Goal: Task Accomplishment & Management: Manage account settings

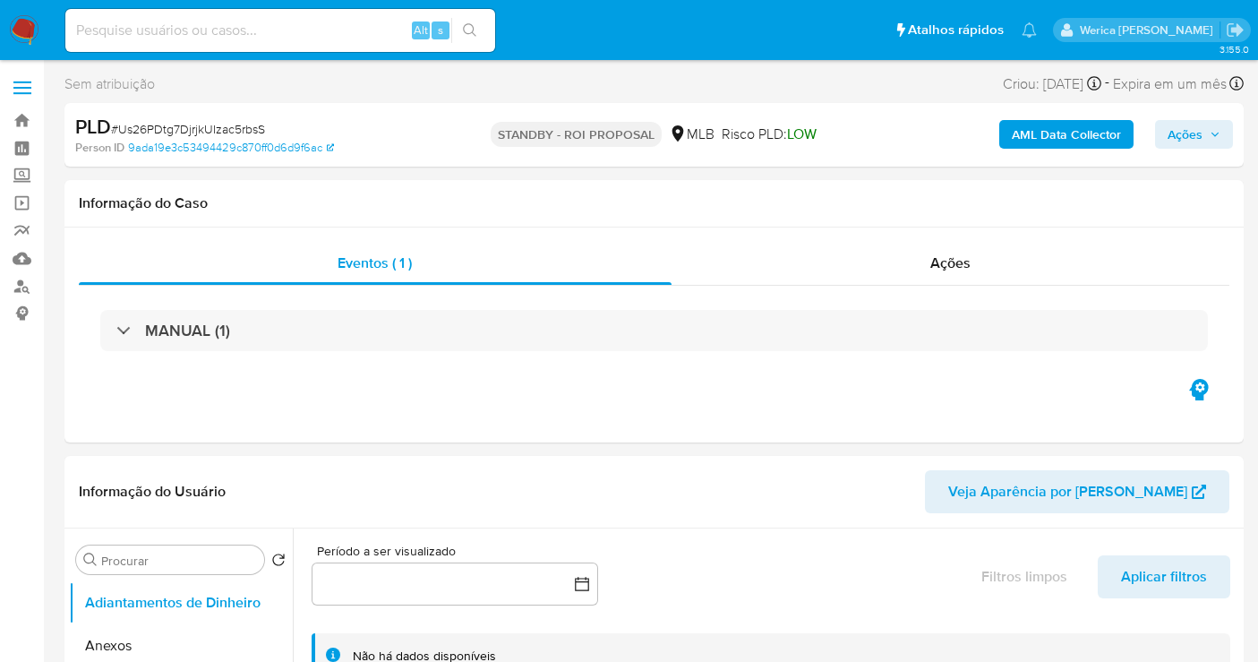
select select "10"
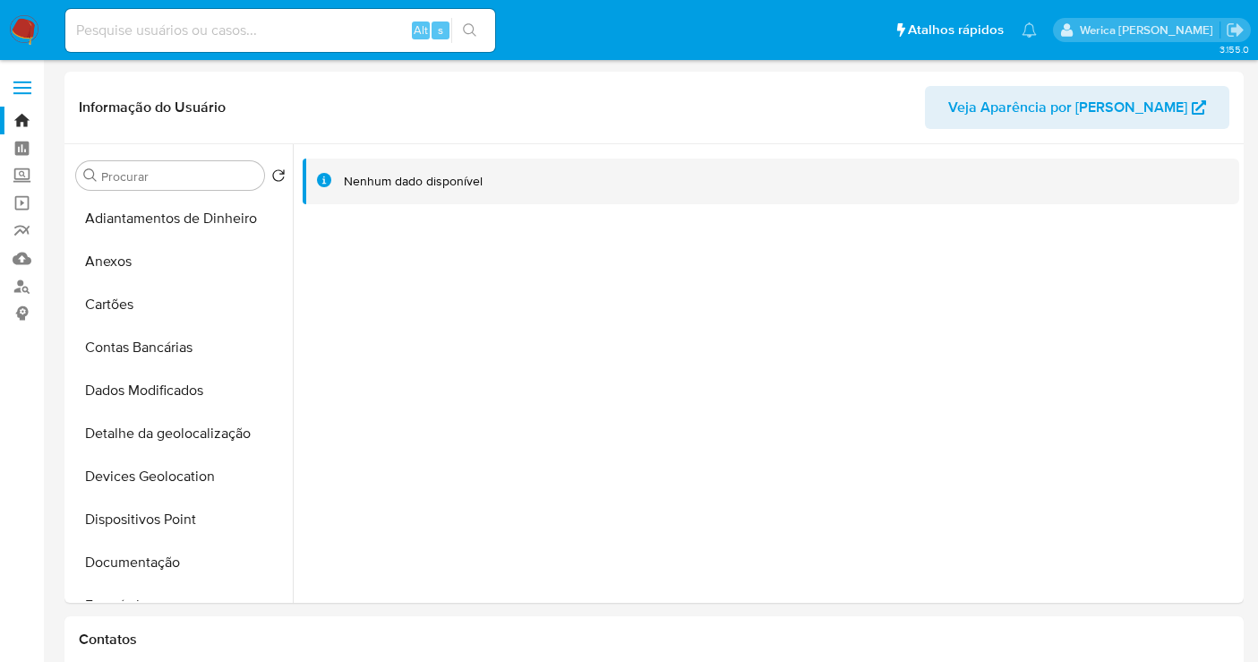
select select "10"
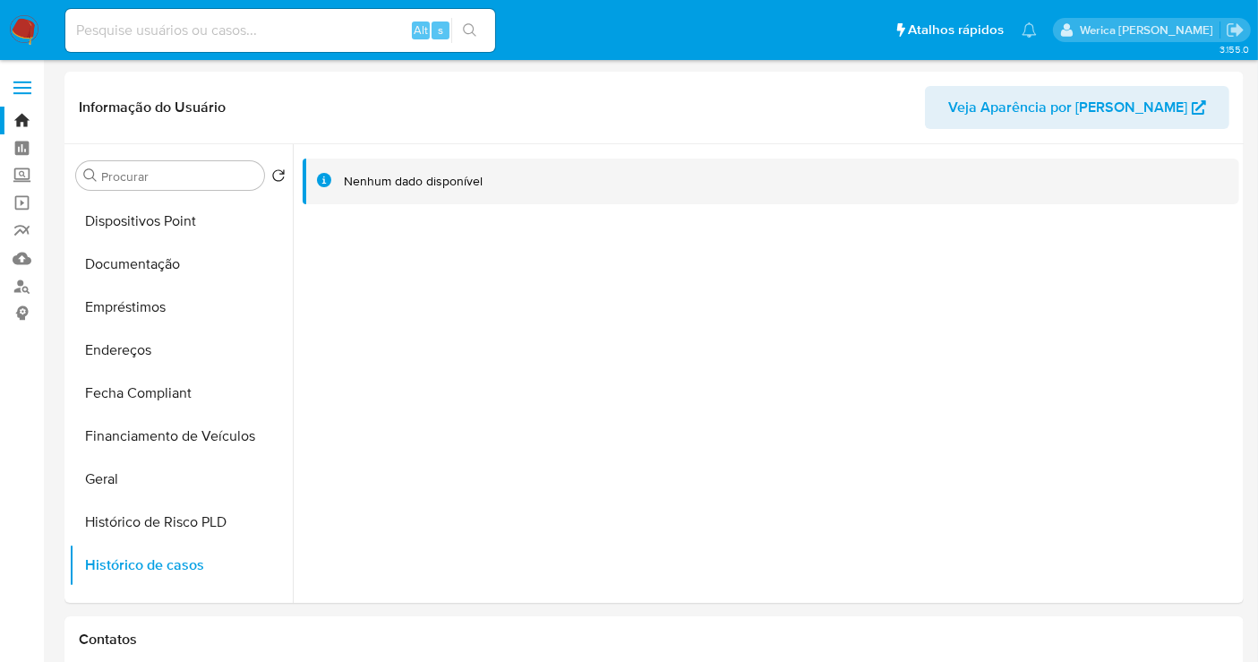
click at [4, 22] on nav "Pausado Ver notificaciones Alt s Atalhos rápidos Presiona las siguientes teclas…" at bounding box center [629, 30] width 1258 height 60
click at [20, 21] on img at bounding box center [24, 30] width 30 height 30
click at [21, 19] on img at bounding box center [24, 30] width 30 height 30
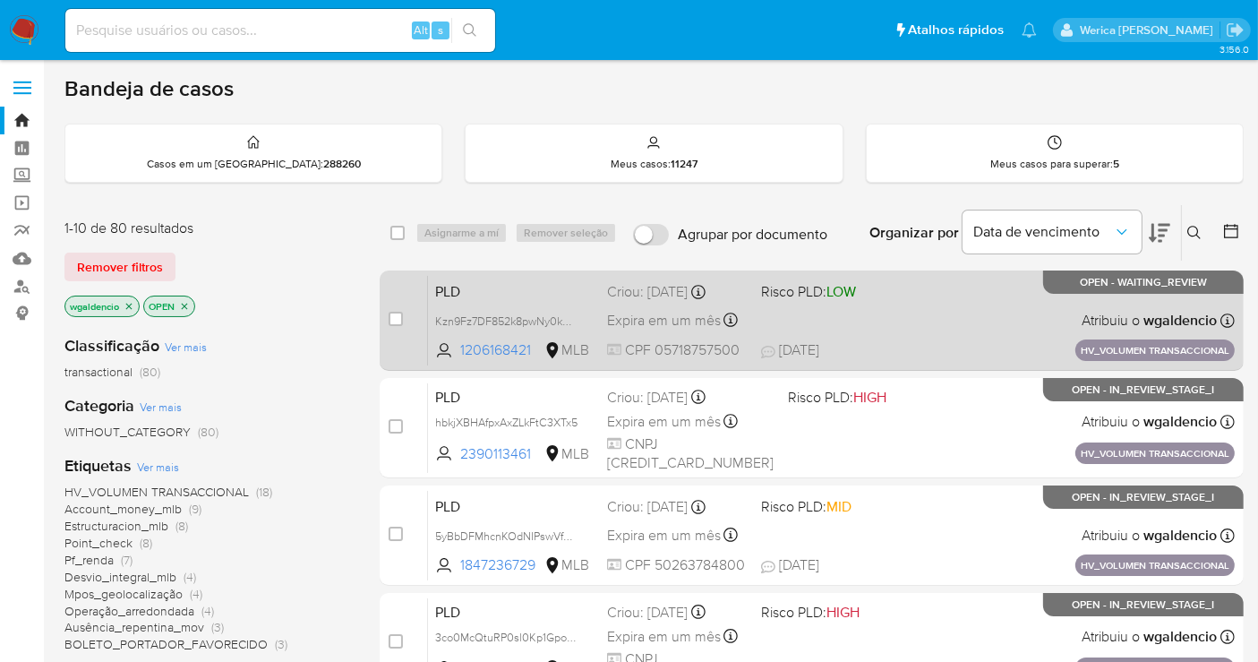
scroll to position [99, 0]
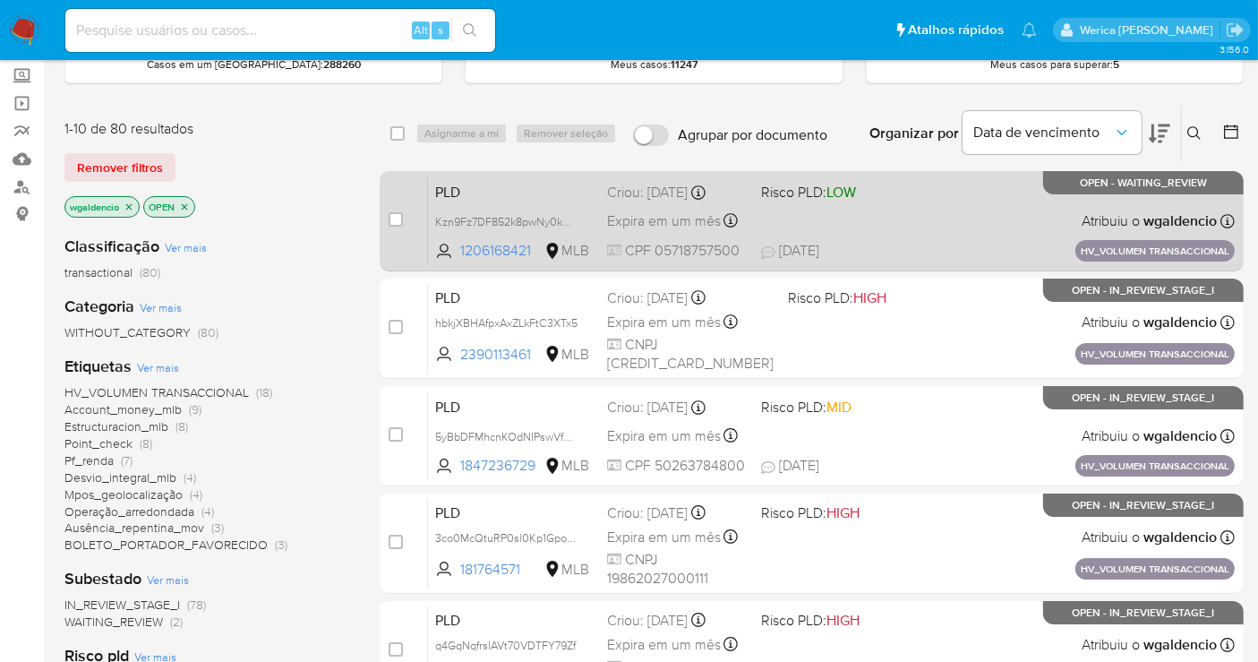
click at [1005, 220] on div "PLD Kzn9Fz7DF852k8pwNy0kB91y 1206168421 MLB Risco PLD: LOW Criou: 14/08/2025 Cr…" at bounding box center [831, 221] width 807 height 90
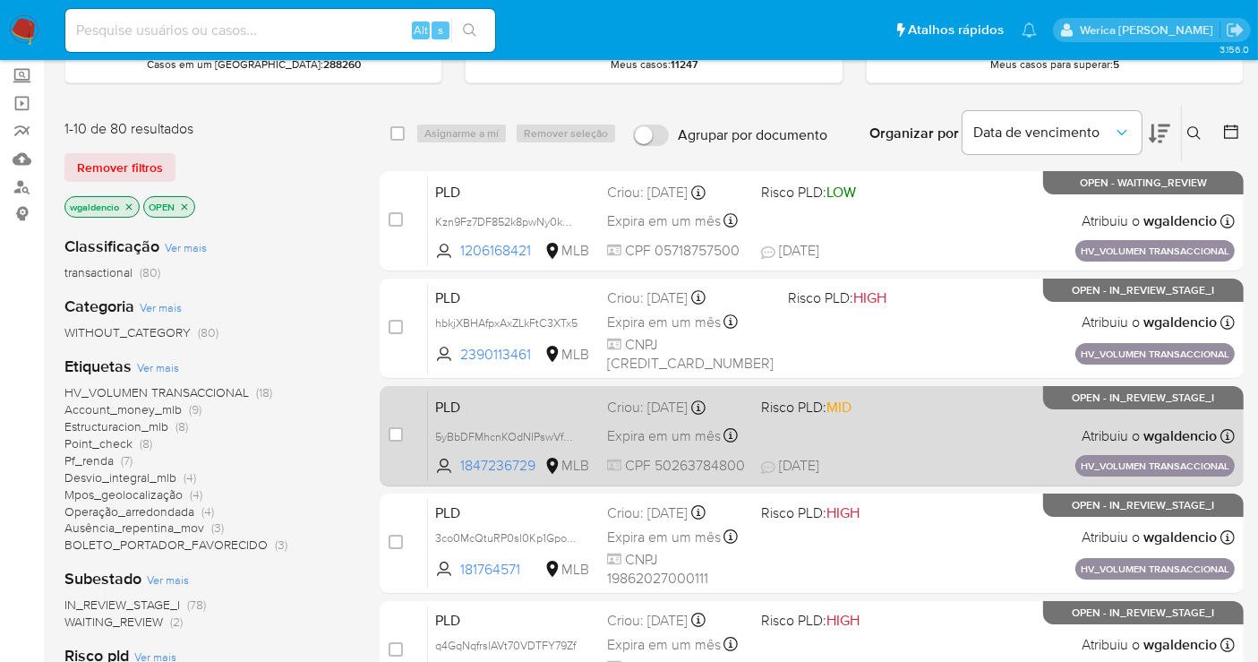
click at [903, 441] on div "PLD 5yBbDFMhcnKOdNIPswVfYDFv 1847236729 MLB Risco PLD: MID Criou: 14/08/2025 Cr…" at bounding box center [831, 436] width 807 height 90
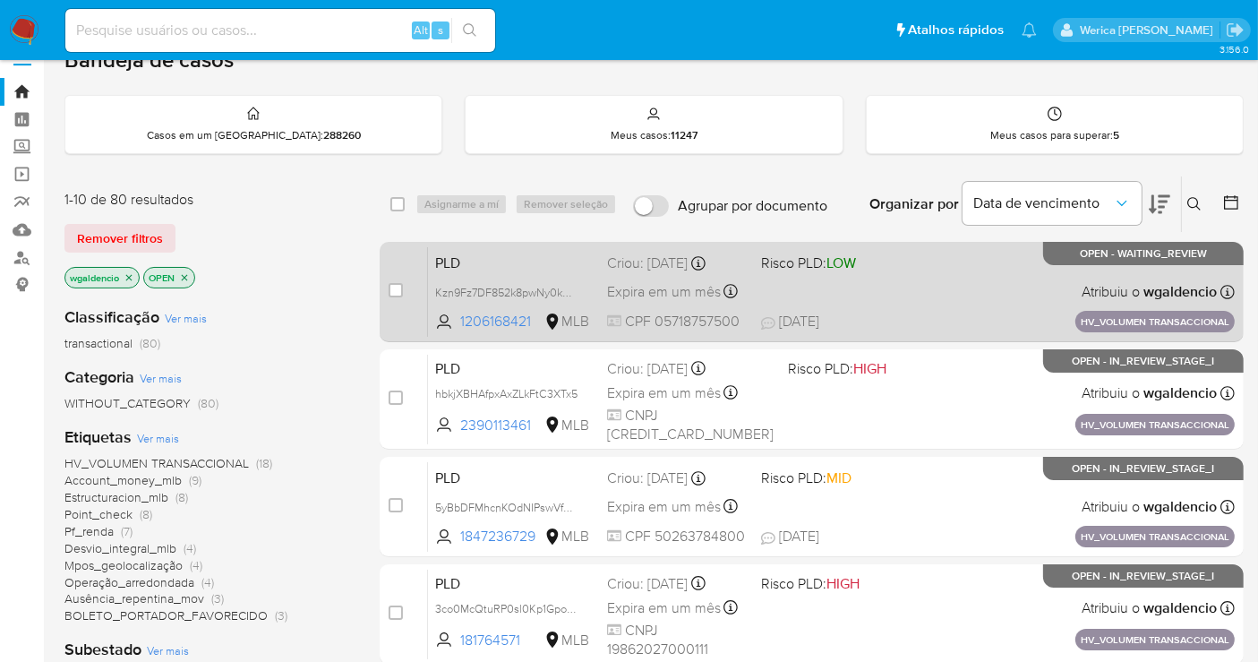
scroll to position [0, 0]
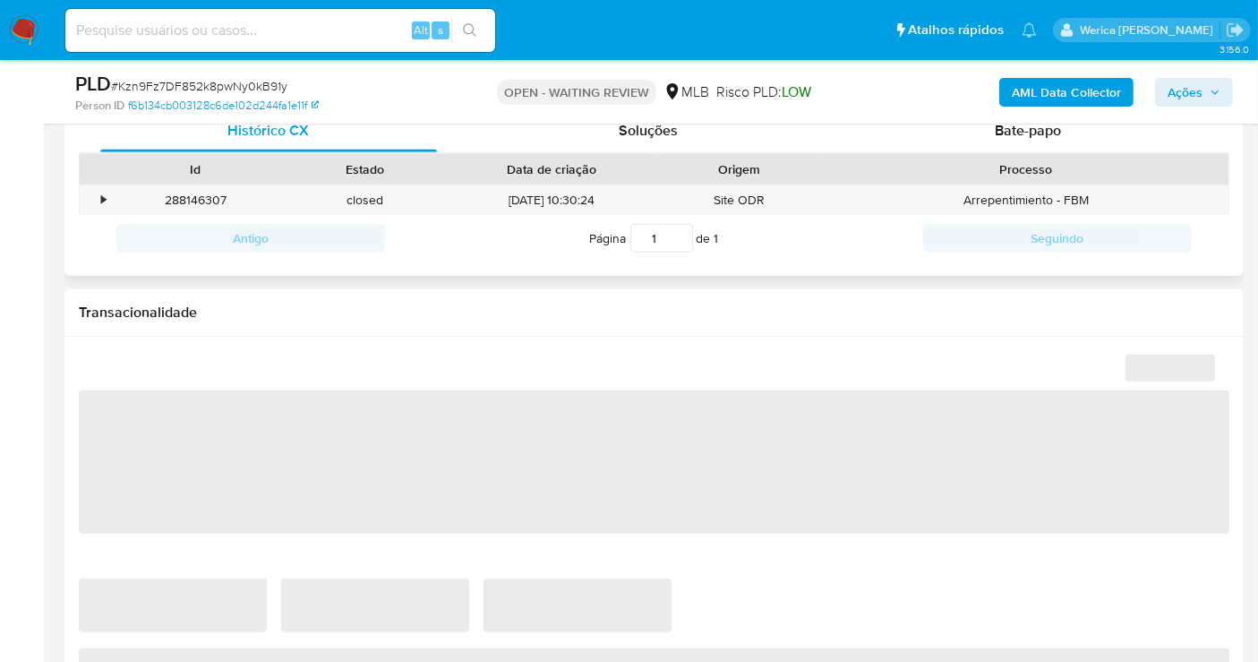
select select "10"
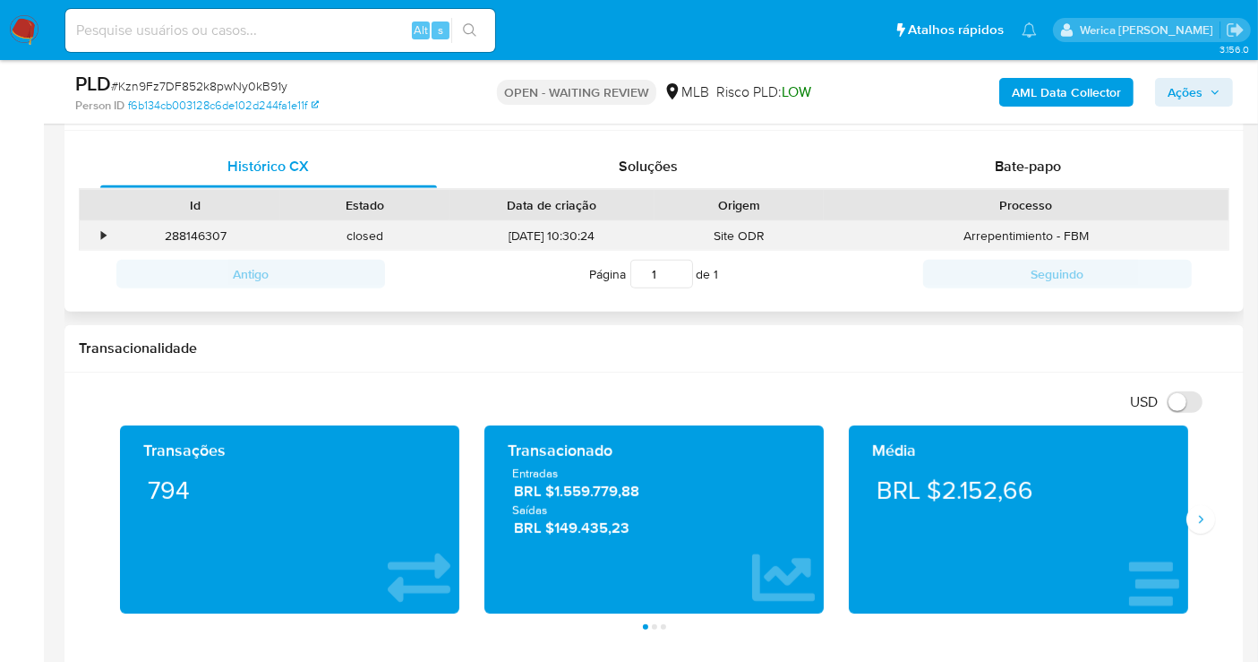
scroll to position [896, 0]
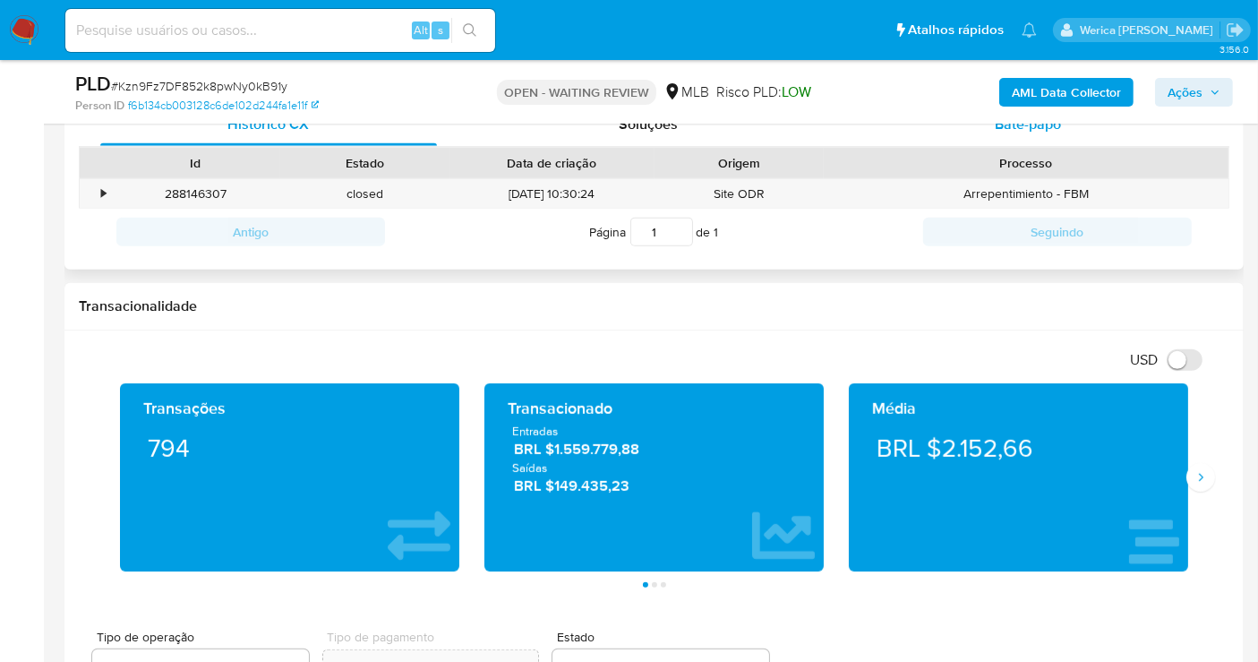
click at [1018, 134] on div "Bate-papo" at bounding box center [1028, 124] width 337 height 43
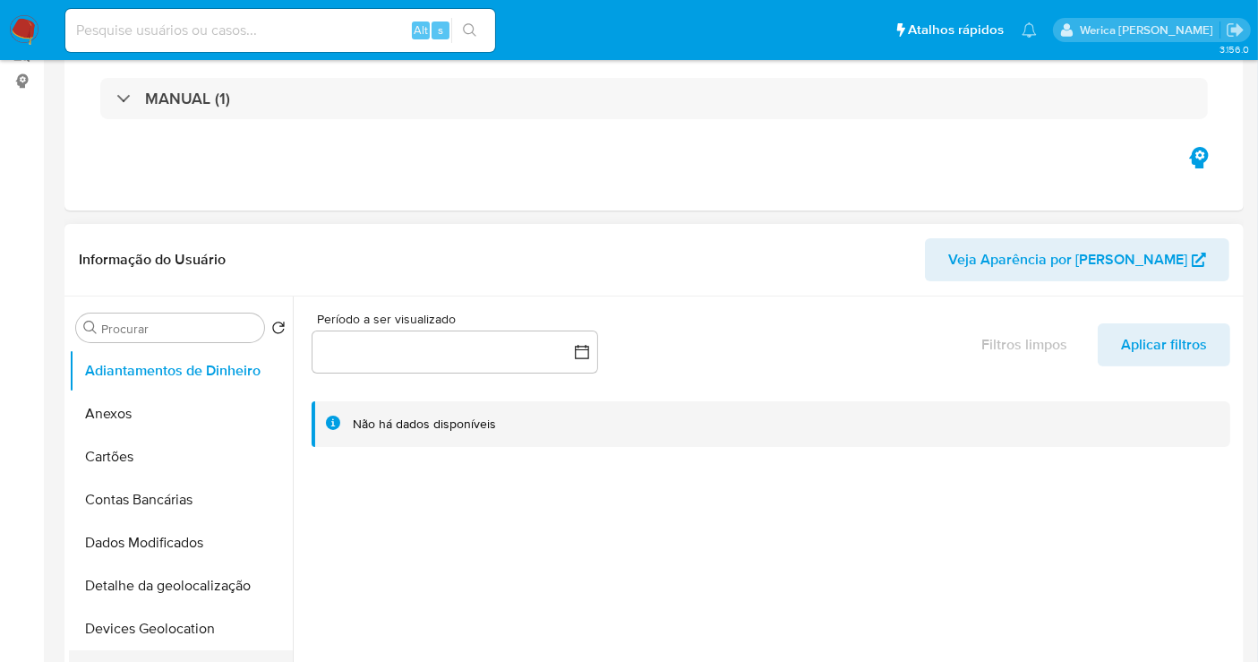
scroll to position [298, 0]
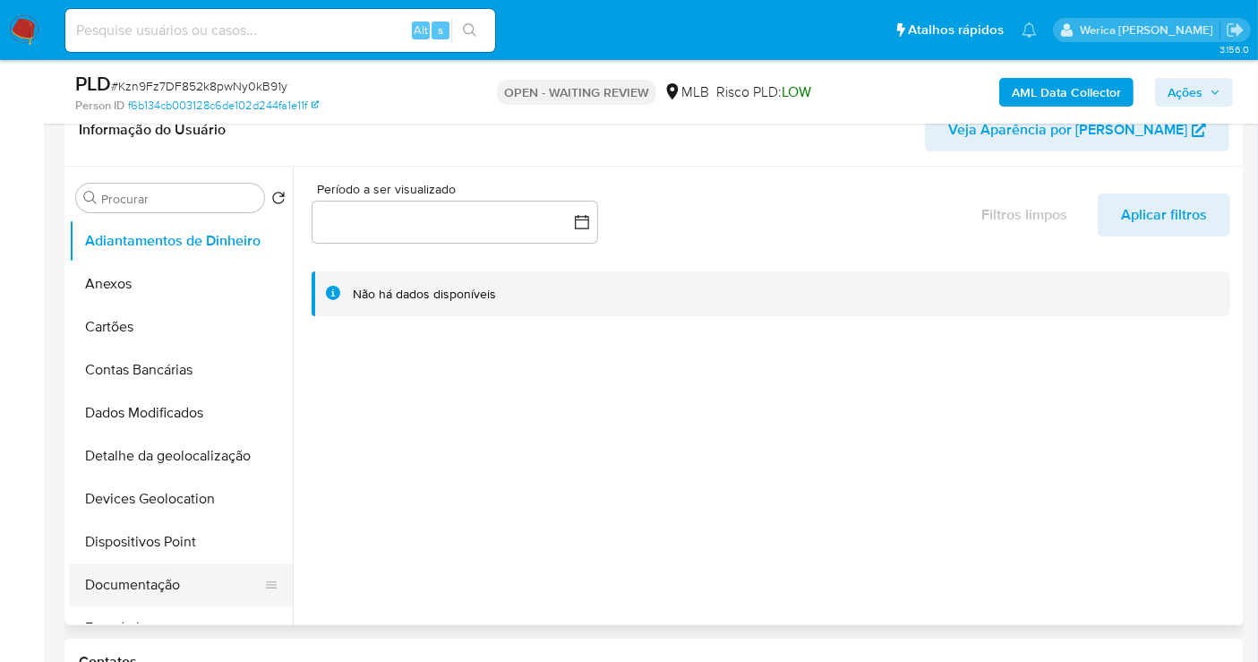
click at [199, 565] on button "Documentação" at bounding box center [174, 584] width 210 height 43
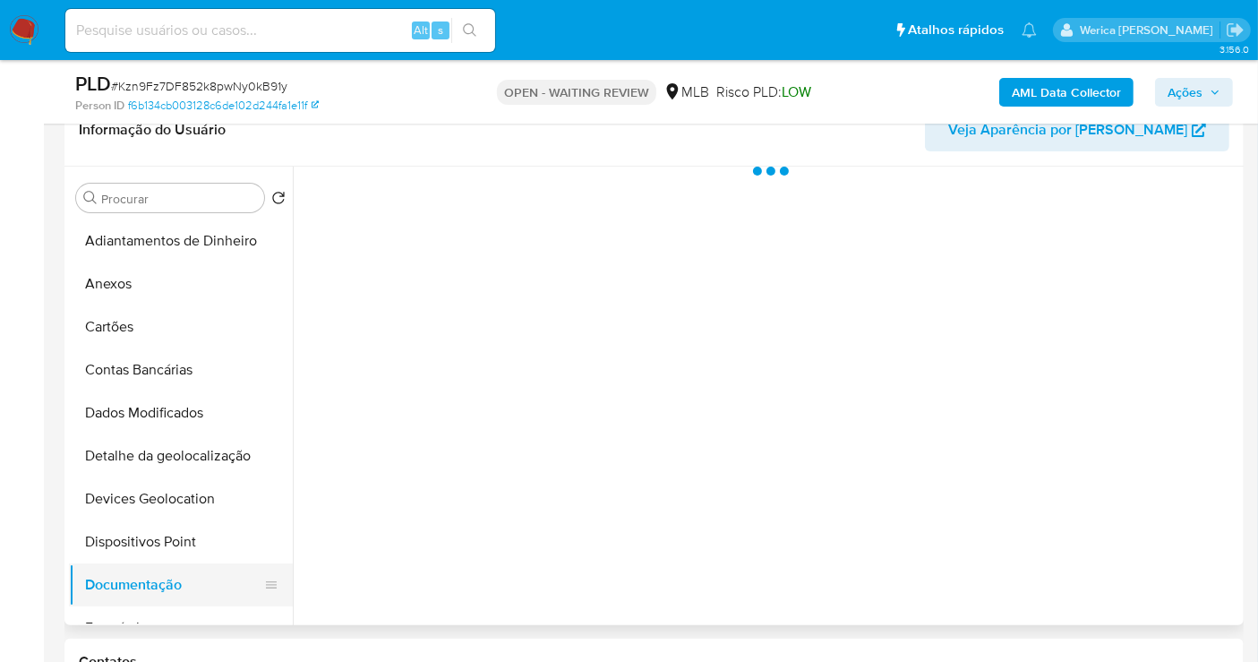
click at [207, 595] on button "Documentação" at bounding box center [174, 584] width 210 height 43
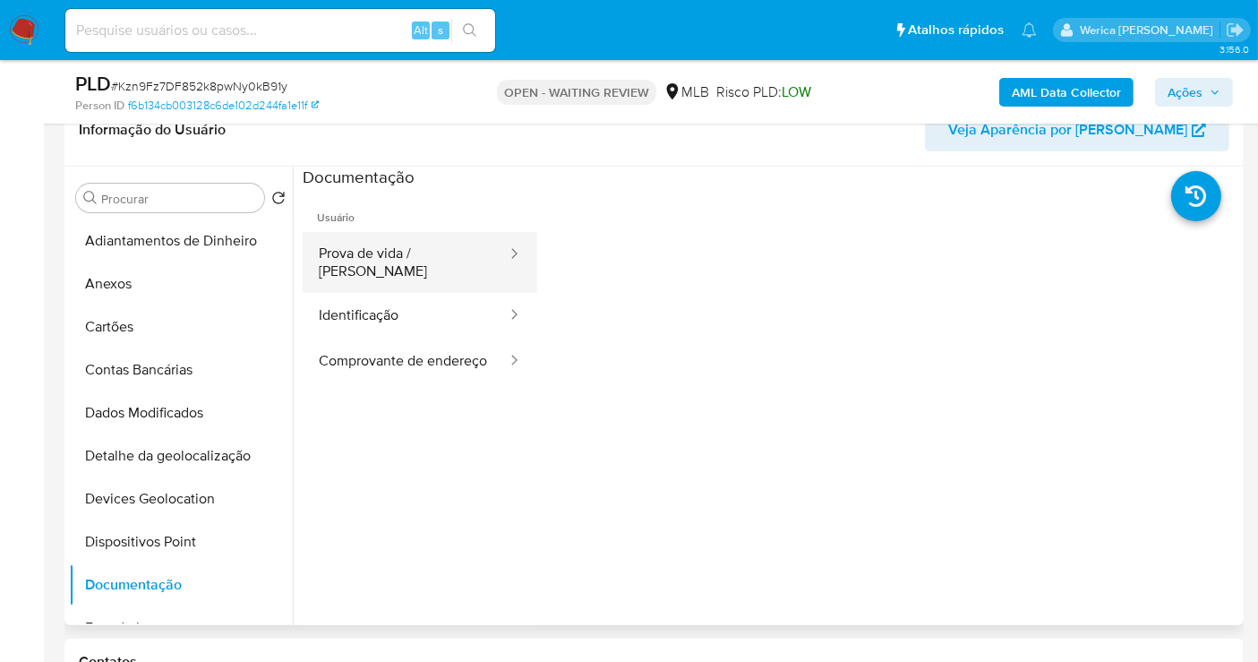
click at [426, 260] on button "Prova de vida / [PERSON_NAME]" at bounding box center [406, 262] width 206 height 61
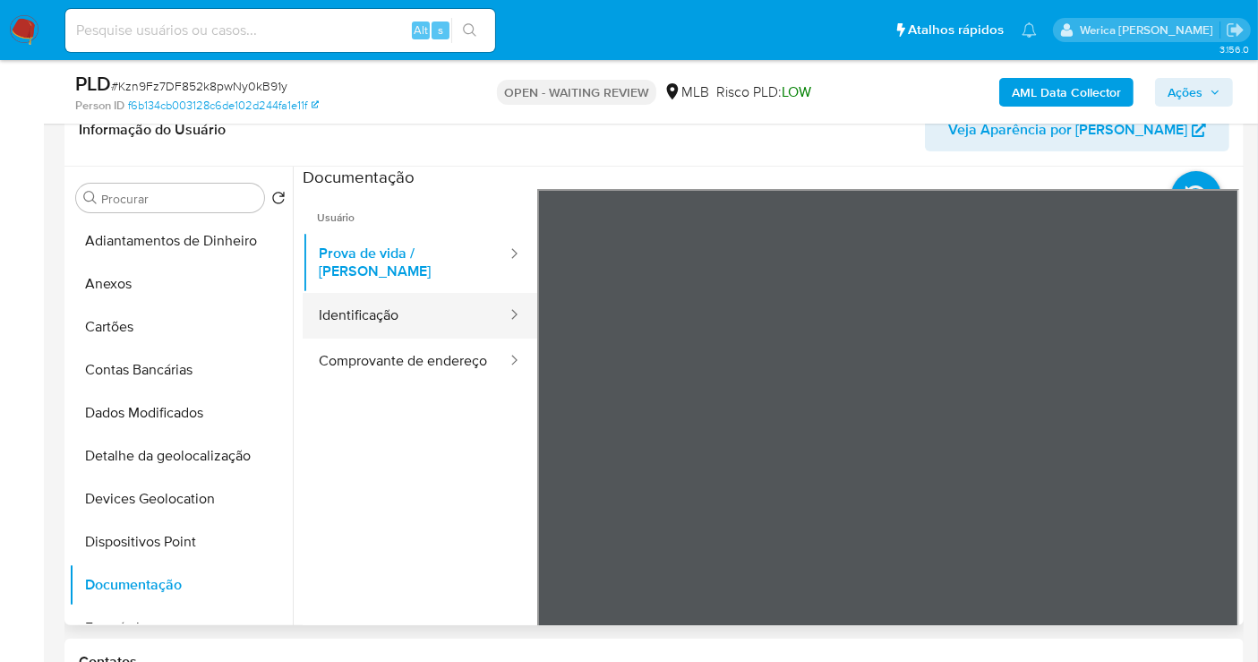
click at [442, 301] on button "Identificação" at bounding box center [406, 316] width 206 height 46
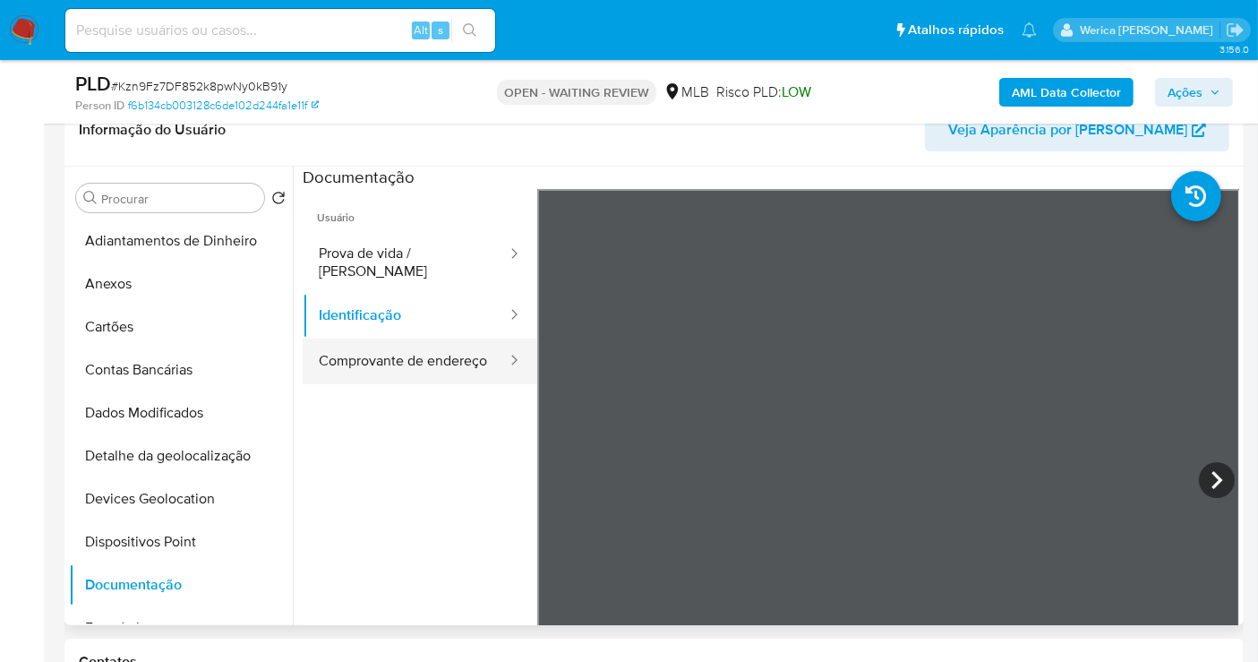
click at [469, 348] on button "Comprovante de endereço" at bounding box center [406, 362] width 206 height 46
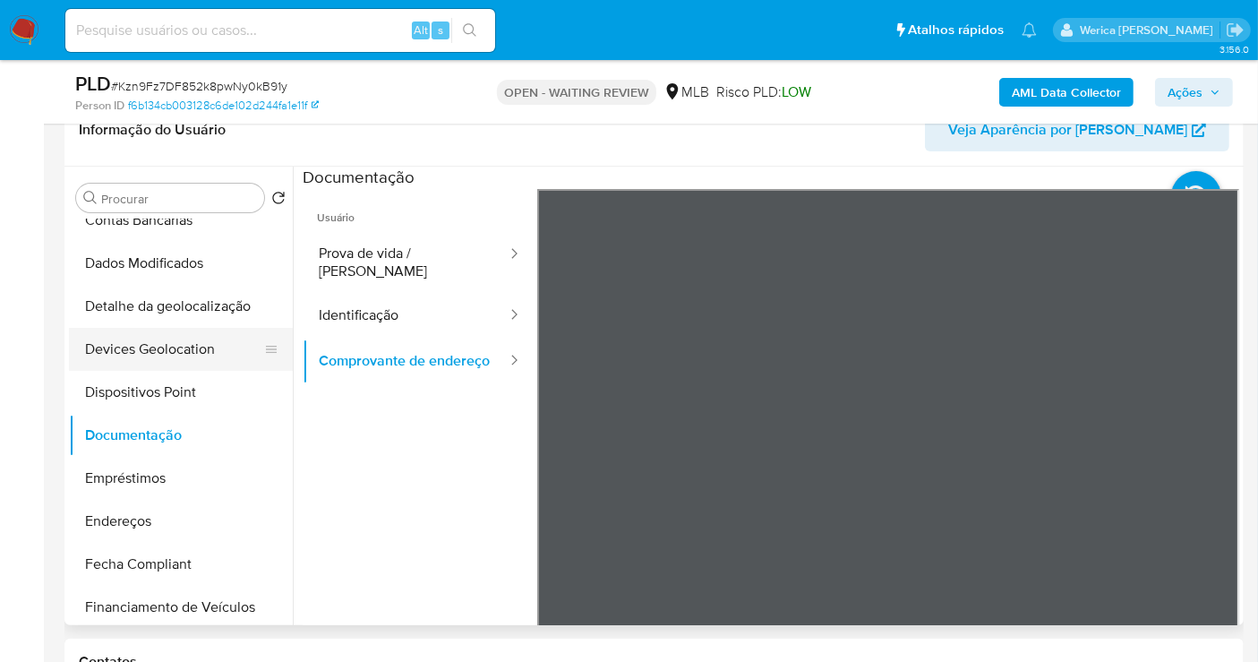
scroll to position [398, 0]
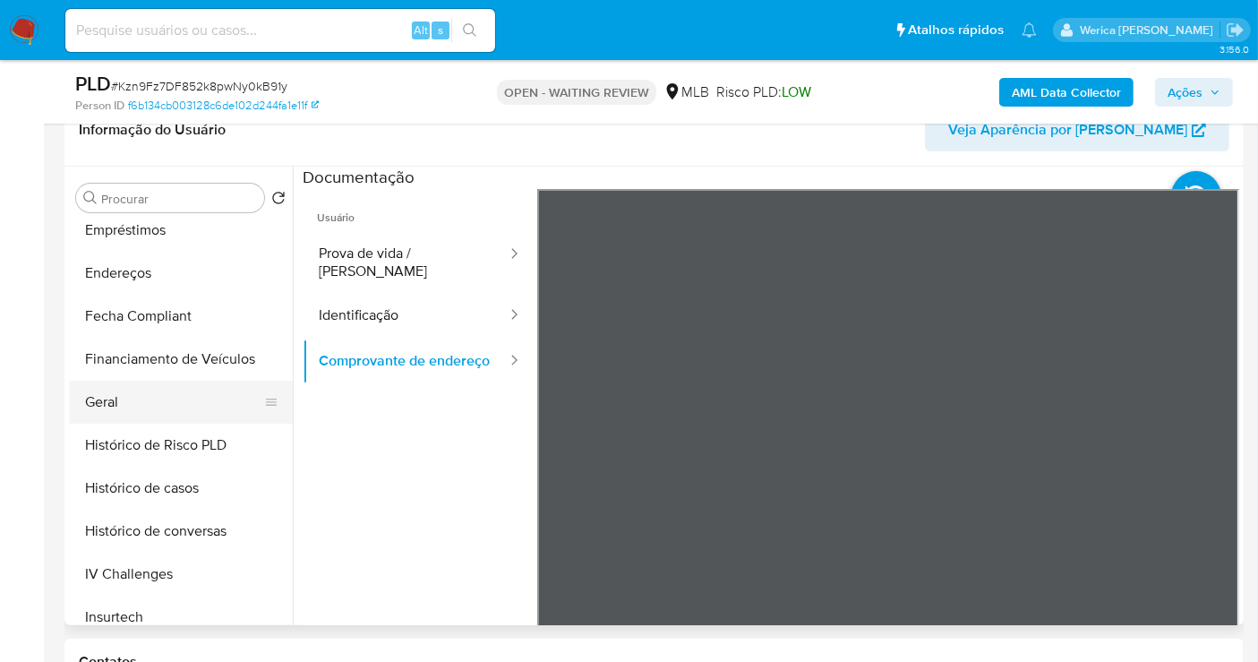
click at [173, 395] on button "Geral" at bounding box center [174, 402] width 210 height 43
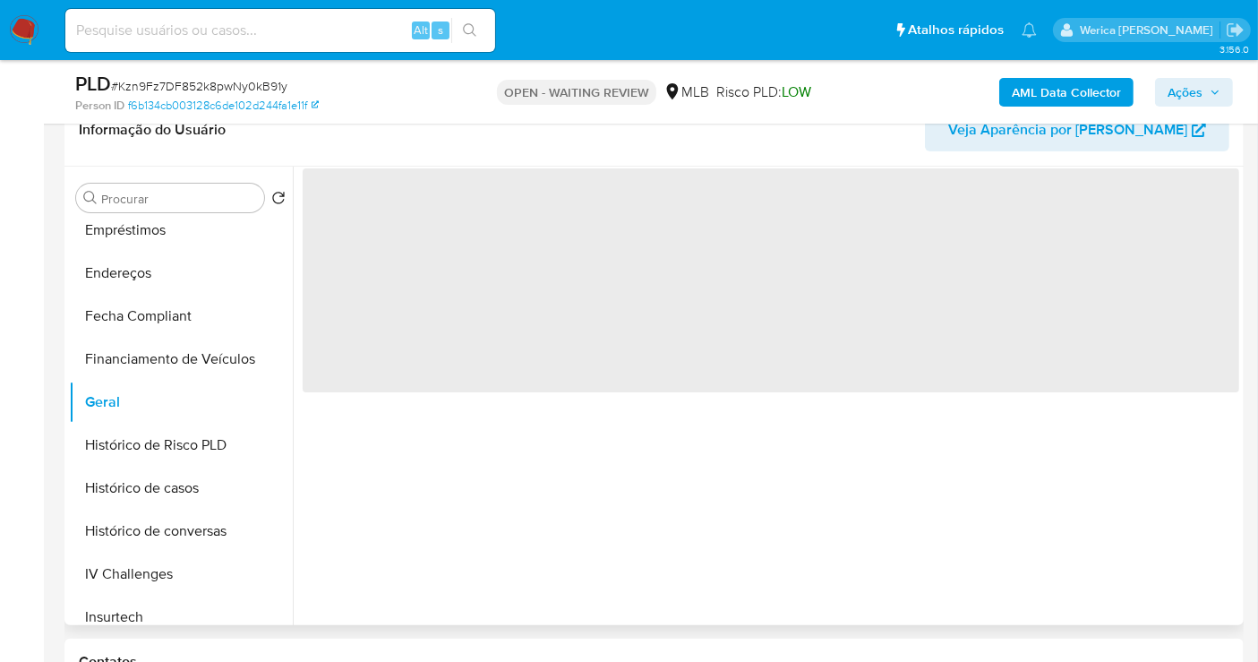
click at [491, 330] on span "‌" at bounding box center [771, 280] width 937 height 224
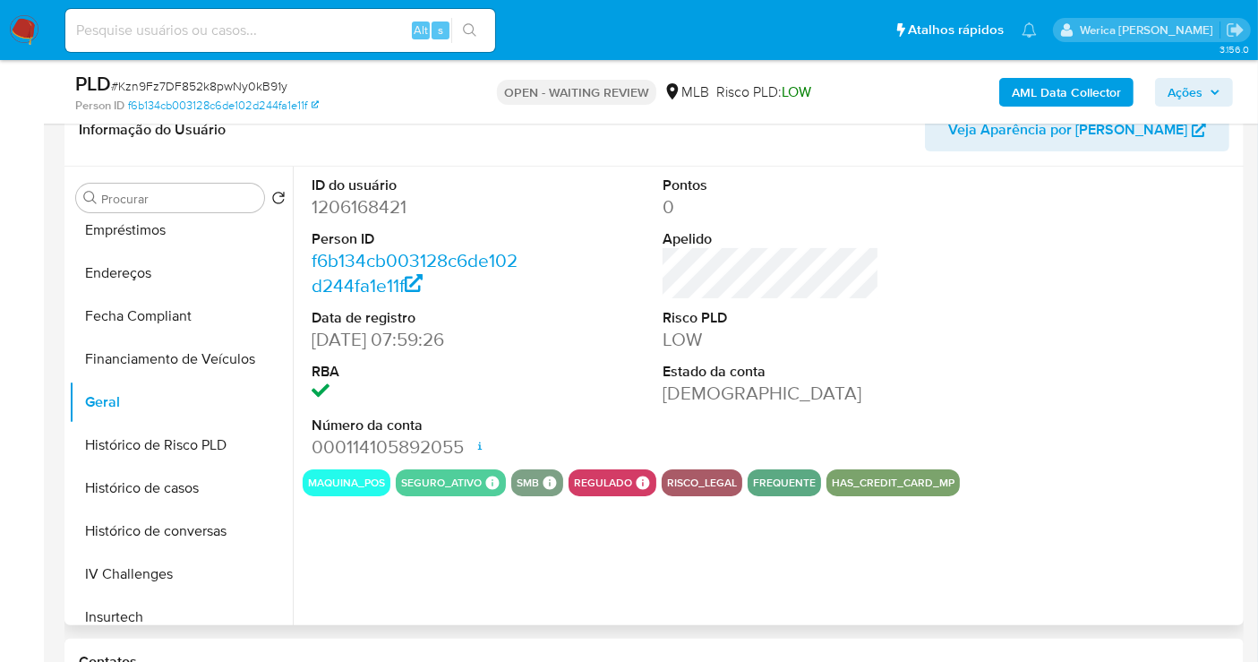
click at [365, 198] on dd "1206168421" at bounding box center [420, 206] width 217 height 25
copy dd "1206168421"
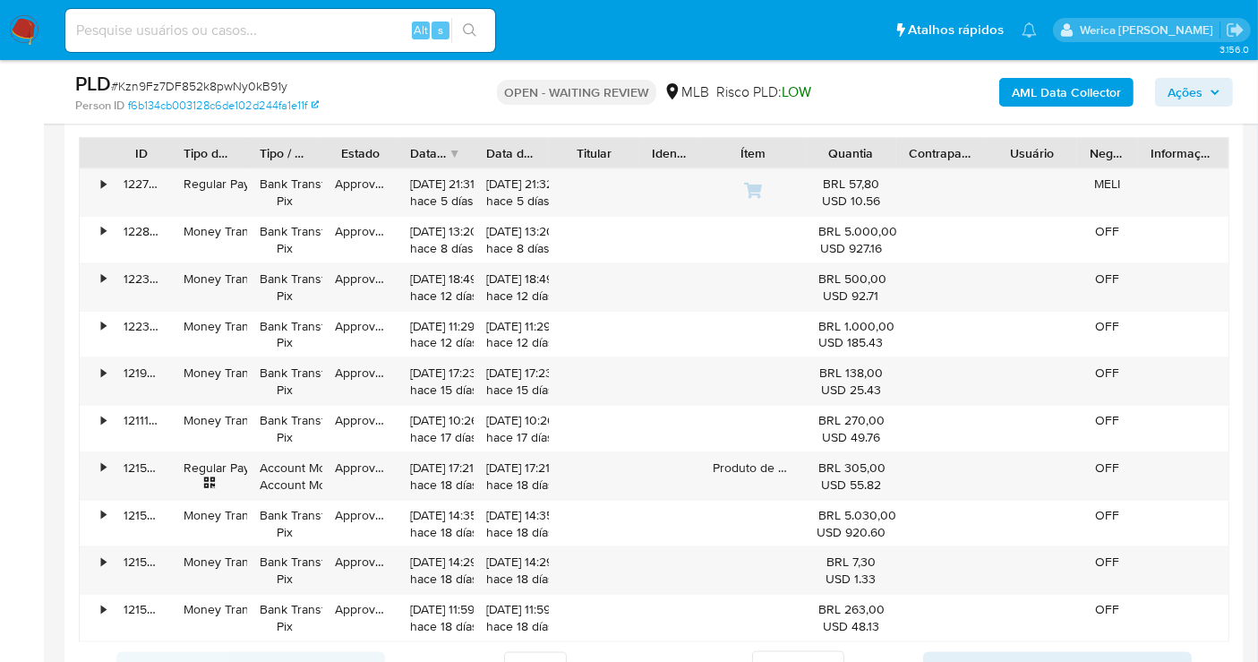
scroll to position [1990, 0]
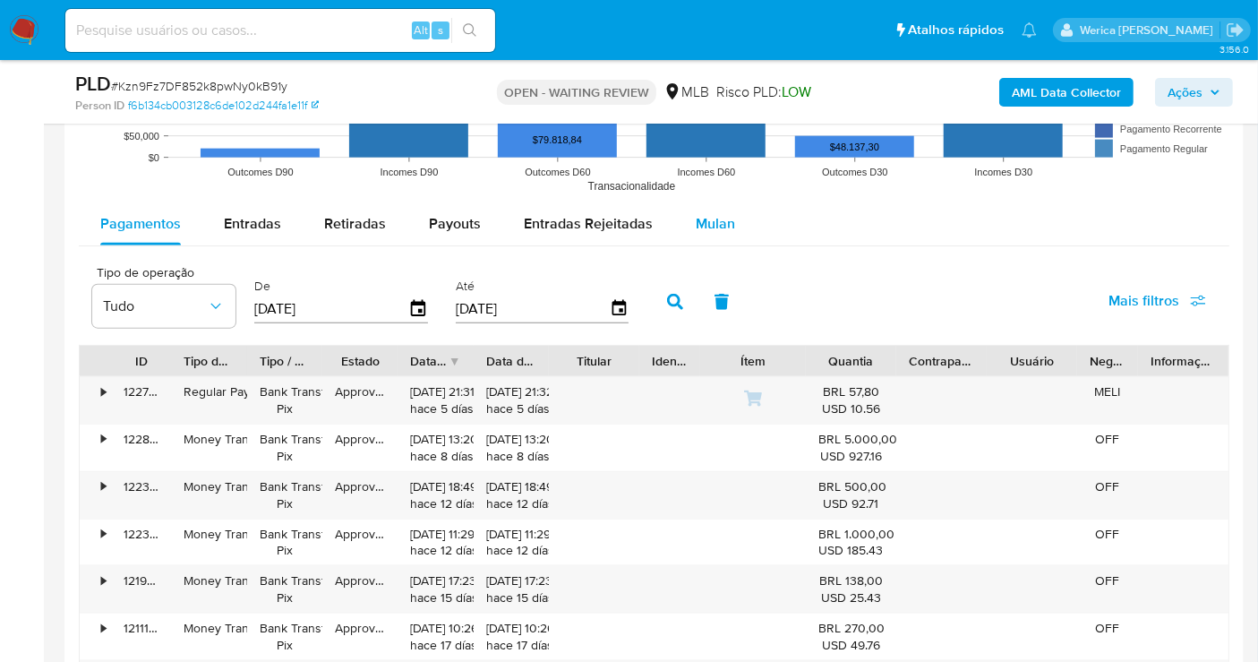
click at [691, 227] on button "Mulan" at bounding box center [715, 223] width 82 height 43
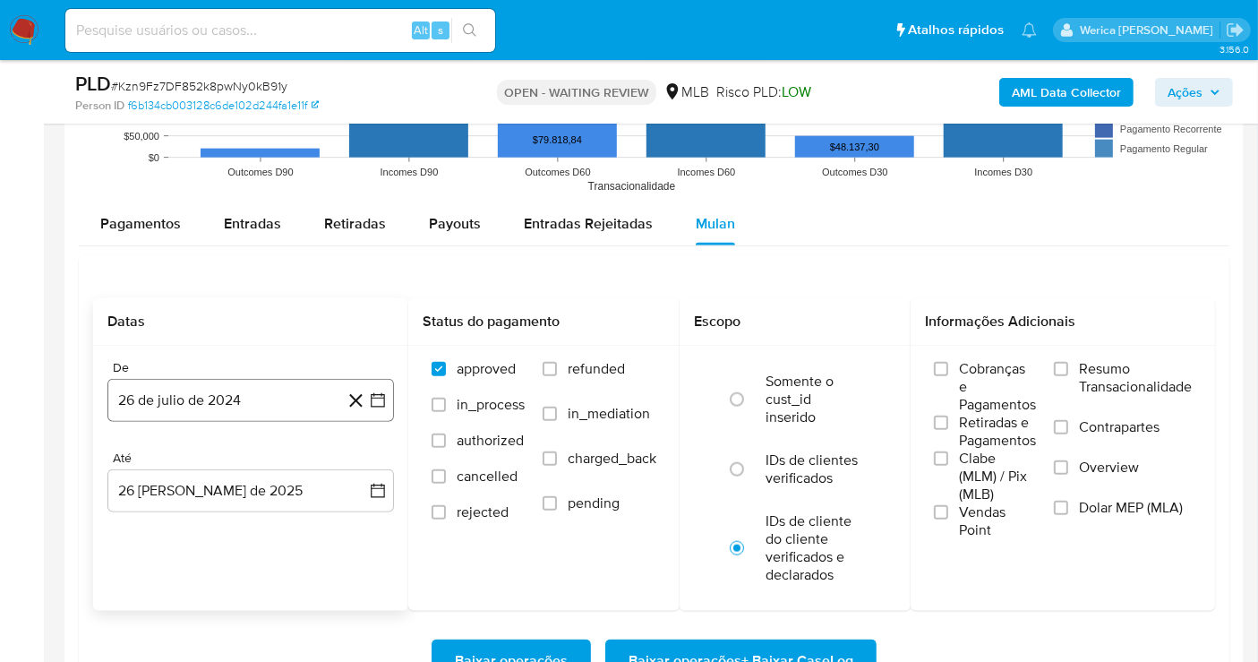
click at [210, 413] on button "26 de julio de 2024" at bounding box center [250, 400] width 287 height 43
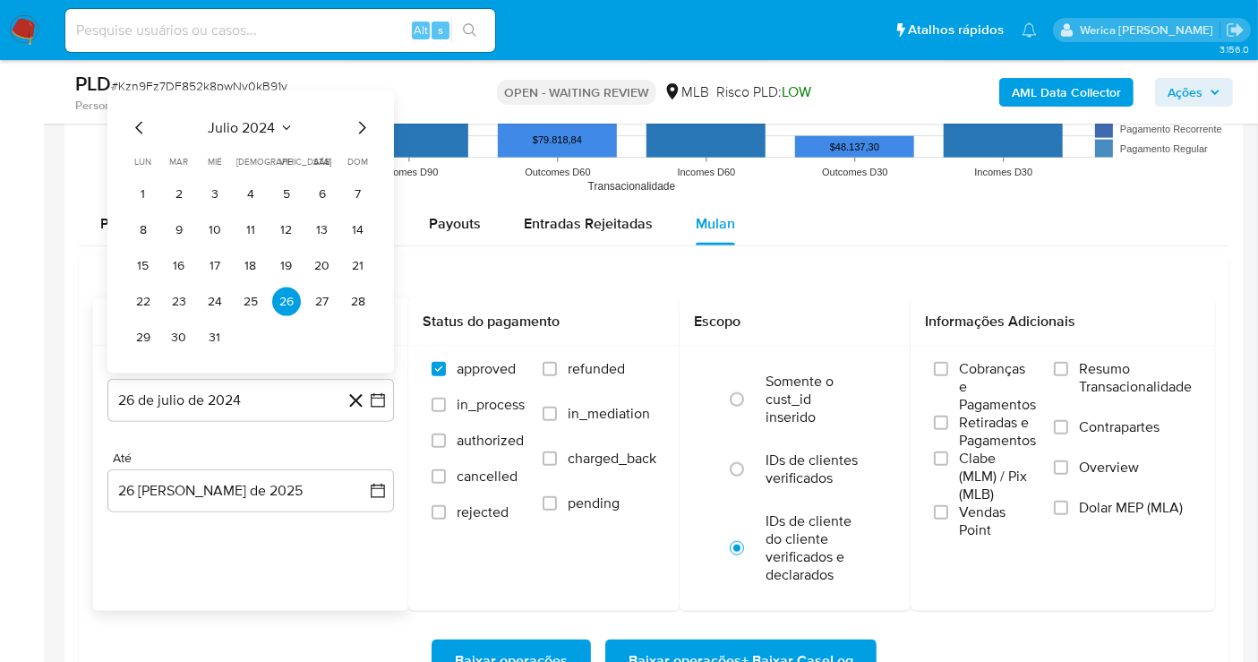
click at [249, 128] on span "julio 2024" at bounding box center [242, 128] width 67 height 18
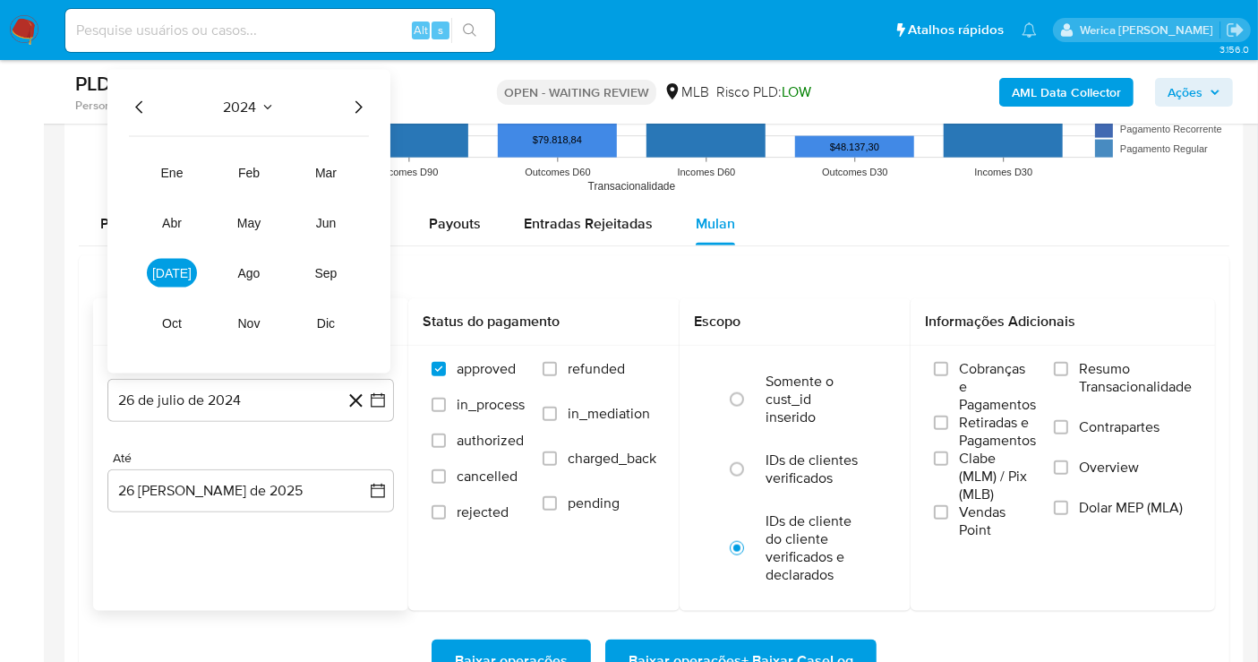
click at [359, 101] on icon "Año siguiente" at bounding box center [358, 107] width 21 height 21
click at [181, 276] on button "jul" at bounding box center [172, 273] width 50 height 29
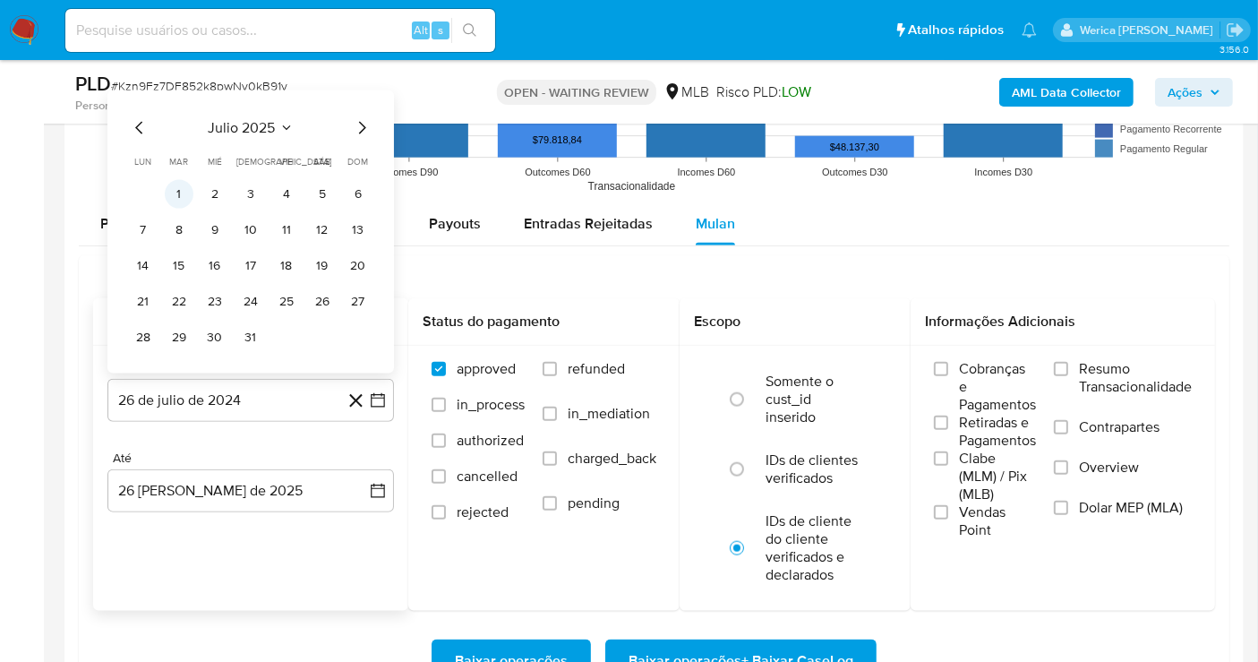
click at [179, 193] on button "1" at bounding box center [179, 194] width 29 height 29
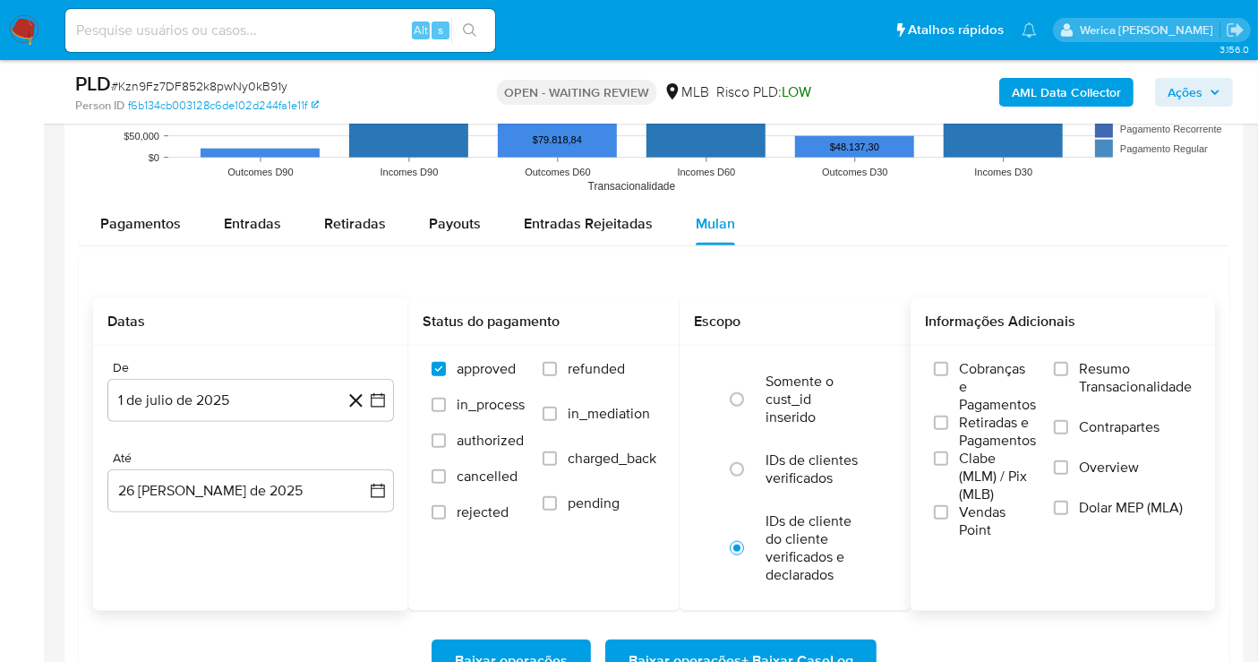
click at [962, 387] on span "Cobranças e Pagamentos" at bounding box center [997, 387] width 77 height 54
click at [949, 376] on input "Cobranças e Pagamentos" at bounding box center [941, 369] width 14 height 14
click at [998, 449] on span "Retiradas e Pagamentos" at bounding box center [997, 432] width 77 height 36
click at [949, 430] on input "Retiradas e Pagamentos" at bounding box center [941, 423] width 14 height 14
click at [1004, 520] on span "Vendas Point" at bounding box center [997, 521] width 77 height 36
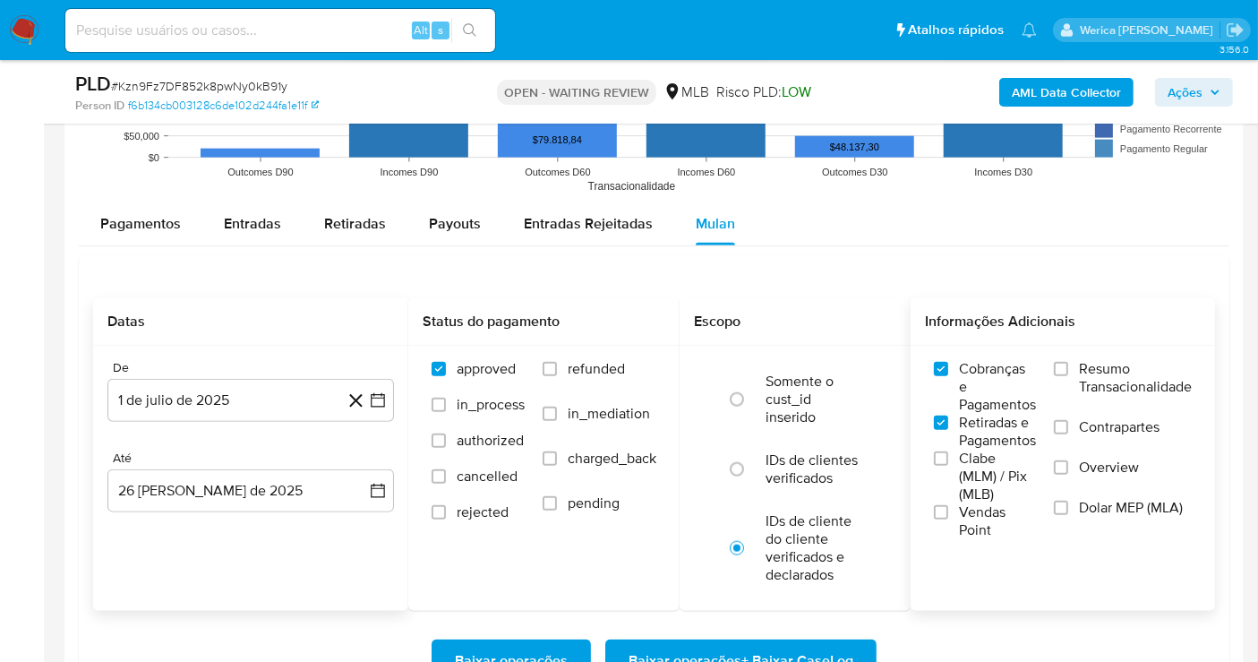
click at [949, 519] on input "Vendas Point" at bounding box center [941, 512] width 14 height 14
click at [1004, 480] on span "Clabe (MLM) / Pix (MLB)" at bounding box center [997, 477] width 77 height 54
click at [949, 466] on input "Clabe (MLM) / Pix (MLB)" at bounding box center [941, 458] width 14 height 14
click at [1115, 489] on label "Overview" at bounding box center [1123, 479] width 138 height 40
click at [1069, 475] on input "Overview" at bounding box center [1061, 467] width 14 height 14
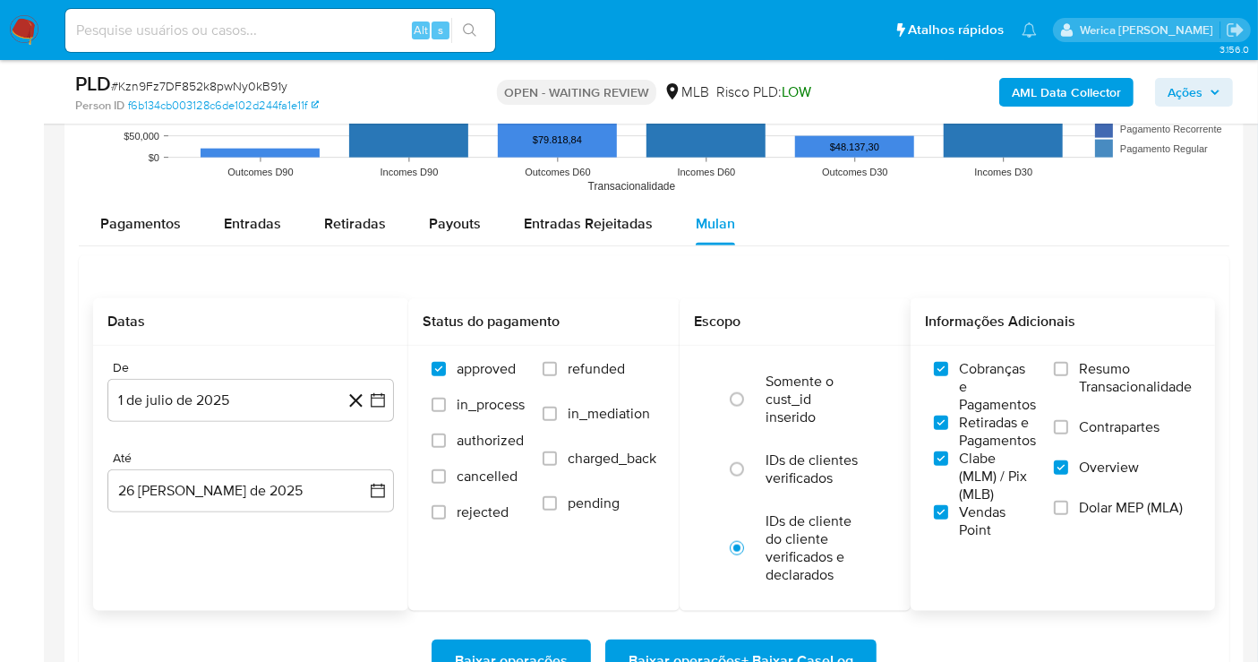
click at [1112, 515] on span "Dolar MEP (MLA)" at bounding box center [1131, 508] width 104 height 18
click at [1069, 515] on input "Dolar MEP (MLA)" at bounding box center [1061, 508] width 14 height 14
click at [1086, 431] on span "Contrapartes" at bounding box center [1119, 427] width 81 height 18
click at [1069, 431] on input "Contrapartes" at bounding box center [1061, 427] width 14 height 14
click at [1082, 389] on span "Resumo Transacionalidade" at bounding box center [1135, 378] width 113 height 36
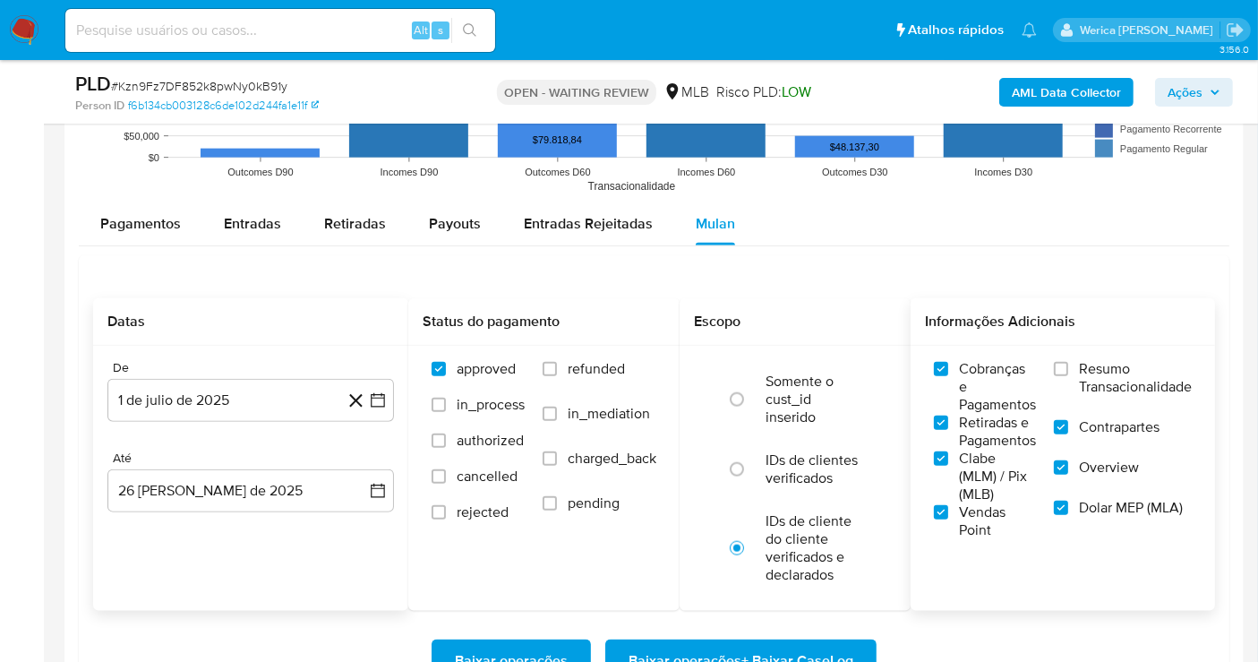
click at [1069, 376] on input "Resumo Transacionalidade" at bounding box center [1061, 369] width 14 height 14
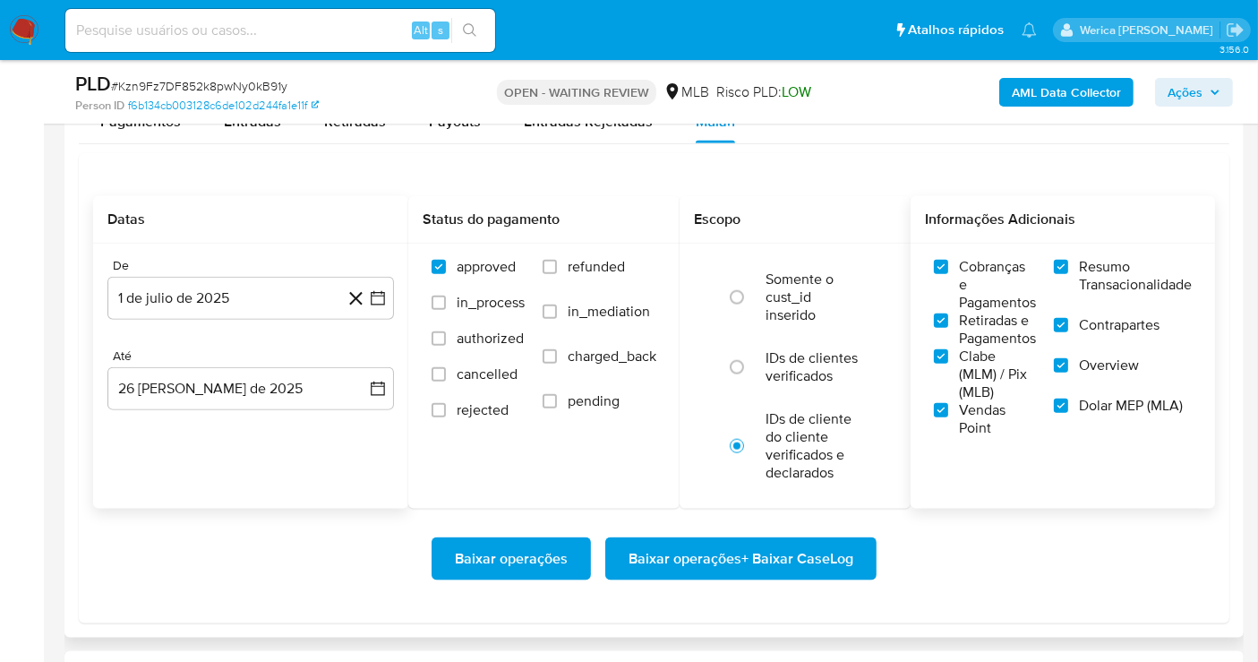
scroll to position [2189, 0]
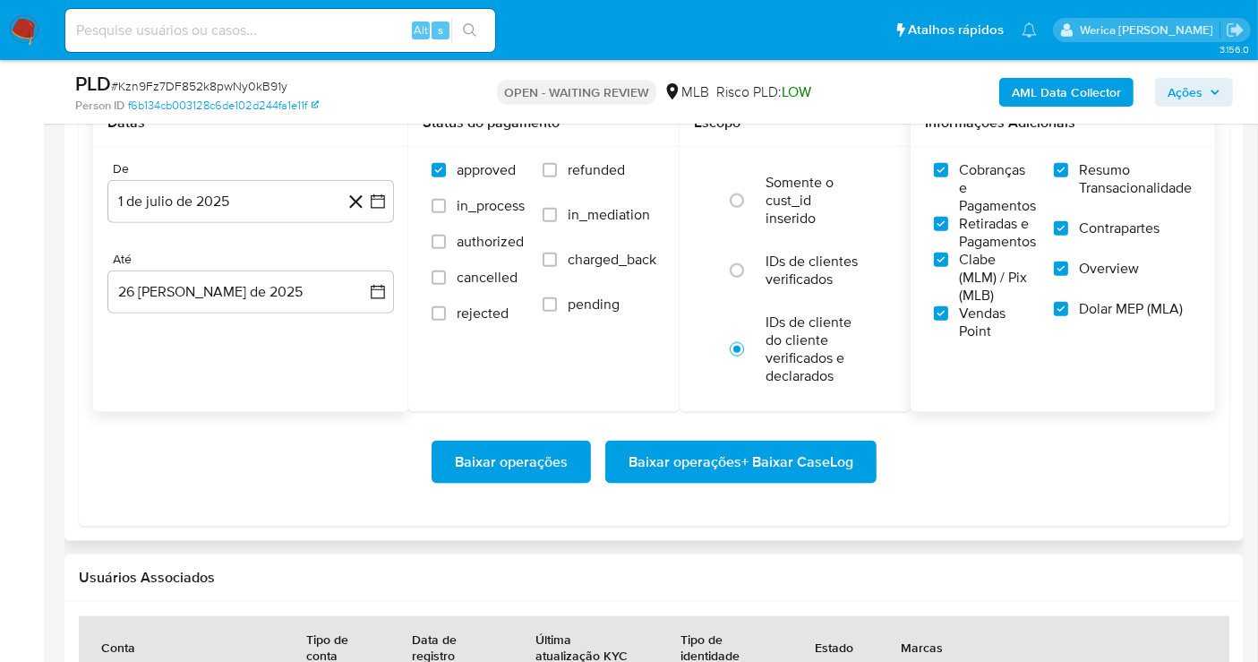
click at [847, 470] on span "Baixar operações + Baixar CaseLog" at bounding box center [741, 461] width 225 height 39
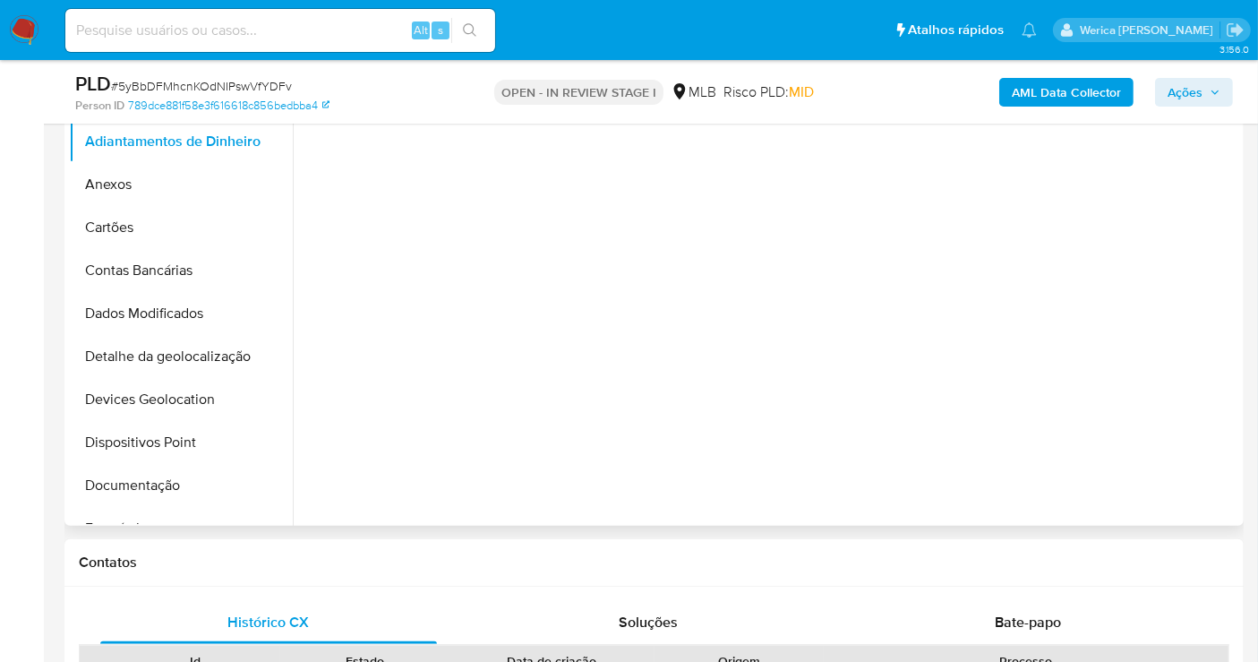
scroll to position [397, 0]
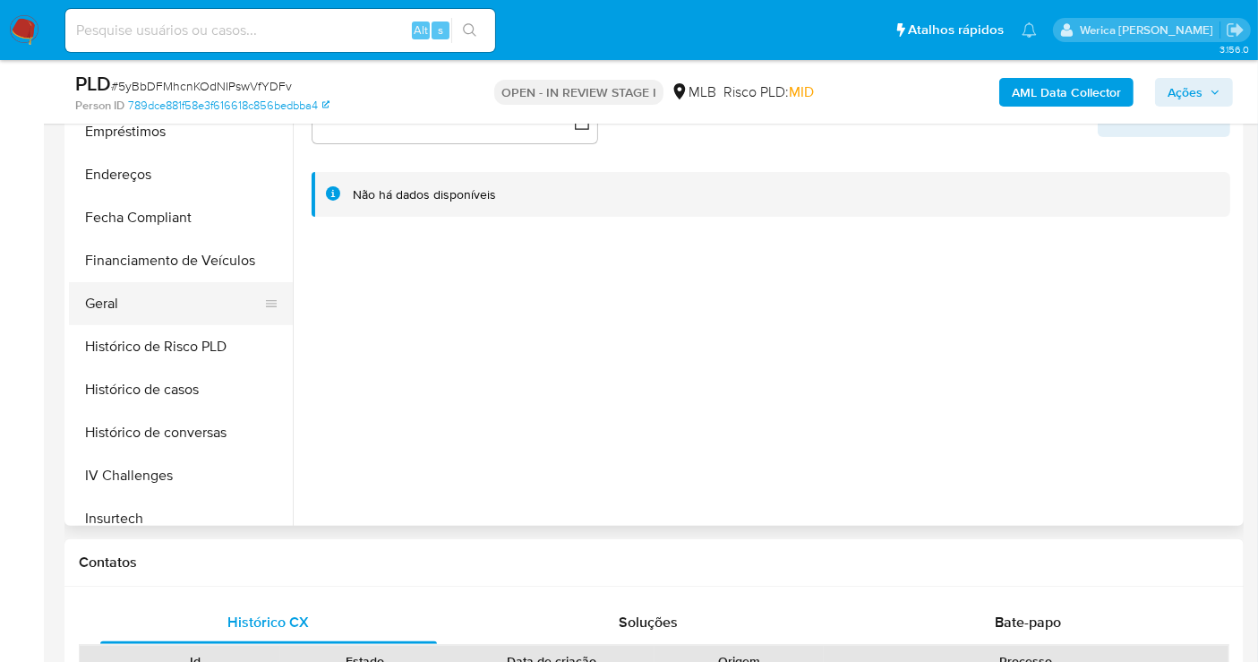
click at [148, 304] on button "Geral" at bounding box center [174, 303] width 210 height 43
select select "10"
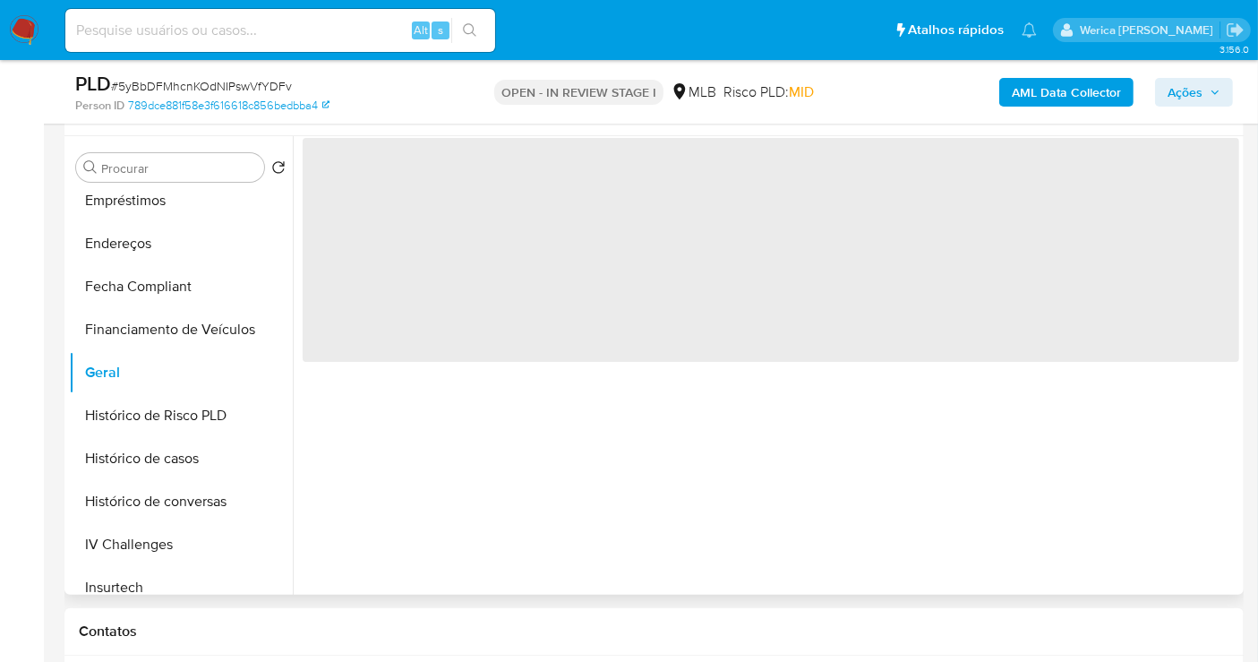
scroll to position [298, 0]
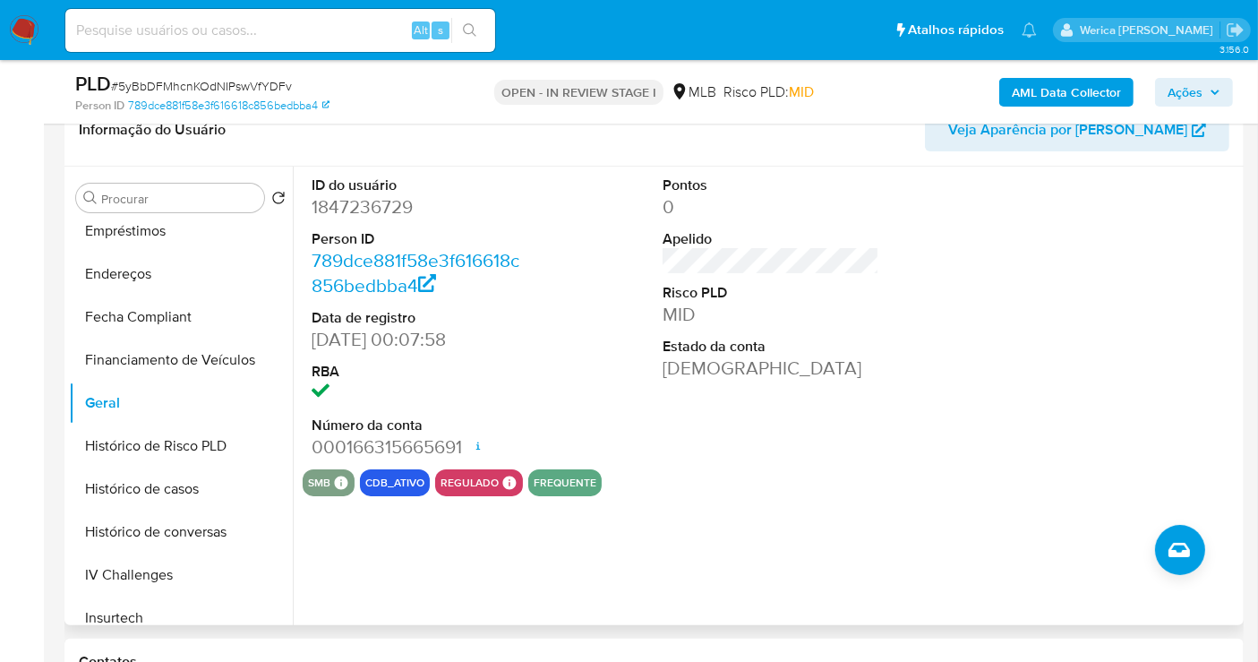
click at [410, 202] on dd "1847236729" at bounding box center [420, 206] width 217 height 25
click at [408, 202] on dd "1847236729" at bounding box center [420, 206] width 217 height 25
click at [396, 203] on dd "1847236729" at bounding box center [420, 206] width 217 height 25
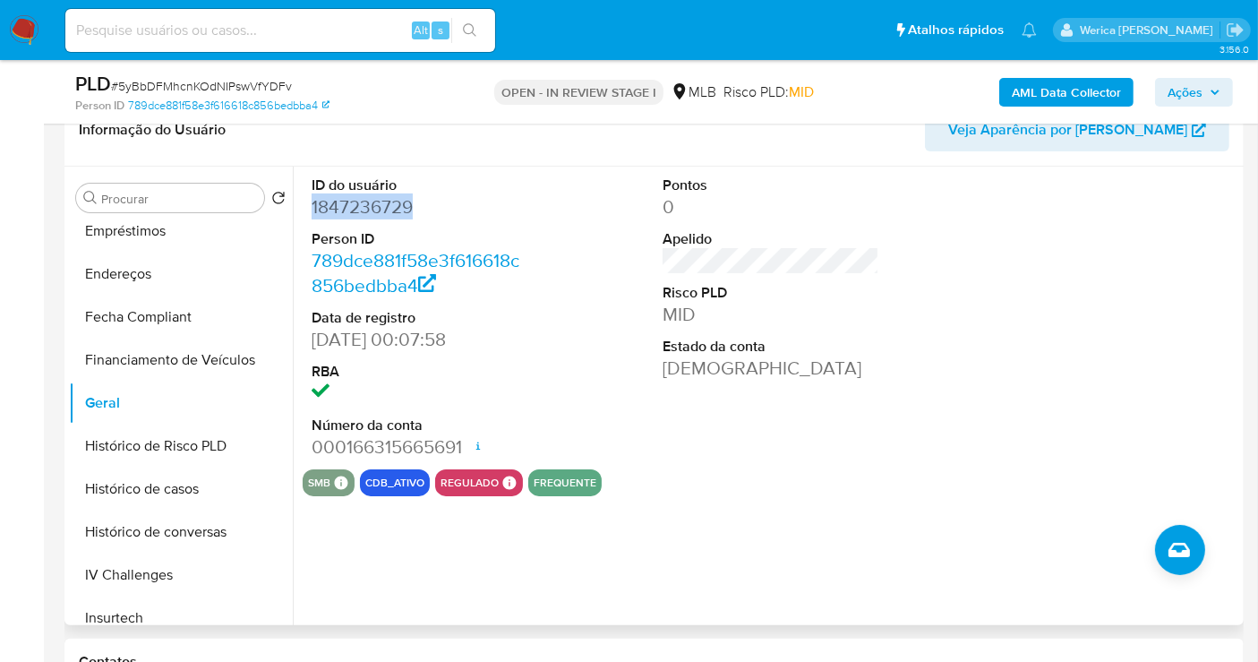
click at [396, 203] on dd "1847236729" at bounding box center [420, 206] width 217 height 25
copy dd "1847236729"
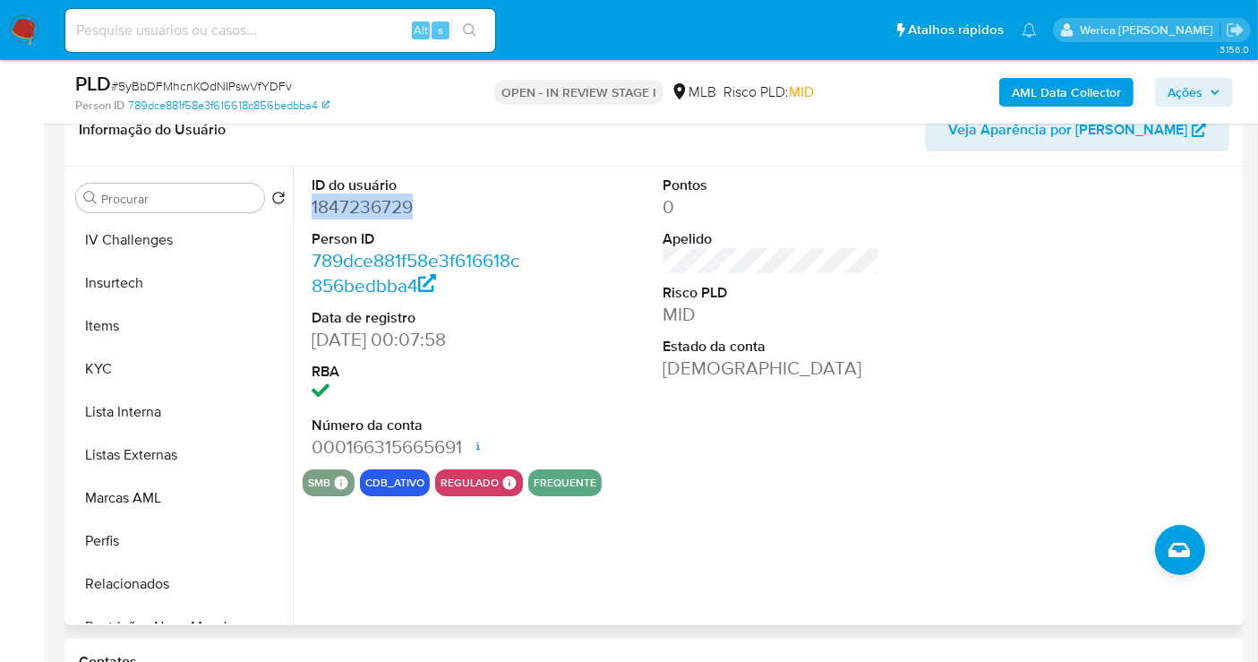
scroll to position [795, 0]
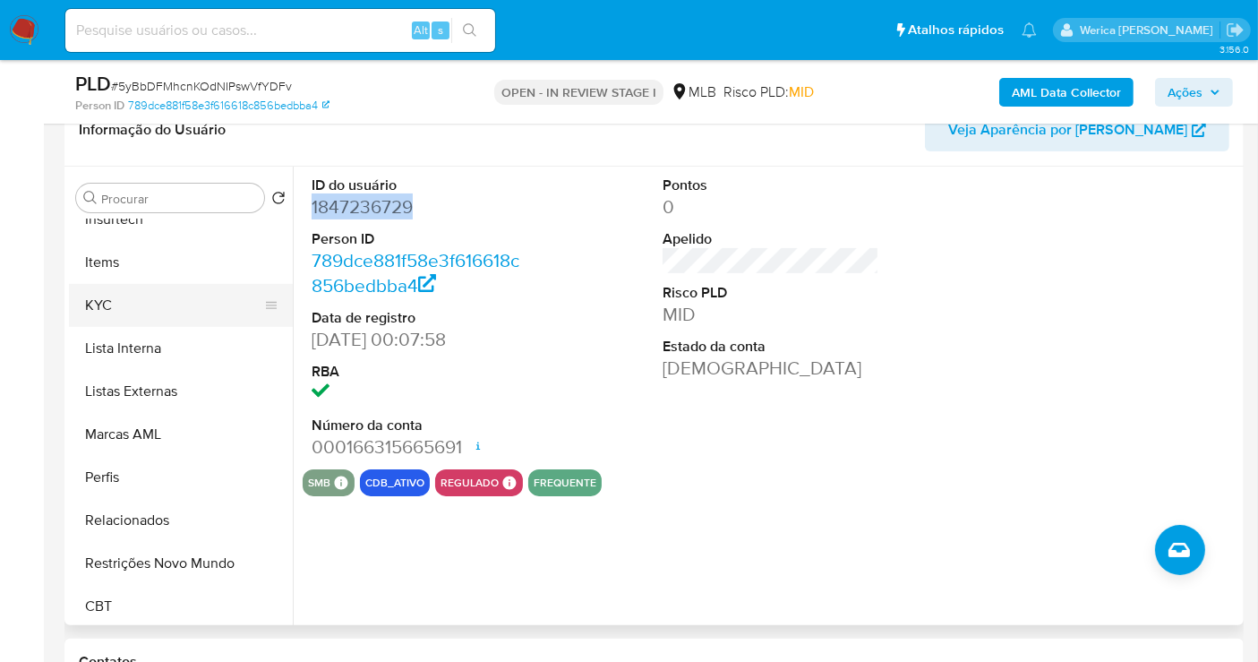
click at [163, 319] on button "KYC" at bounding box center [174, 305] width 210 height 43
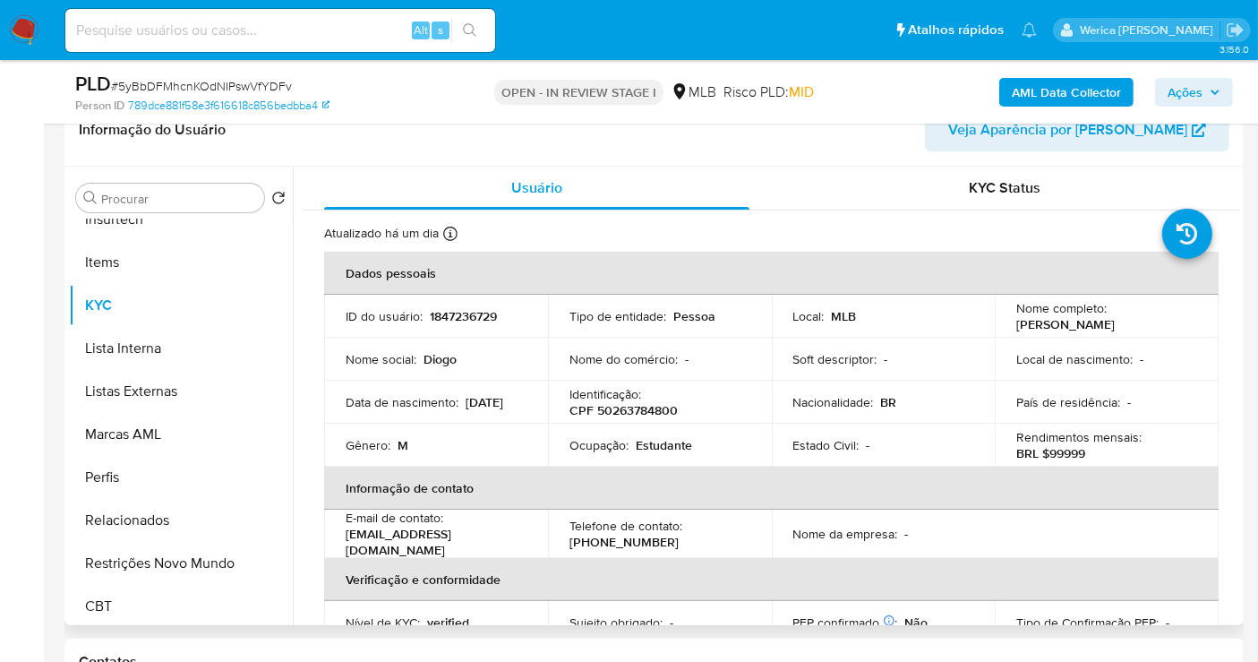
click at [642, 446] on p "Estudante" at bounding box center [664, 445] width 56 height 16
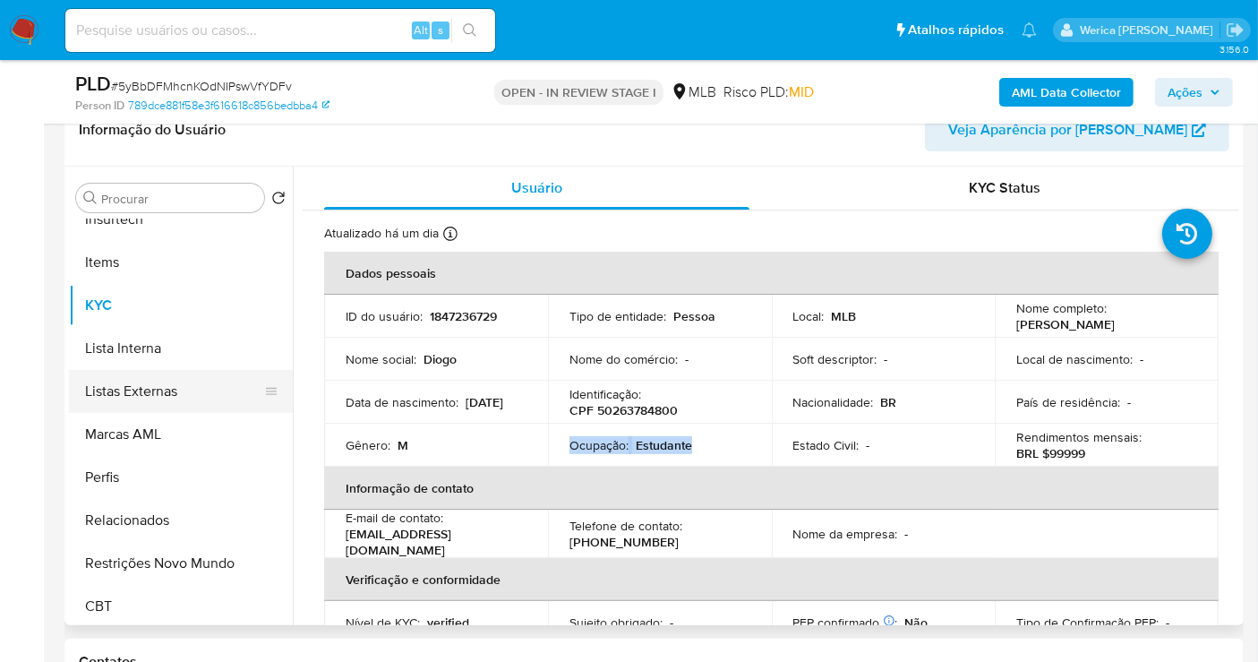
copy div "Ocupação : Estudante"
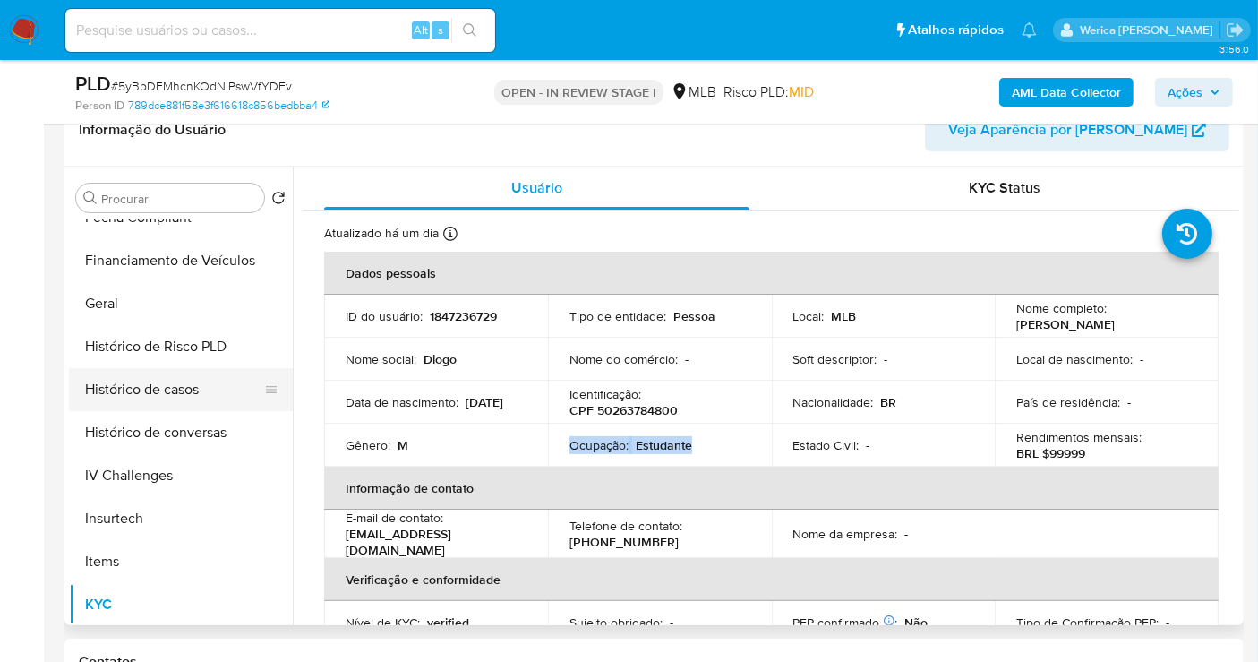
scroll to position [297, 0]
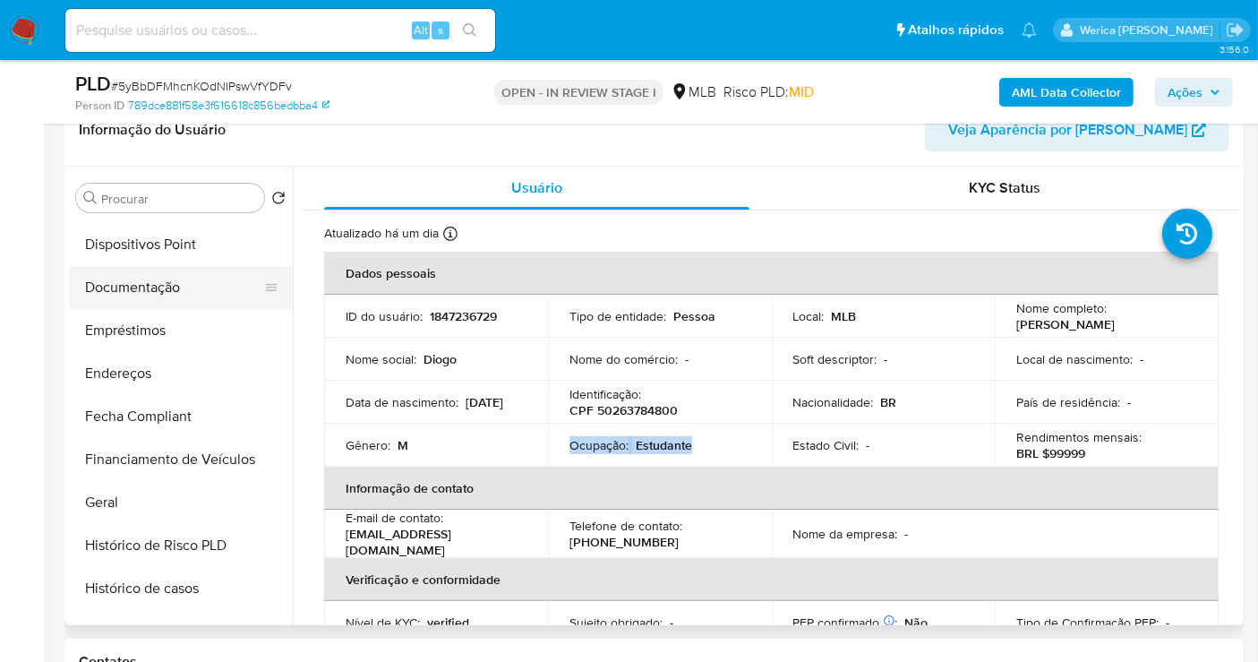
click at [193, 296] on button "Documentação" at bounding box center [174, 287] width 210 height 43
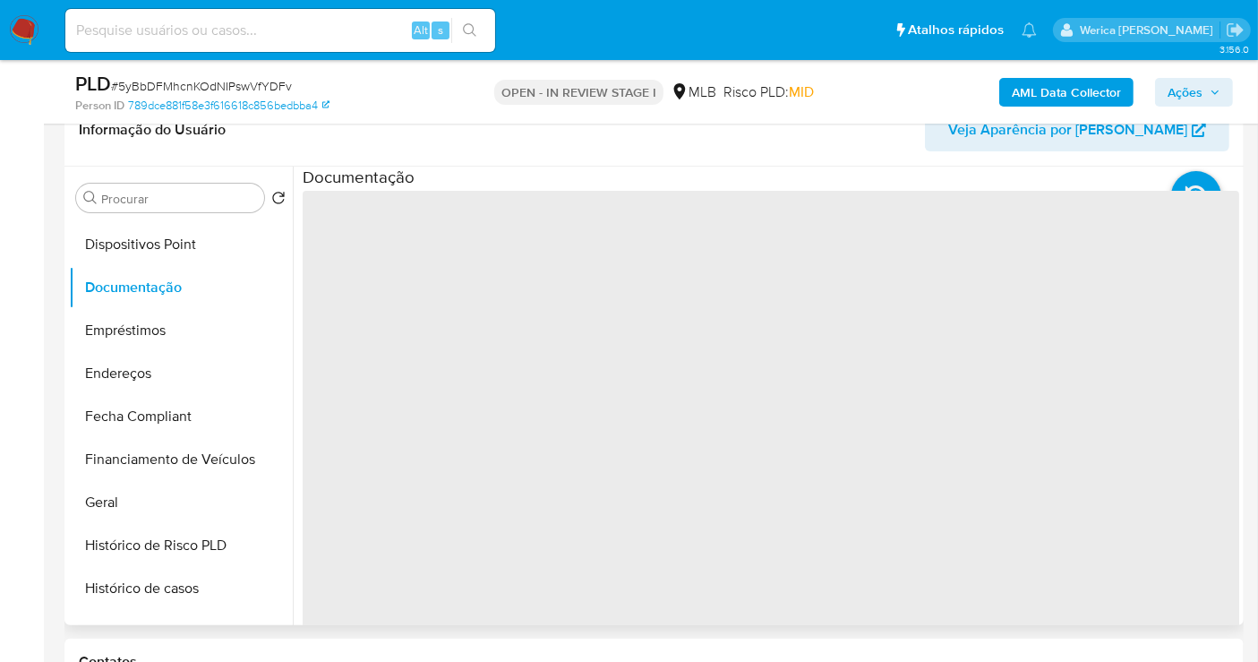
click at [368, 243] on span "‌" at bounding box center [771, 477] width 937 height 573
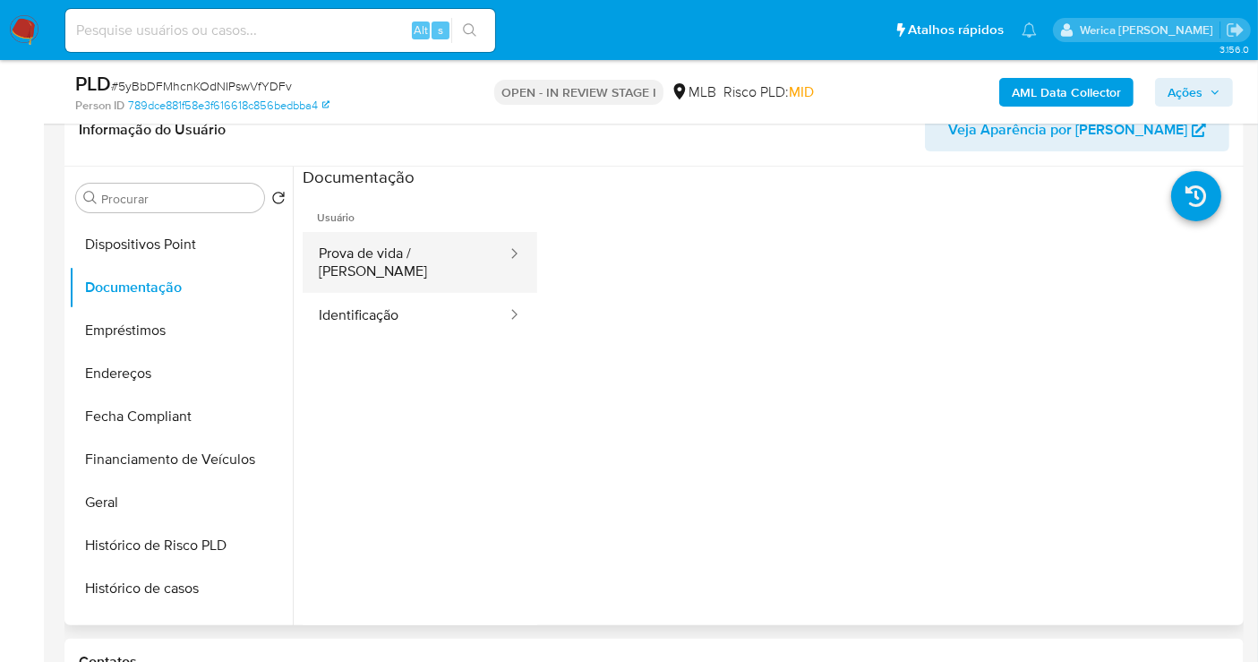
drag, startPoint x: 368, startPoint y: 243, endPoint x: 385, endPoint y: 247, distance: 17.6
click at [385, 247] on button "Prova de vida / Selfie" at bounding box center [406, 262] width 206 height 61
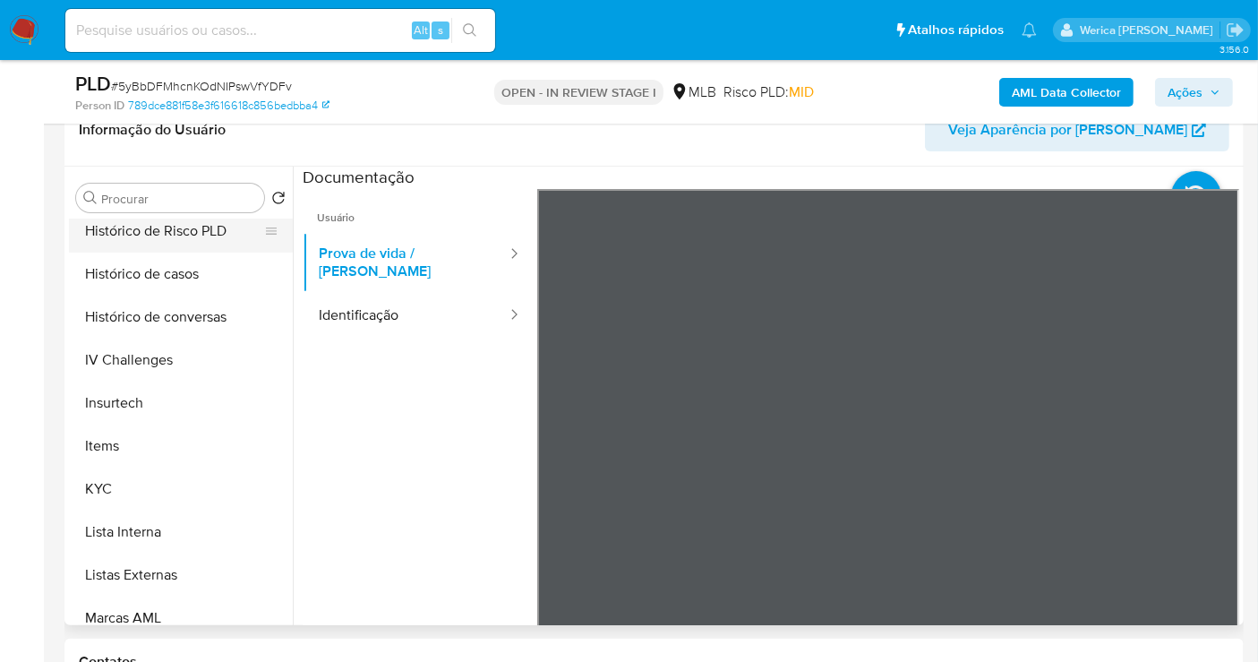
scroll to position [795, 0]
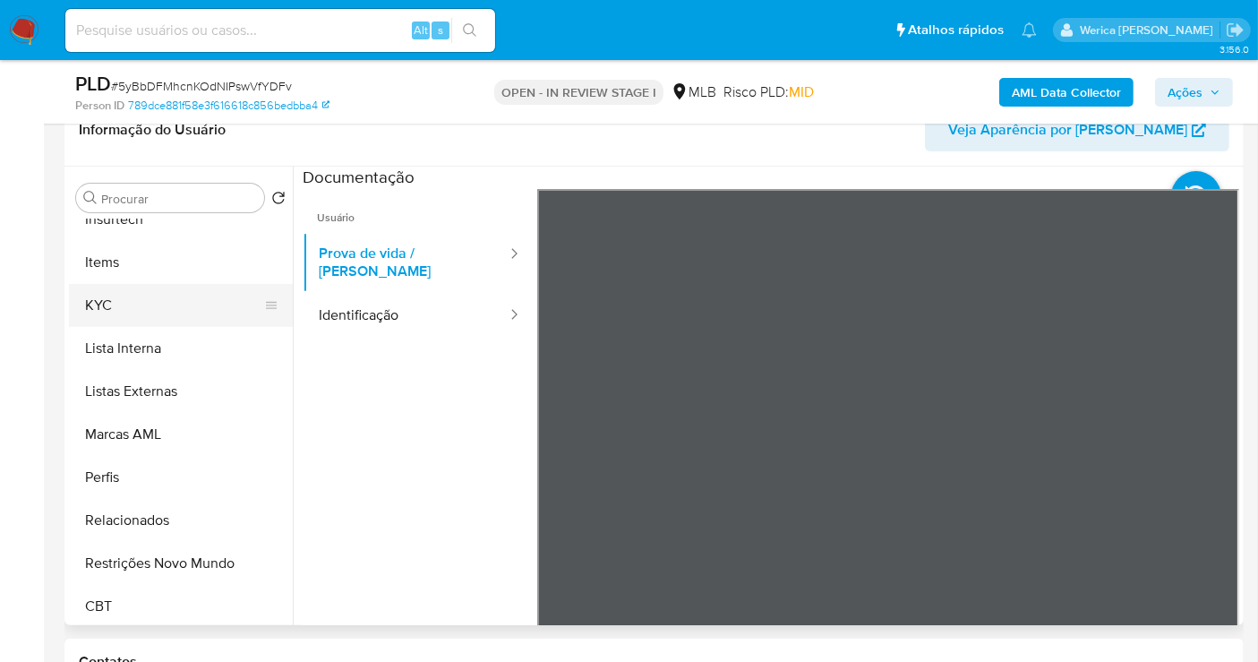
click at [115, 305] on button "KYC" at bounding box center [174, 305] width 210 height 43
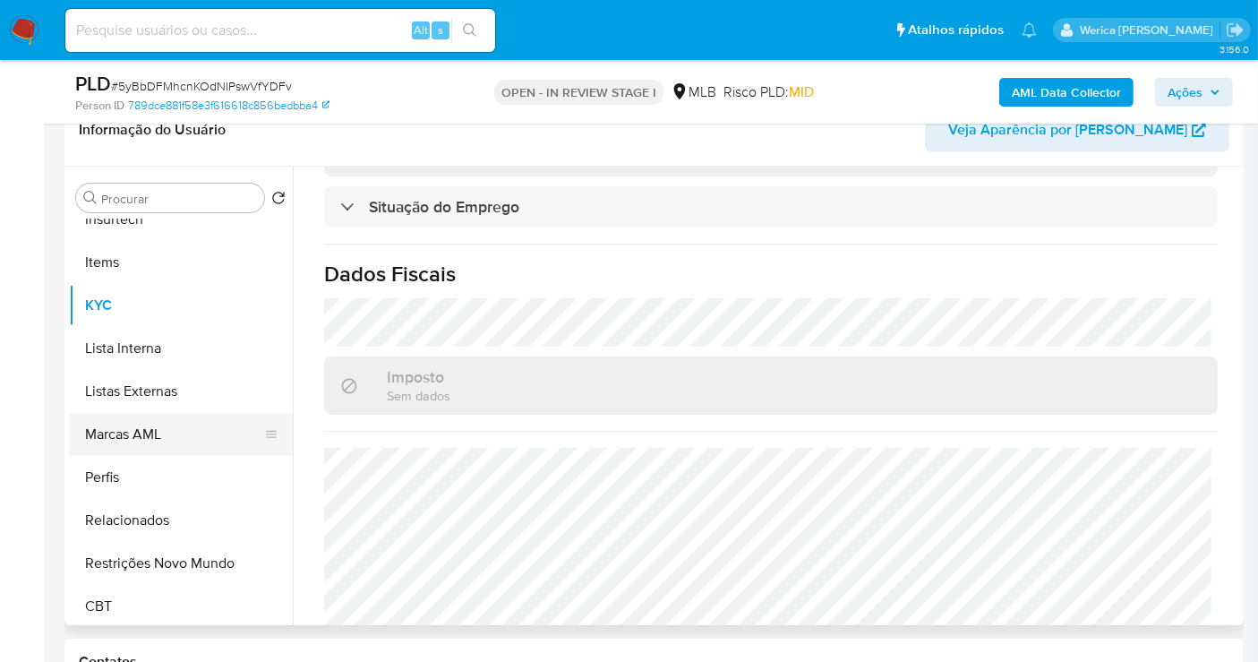
scroll to position [496, 0]
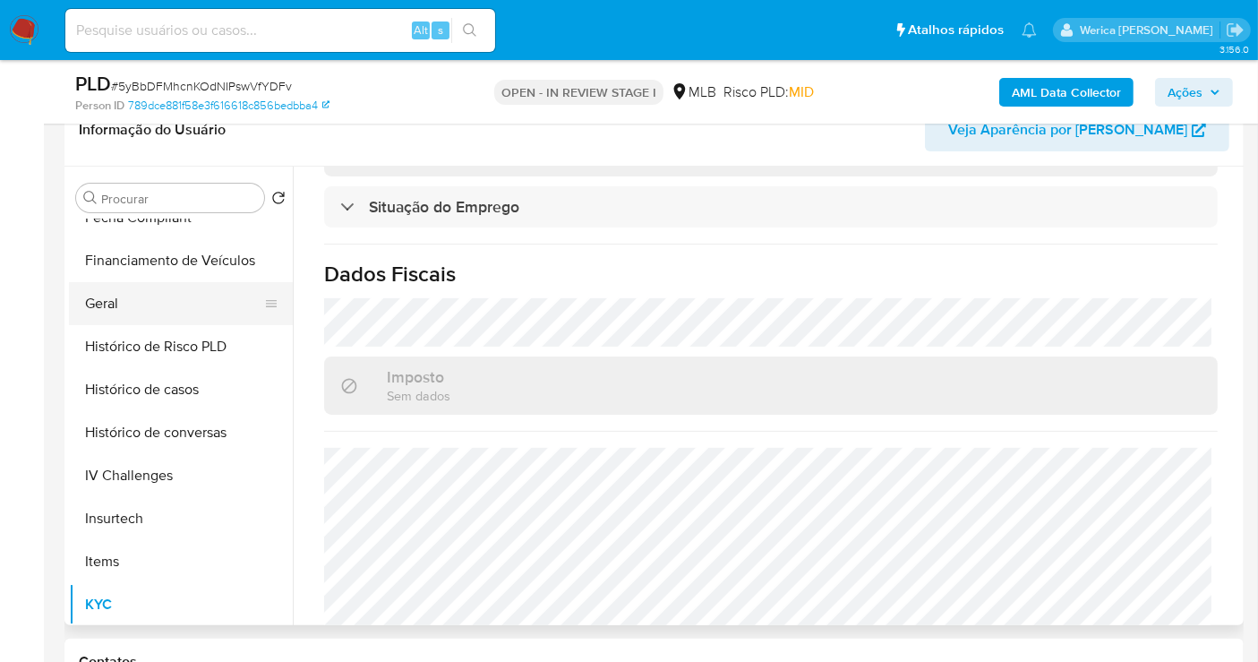
click at [147, 308] on button "Geral" at bounding box center [174, 303] width 210 height 43
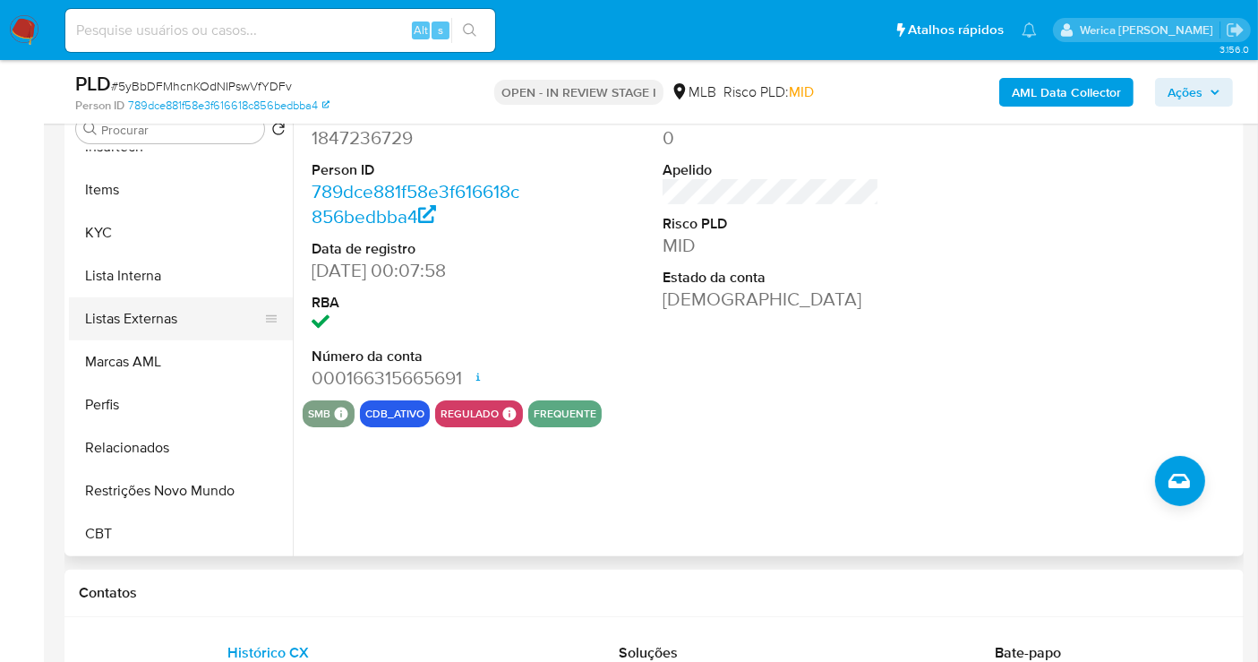
scroll to position [398, 0]
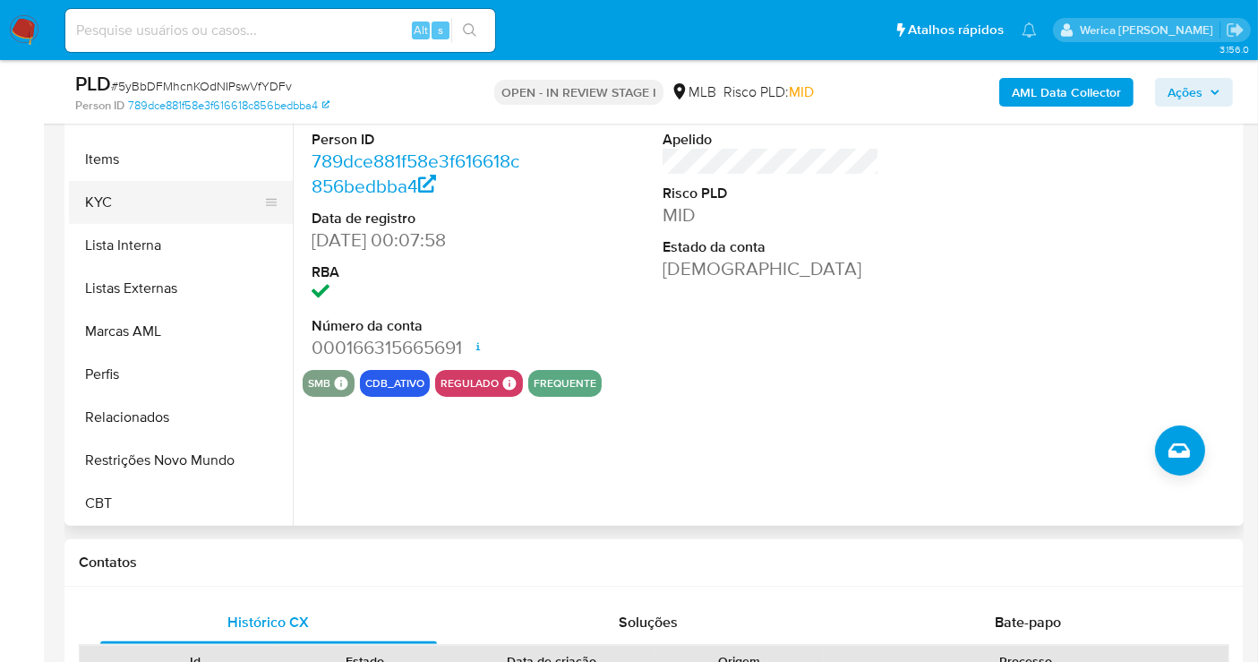
click at [176, 182] on button "KYC" at bounding box center [174, 202] width 210 height 43
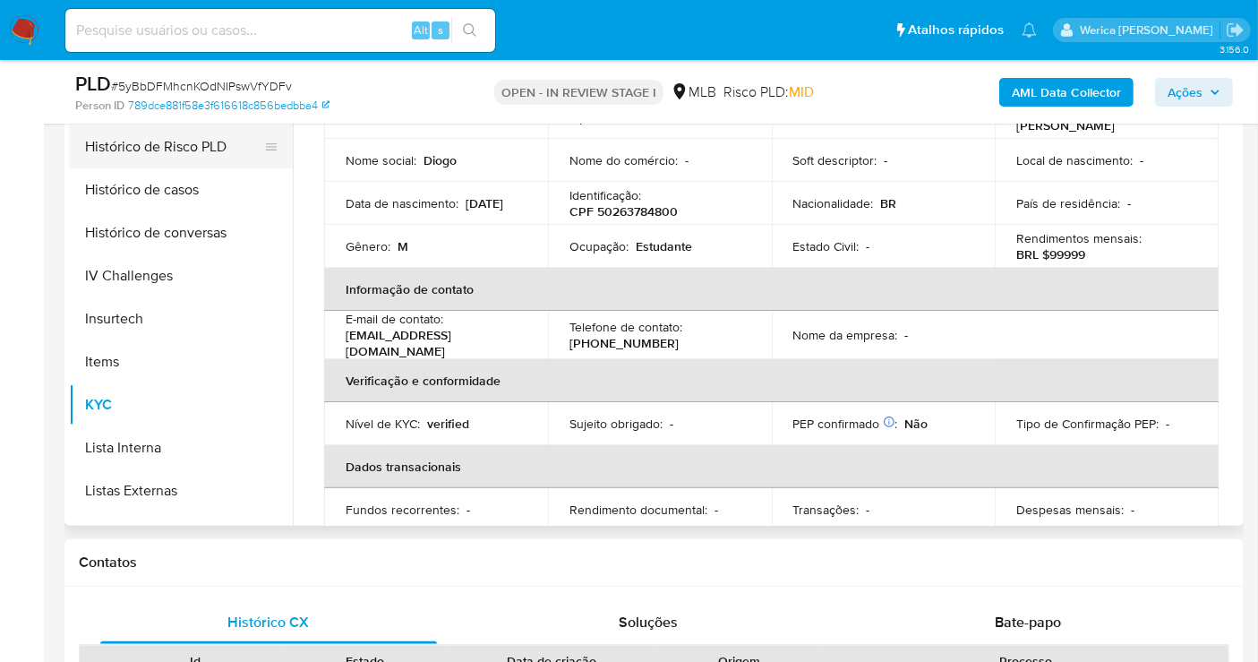
scroll to position [401, 0]
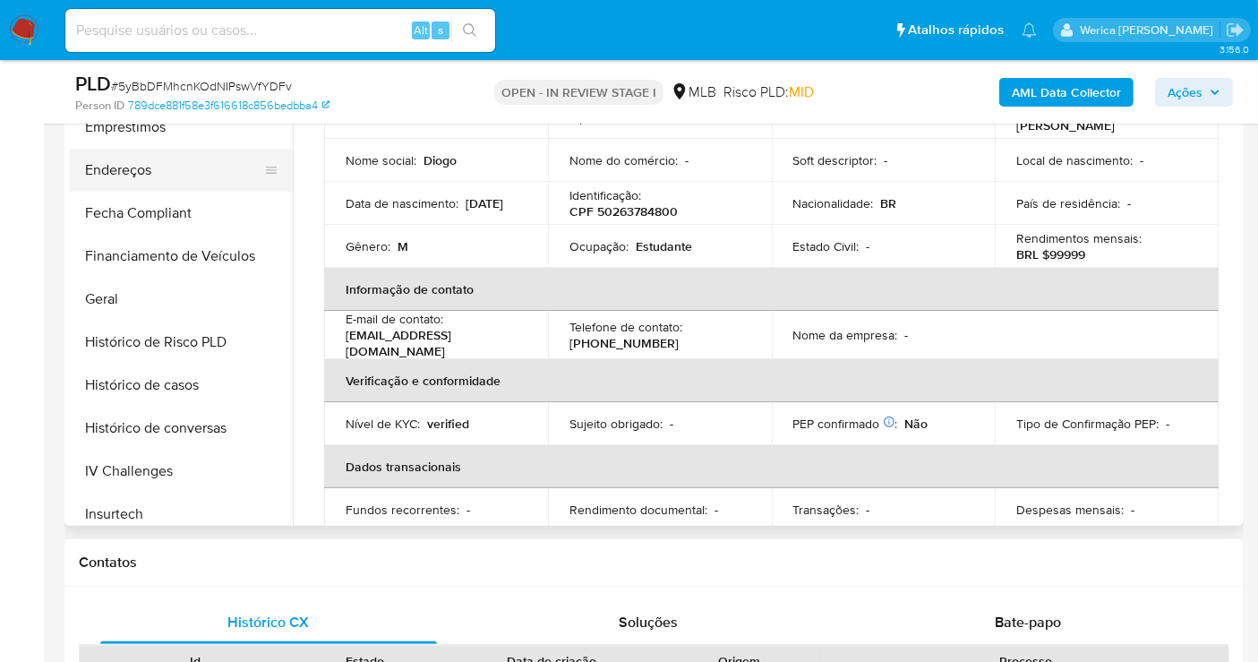
click at [176, 166] on button "Endereços" at bounding box center [174, 170] width 210 height 43
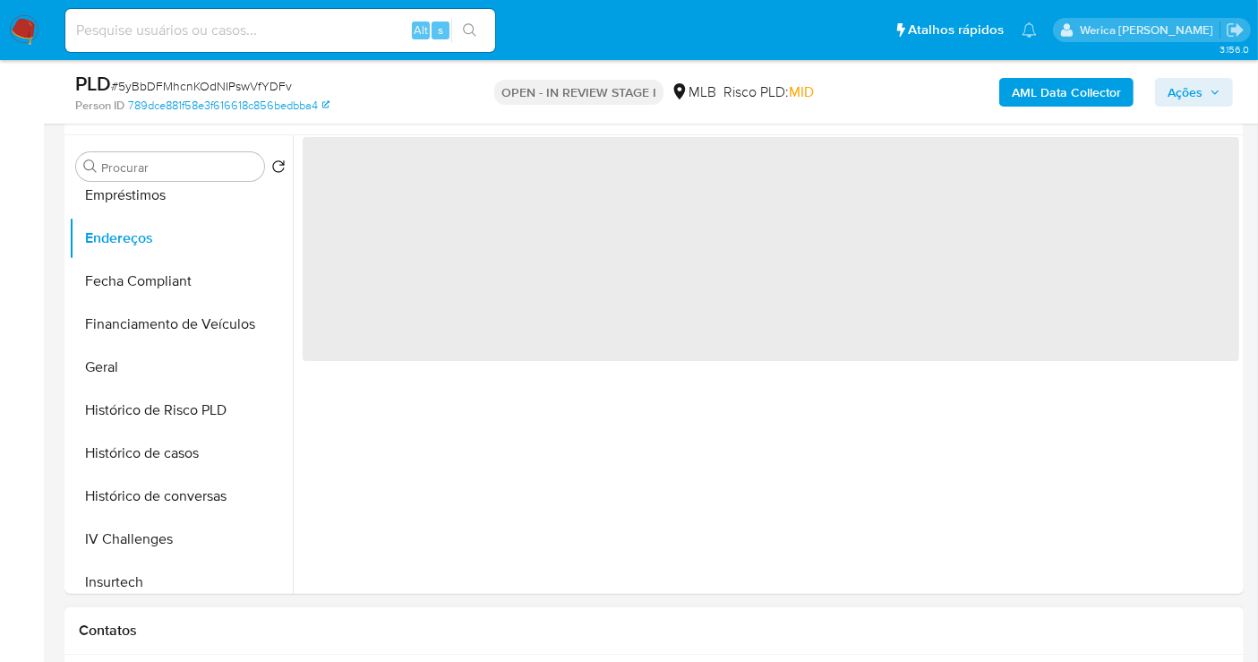
scroll to position [298, 0]
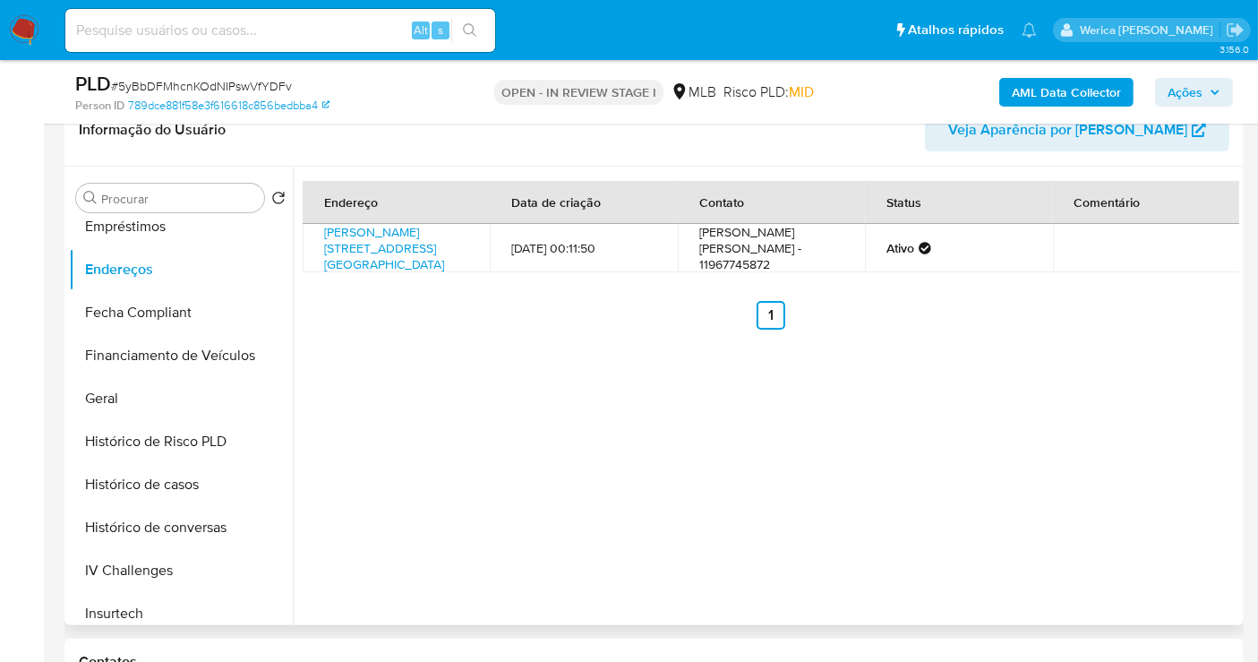
drag, startPoint x: 966, startPoint y: 278, endPoint x: 949, endPoint y: 248, distance: 34.6
click at [965, 272] on td "Ativo" at bounding box center [958, 248] width 187 height 48
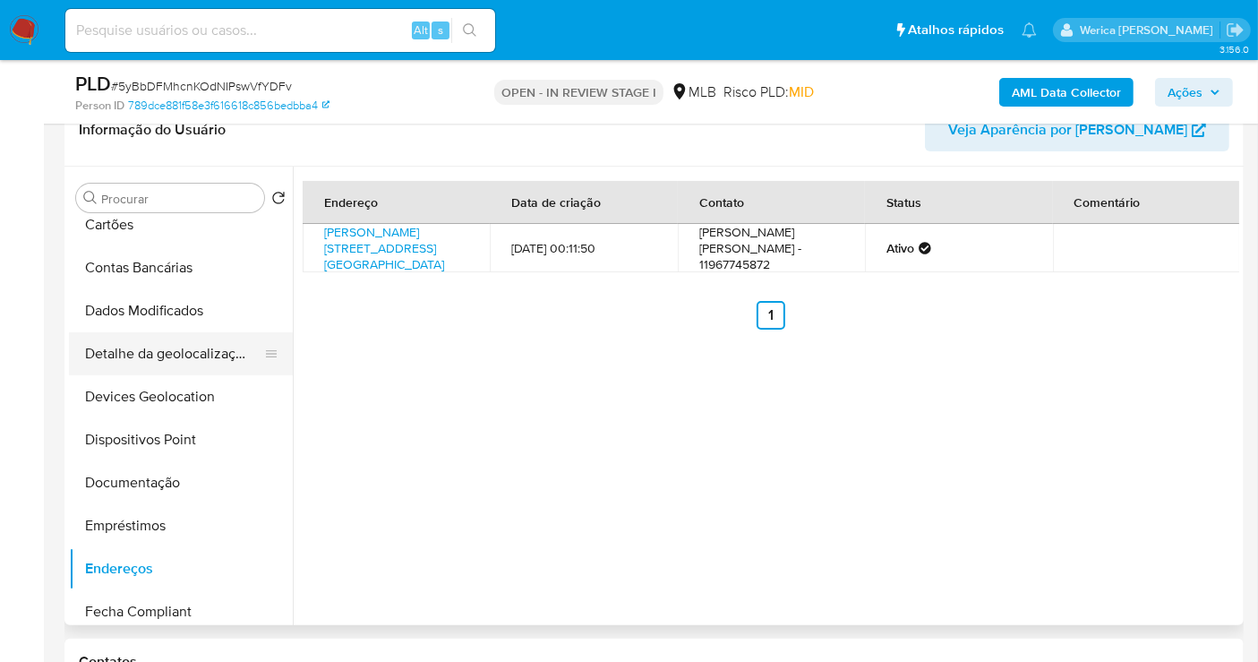
click at [181, 367] on button "Detalhe da geolocalização" at bounding box center [174, 353] width 210 height 43
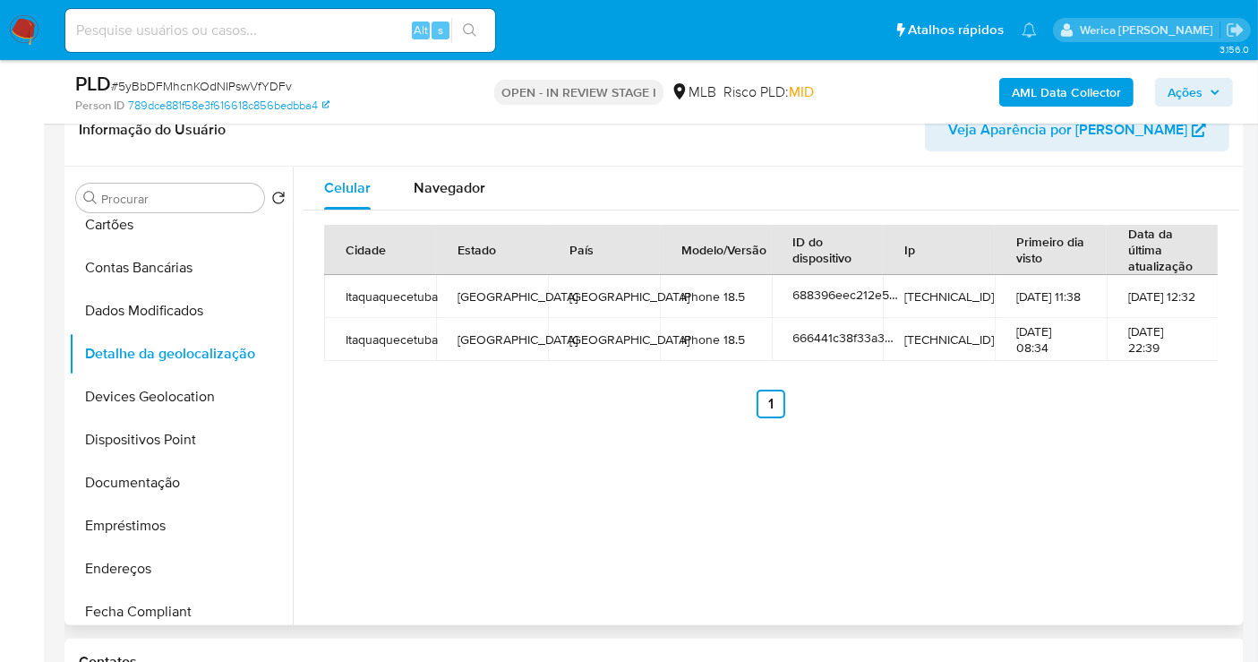
click at [1103, 456] on div "Celular Navegador Cidade Estado País Modelo/Versão ID do dispositivo Ip Primeir…" at bounding box center [766, 396] width 947 height 459
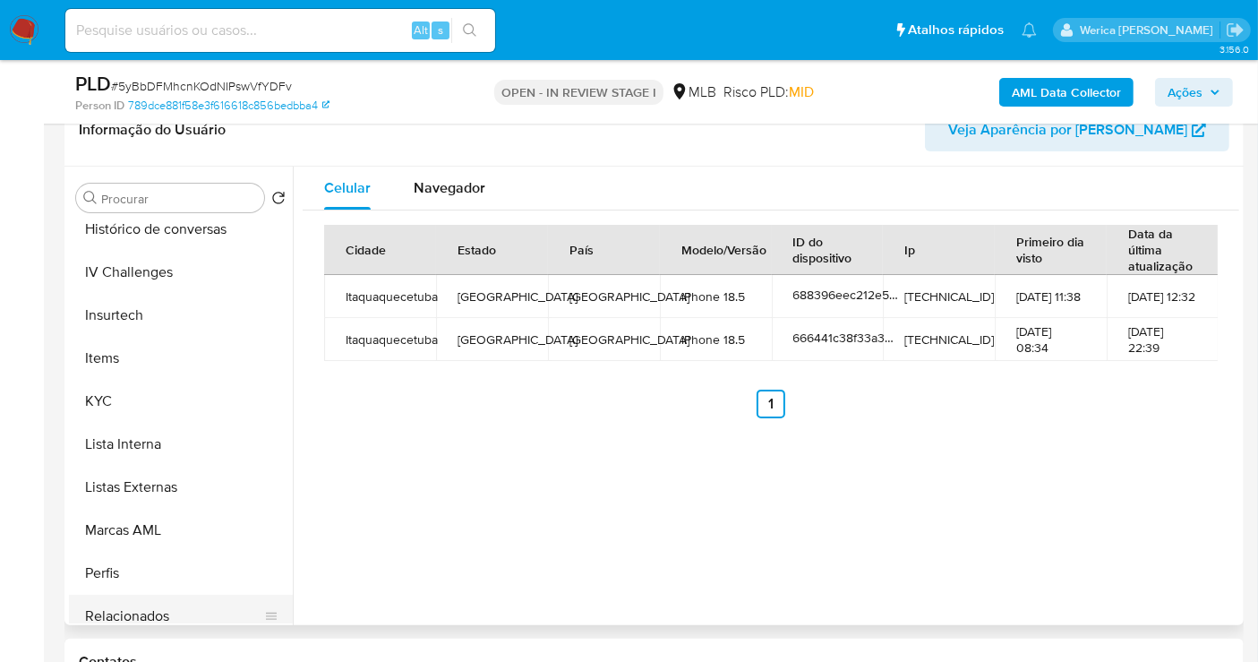
click at [202, 595] on button "Relacionados" at bounding box center [174, 616] width 210 height 43
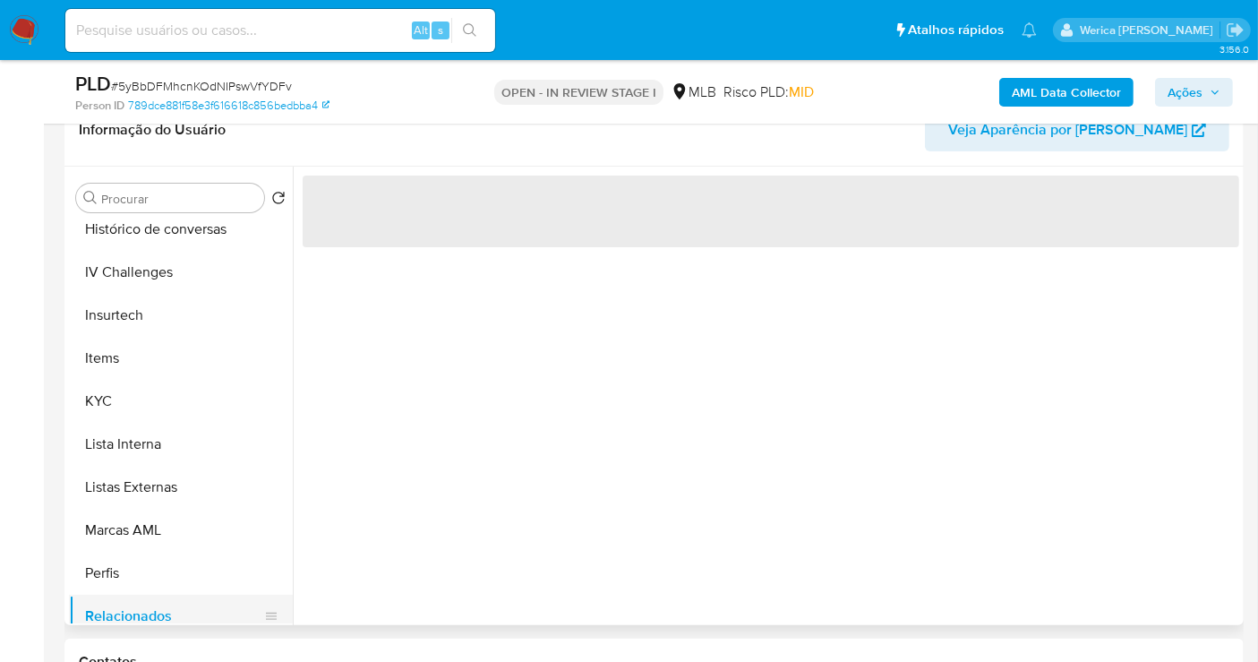
scroll to position [799, 0]
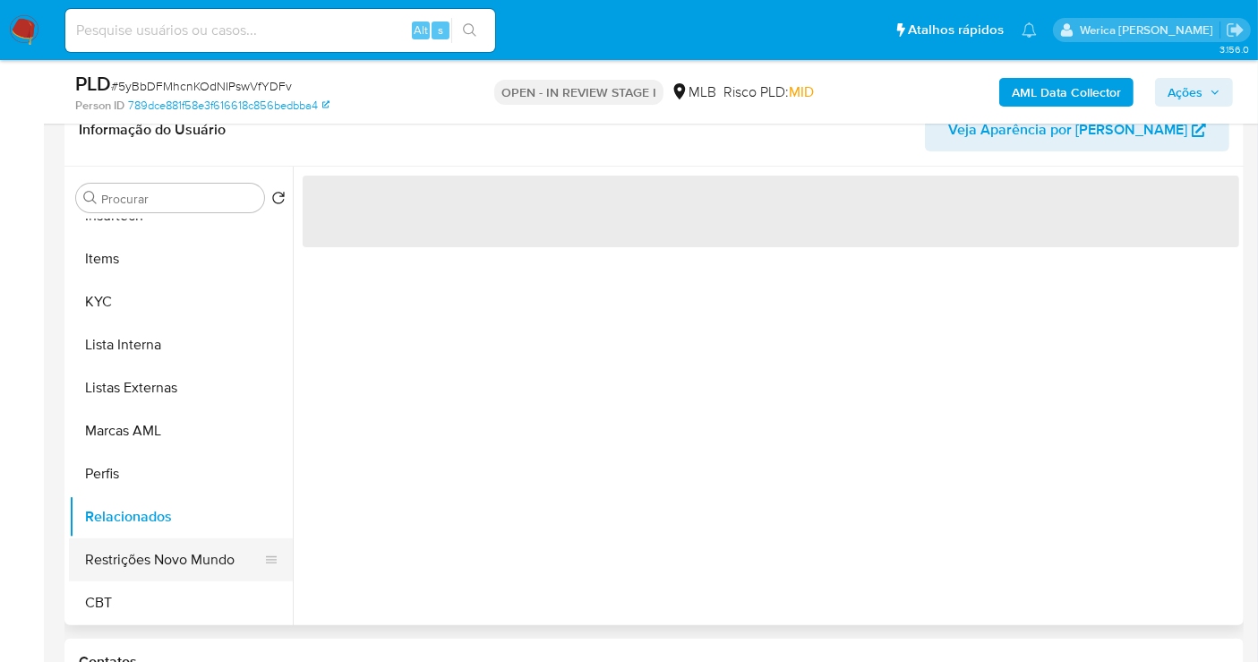
click at [202, 562] on button "Restrições Novo Mundo" at bounding box center [174, 559] width 210 height 43
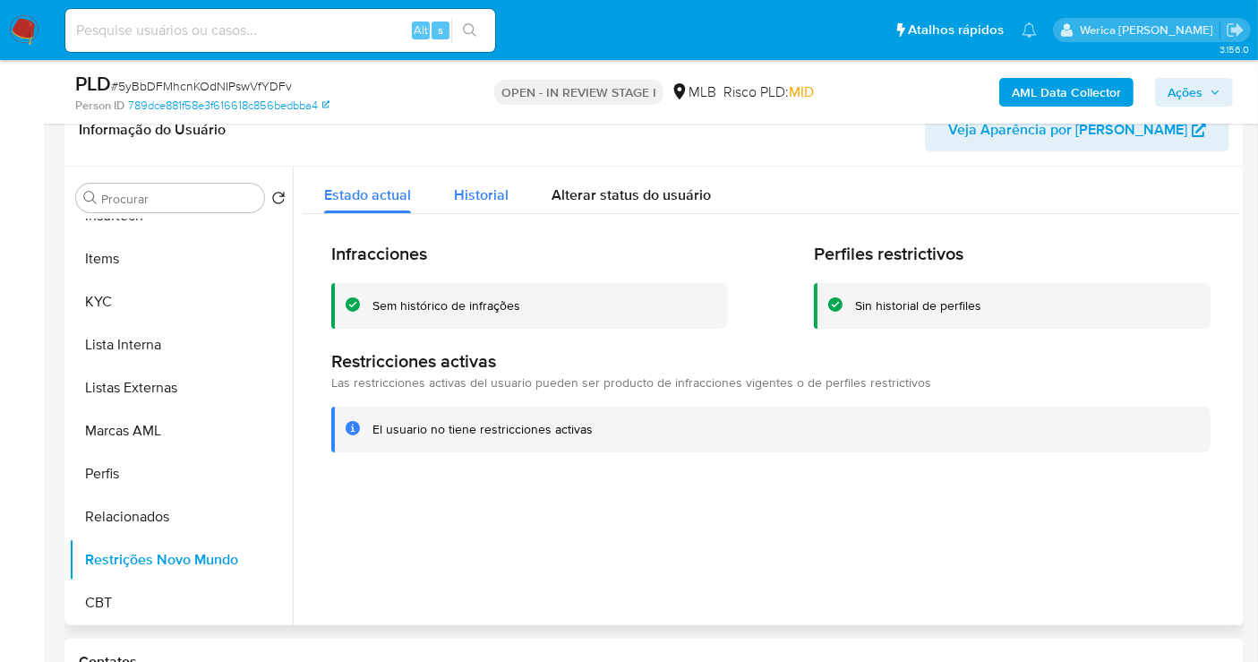
click at [524, 190] on button "Historial" at bounding box center [482, 190] width 98 height 47
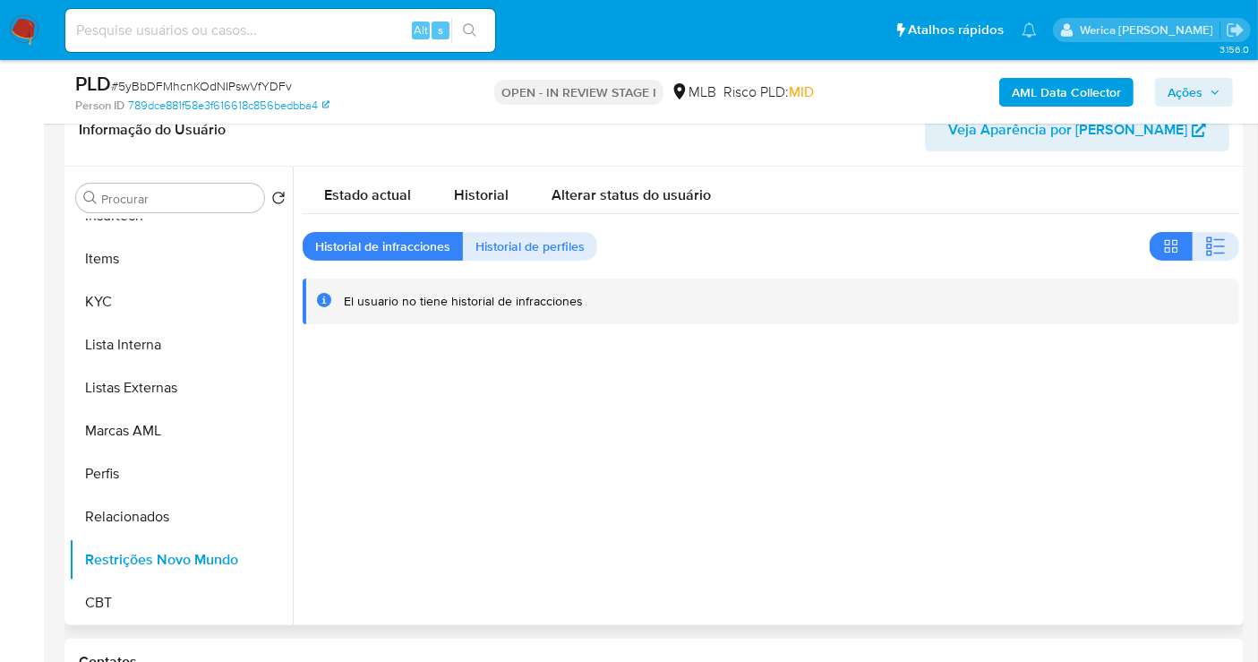
click at [1172, 405] on div at bounding box center [766, 396] width 947 height 459
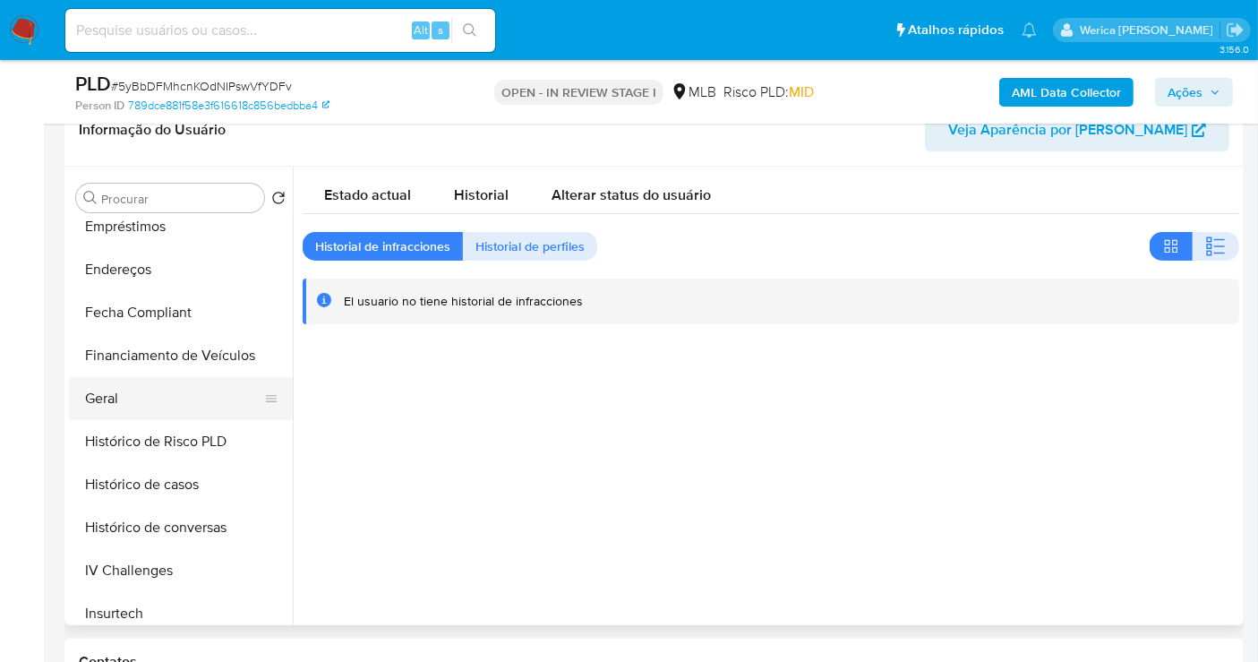
scroll to position [102, 0]
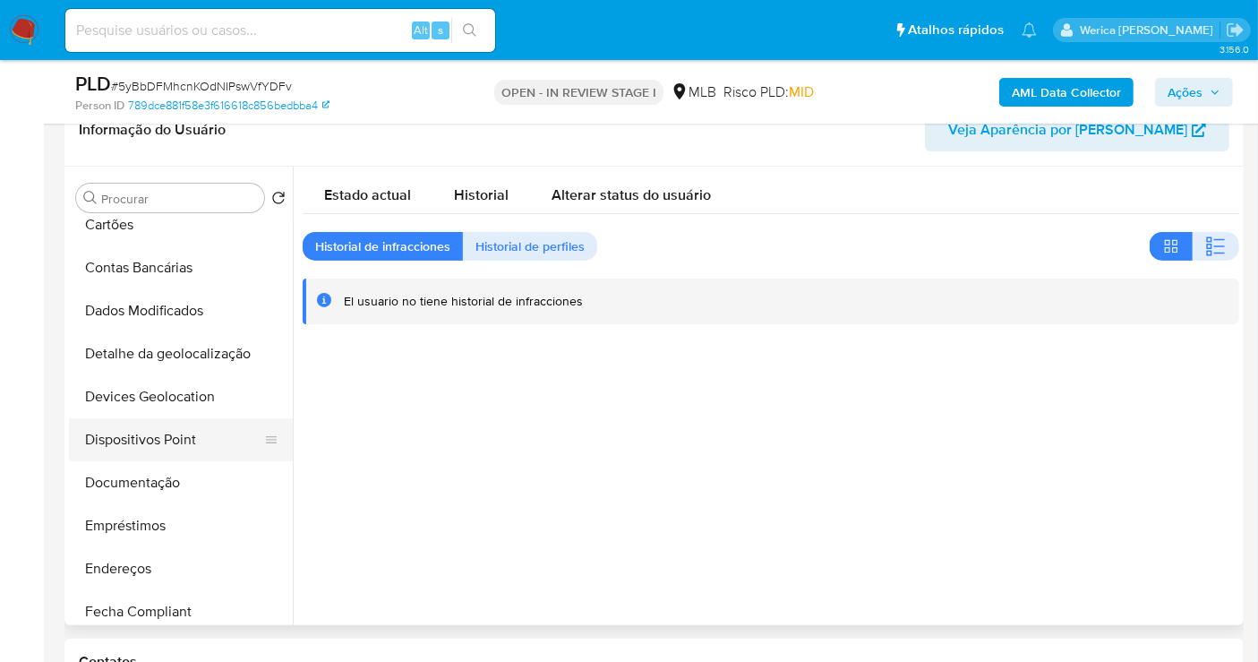
click at [197, 428] on button "Dispositivos Point" at bounding box center [174, 439] width 210 height 43
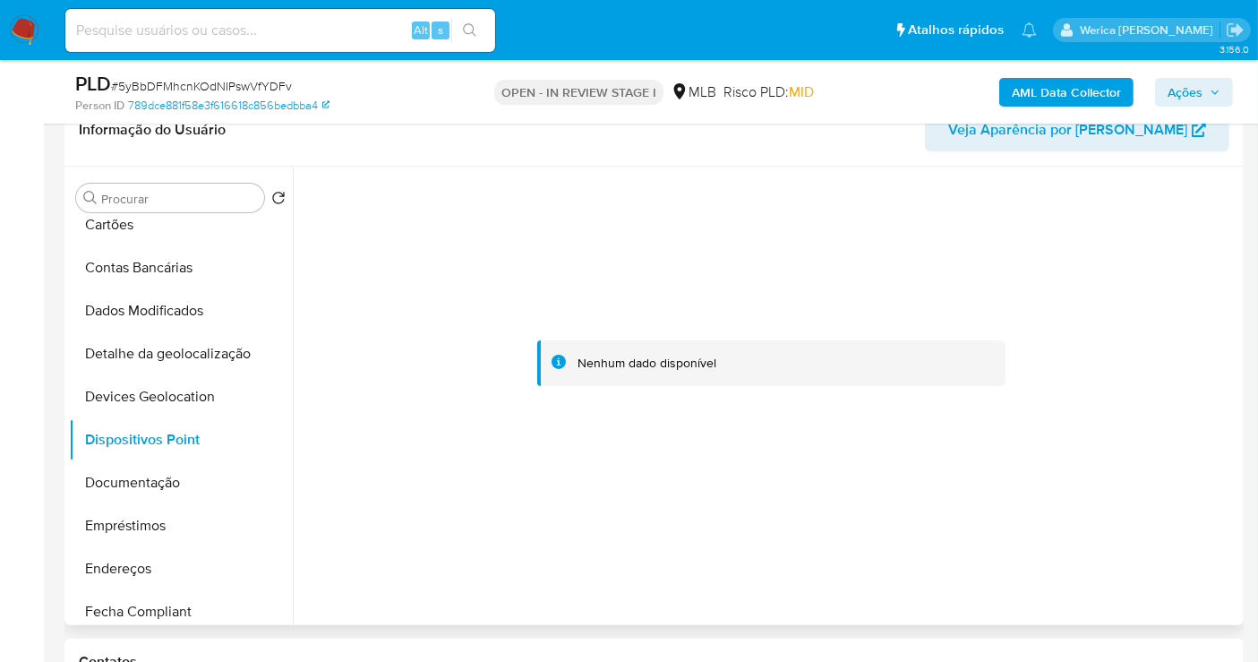
click at [1136, 466] on div at bounding box center [771, 364] width 937 height 394
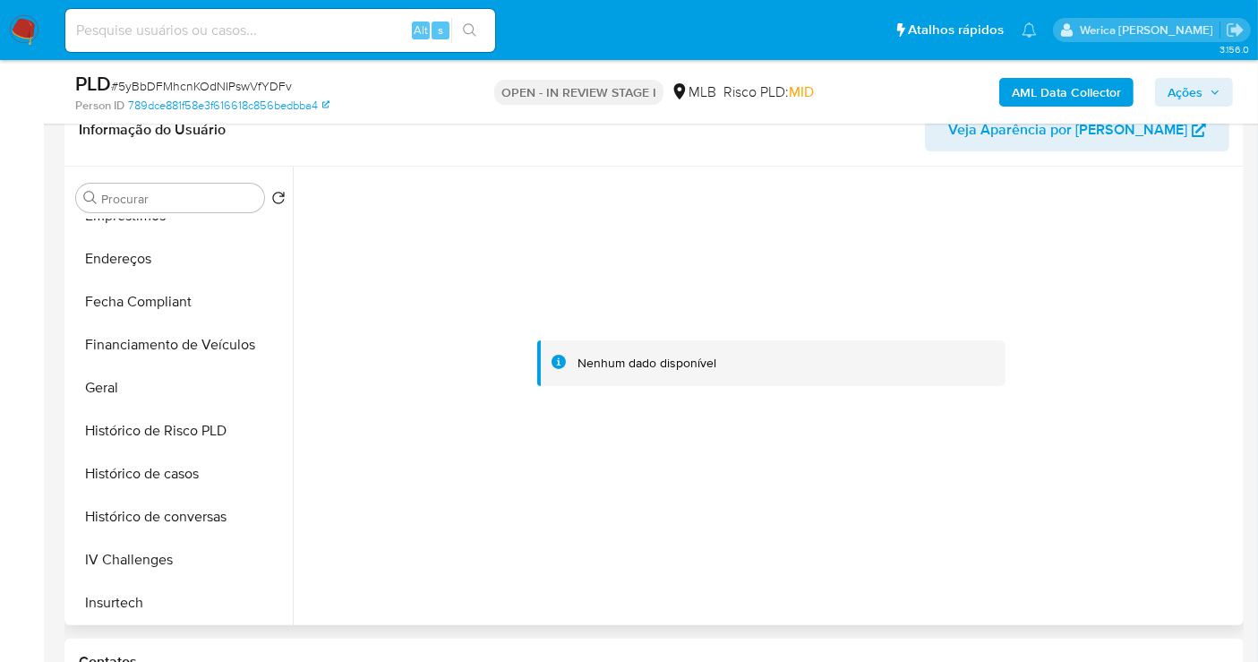
scroll to position [799, 0]
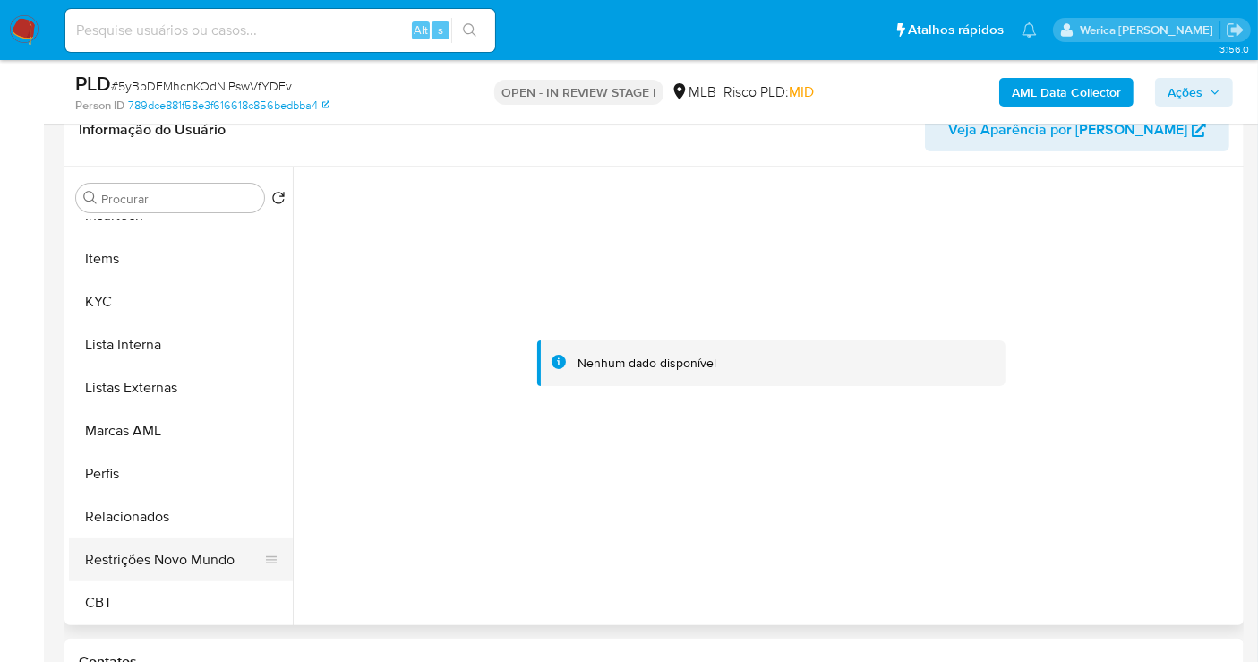
click at [172, 577] on button "Restrições Novo Mundo" at bounding box center [174, 559] width 210 height 43
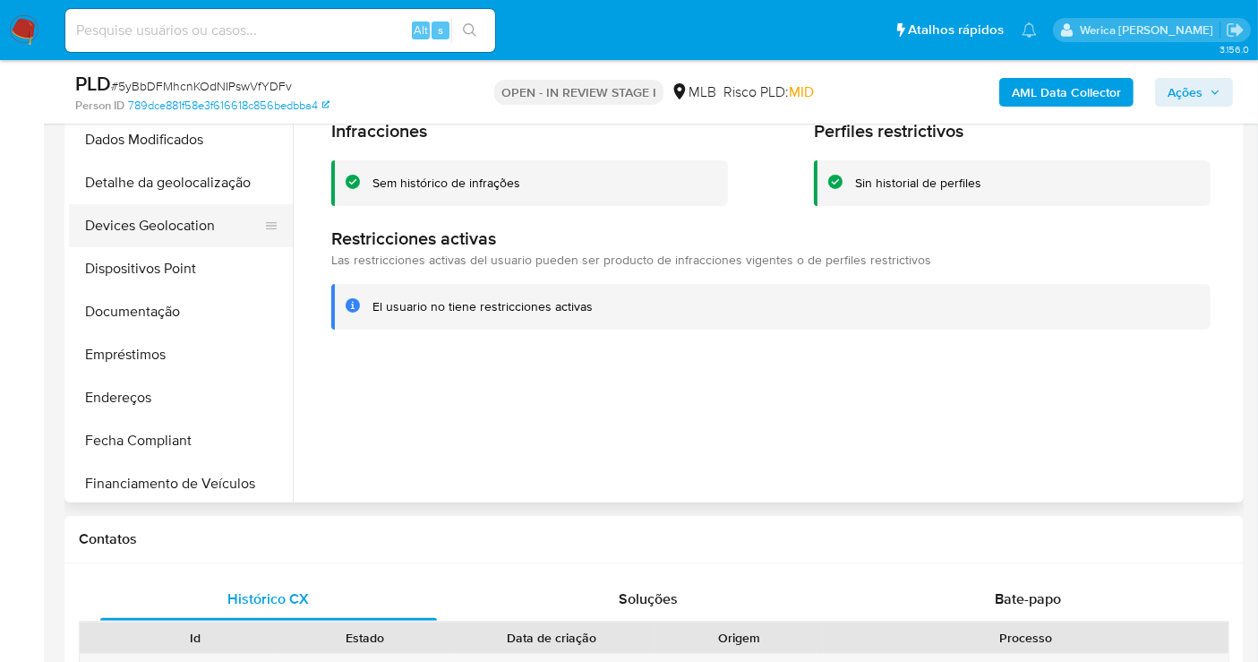
scroll to position [102, 0]
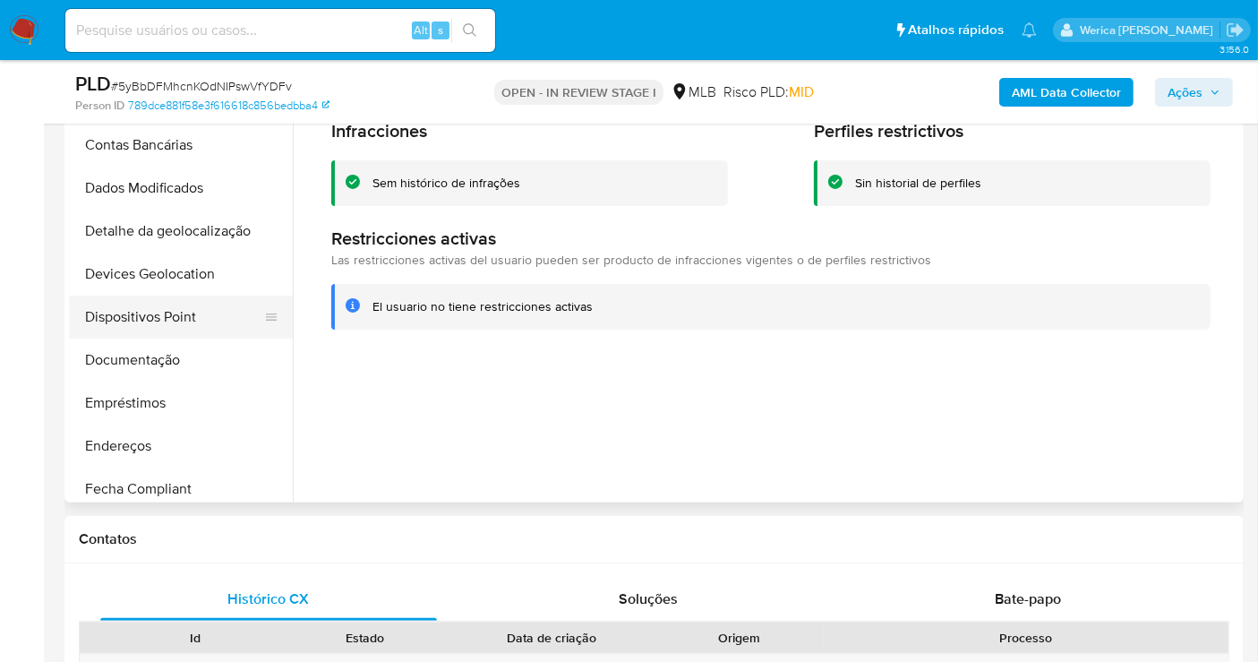
click at [212, 323] on button "Dispositivos Point" at bounding box center [174, 317] width 210 height 43
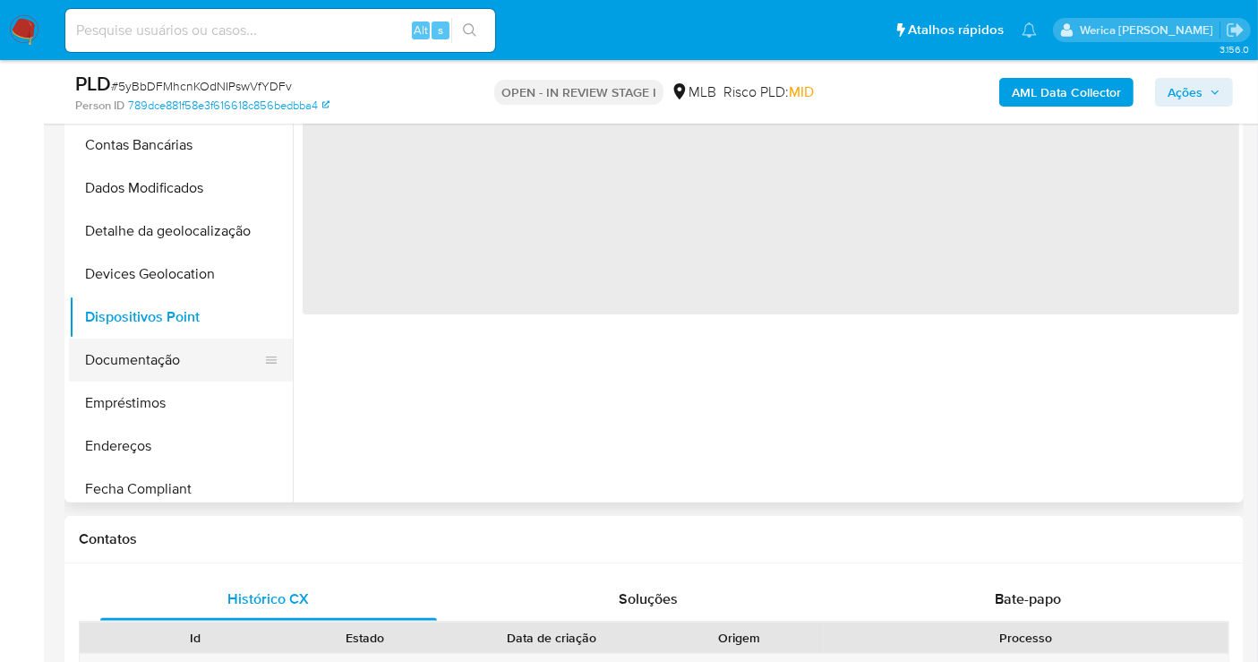
click at [228, 354] on button "Documentação" at bounding box center [174, 360] width 210 height 43
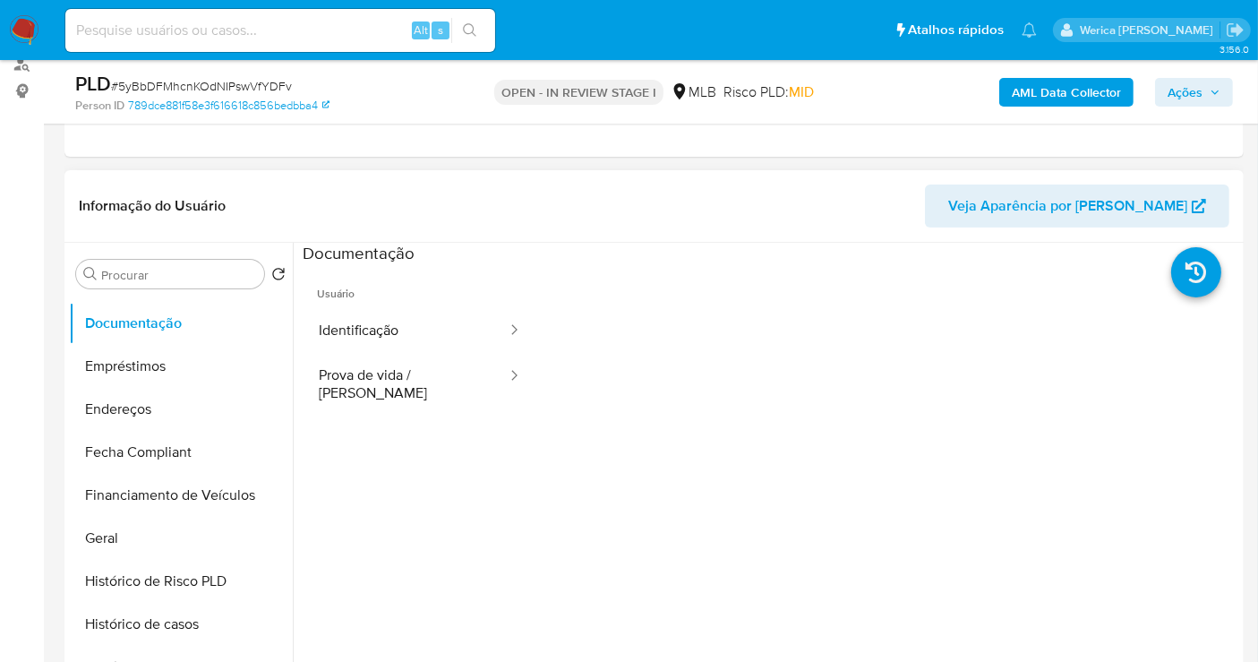
scroll to position [600, 0]
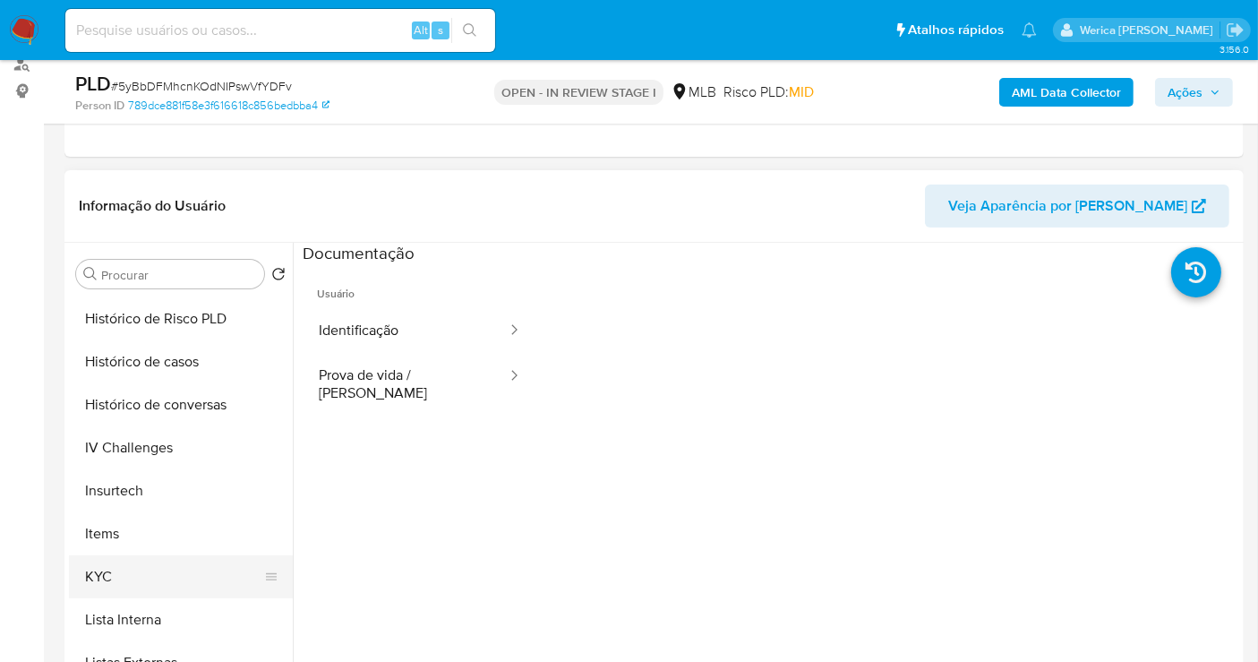
click at [138, 580] on button "KYC" at bounding box center [174, 576] width 210 height 43
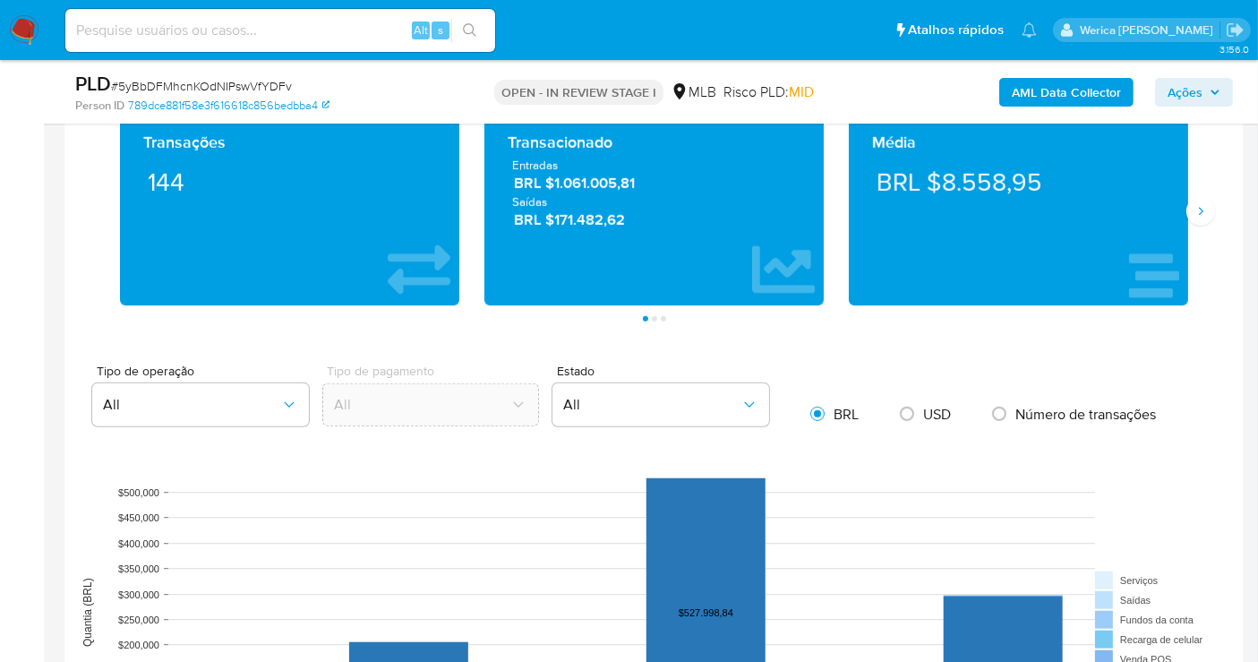
scroll to position [1111, 0]
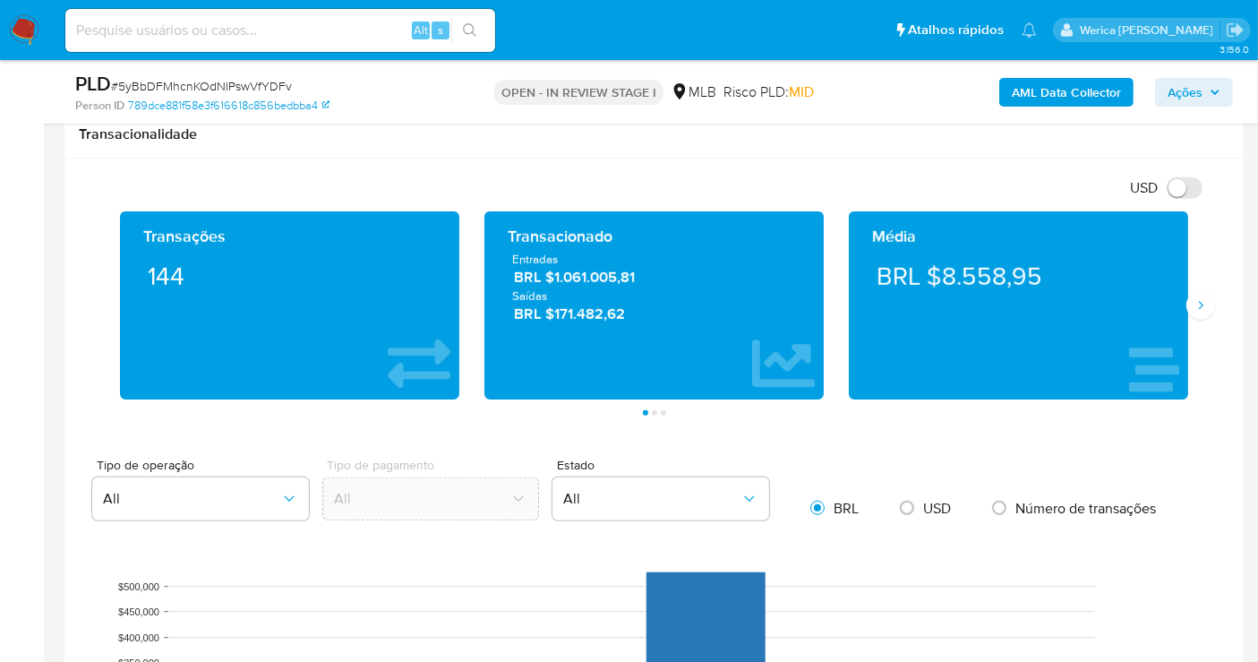
drag, startPoint x: 1172, startPoint y: 281, endPoint x: 1186, endPoint y: 309, distance: 30.8
click at [1172, 282] on div "BRL $8.558,95" at bounding box center [1018, 276] width 311 height 50
click at [1186, 309] on div "Média BRL $8.558,95" at bounding box center [1018, 305] width 339 height 188
click at [1201, 305] on icon "Siguiente" at bounding box center [1201, 305] width 14 height 14
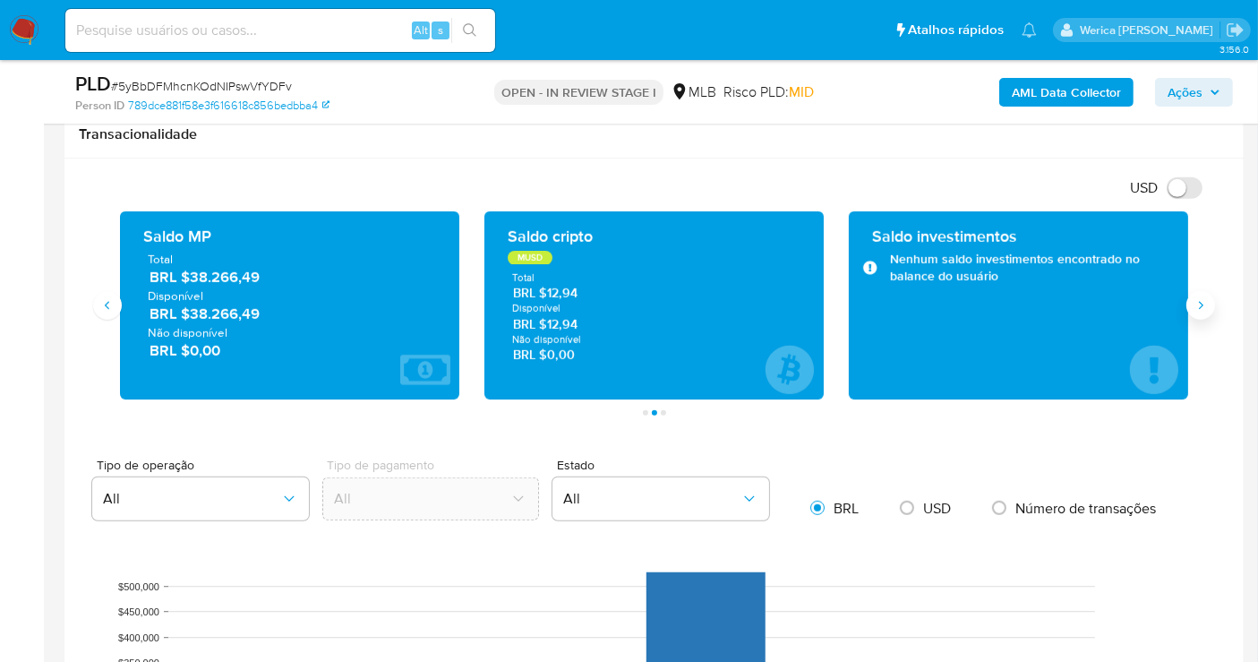
click at [1189, 298] on button "Siguiente" at bounding box center [1201, 305] width 29 height 29
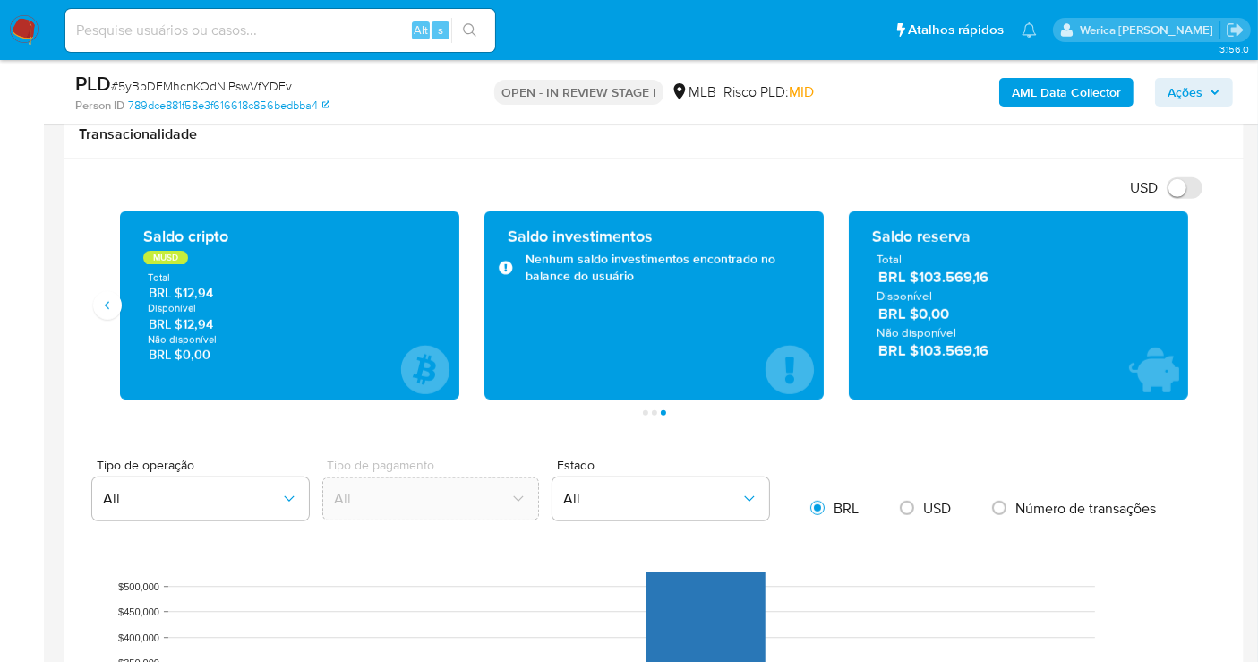
drag, startPoint x: 909, startPoint y: 273, endPoint x: 1033, endPoint y: 271, distance: 123.6
click at [1033, 271] on span "BRL $103.569,16" at bounding box center [1020, 278] width 282 height 21
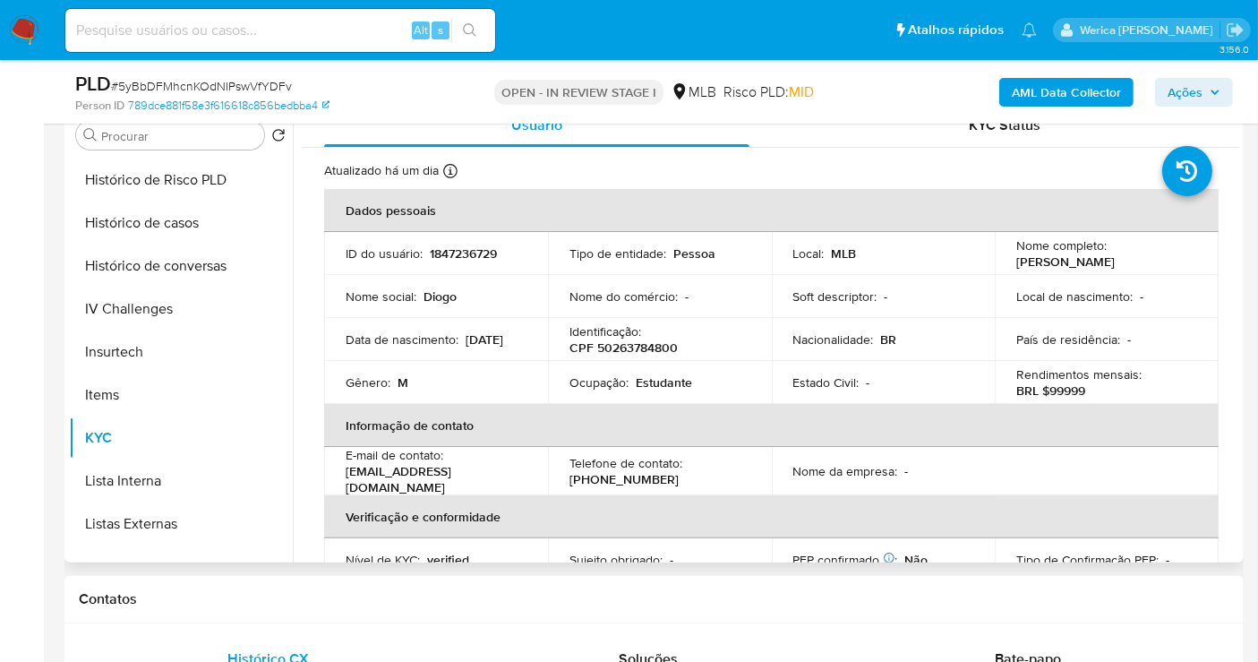
scroll to position [215, 0]
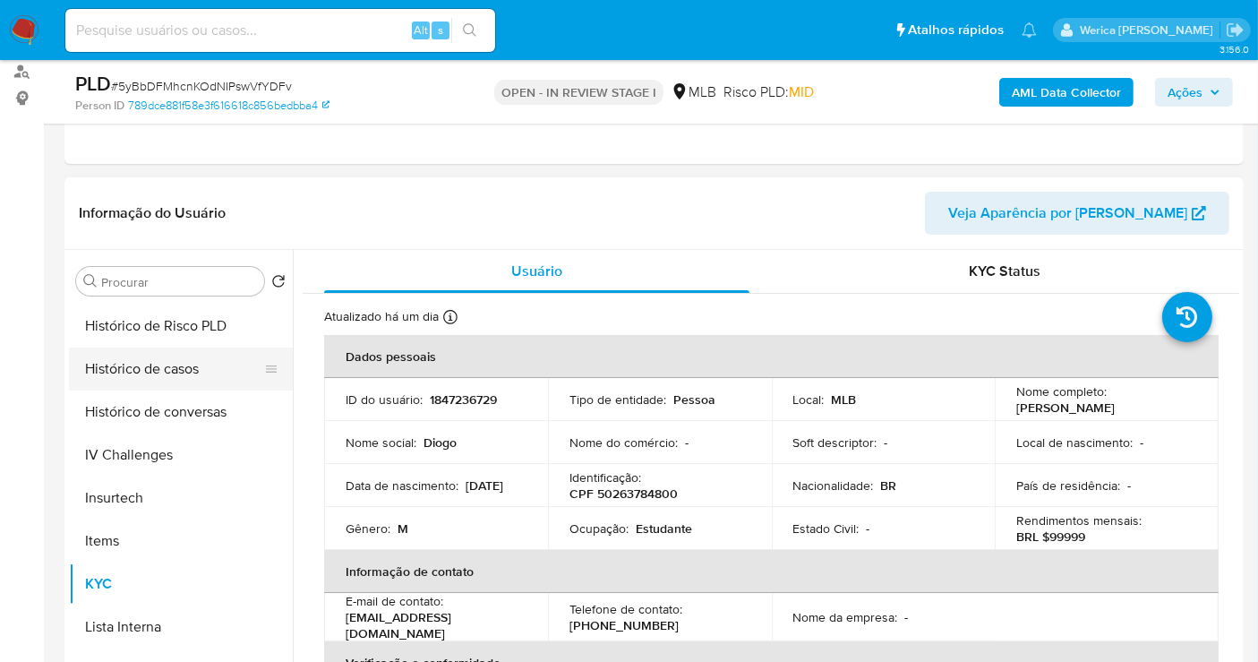
click at [128, 371] on button "Histórico de casos" at bounding box center [174, 369] width 210 height 43
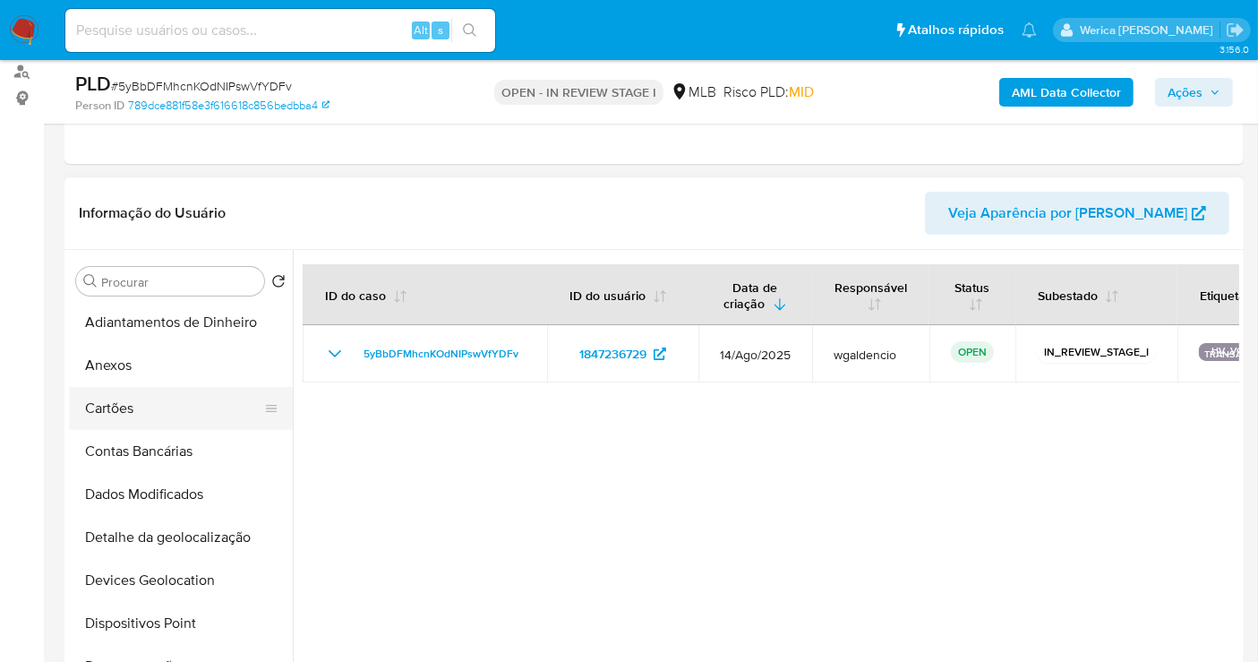
scroll to position [0, 0]
click at [161, 362] on button "Anexos" at bounding box center [174, 367] width 210 height 43
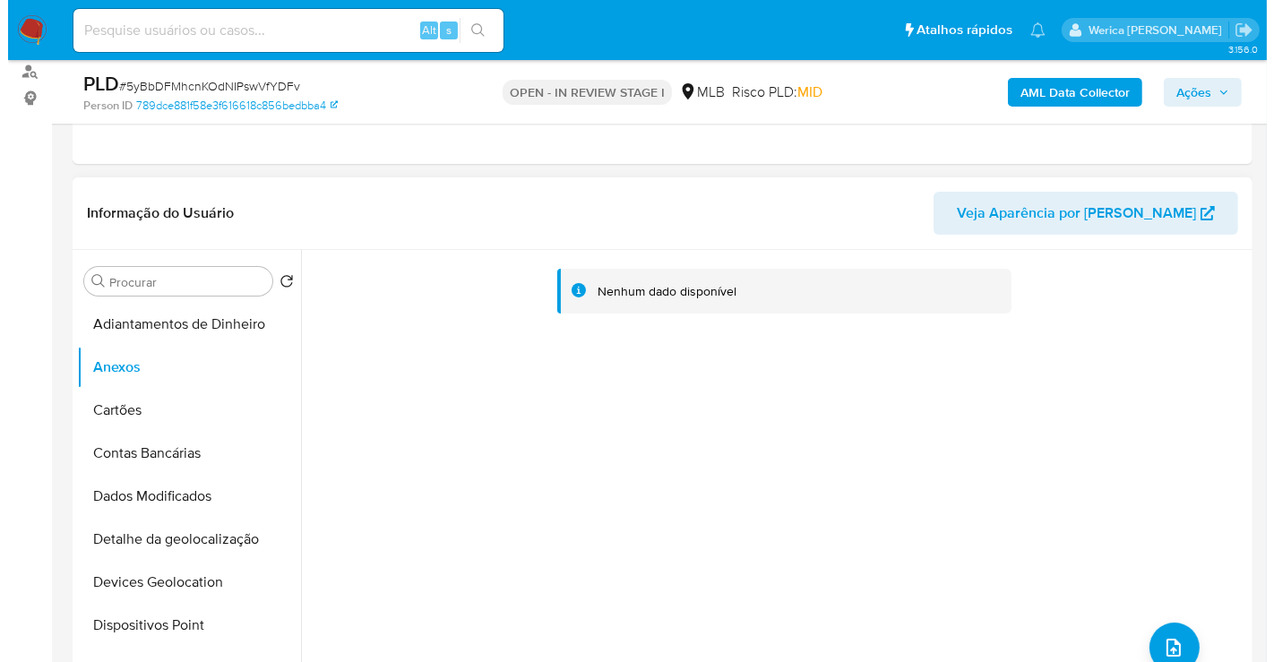
scroll to position [414, 0]
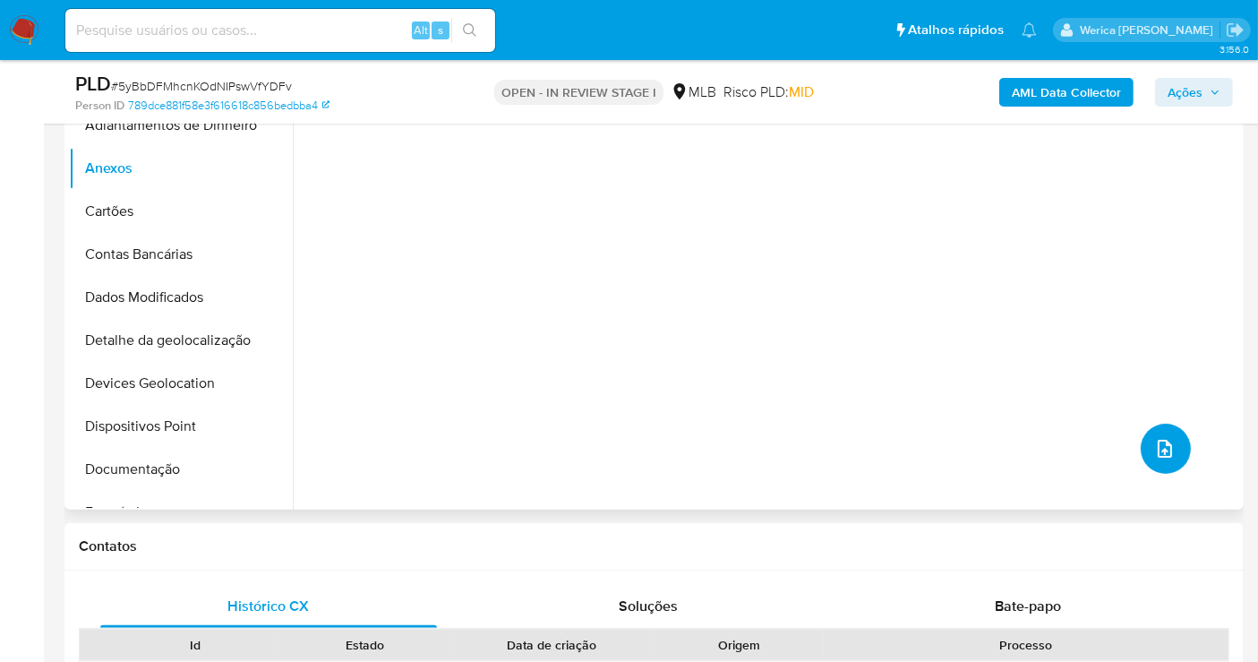
click at [1152, 434] on button "upload-file" at bounding box center [1166, 449] width 50 height 50
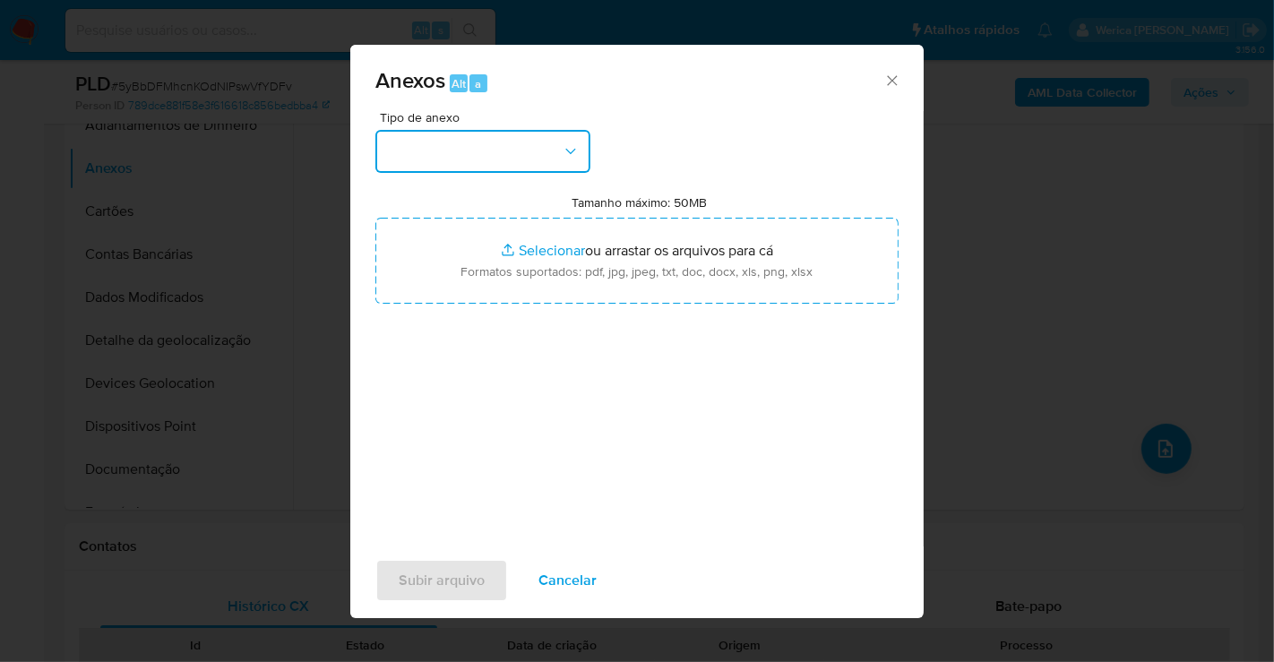
click at [521, 161] on button "button" at bounding box center [482, 151] width 215 height 43
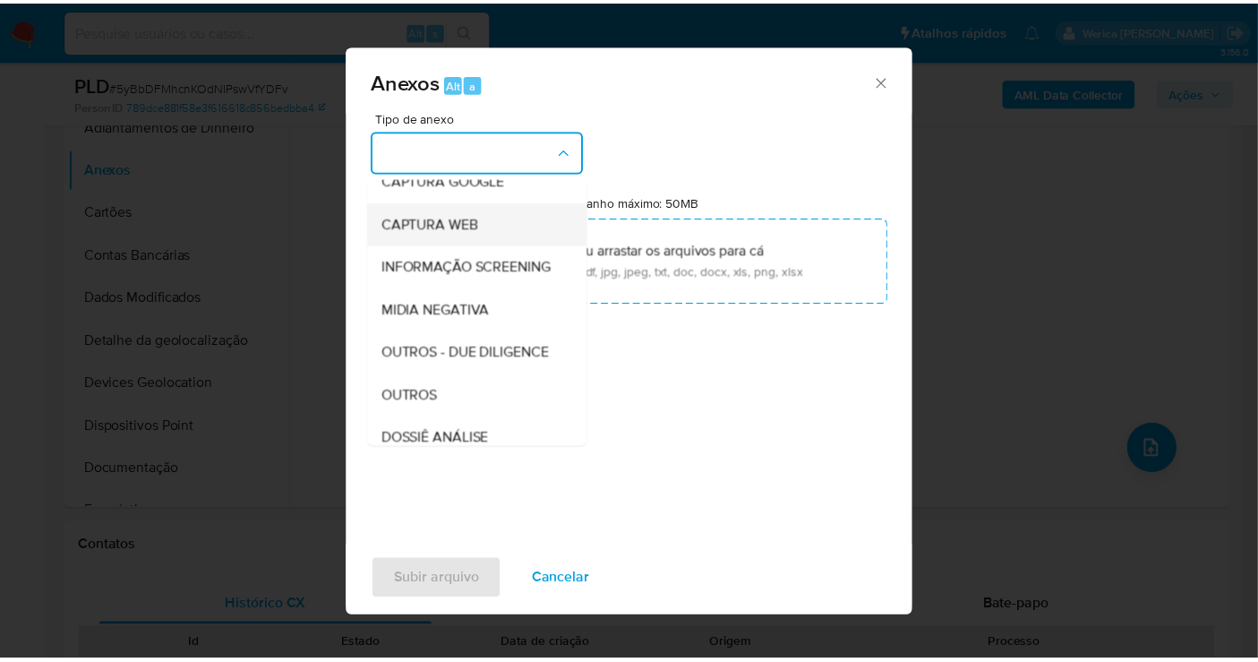
scroll to position [199, 0]
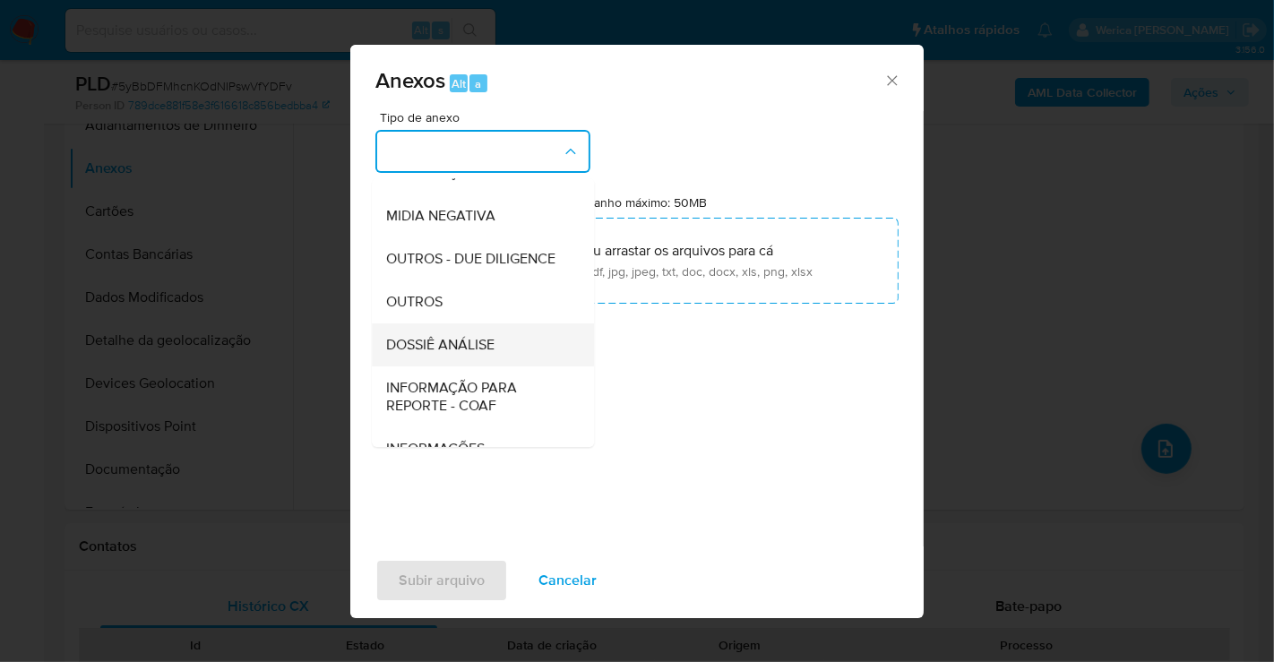
click at [458, 366] on div "DOSSIÊ ANÁLISE" at bounding box center [477, 344] width 183 height 43
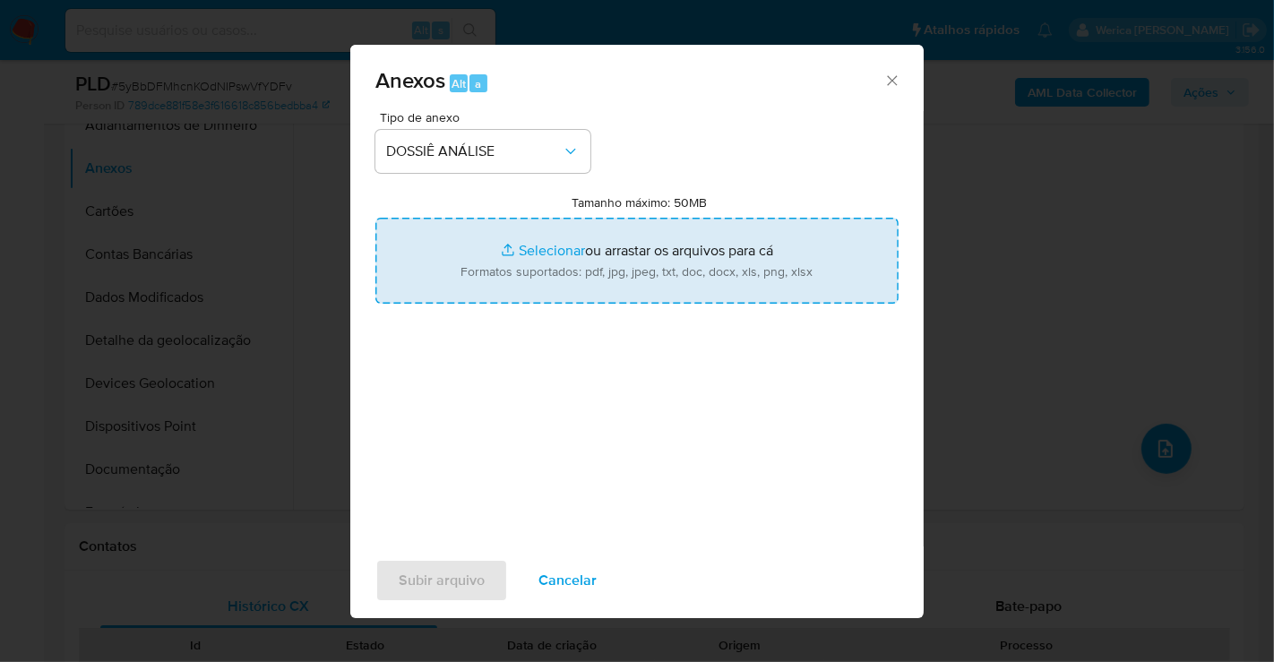
click at [755, 254] on input "Tamanho máximo: 50MB Selecionar arquivos" at bounding box center [636, 261] width 523 height 86
type input "C:\fakepath\SAR - XXXXX - CPF 50263784800 - DIOGO MATOS BATISTA.pdf"
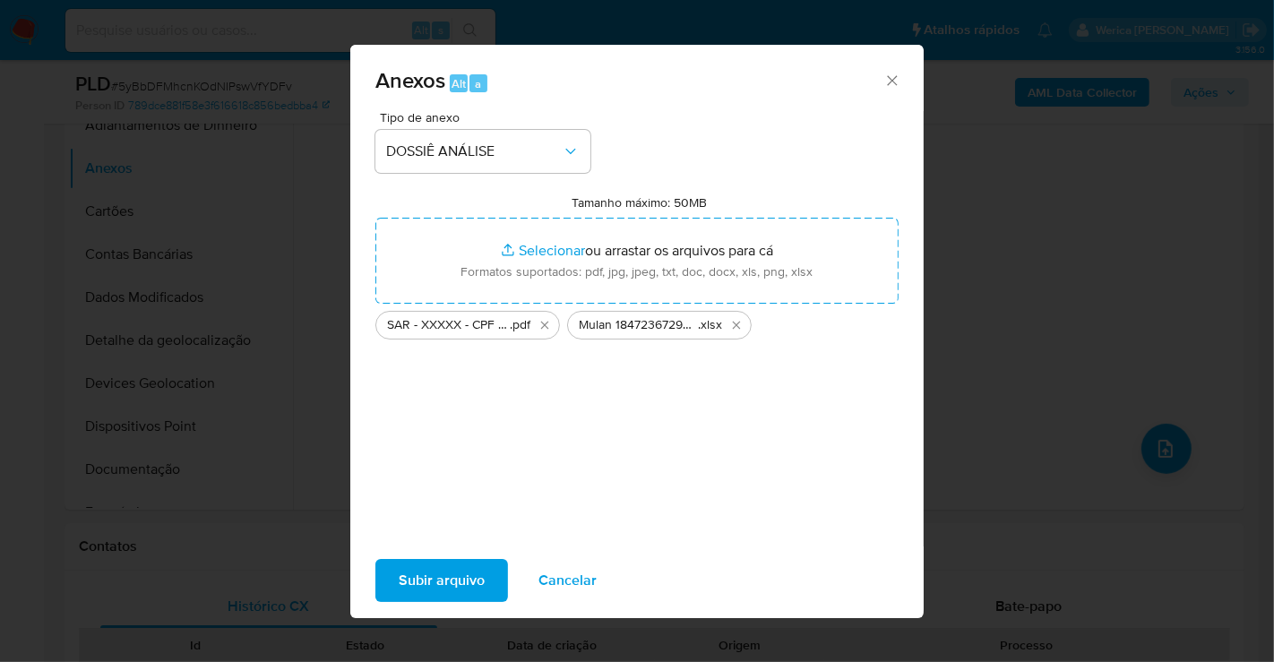
click at [473, 579] on span "Subir arquivo" at bounding box center [442, 580] width 86 height 39
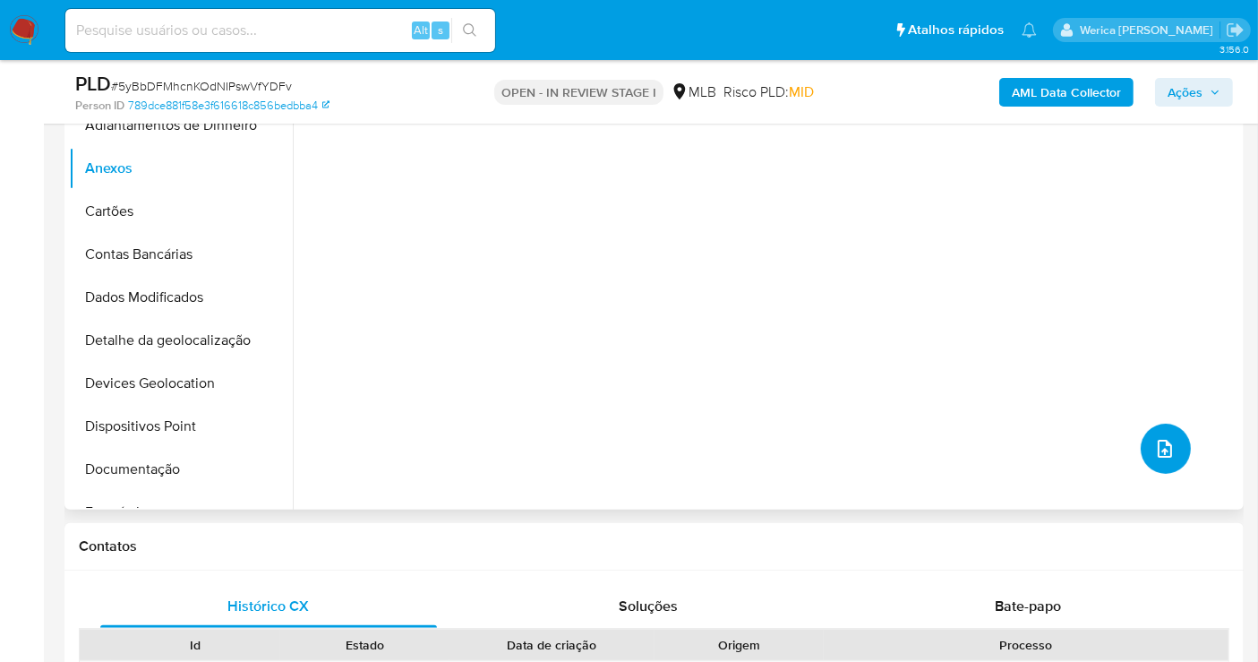
scroll to position [0, 0]
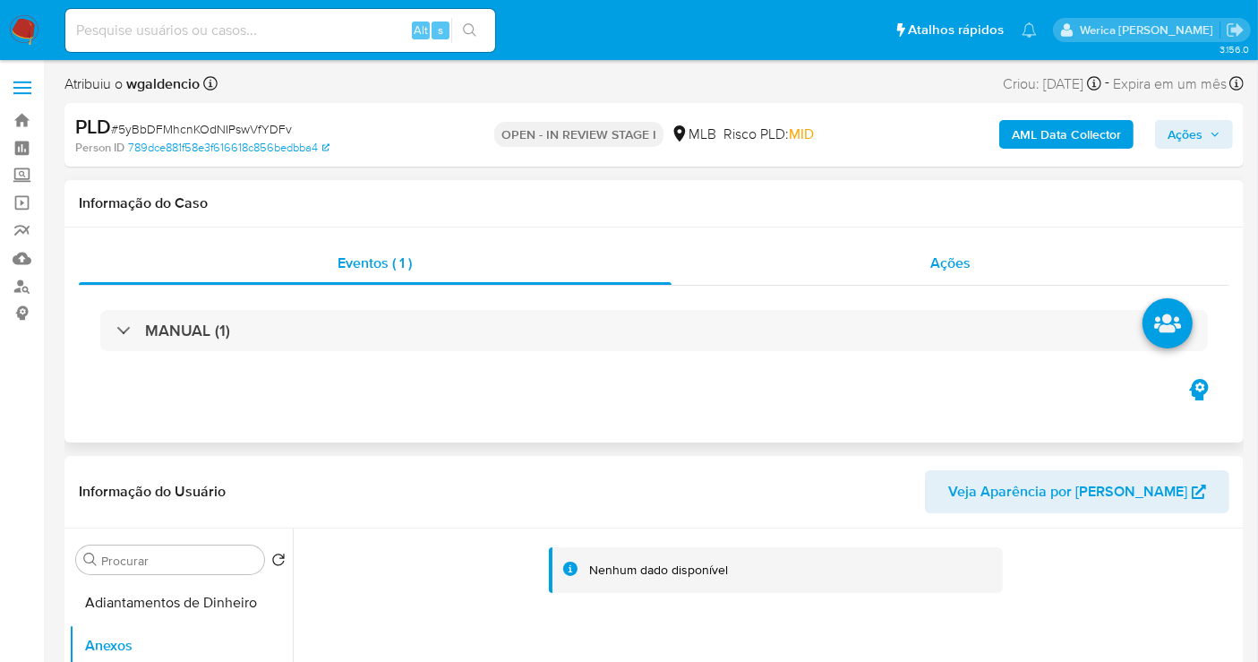
click at [978, 271] on div "Ações" at bounding box center [951, 263] width 559 height 43
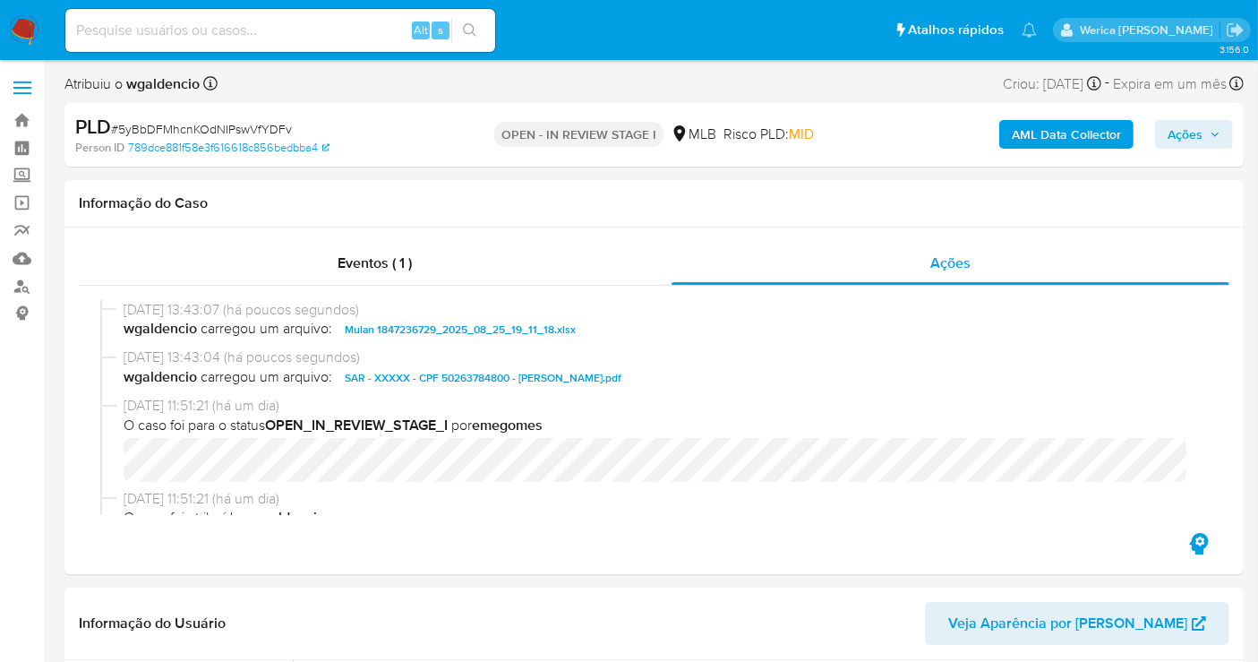
click at [1202, 114] on div "AML Data Collector Ações" at bounding box center [1043, 135] width 382 height 42
click at [1204, 118] on div "AML Data Collector Ações" at bounding box center [1043, 135] width 382 height 42
click at [1181, 160] on div "PLD # 5yBbDFMhcnKOdNIPswVfYDFv Person ID 789dce881f58e3f616618c856bedbba4 OPEN …" at bounding box center [654, 135] width 1180 height 64
click at [1184, 160] on div "PLD # 5yBbDFMhcnKOdNIPswVfYDFv Person ID 789dce881f58e3f616618c856bedbba4 OPEN …" at bounding box center [654, 135] width 1180 height 64
click at [1195, 124] on span "Ações" at bounding box center [1185, 134] width 35 height 29
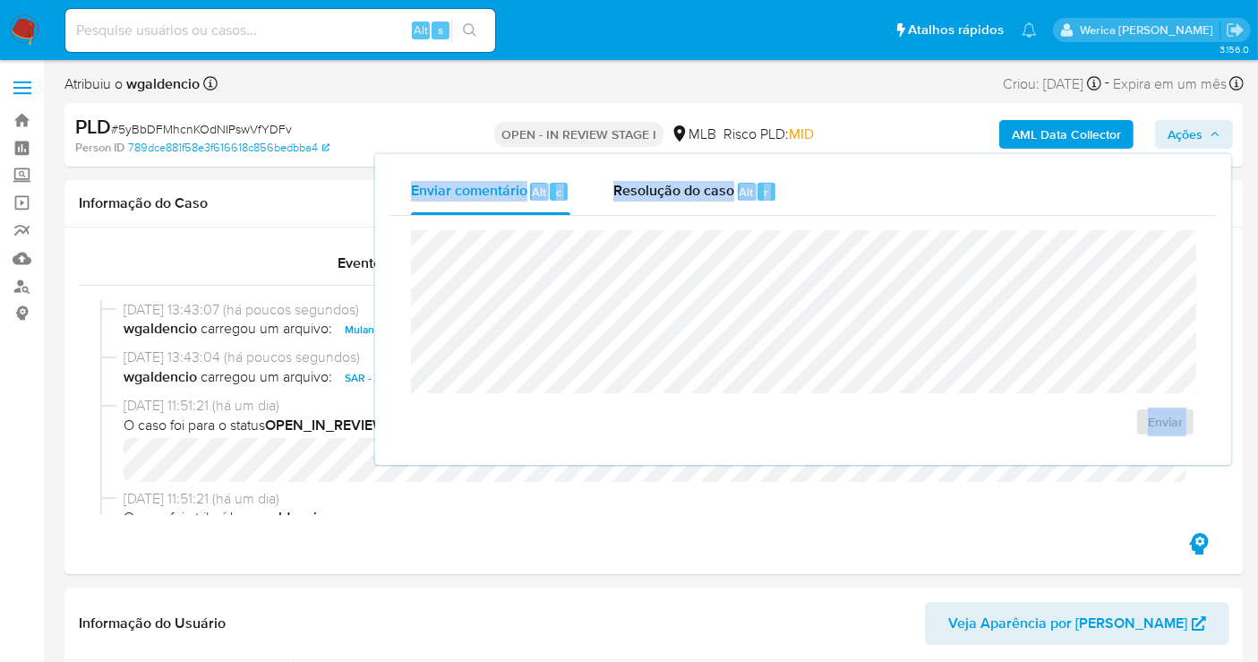
click at [661, 162] on div "Enviar comentário Alt c Resolução do caso Alt r Enviar" at bounding box center [803, 309] width 856 height 311
click at [693, 190] on span "Resolução do caso" at bounding box center [674, 191] width 121 height 21
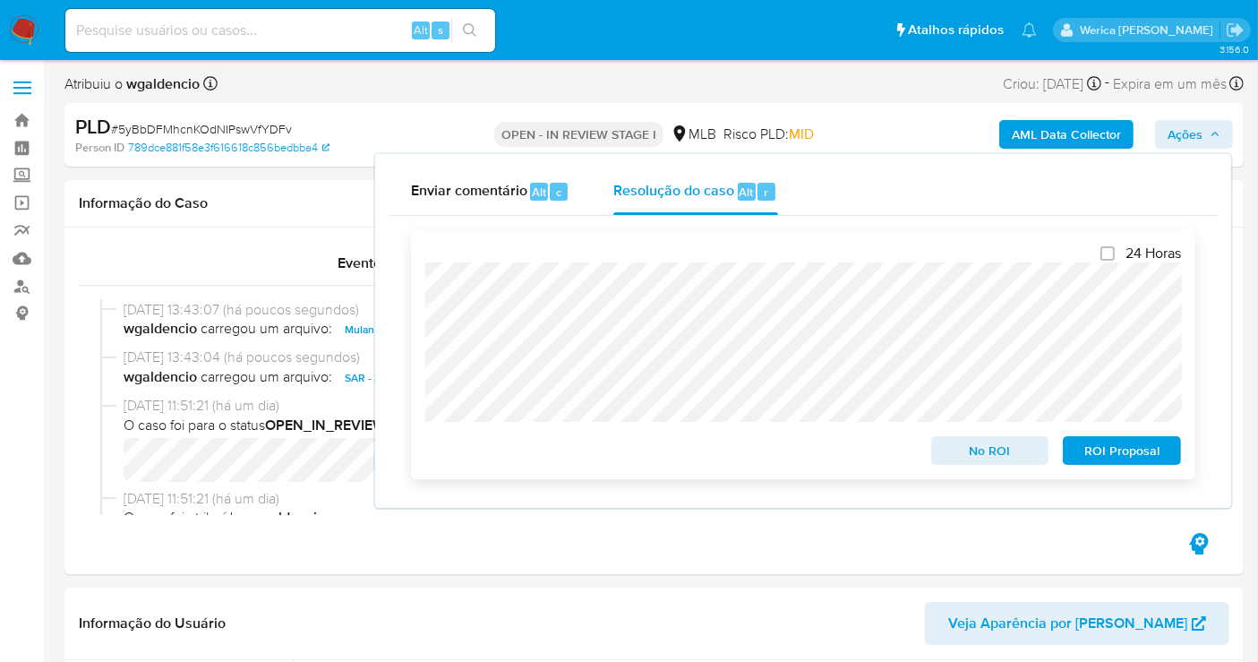
click at [1123, 463] on span "ROI Proposal" at bounding box center [1122, 450] width 93 height 25
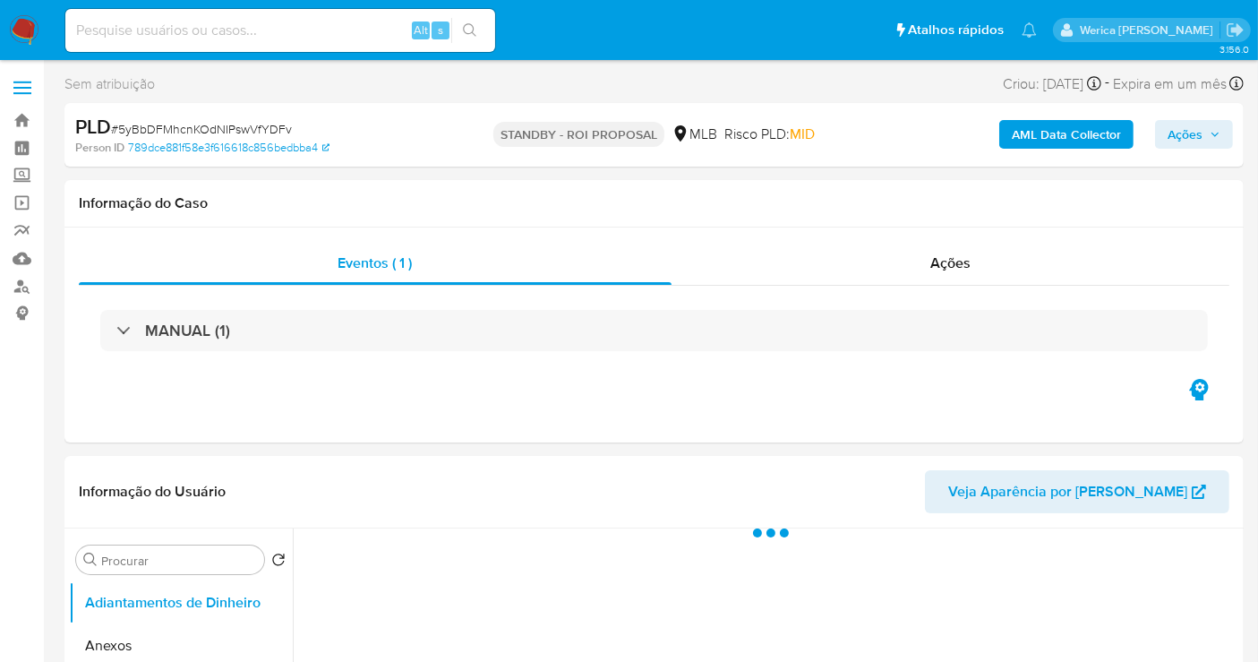
select select "10"
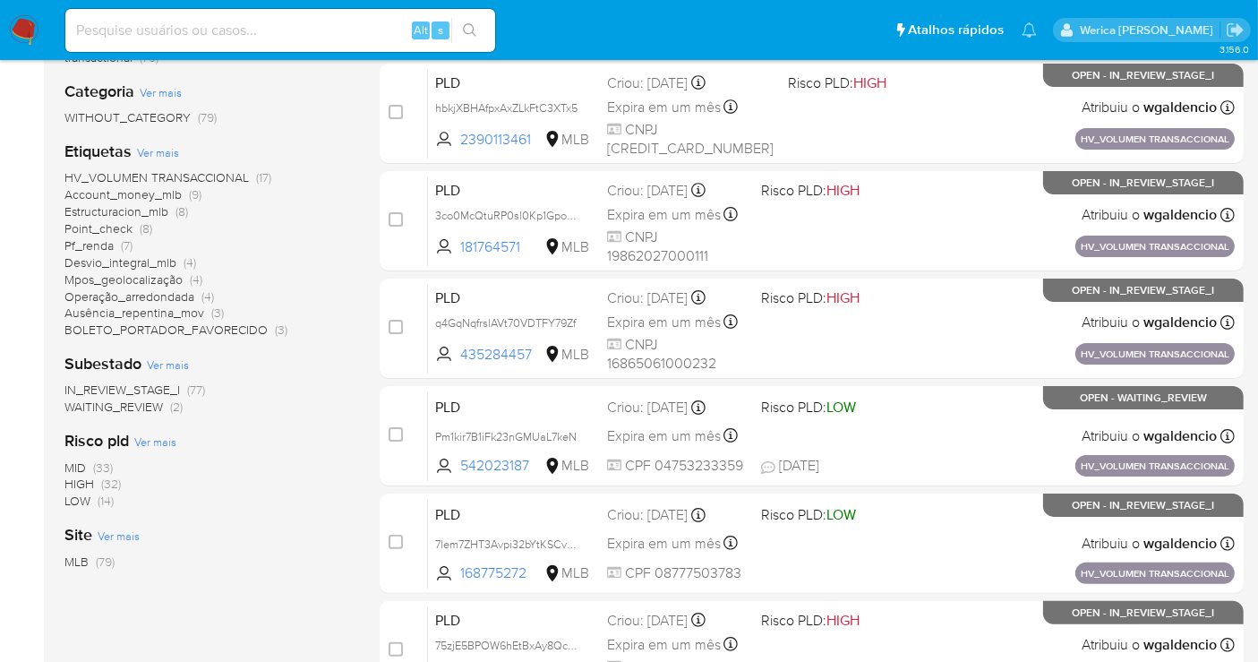
scroll to position [199, 0]
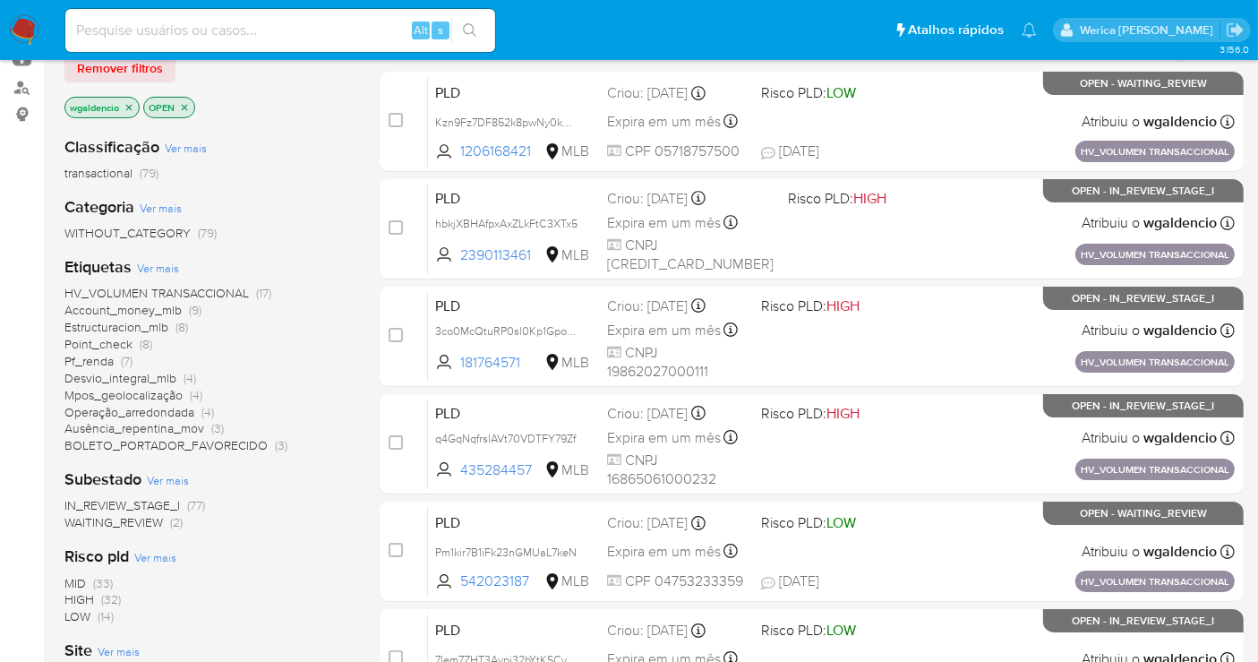
click at [150, 292] on span "HV_VOLUMEN TRANSACCIONAL" at bounding box center [156, 293] width 185 height 18
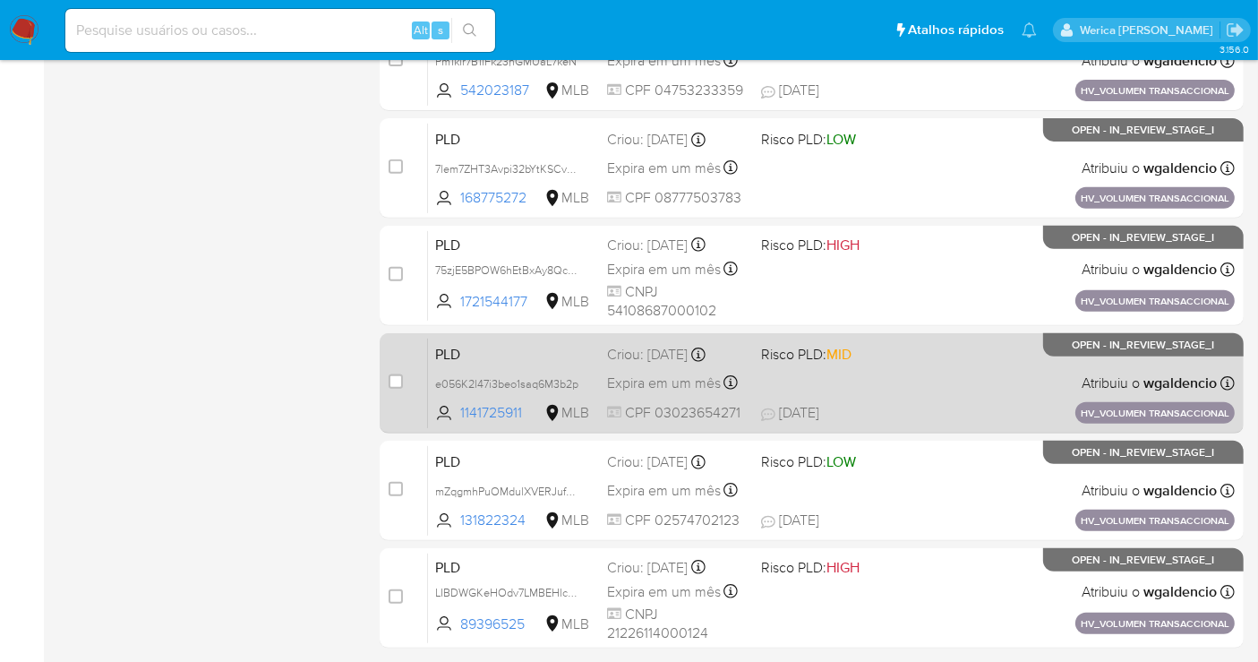
scroll to position [696, 0]
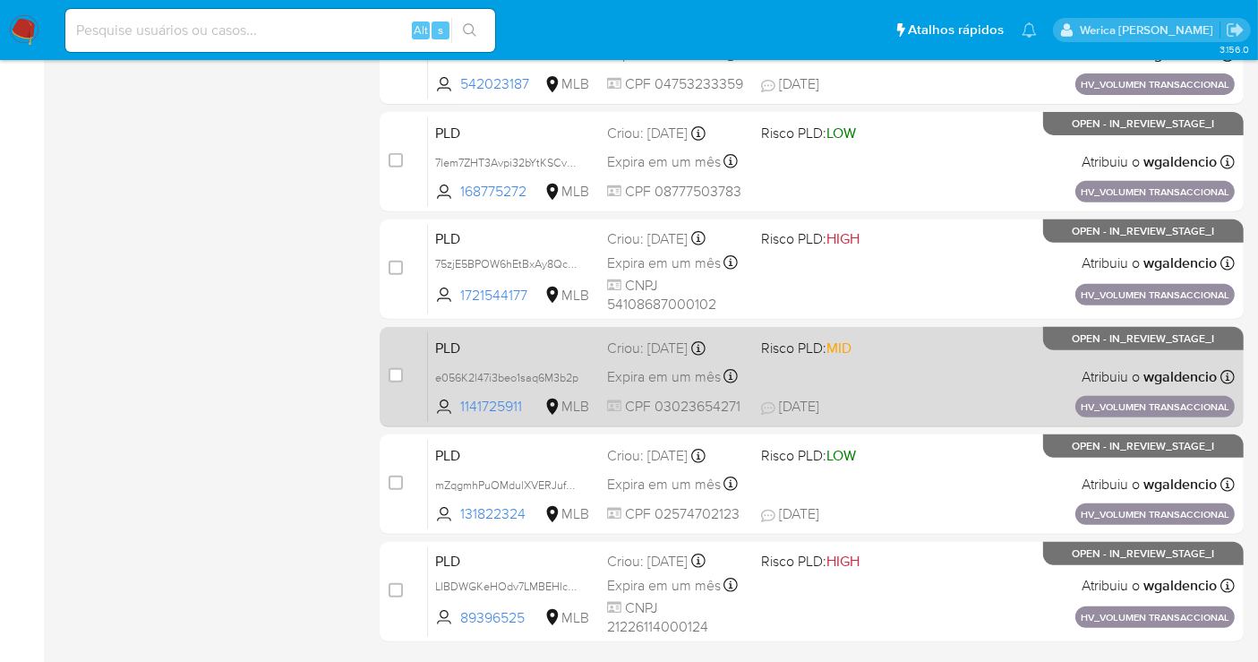
click at [880, 374] on div "PLD e056K2l47i3beo1saq6M3b2p 1141725911 MLB Risco PLD: MID Criou: 14/08/2025 Cr…" at bounding box center [831, 376] width 807 height 90
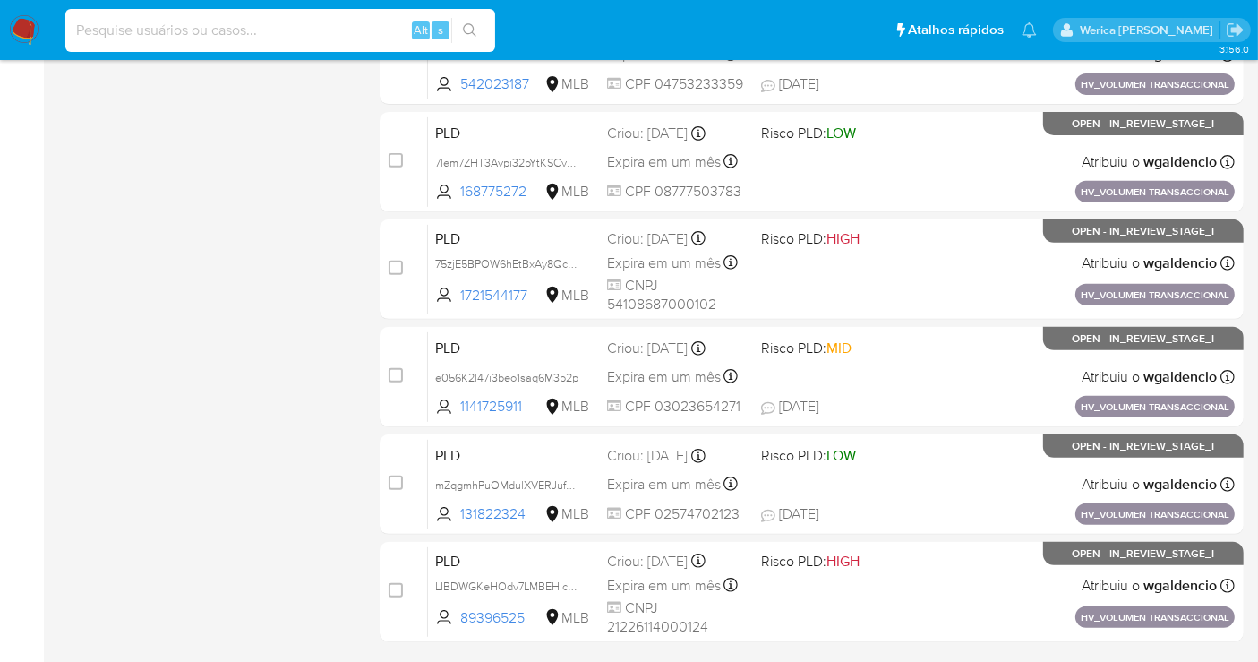
click at [321, 30] on input at bounding box center [280, 30] width 430 height 23
paste input "1001354944"
type input "1001354944"
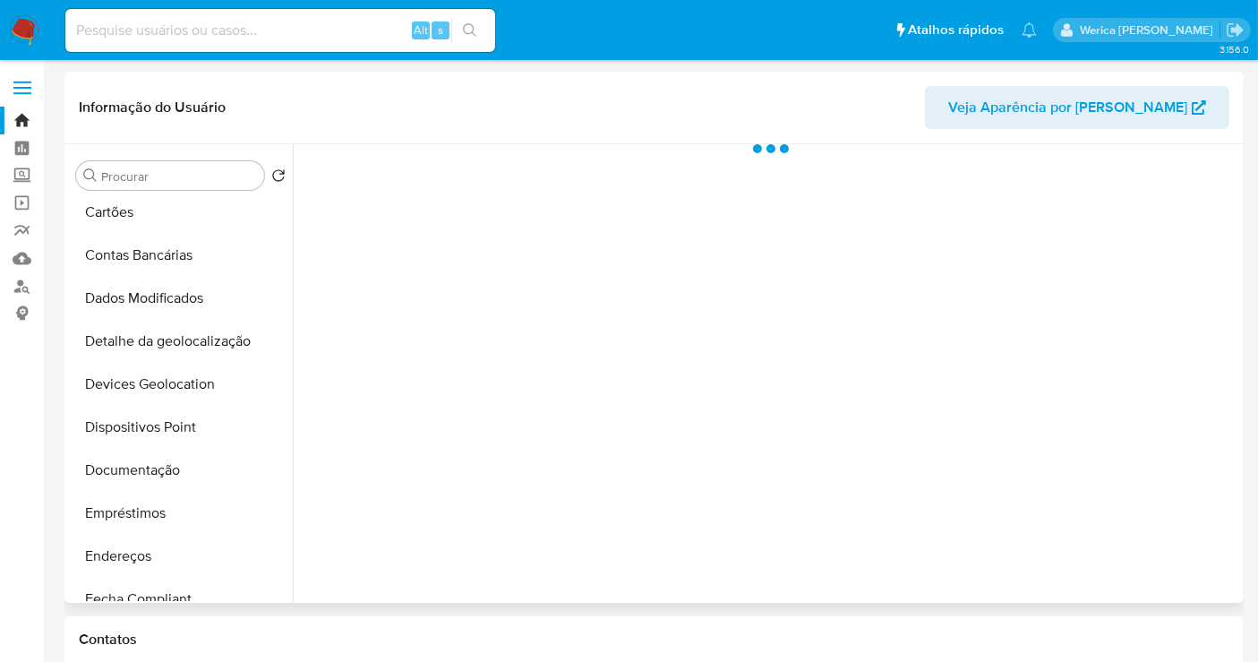
scroll to position [298, 0]
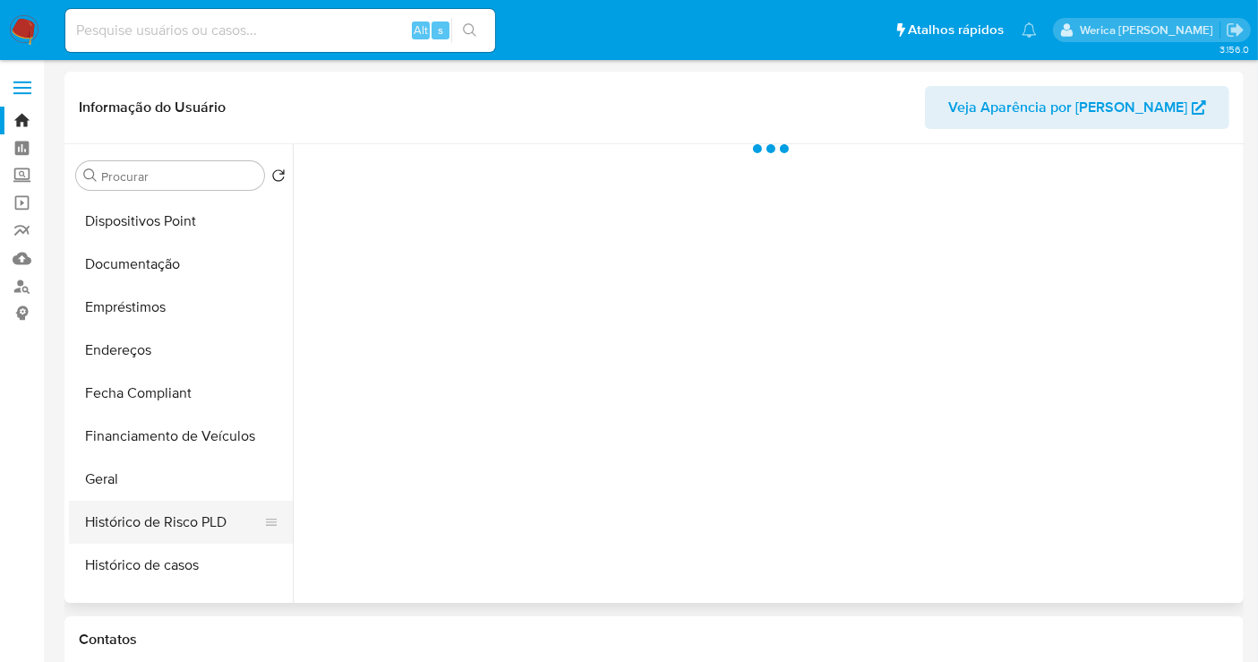
click at [168, 537] on button "Histórico de Risco PLD" at bounding box center [174, 522] width 210 height 43
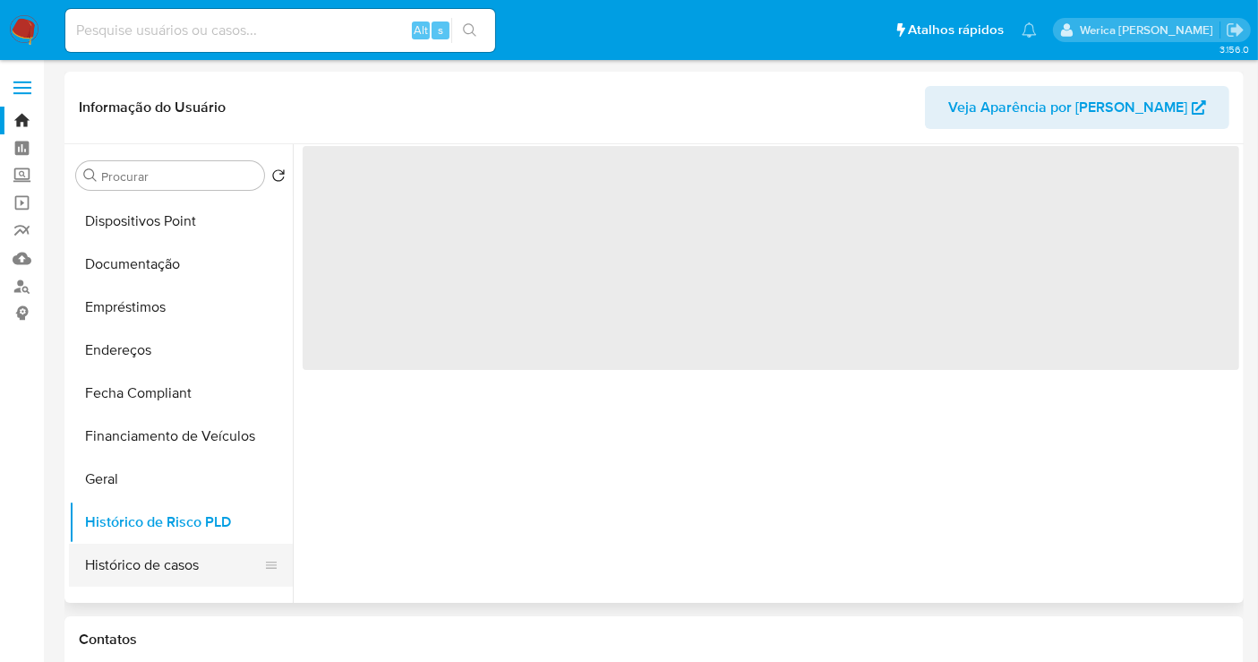
click at [168, 566] on button "Histórico de casos" at bounding box center [174, 565] width 210 height 43
select select "10"
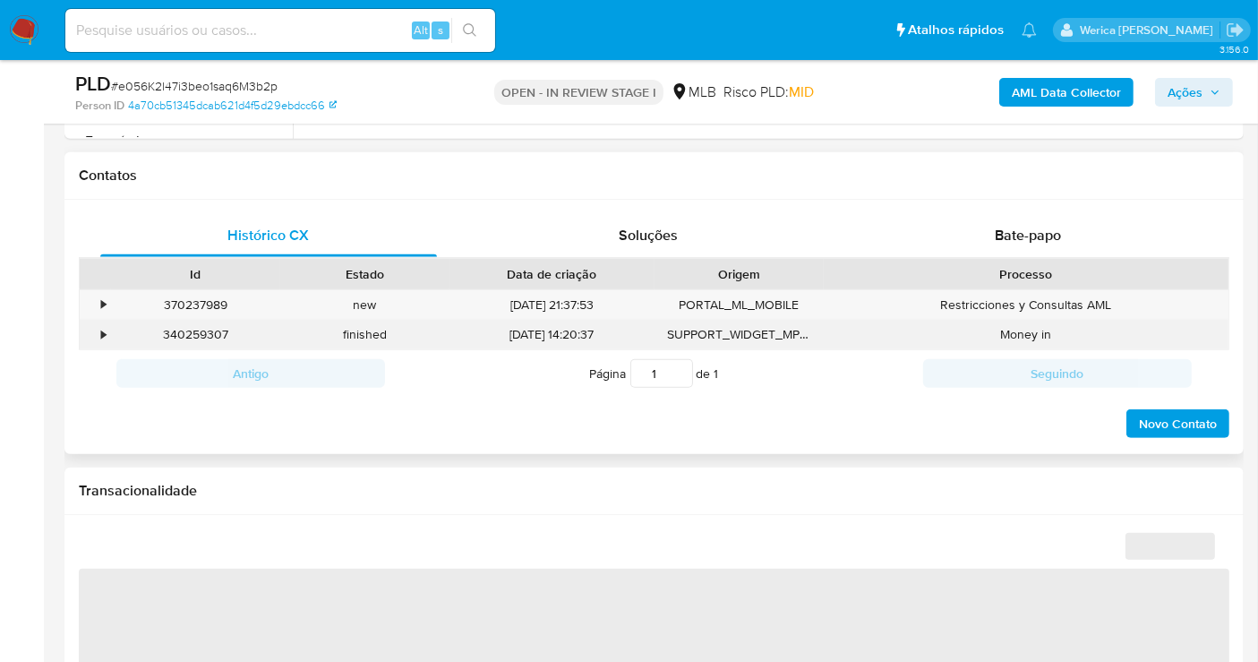
scroll to position [795, 0]
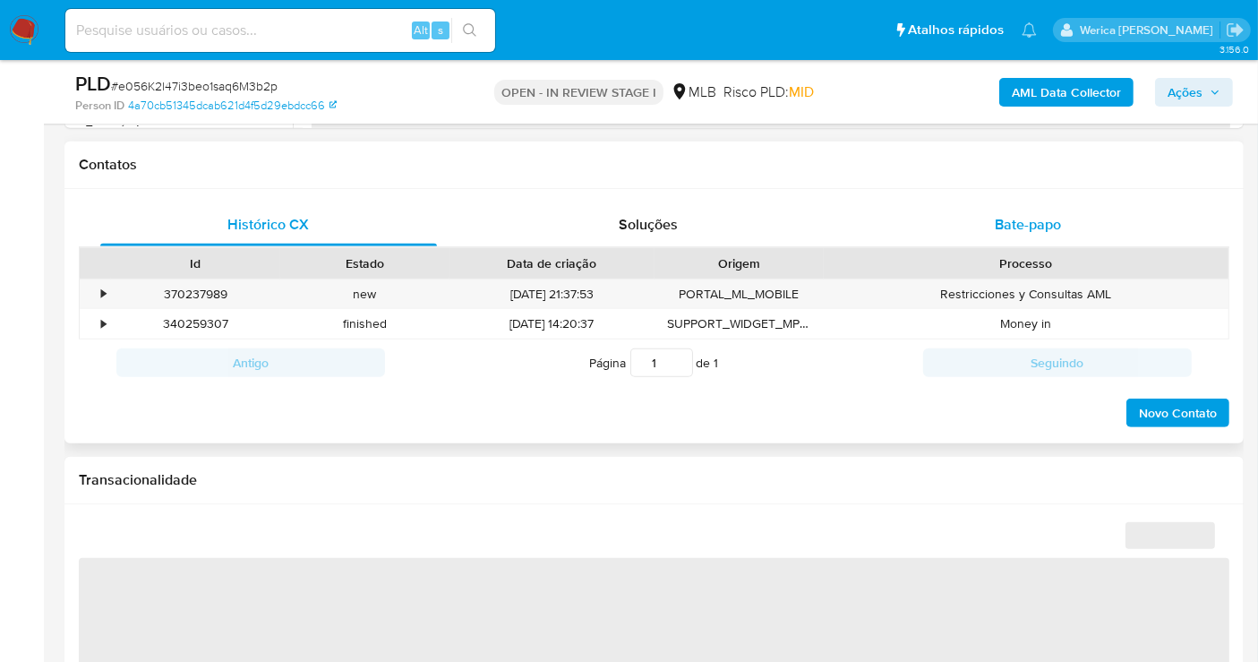
click at [1026, 242] on div "Bate-papo" at bounding box center [1028, 224] width 337 height 43
select select "10"
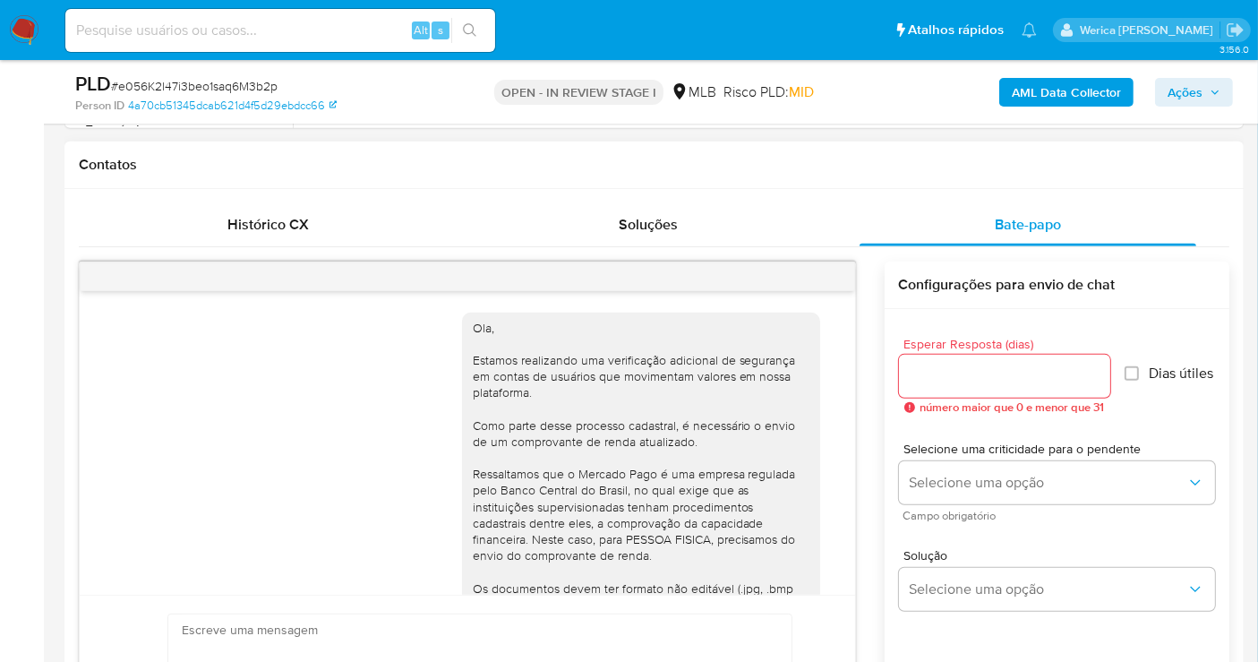
scroll to position [289, 0]
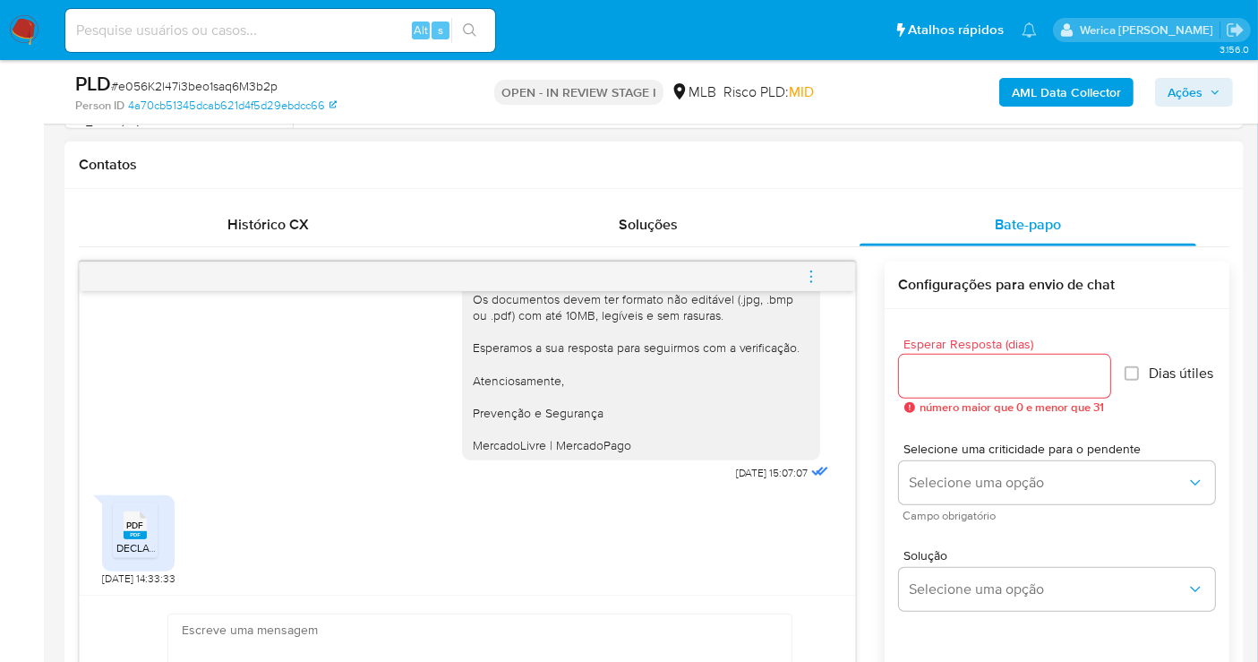
click at [139, 543] on span "DECLARAÇÃO COMPLETA [DATE]-[DATE].pdf" at bounding box center [222, 547] width 213 height 15
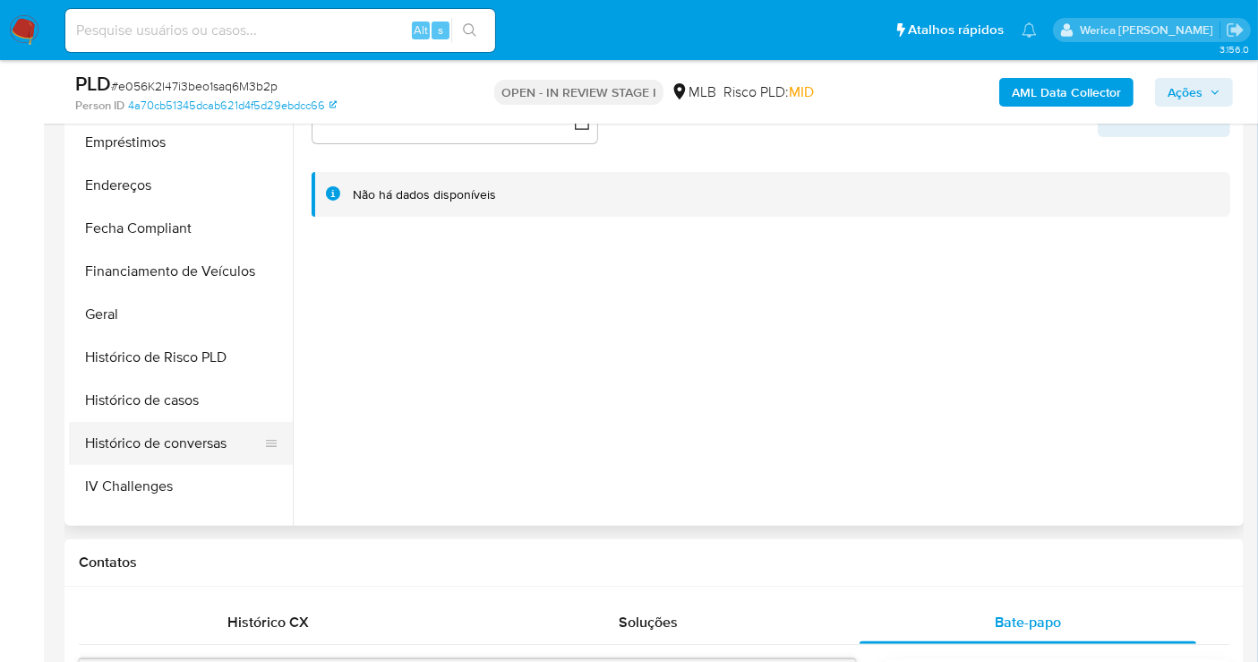
scroll to position [398, 0]
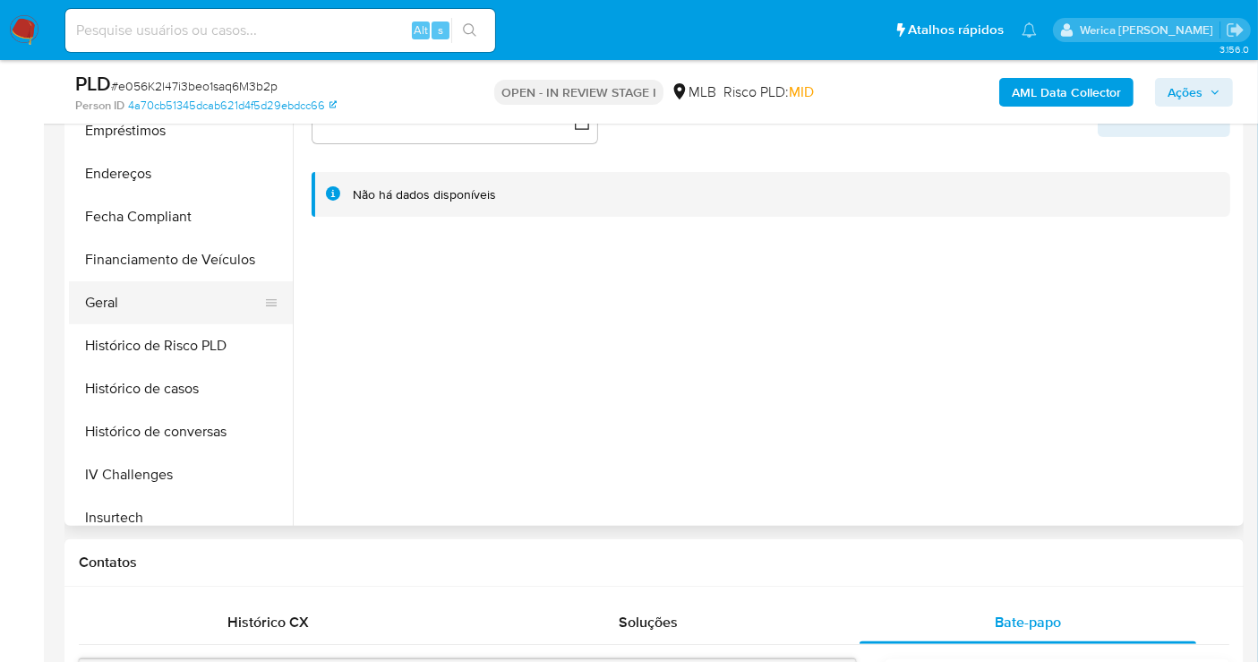
click at [112, 281] on button "Geral" at bounding box center [174, 302] width 210 height 43
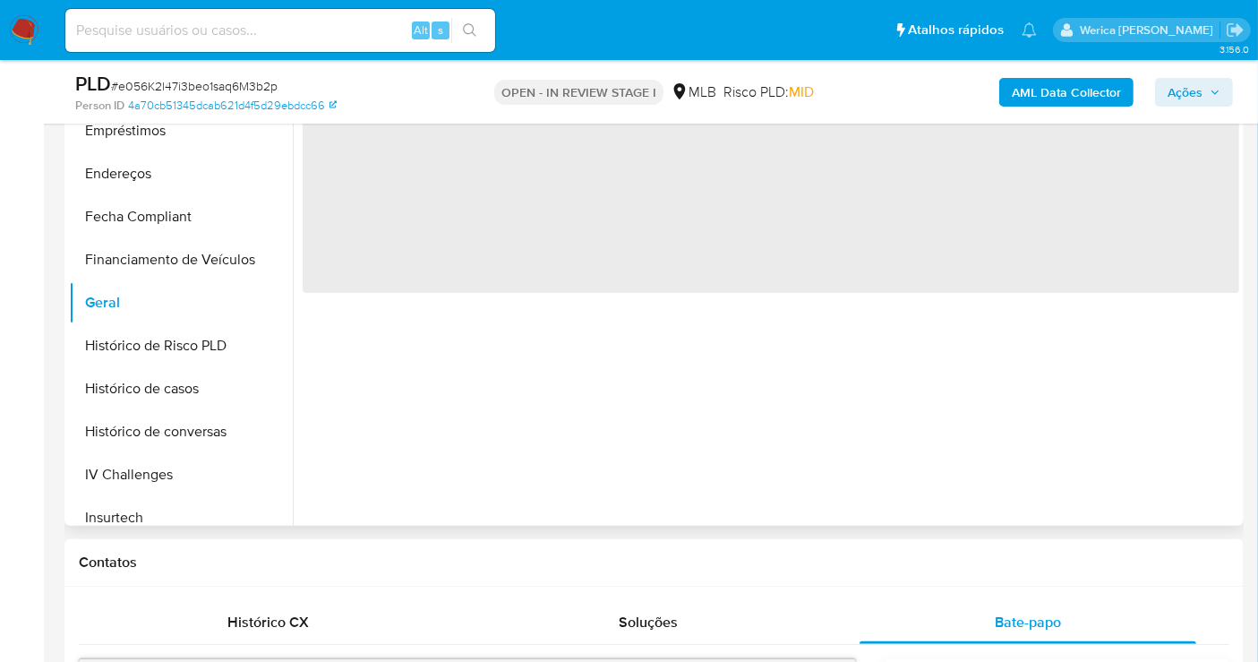
scroll to position [298, 0]
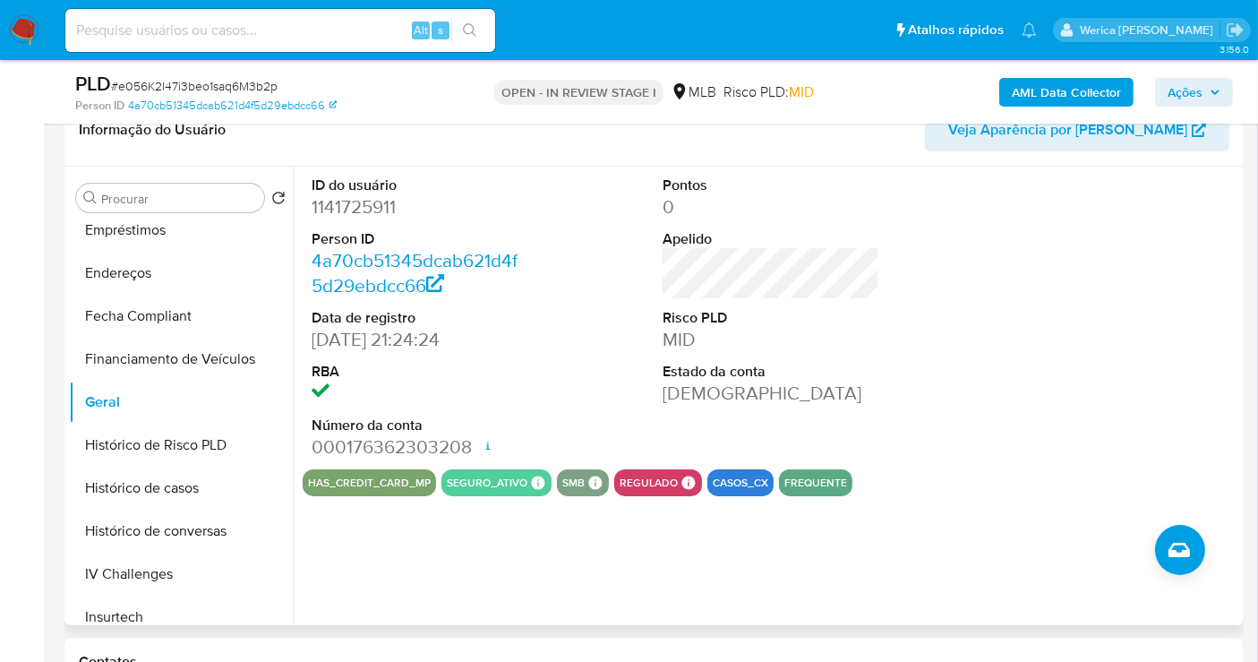
click at [365, 202] on dd "1141725911" at bounding box center [420, 206] width 217 height 25
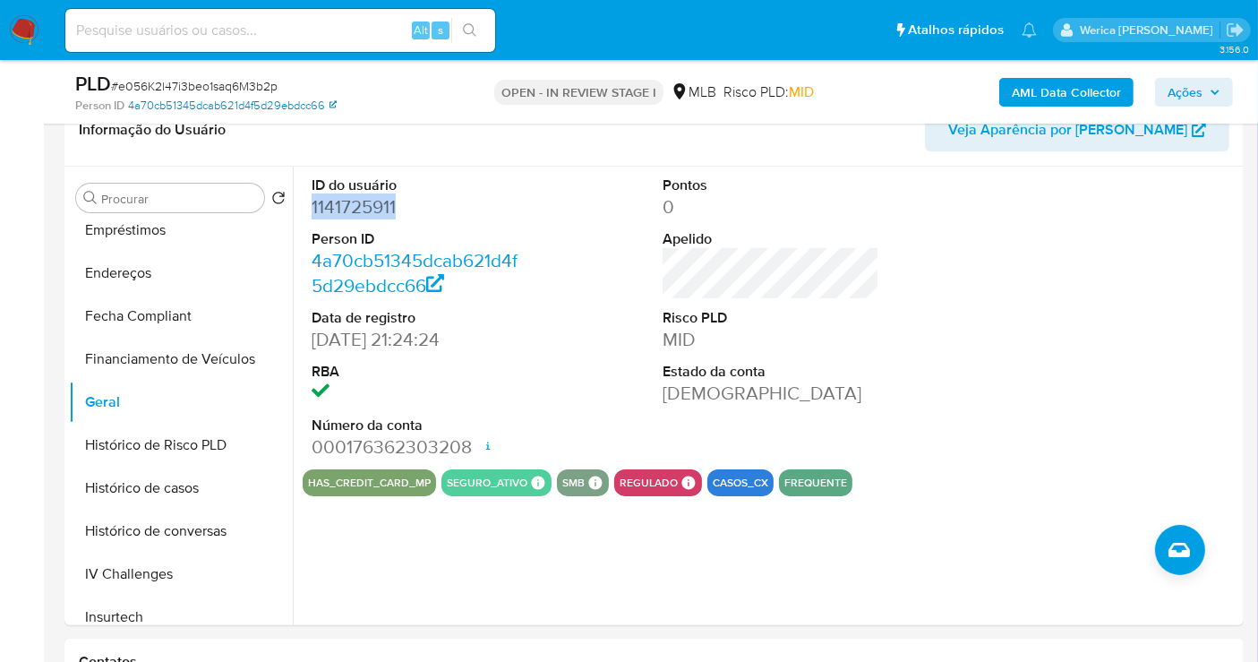
copy dd "1141725911"
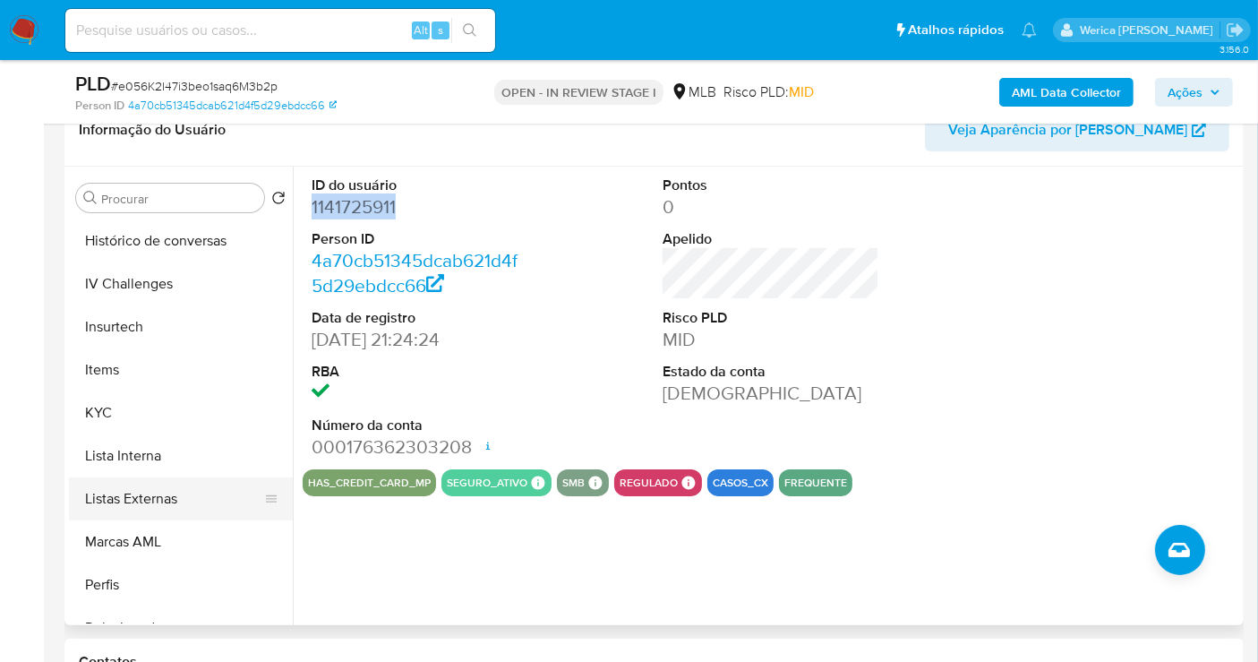
scroll to position [696, 0]
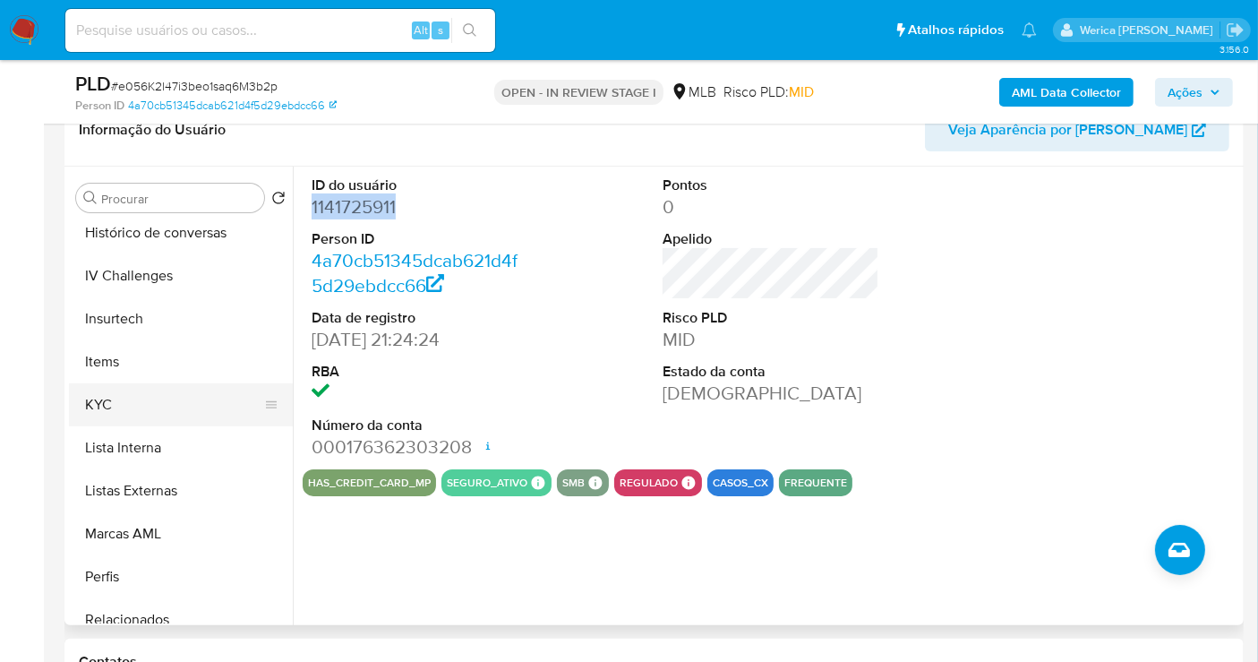
click at [144, 410] on button "KYC" at bounding box center [174, 404] width 210 height 43
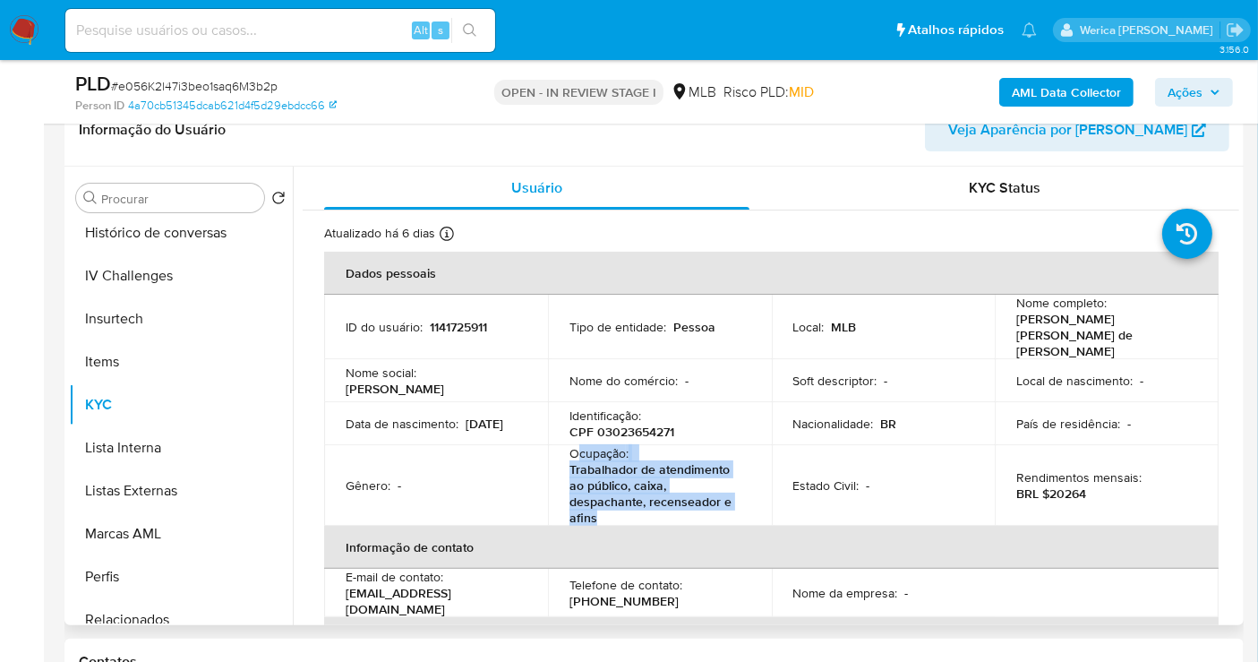
drag, startPoint x: 574, startPoint y: 426, endPoint x: 676, endPoint y: 493, distance: 121.7
click at [676, 493] on div "Ocupação : Trabalhador de atendimento ao público, caixa, despachante, recensead…" at bounding box center [660, 485] width 181 height 81
copy div "cupação : Trabalhador de atendimento ao público, caixa, despachante, recenseado…"
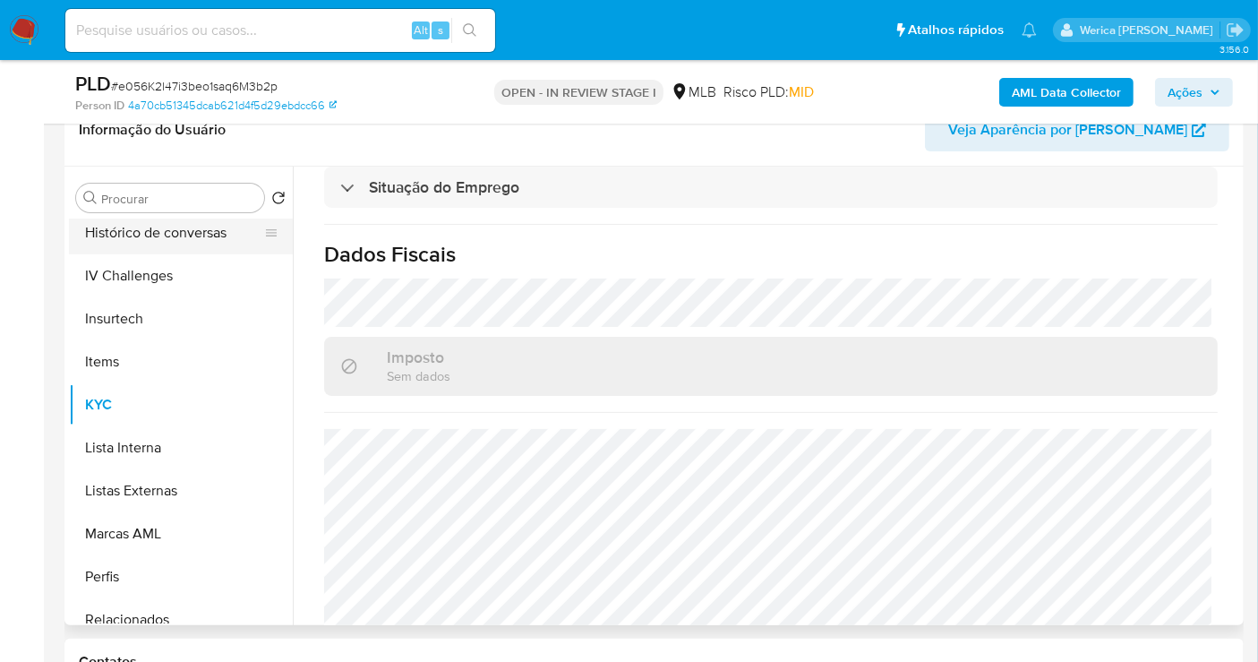
scroll to position [298, 0]
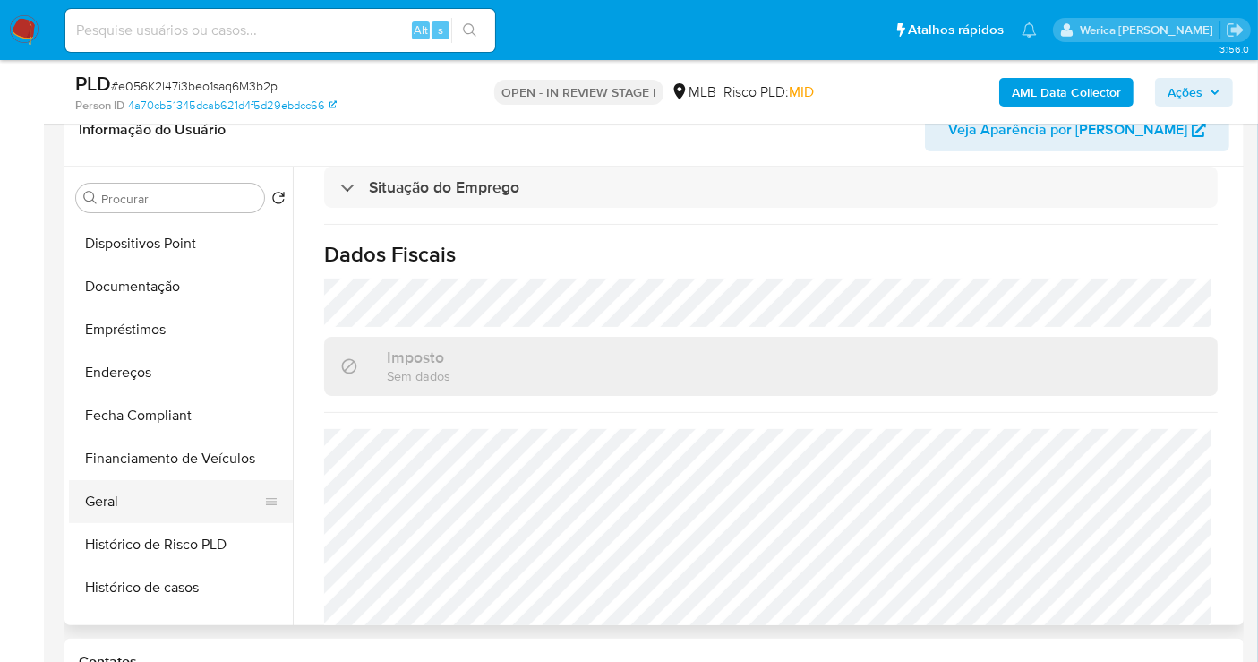
click at [170, 519] on button "Geral" at bounding box center [174, 501] width 210 height 43
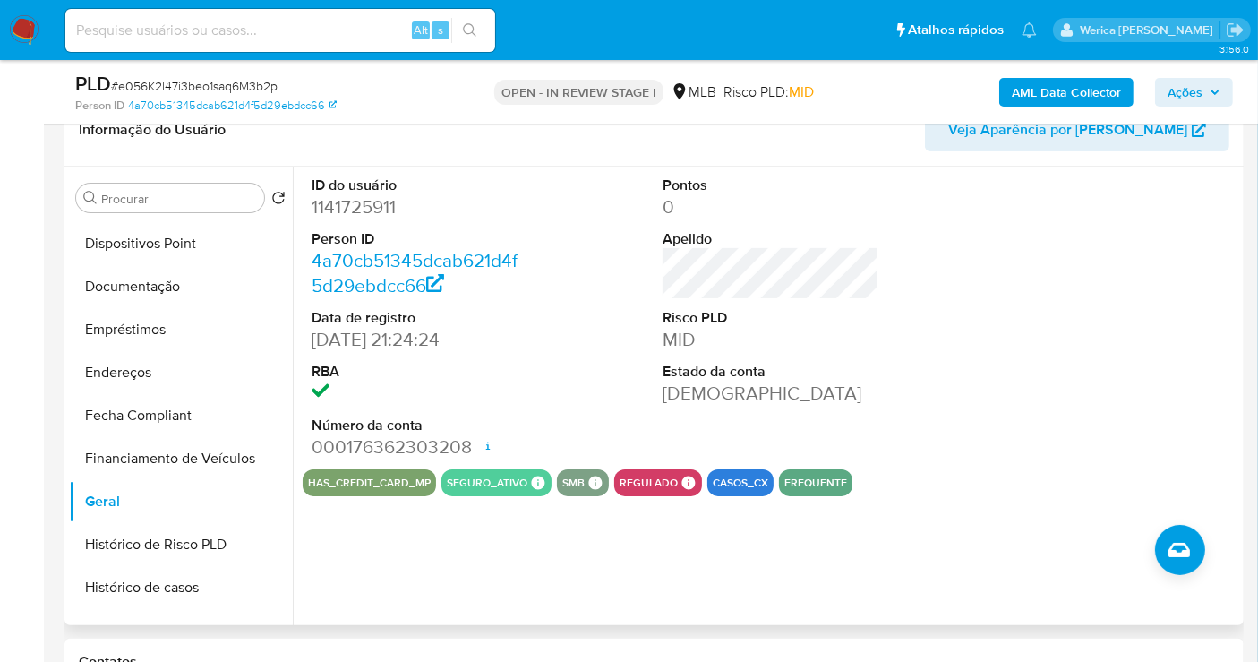
click at [1187, 296] on div at bounding box center [1123, 318] width 235 height 303
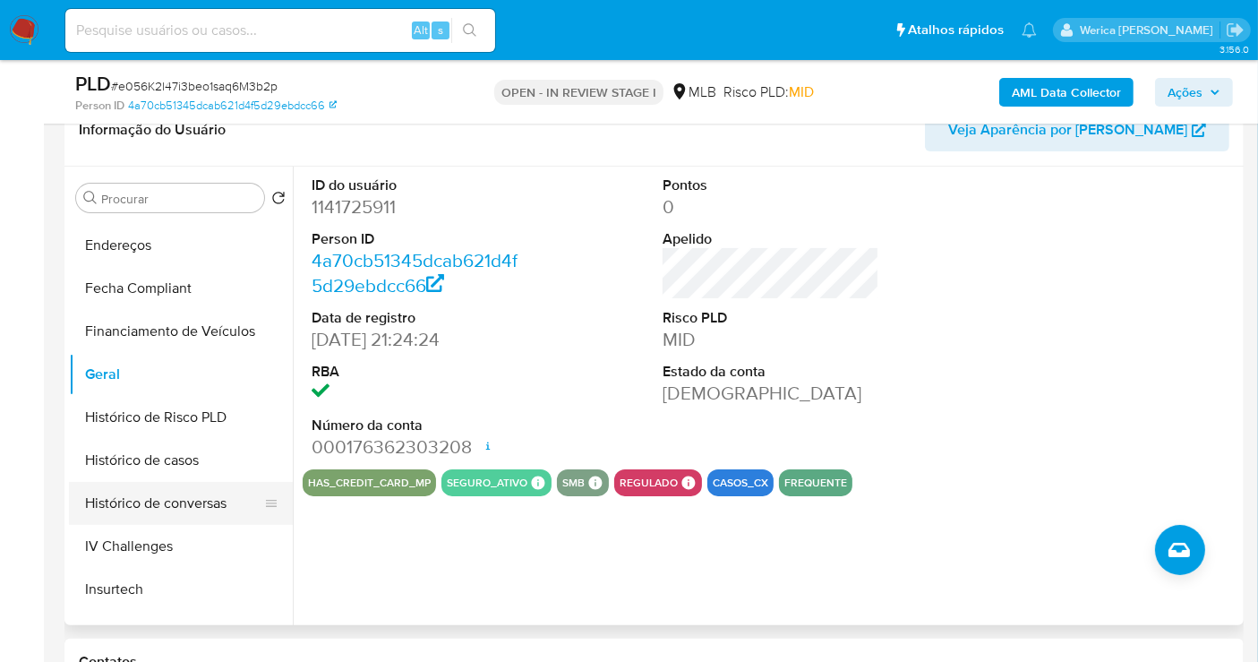
scroll to position [497, 0]
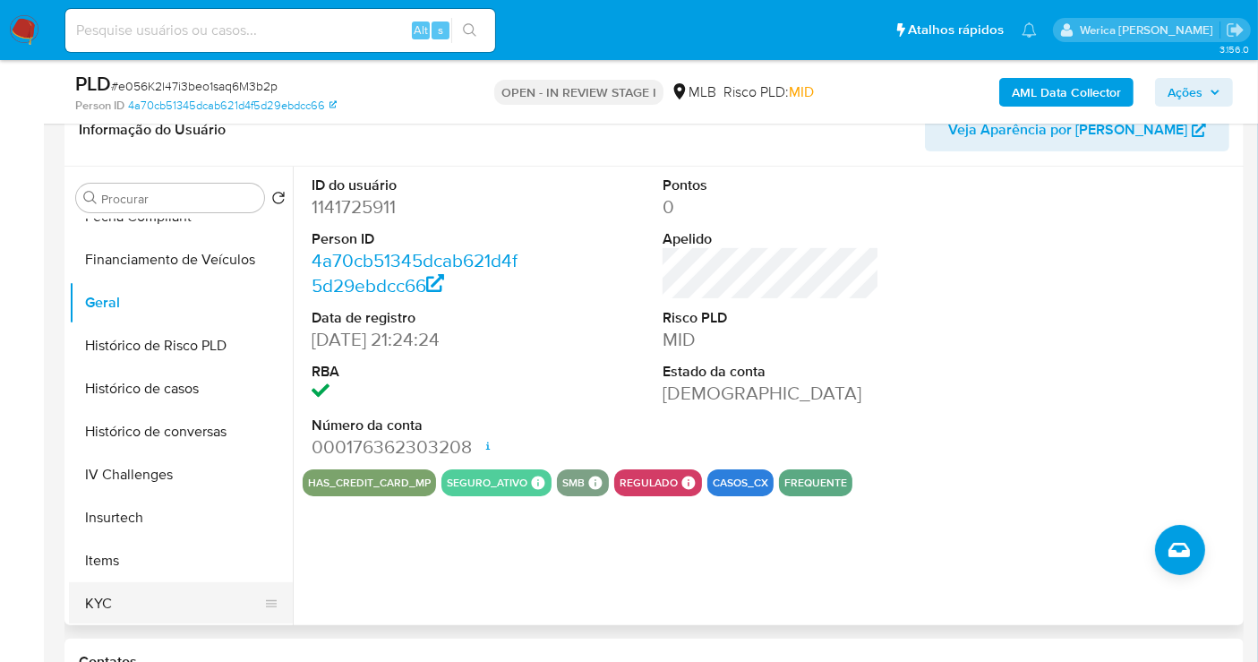
click at [153, 589] on button "KYC" at bounding box center [174, 603] width 210 height 43
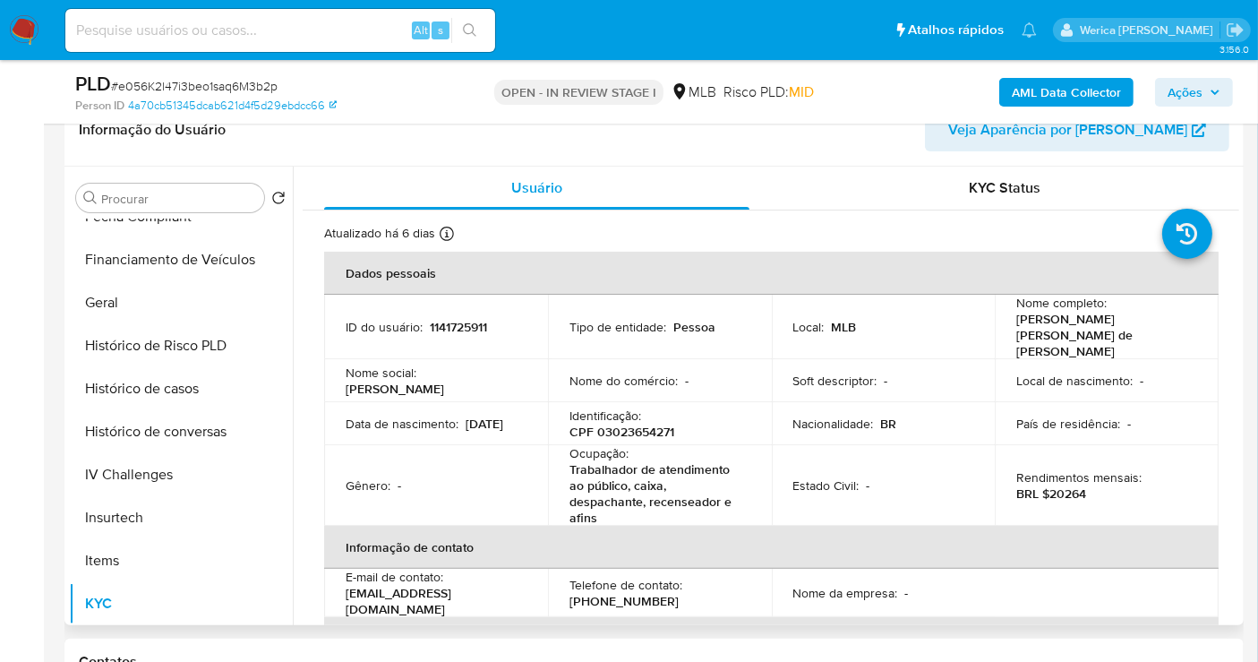
click at [1158, 469] on div "Rendimentos mensais : BRL $20264" at bounding box center [1107, 485] width 181 height 32
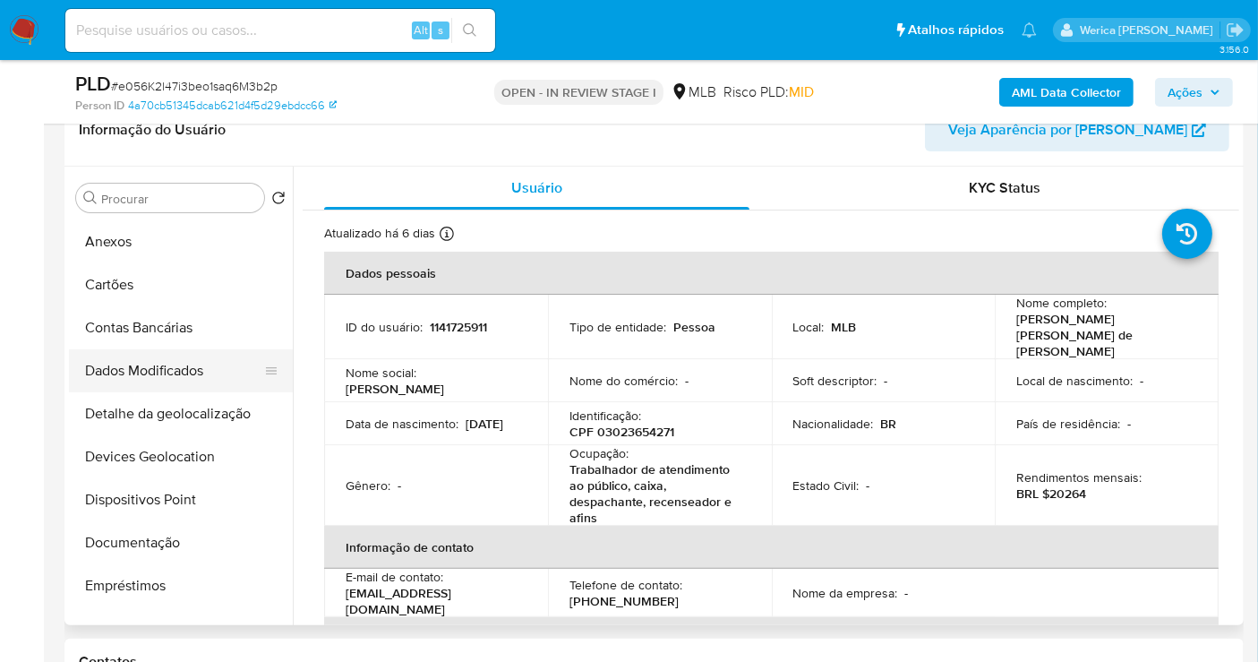
scroll to position [0, 0]
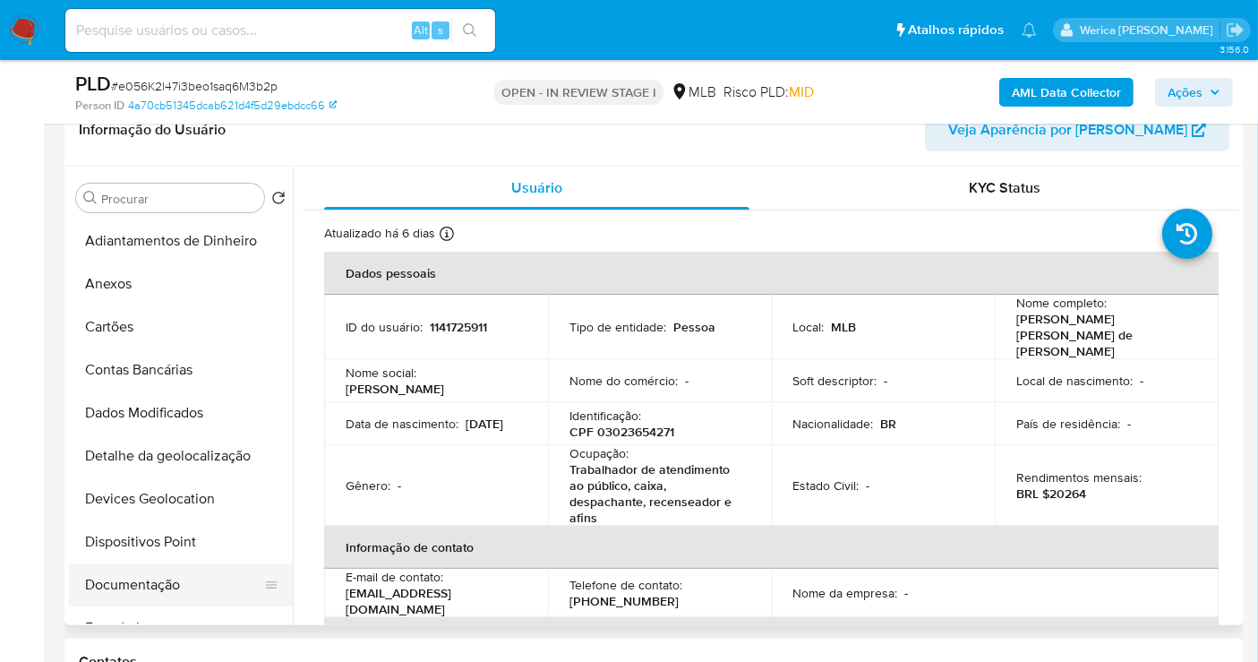
click at [161, 584] on button "Documentação" at bounding box center [174, 584] width 210 height 43
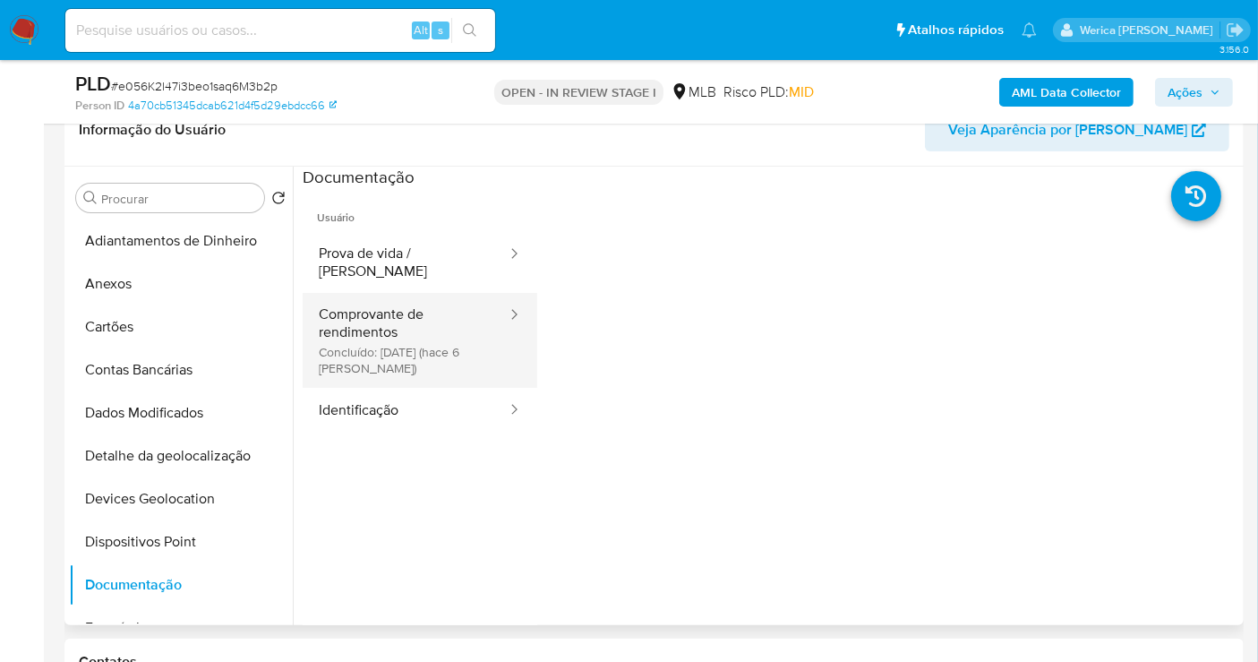
click at [464, 311] on button "Comprovante de rendimentos Concluído: 20/08/2025 (hace 6 días)" at bounding box center [406, 340] width 206 height 95
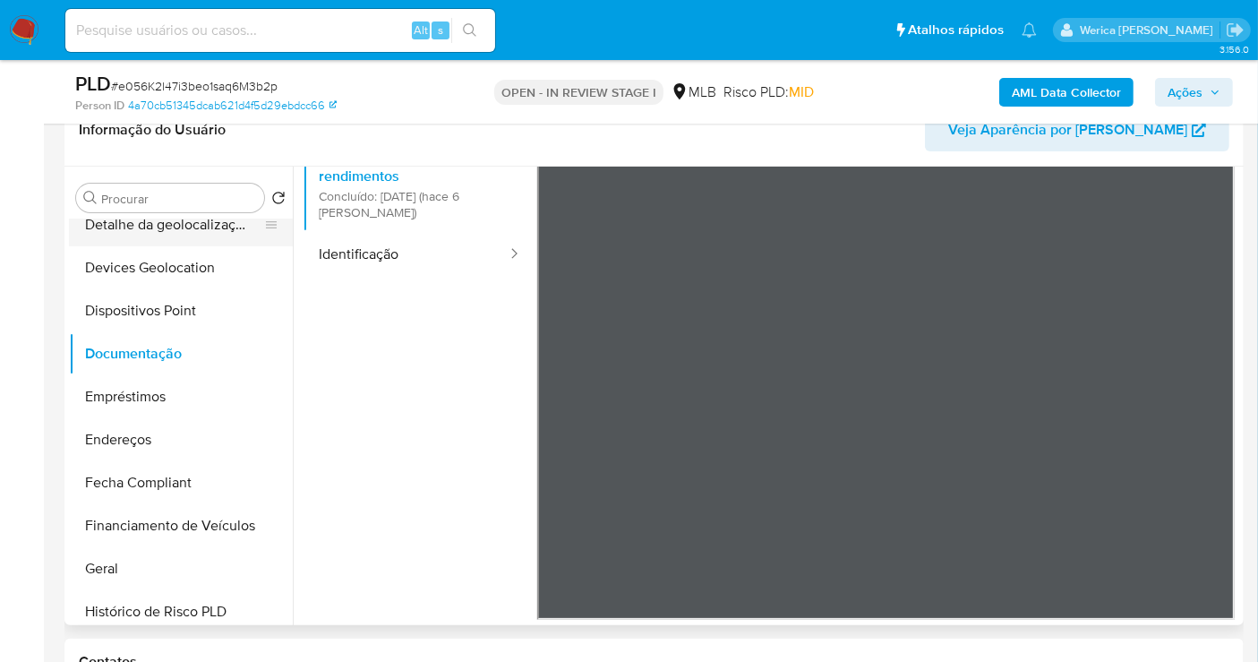
scroll to position [398, 0]
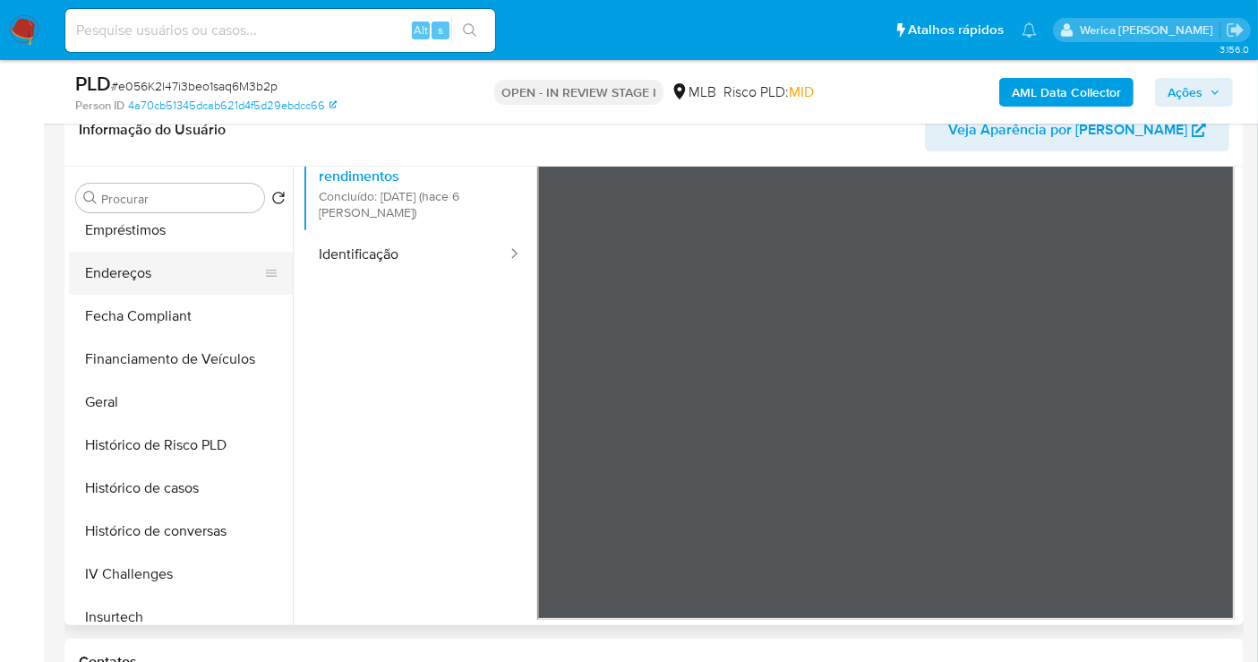
click at [162, 257] on button "Endereços" at bounding box center [174, 273] width 210 height 43
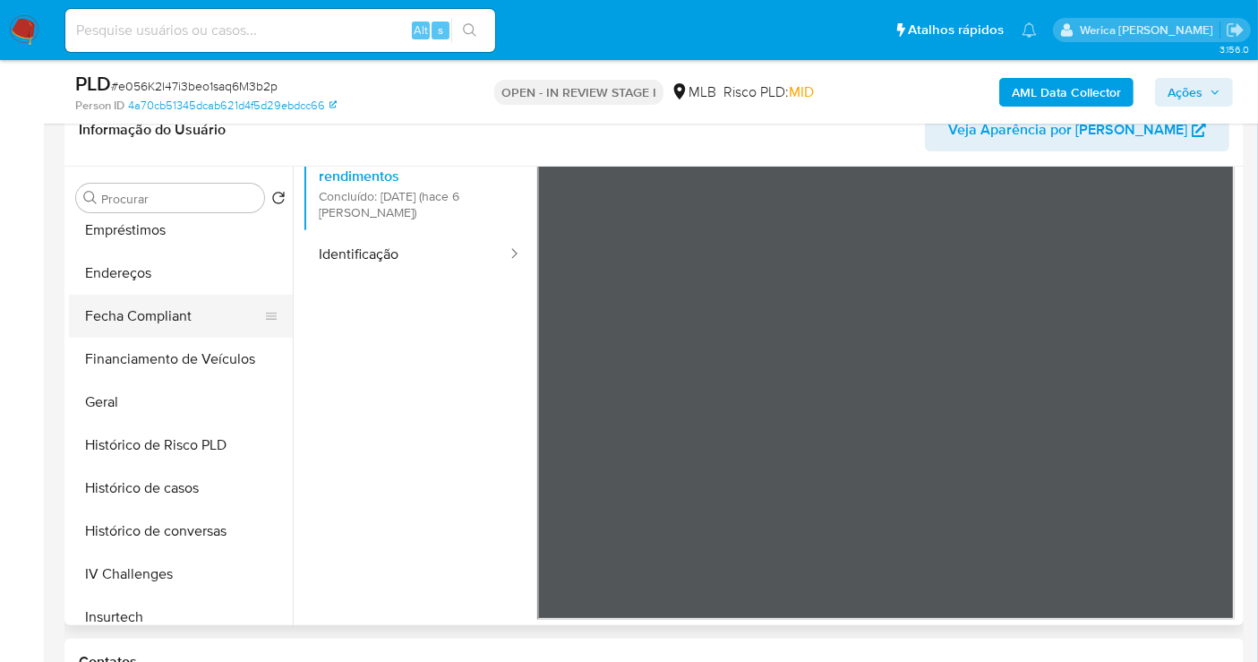
scroll to position [0, 0]
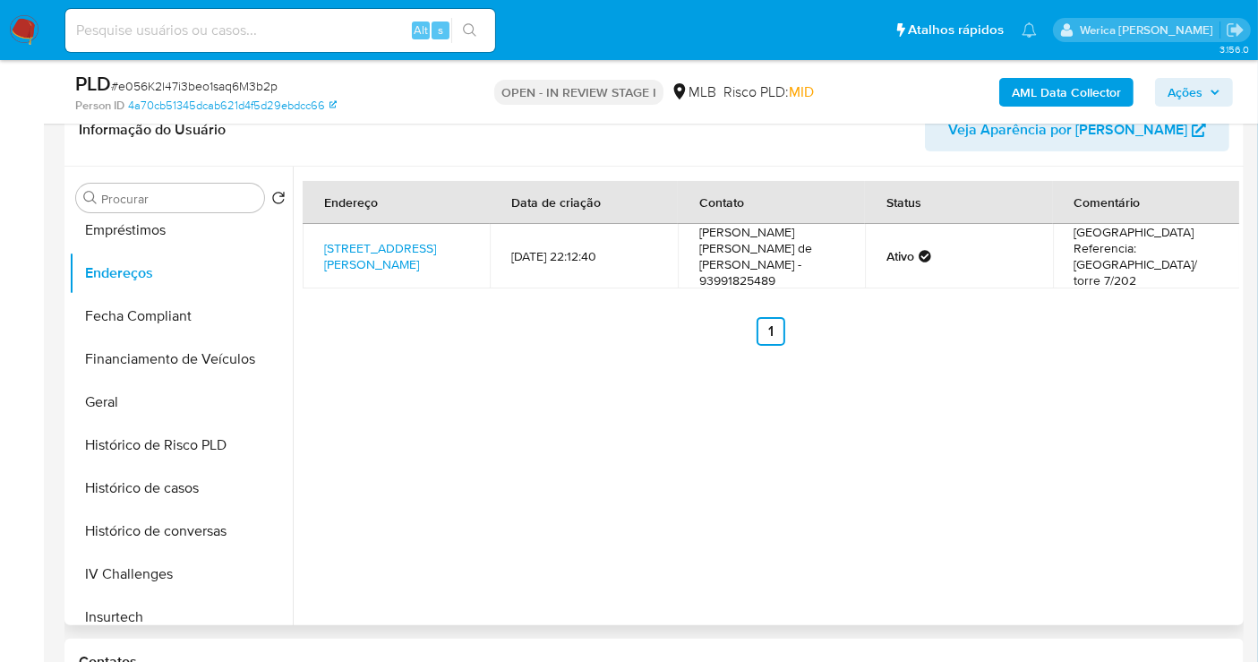
click at [1052, 475] on div "Endereço Data de criação Contato Status Comentário Avenida Torquato Tapajós 202…" at bounding box center [766, 396] width 947 height 459
click at [1056, 462] on div "Endereço Data de criação Contato Status Comentário Avenida Torquato Tapajós 202…" at bounding box center [766, 396] width 947 height 459
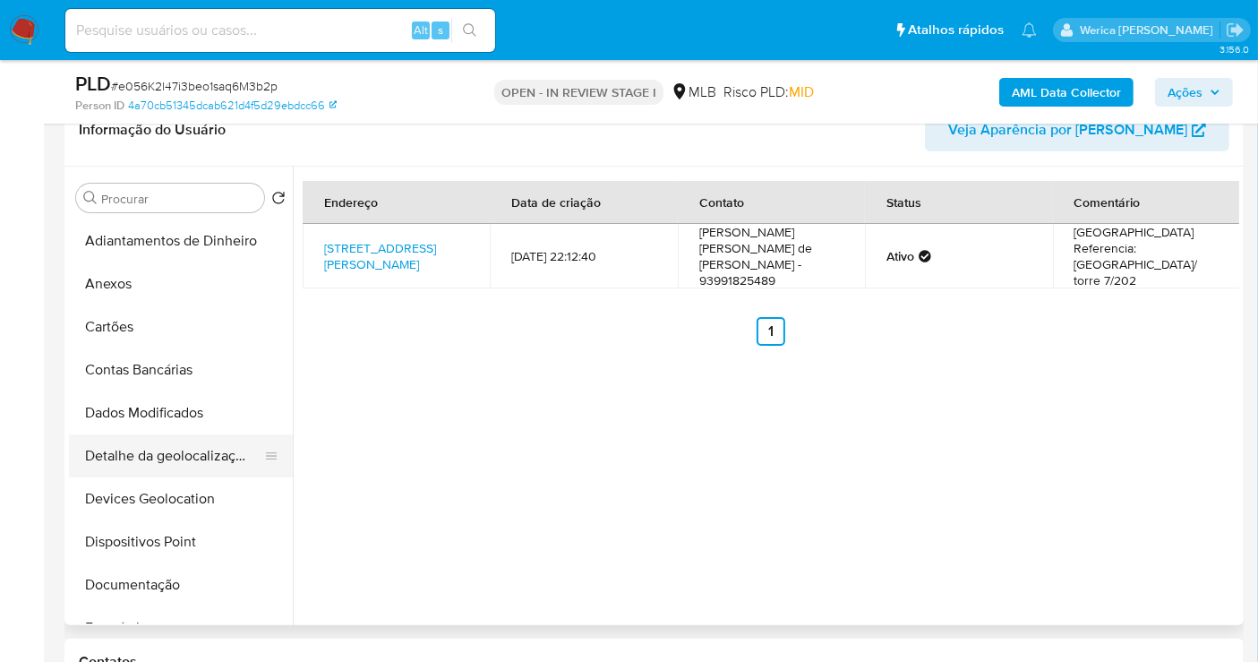
click at [162, 469] on button "Detalhe da geolocalização" at bounding box center [174, 455] width 210 height 43
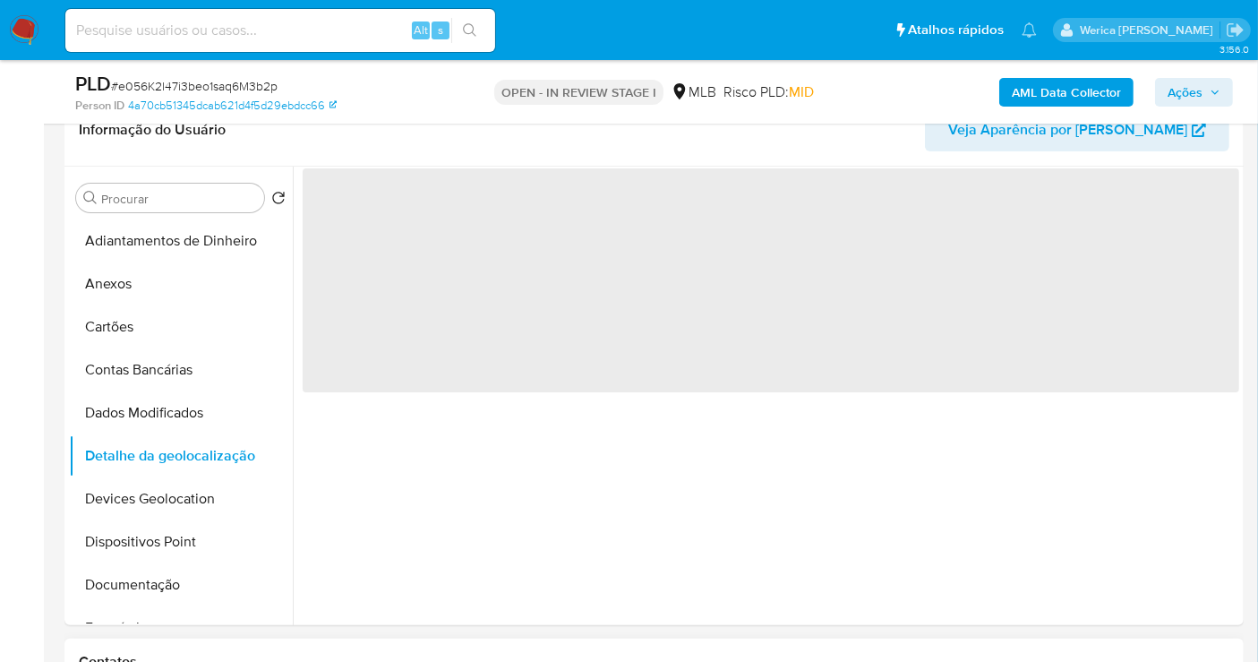
click at [922, 660] on h1 "Contatos" at bounding box center [654, 662] width 1151 height 18
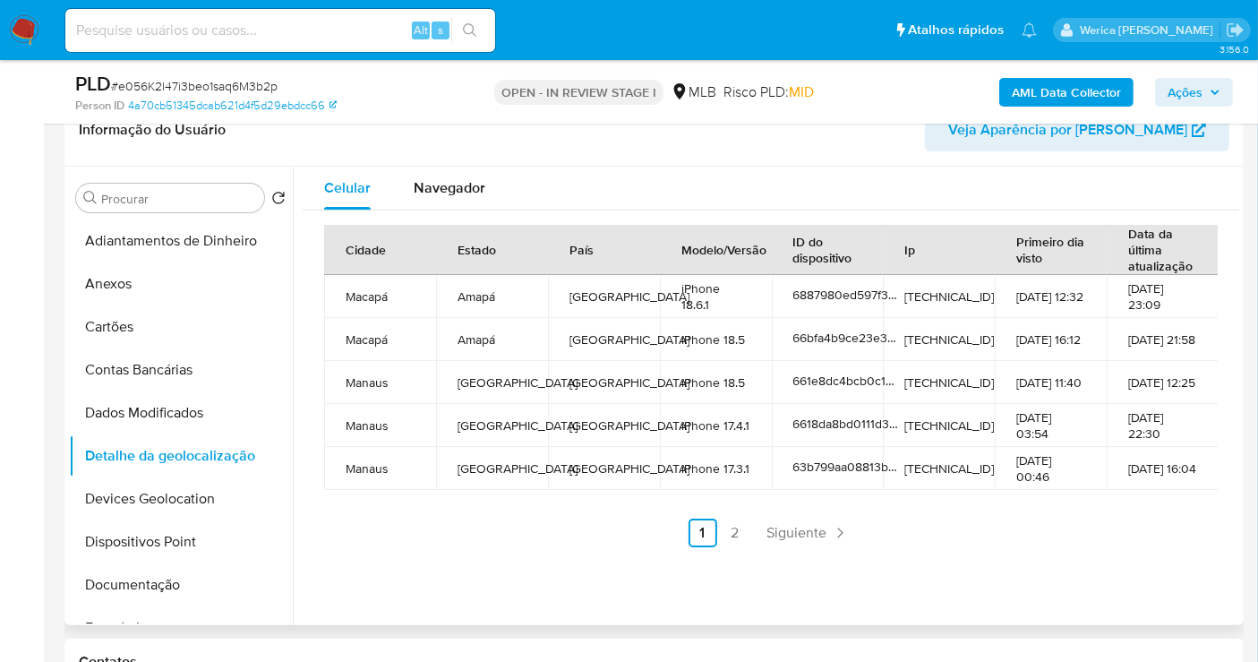
drag, startPoint x: 1123, startPoint y: 511, endPoint x: 1121, endPoint y: 493, distance: 18.1
click at [1123, 511] on div "Cidade Estado País Modelo/Versão ID do dispositivo Ip Primeiro dia visto Data d…" at bounding box center [771, 386] width 894 height 322
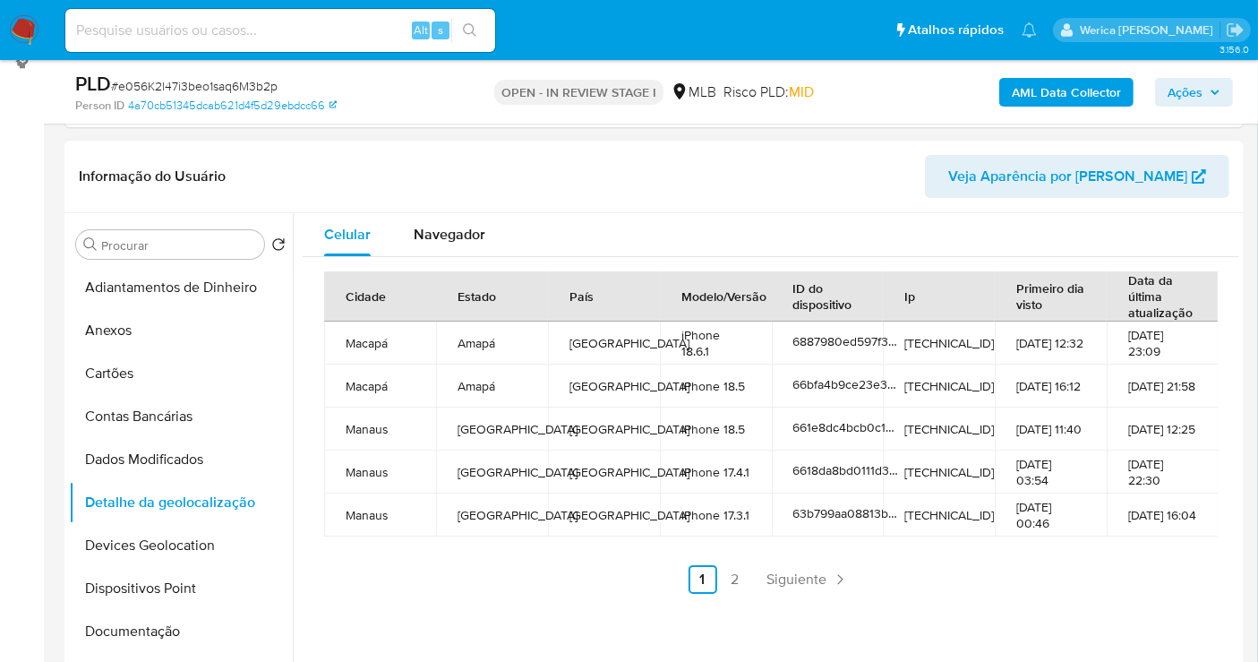
scroll to position [298, 0]
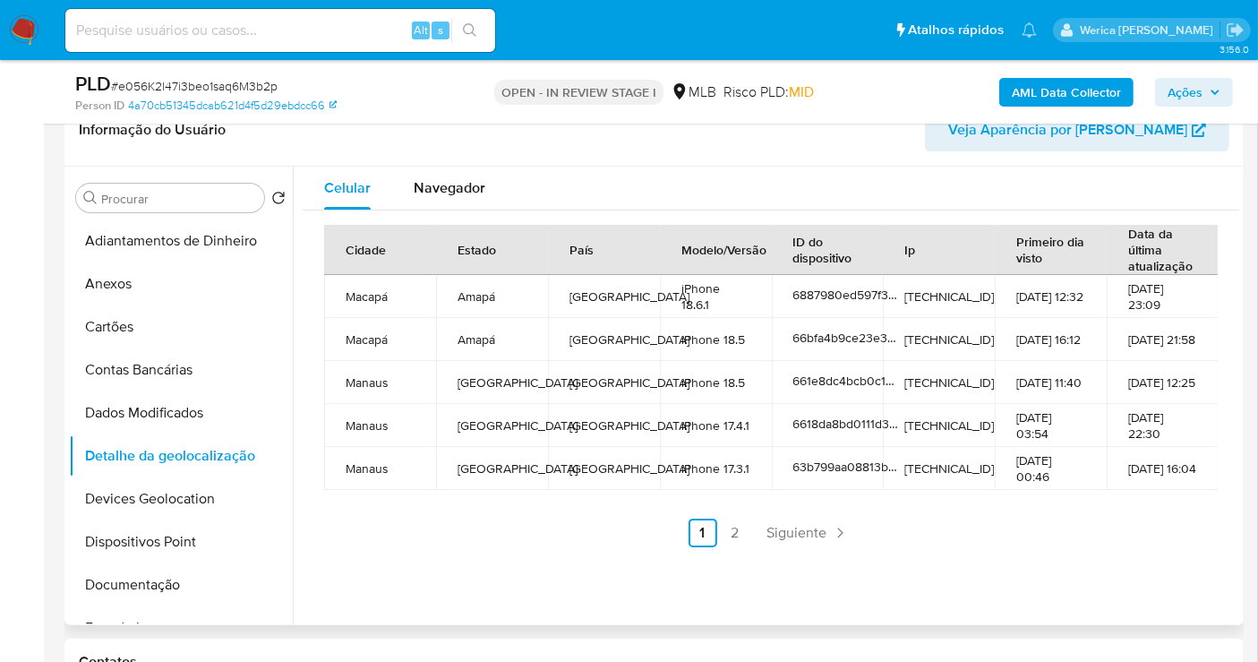
drag, startPoint x: 1141, startPoint y: 436, endPoint x: 1123, endPoint y: 285, distance: 152.4
click at [1141, 436] on td "22-05-2024 22:30" at bounding box center [1163, 425] width 112 height 43
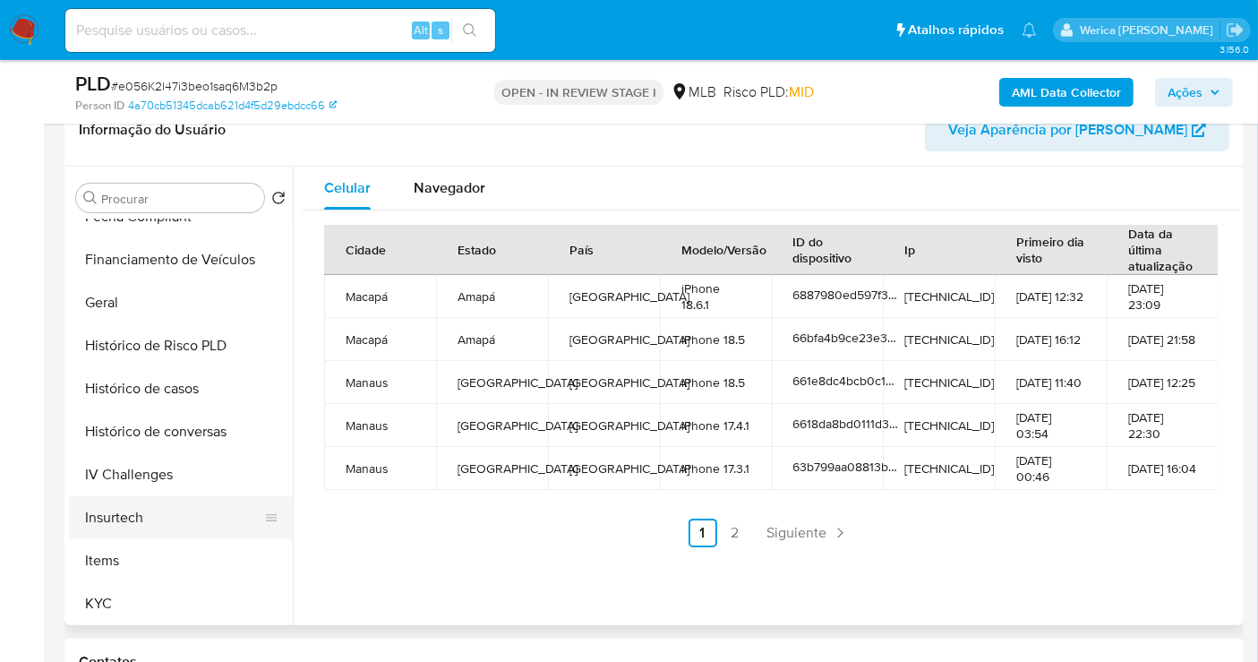
scroll to position [799, 0]
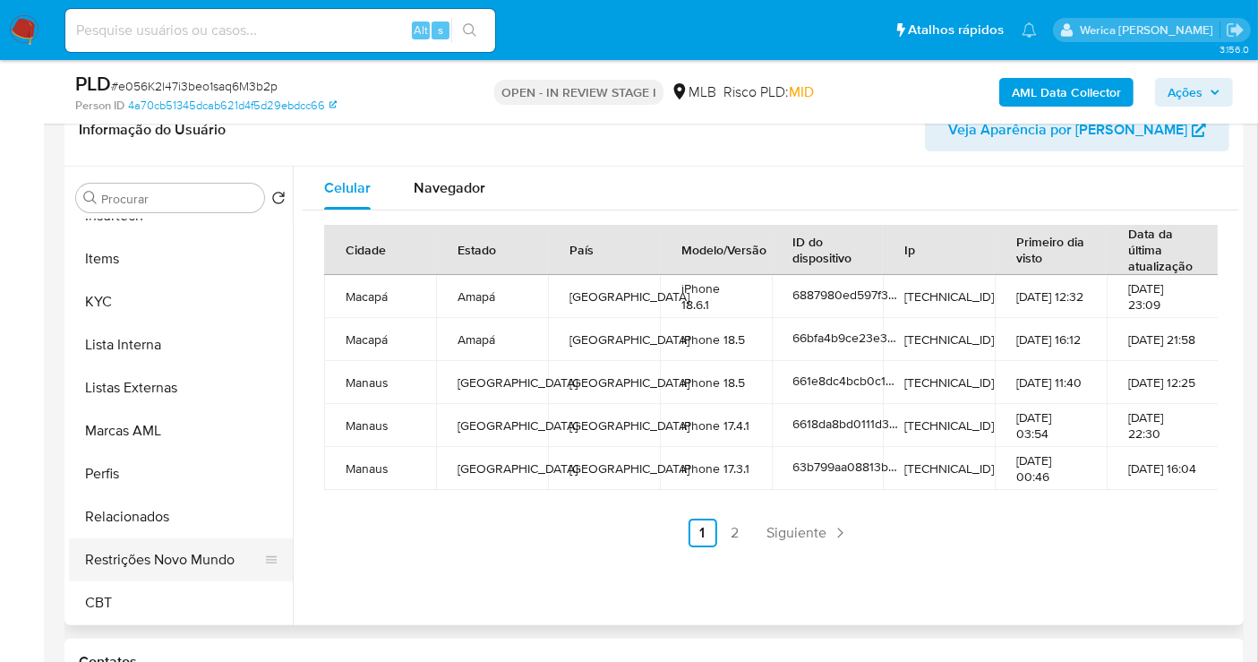
click at [172, 546] on button "Restrições Novo Mundo" at bounding box center [174, 559] width 210 height 43
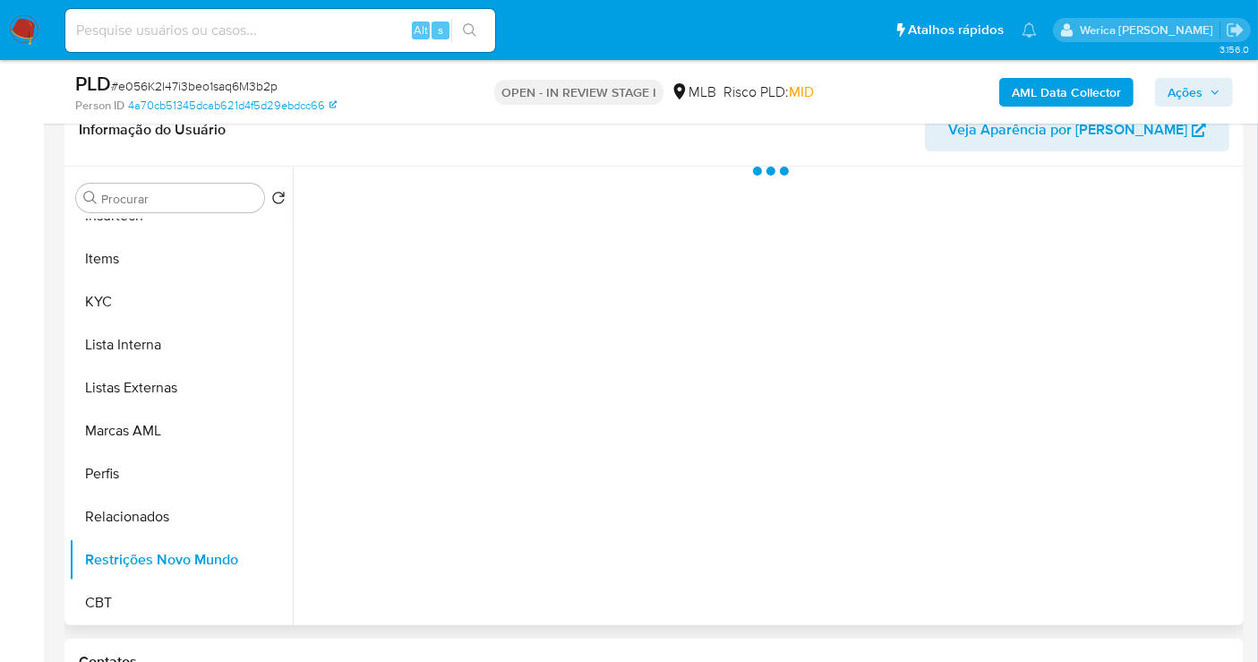
click at [573, 477] on div at bounding box center [766, 396] width 947 height 459
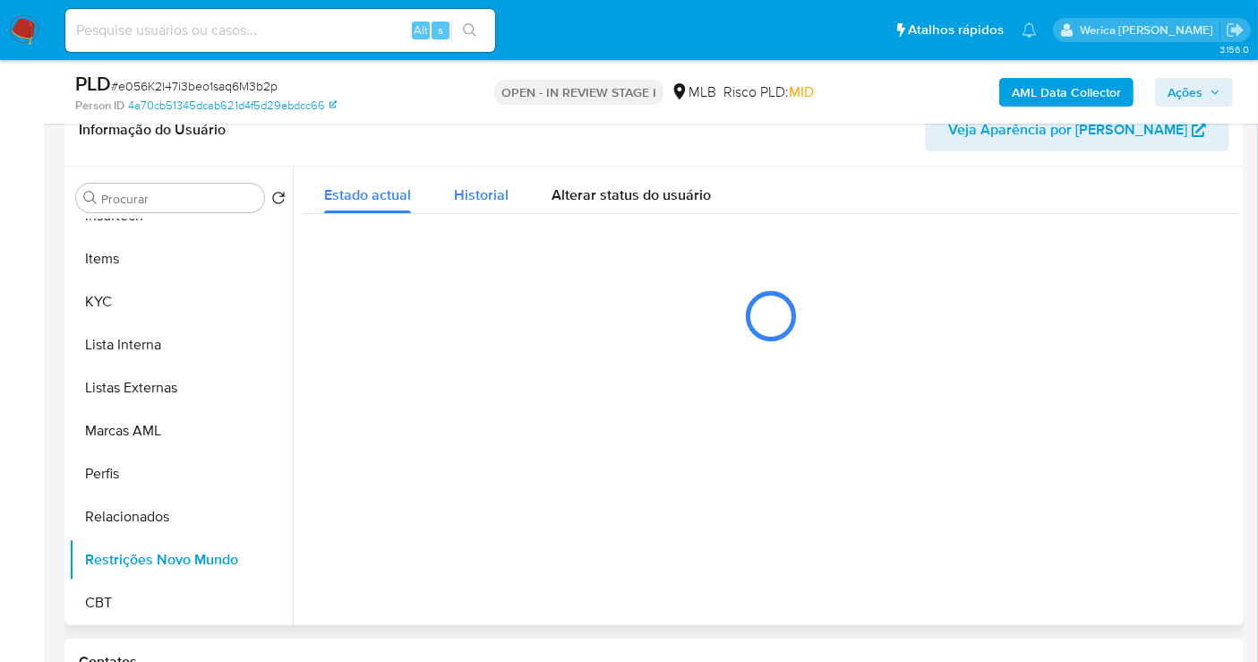
click at [443, 210] on button "Historial" at bounding box center [482, 190] width 98 height 47
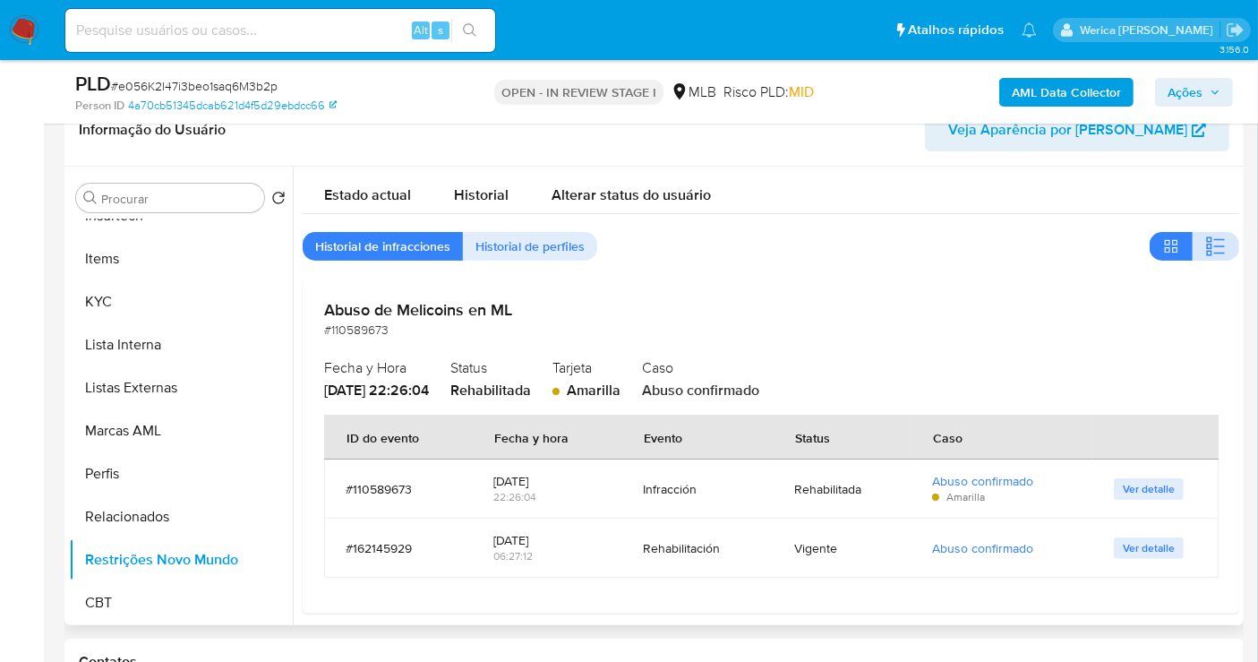
click at [1208, 254] on icon "button" at bounding box center [1216, 246] width 21 height 21
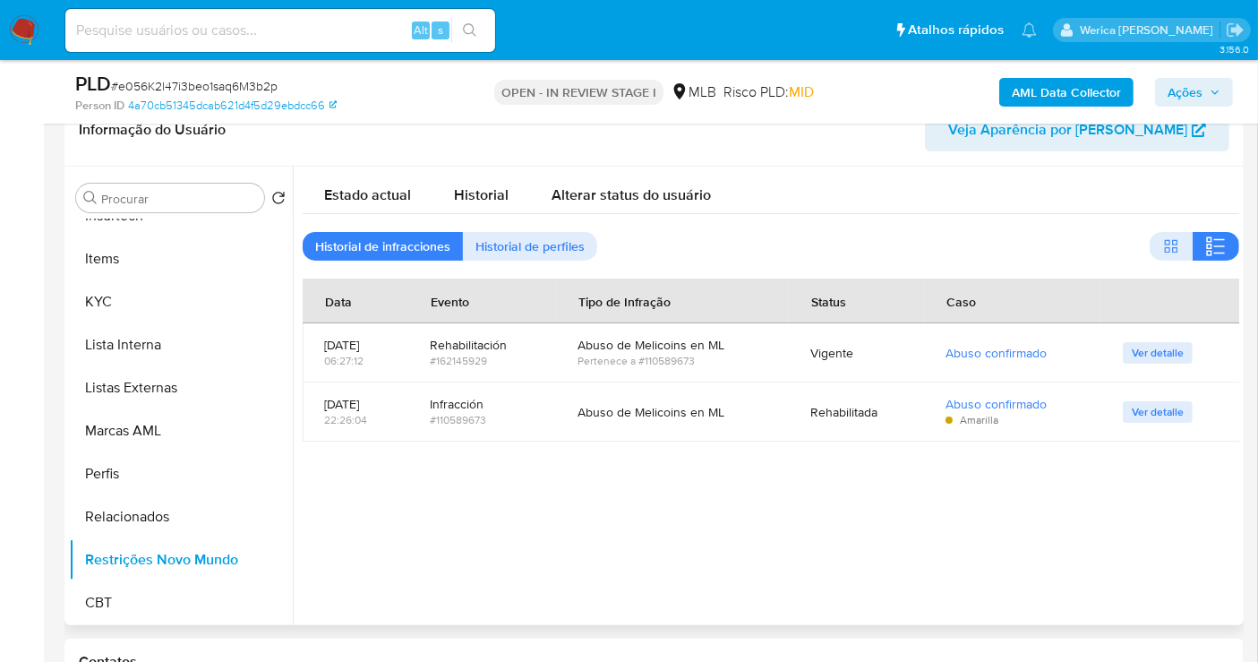
click at [1151, 511] on div at bounding box center [766, 396] width 947 height 459
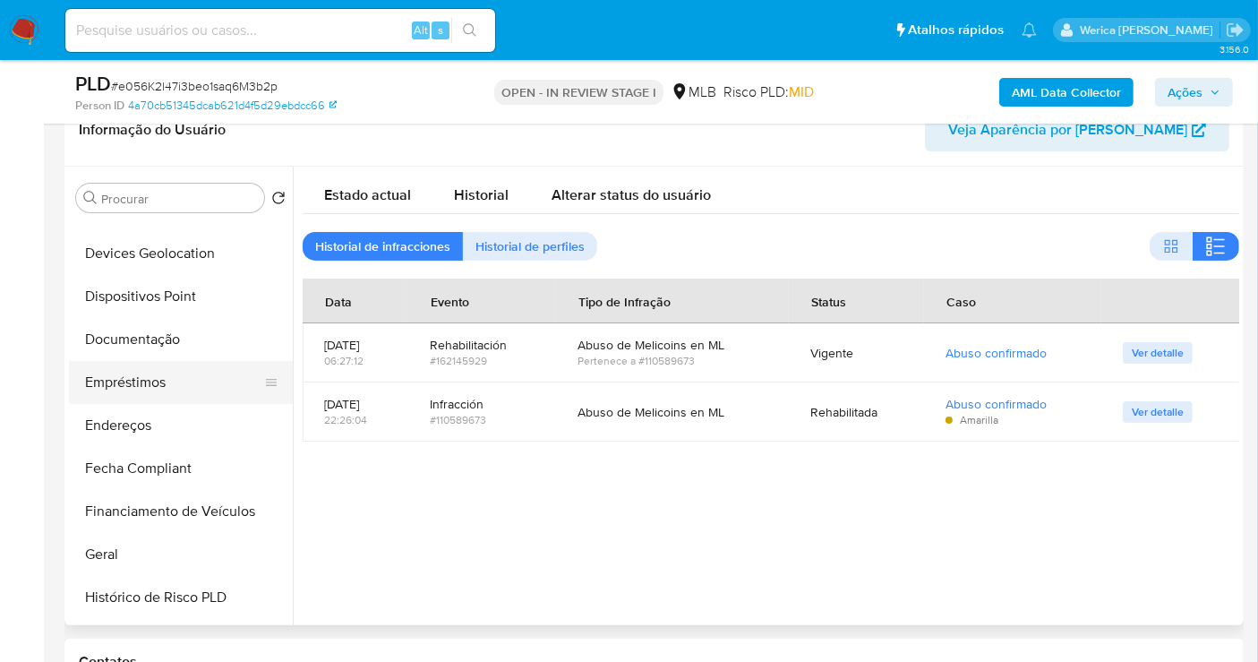
scroll to position [202, 0]
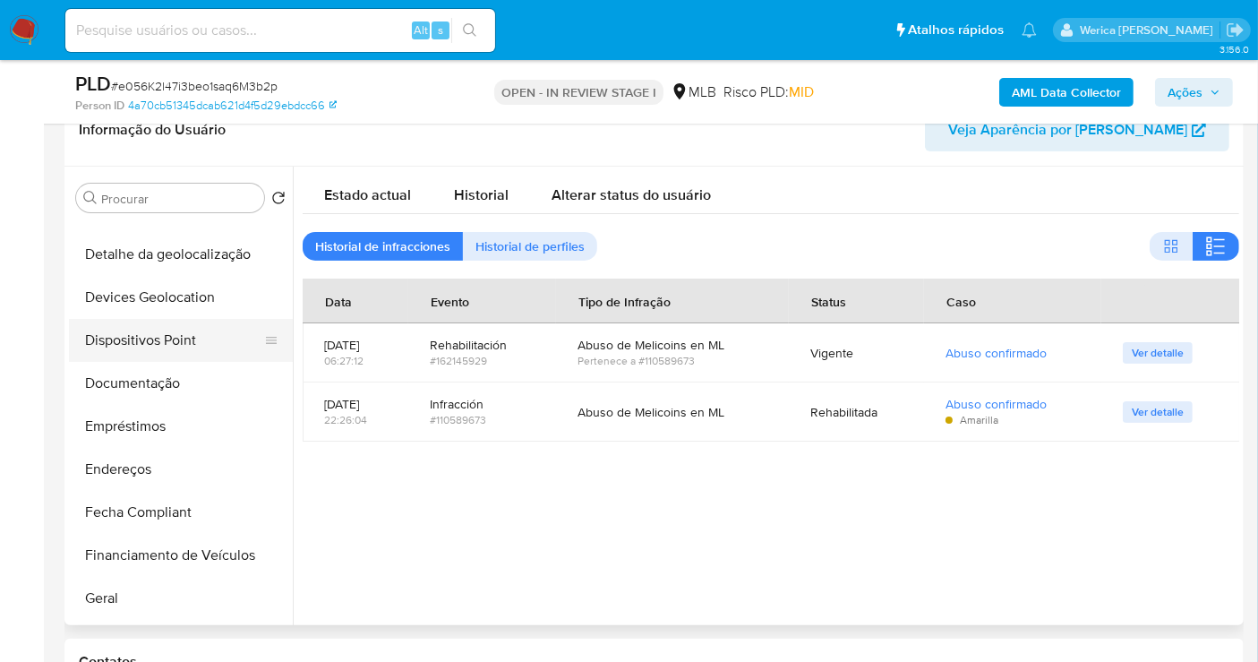
click at [169, 348] on button "Dispositivos Point" at bounding box center [174, 340] width 210 height 43
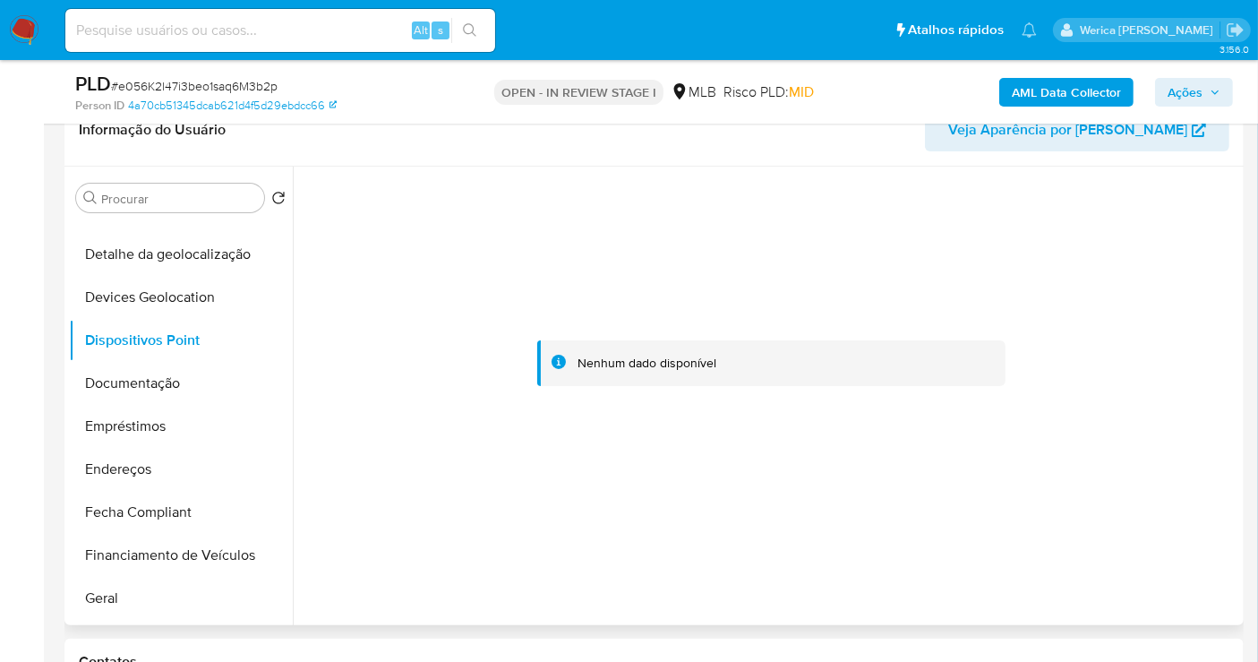
drag, startPoint x: 1166, startPoint y: 349, endPoint x: 1159, endPoint y: 237, distance: 112.2
click at [1166, 349] on div at bounding box center [771, 364] width 937 height 394
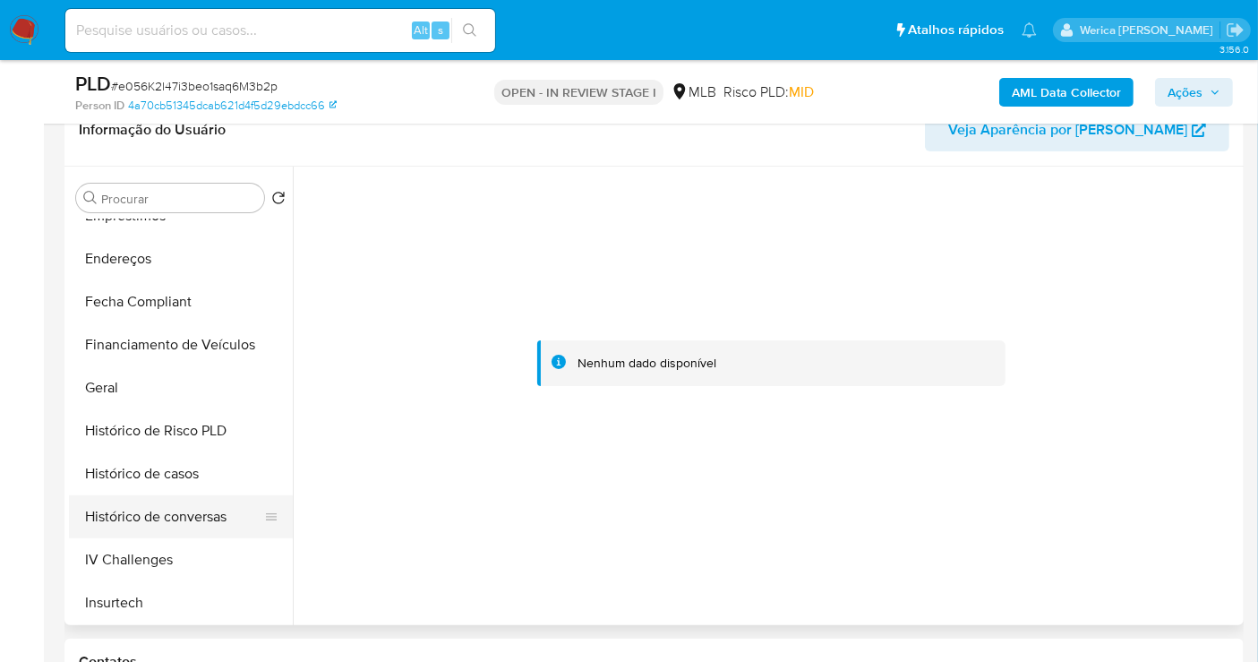
scroll to position [501, 0]
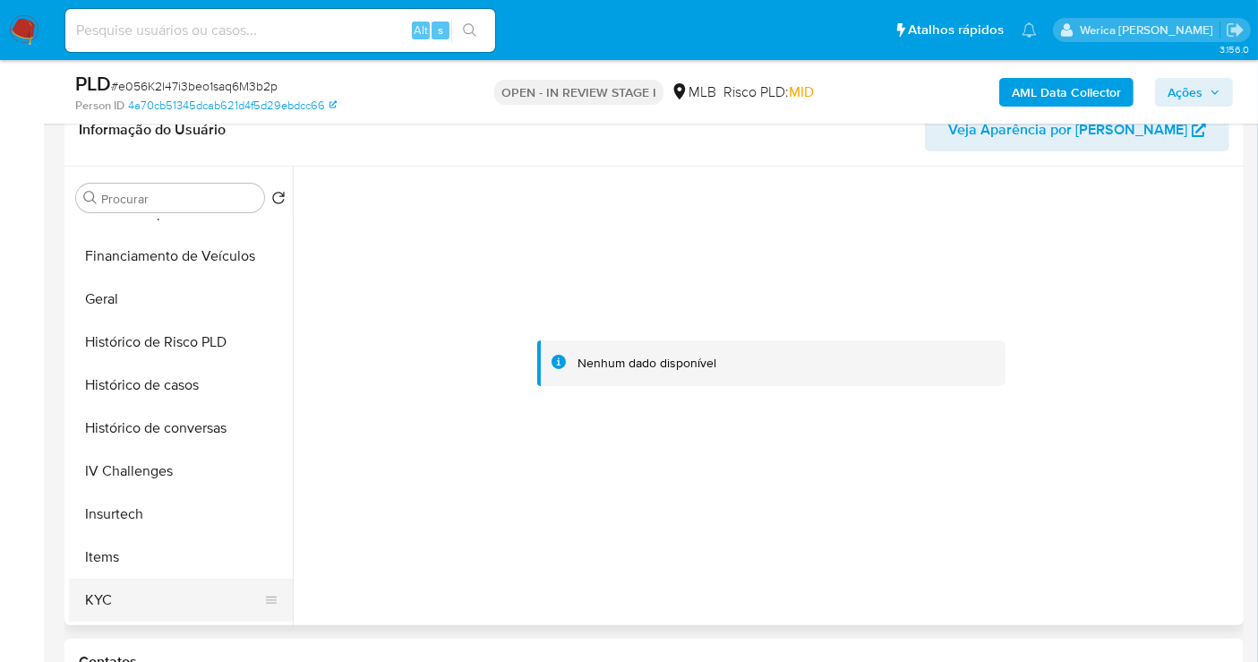
click at [125, 584] on button "KYC" at bounding box center [174, 600] width 210 height 43
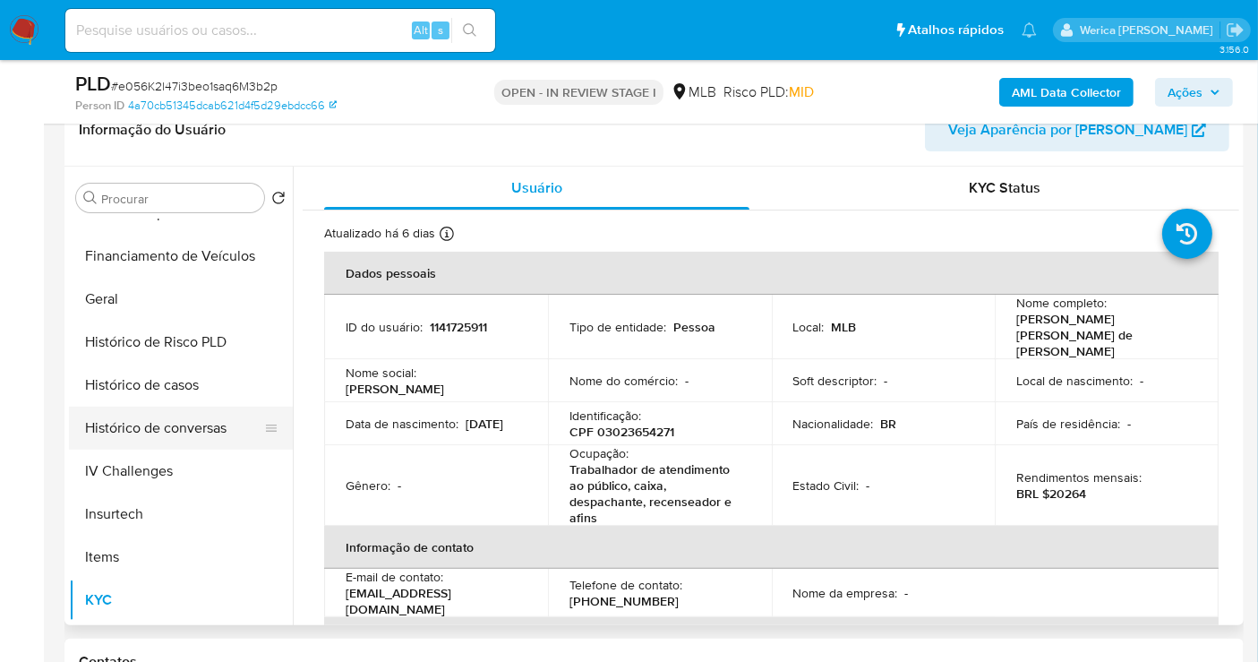
scroll to position [799, 0]
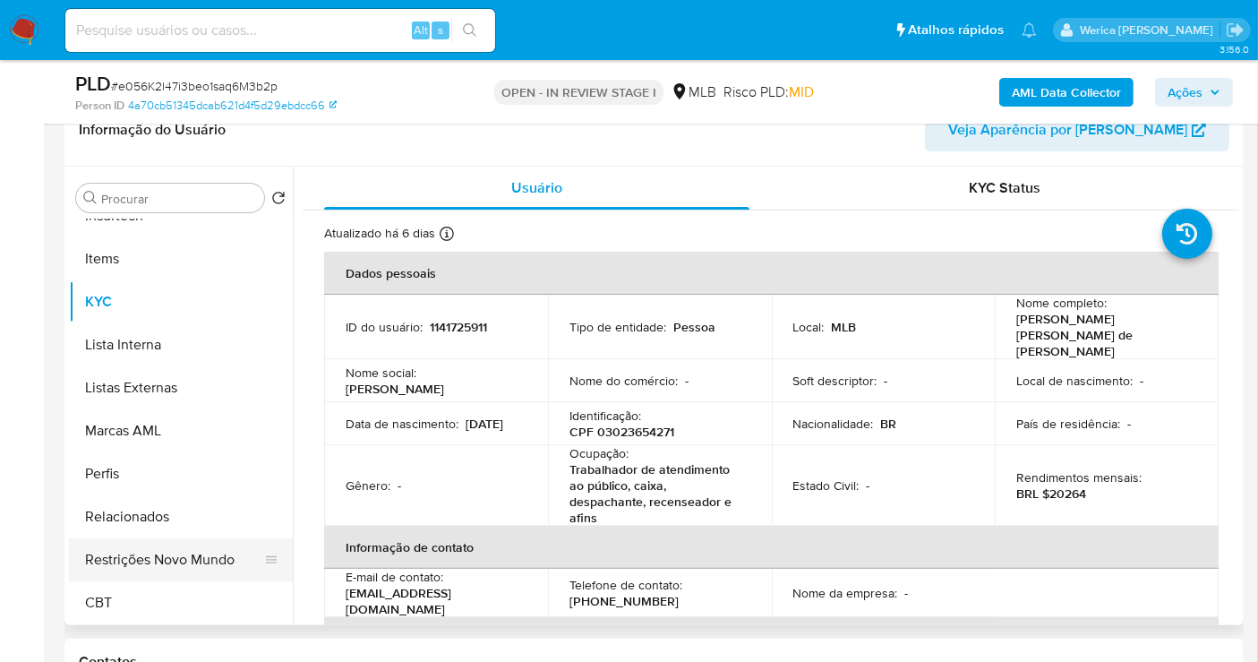
click at [204, 548] on button "Restrições Novo Mundo" at bounding box center [174, 559] width 210 height 43
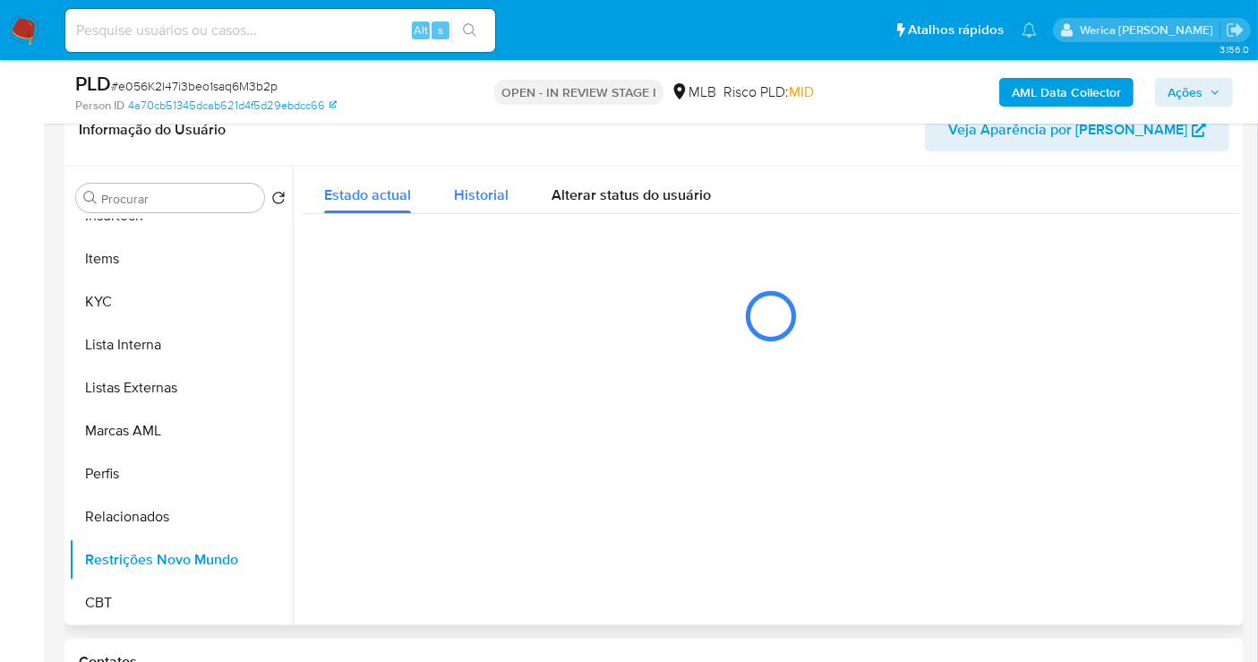
click at [463, 185] on span "Historial" at bounding box center [481, 195] width 55 height 21
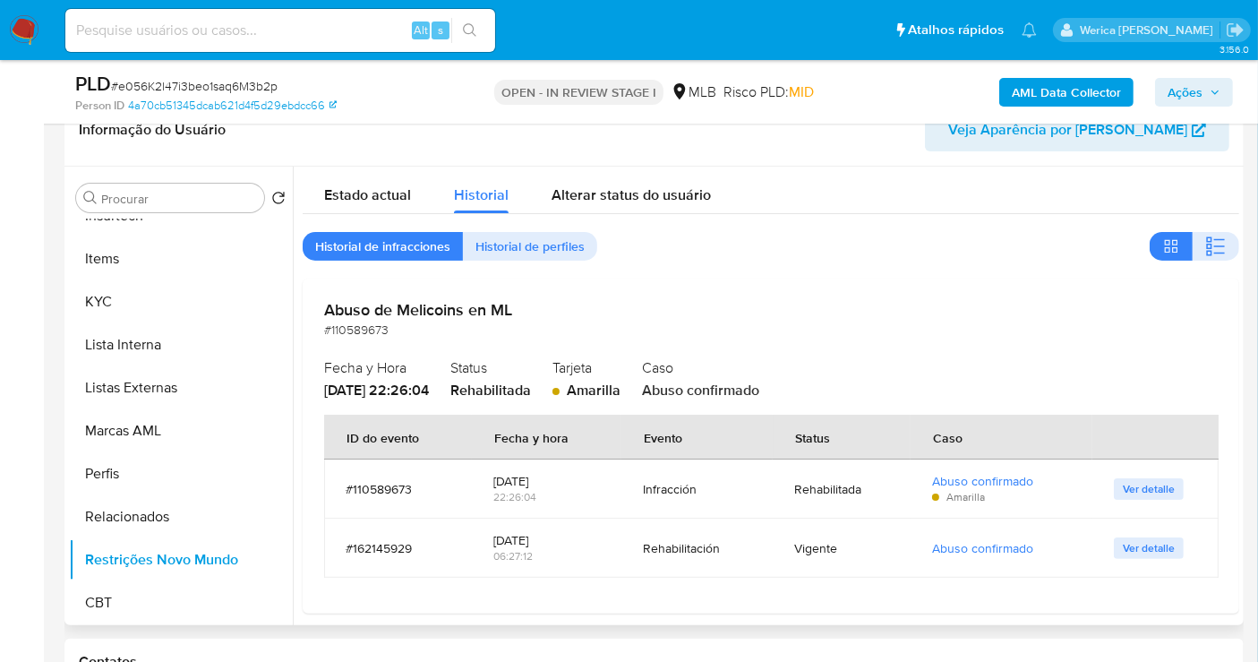
click at [1218, 230] on div "Estado actual Historial Alterar status do usuário Historial de infracciones His…" at bounding box center [771, 390] width 937 height 447
click at [1206, 240] on icon "button" at bounding box center [1208, 239] width 5 height 5
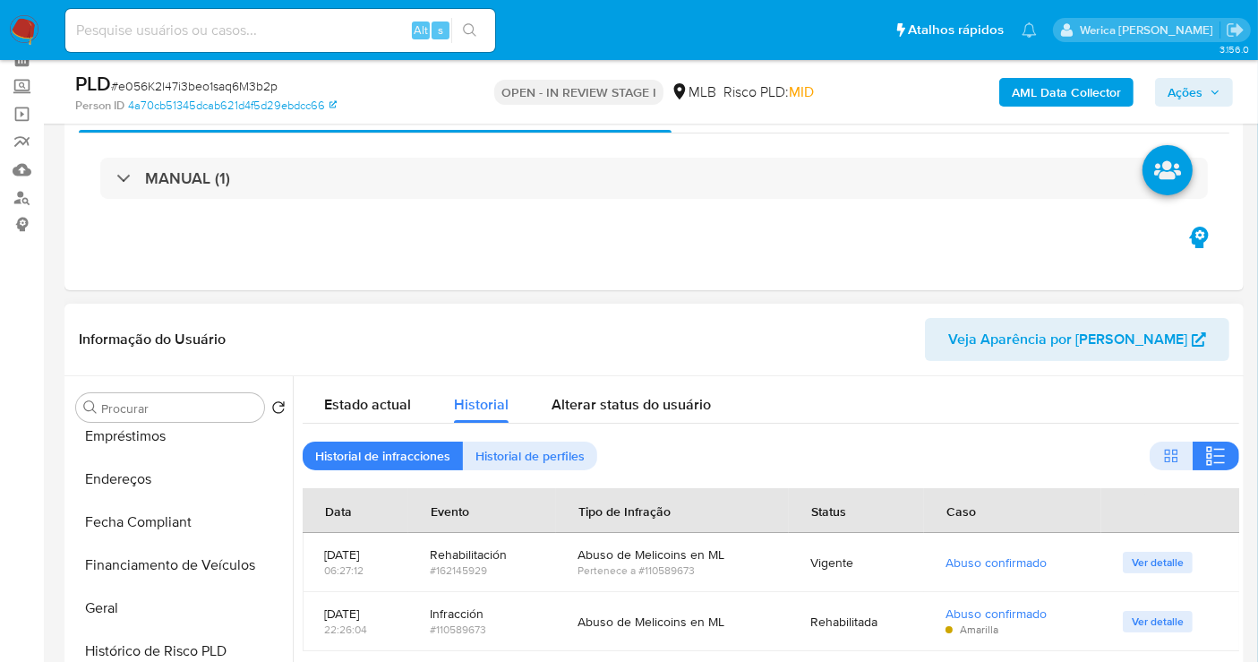
scroll to position [302, 0]
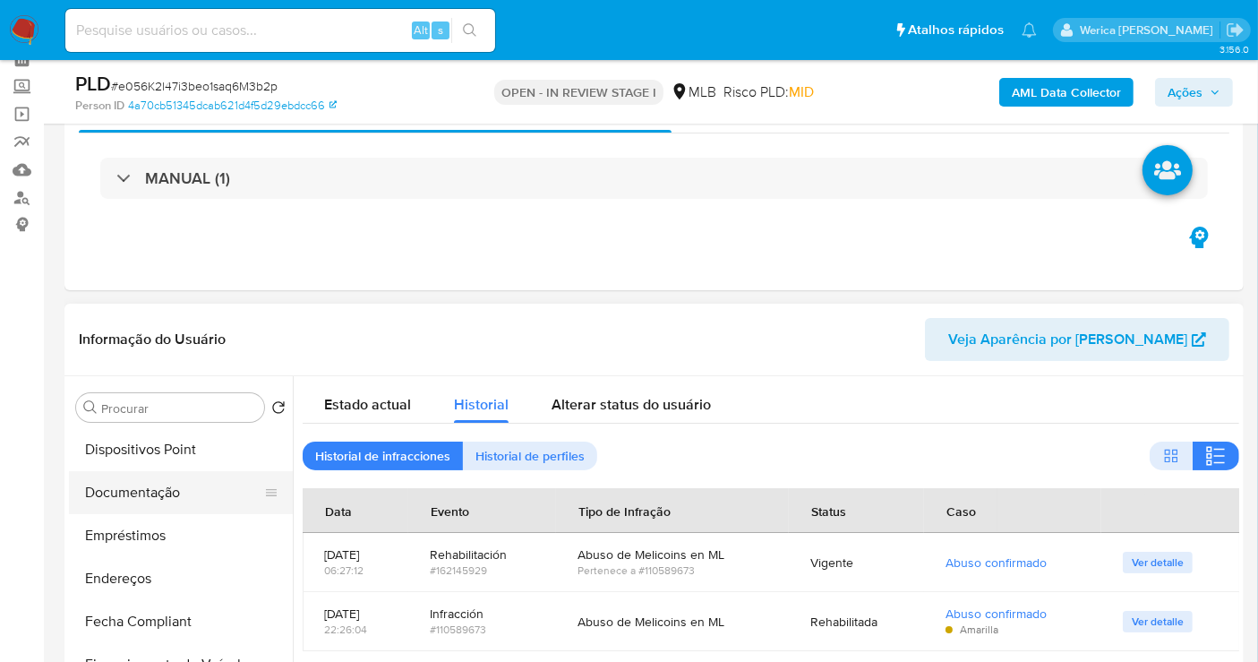
click at [176, 487] on button "Documentação" at bounding box center [174, 492] width 210 height 43
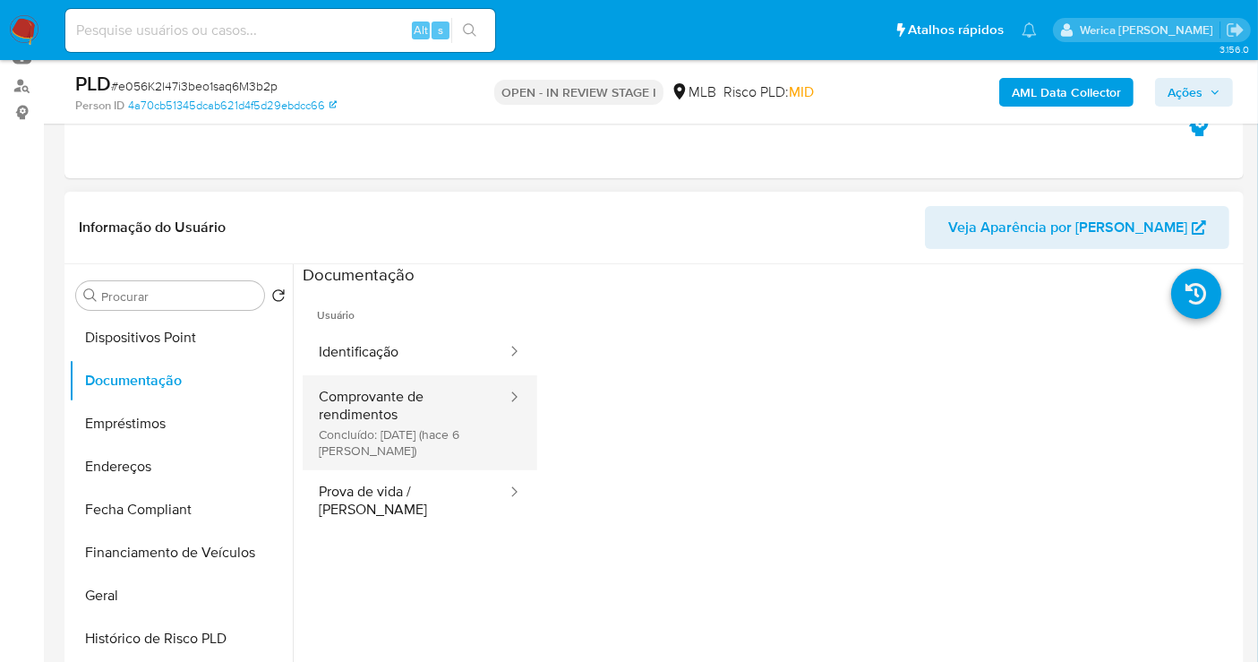
scroll to position [387, 0]
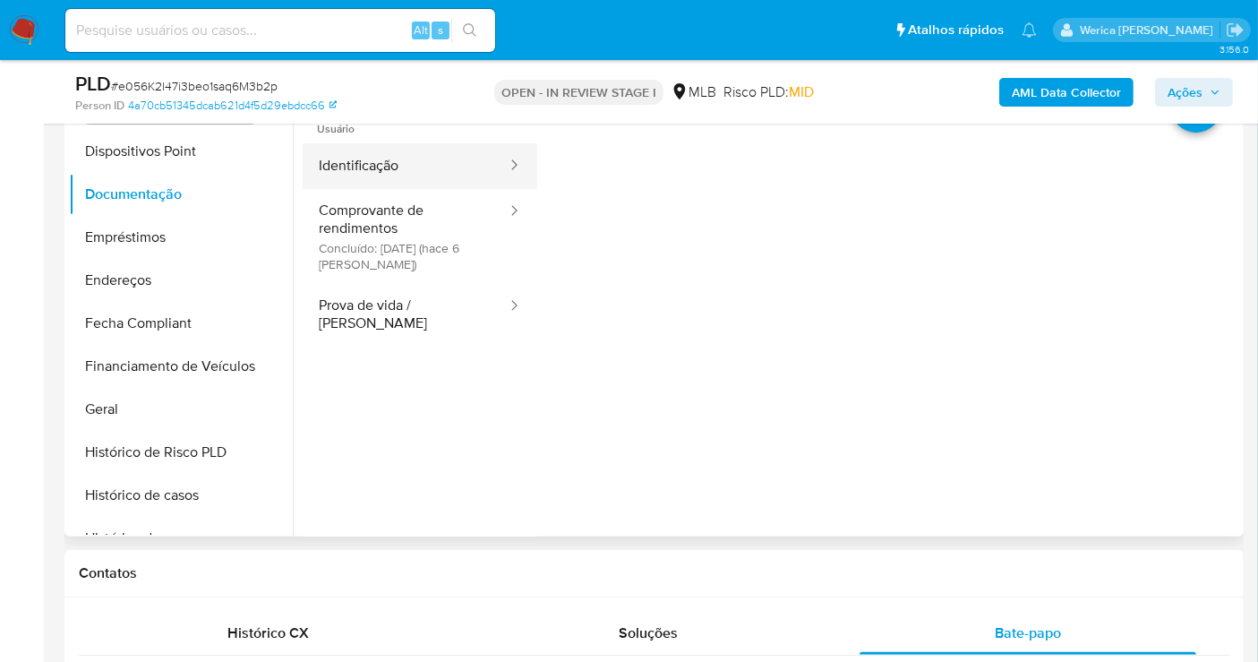
click at [437, 183] on button "Identificação" at bounding box center [406, 166] width 206 height 46
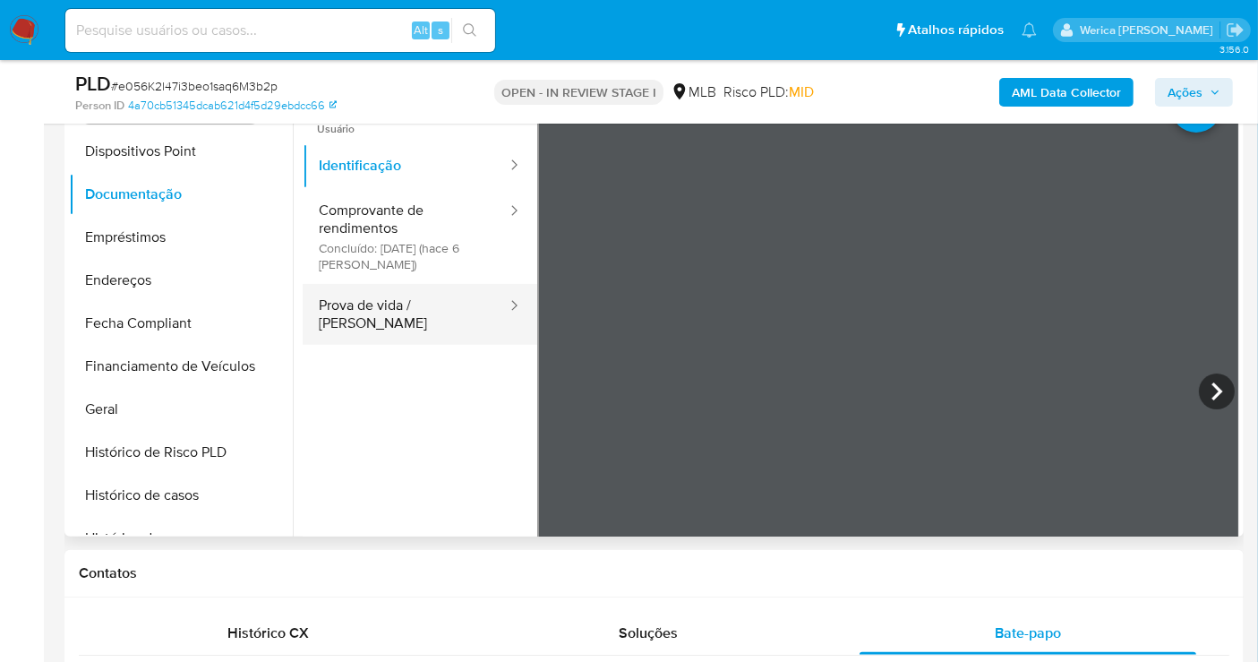
click at [465, 313] on button "Prova de vida / [PERSON_NAME]" at bounding box center [406, 314] width 206 height 61
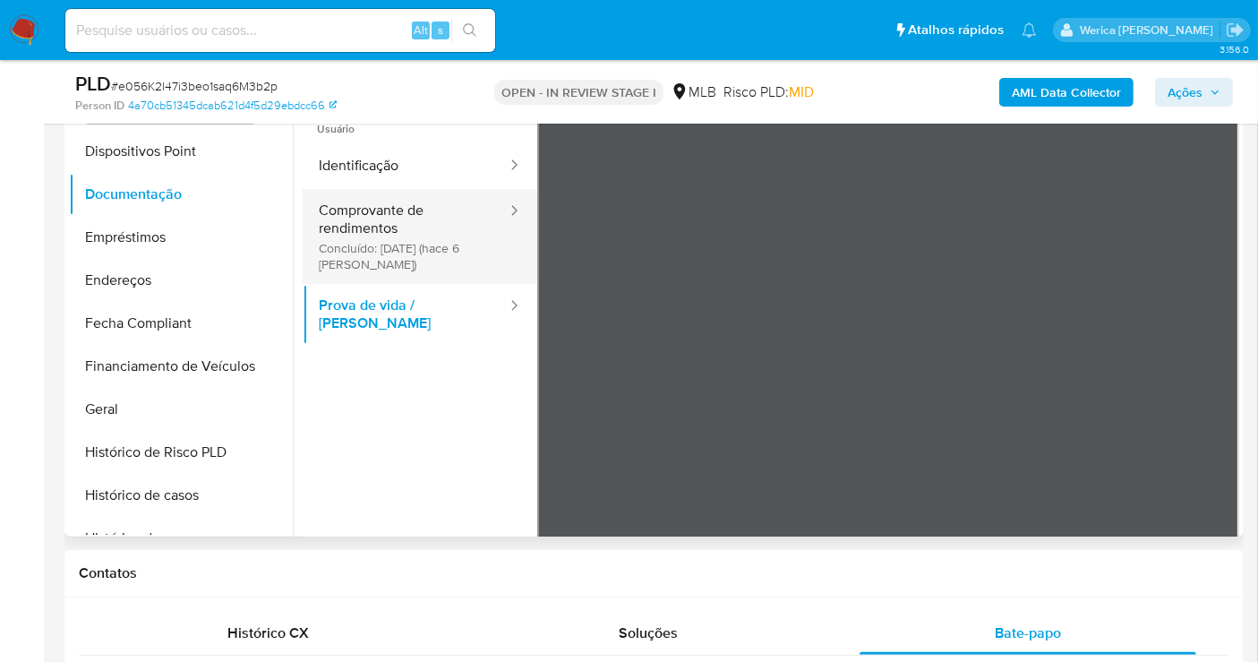
click at [423, 236] on button "Comprovante de rendimentos Concluído: 20/08/2025 (hace 6 días)" at bounding box center [406, 236] width 206 height 95
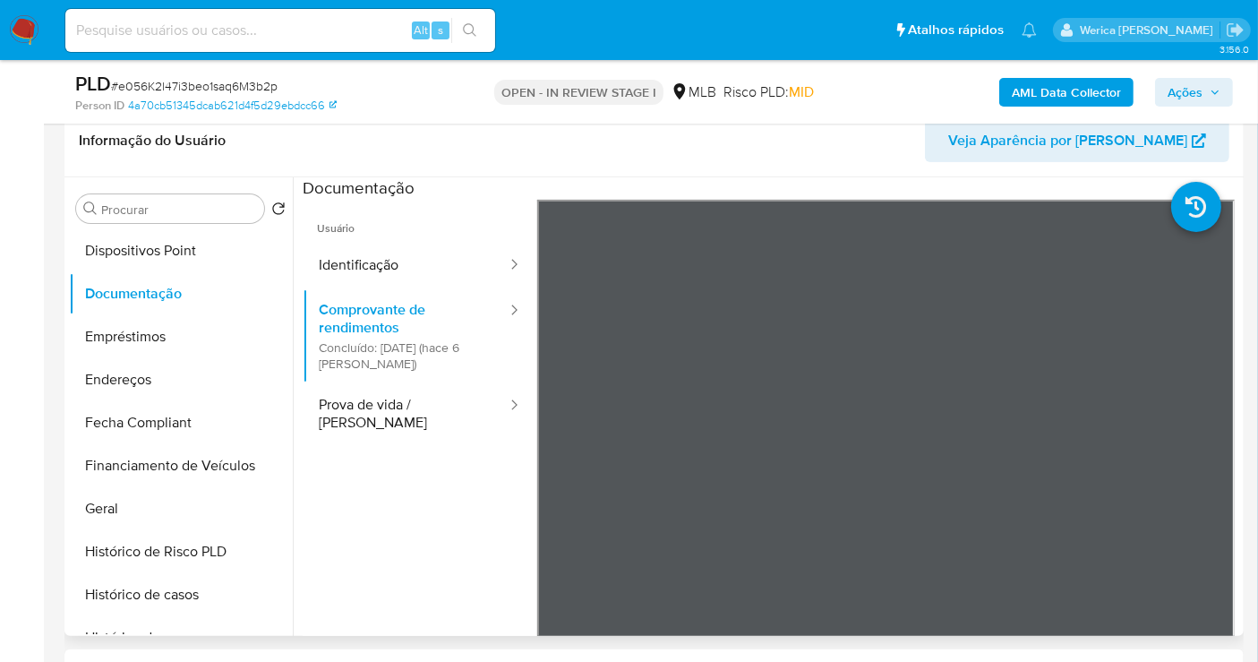
scroll to position [99, 0]
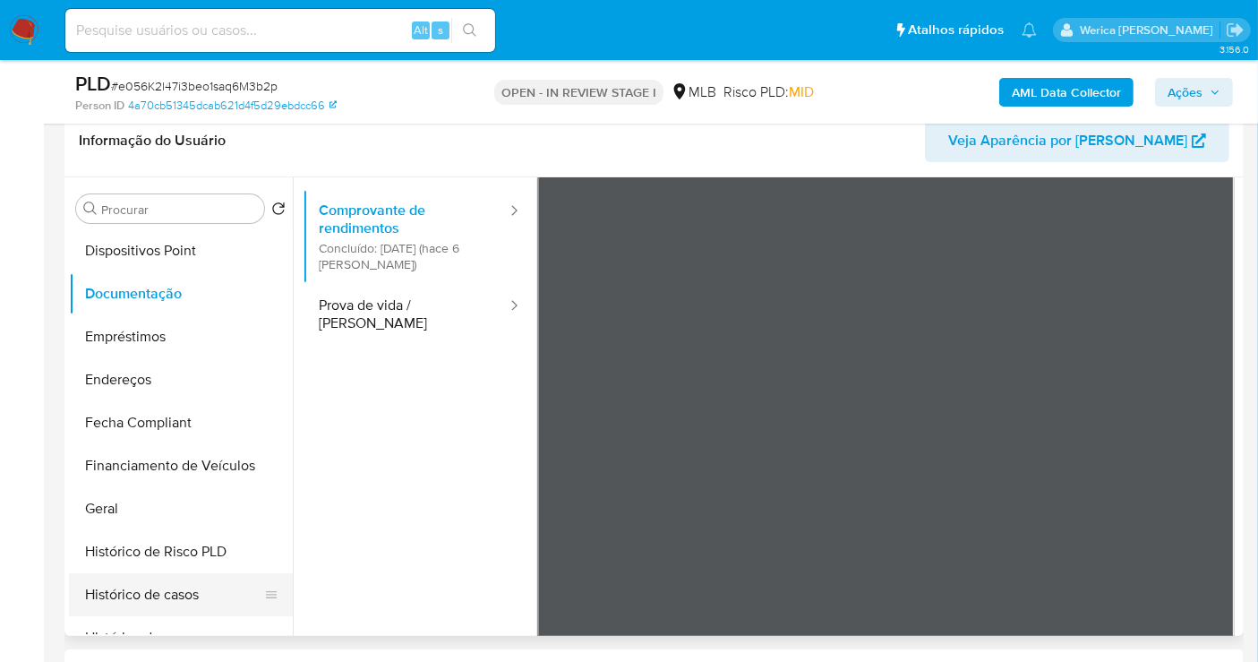
click at [210, 587] on button "Histórico de casos" at bounding box center [174, 594] width 210 height 43
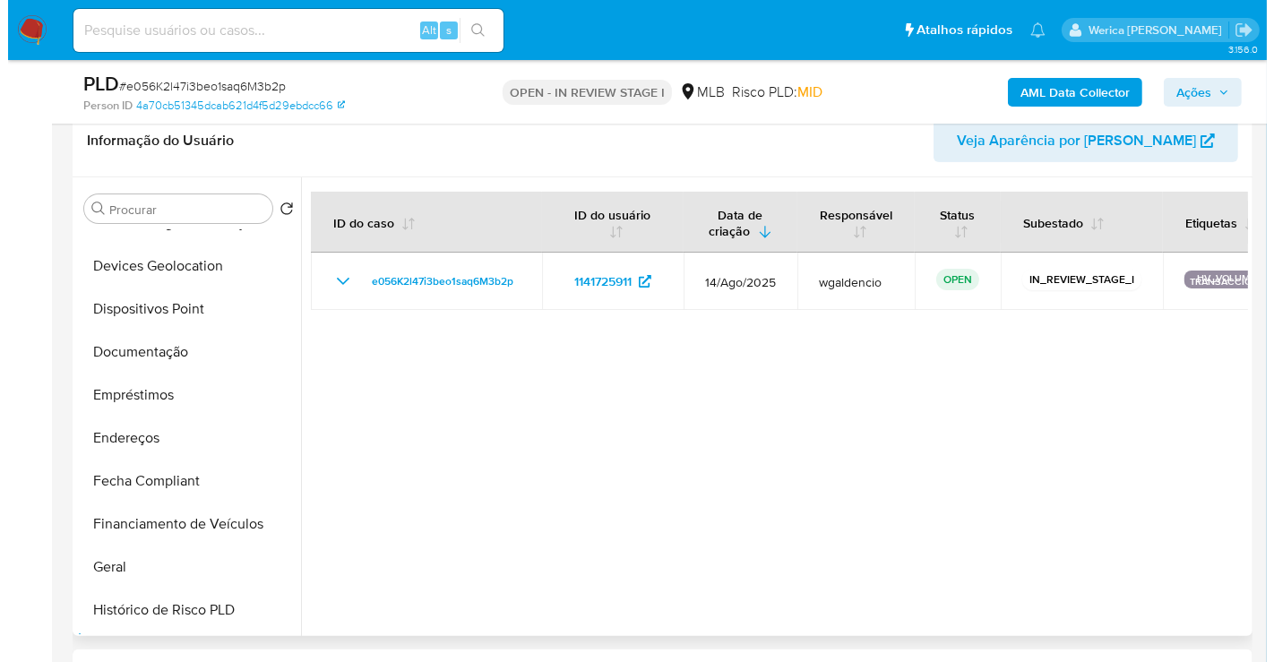
scroll to position [3, 0]
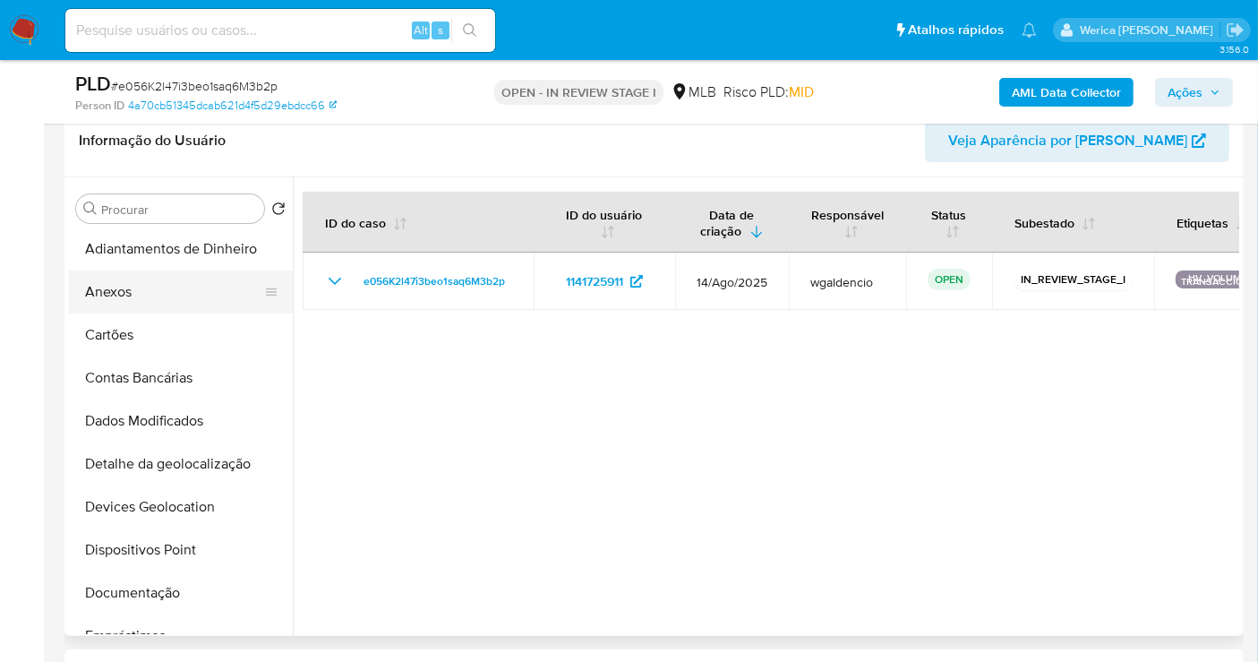
click at [176, 296] on button "Anexos" at bounding box center [174, 291] width 210 height 43
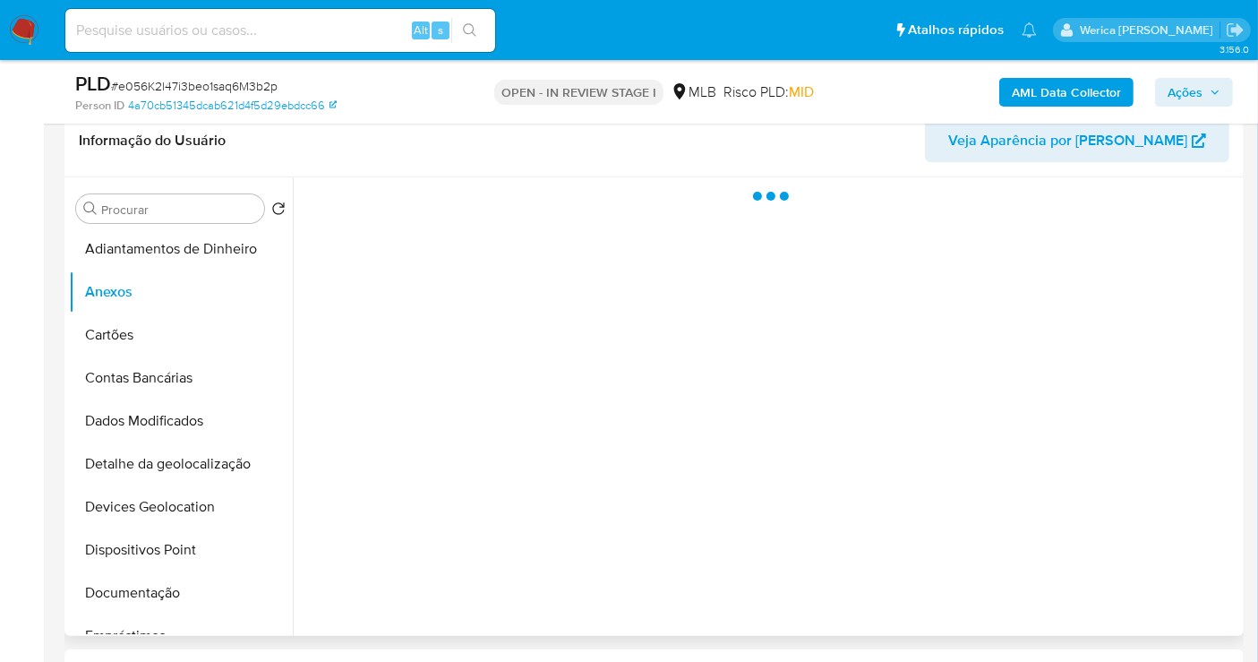
click at [1151, 435] on div at bounding box center [766, 406] width 947 height 459
click at [1179, 537] on div at bounding box center [766, 406] width 947 height 459
click at [1183, 566] on div at bounding box center [766, 406] width 947 height 459
click at [1193, 608] on div at bounding box center [766, 406] width 947 height 459
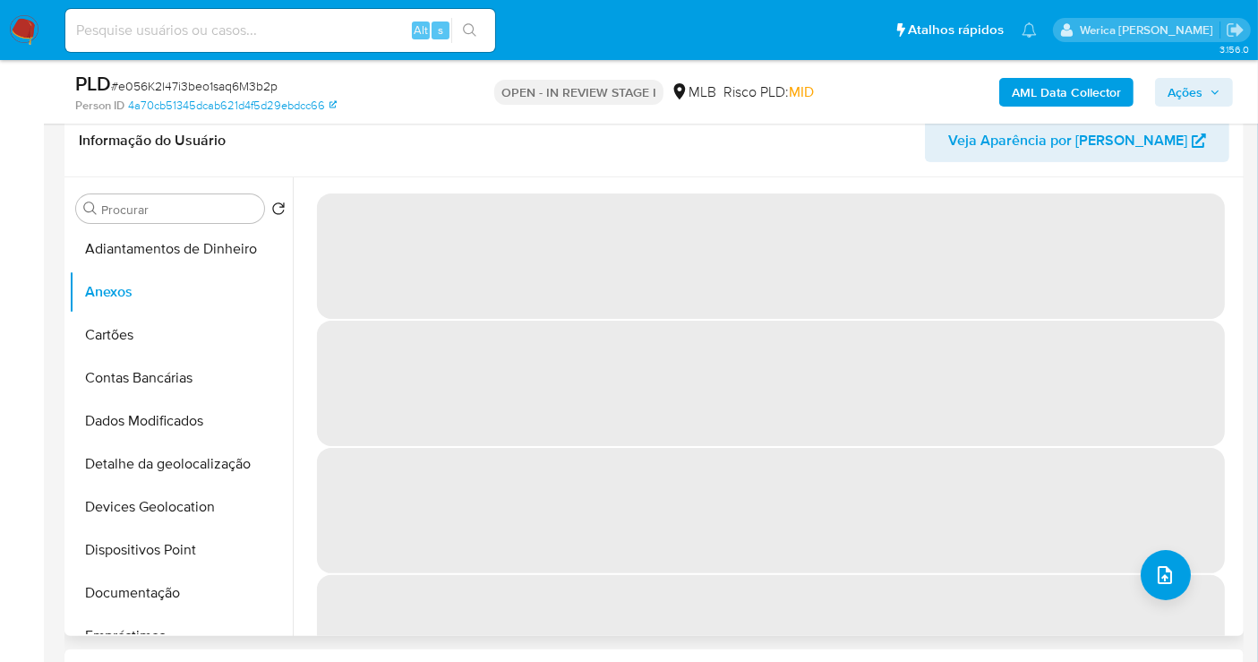
click at [1188, 586] on span "‌" at bounding box center [771, 637] width 908 height 125
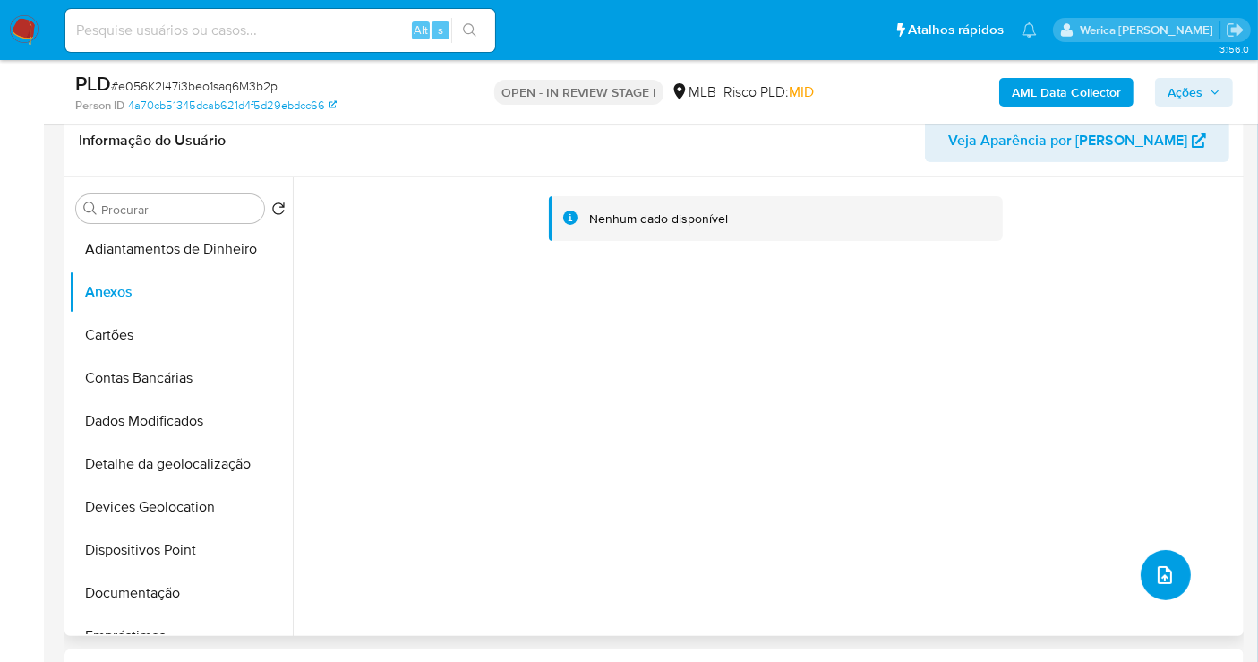
click at [1179, 571] on button "upload-file" at bounding box center [1166, 575] width 50 height 50
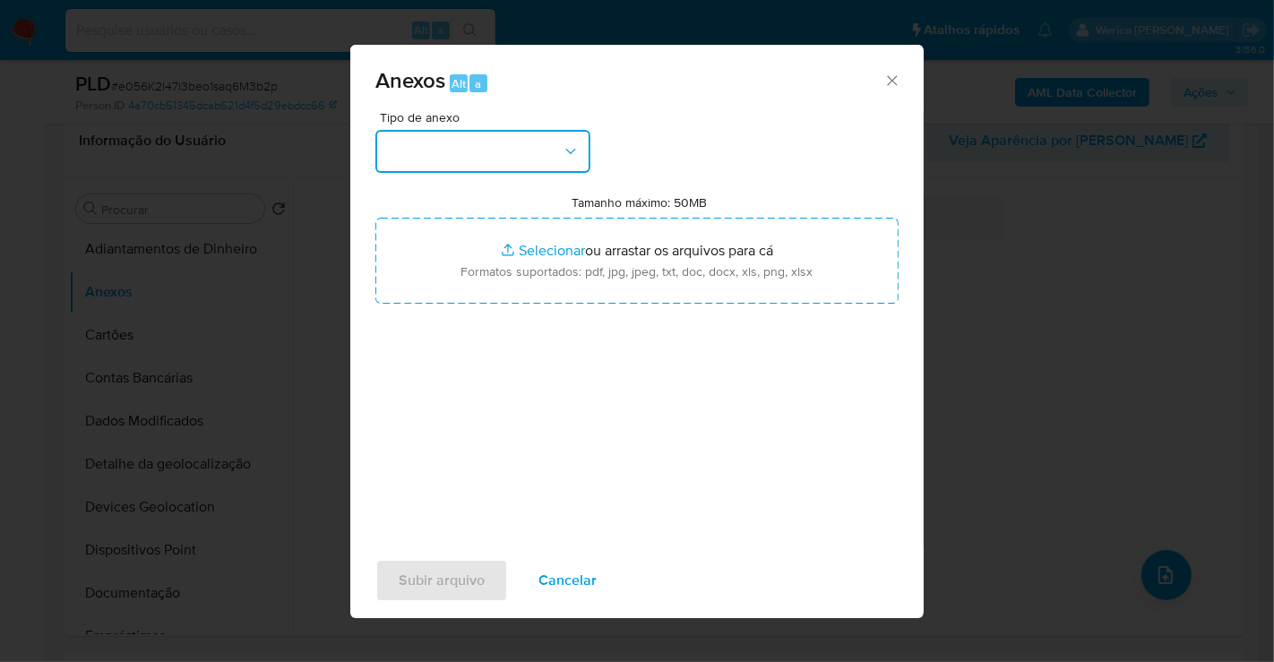
drag, startPoint x: 539, startPoint y: 152, endPoint x: 539, endPoint y: 164, distance: 11.6
click at [539, 152] on button "button" at bounding box center [482, 151] width 215 height 43
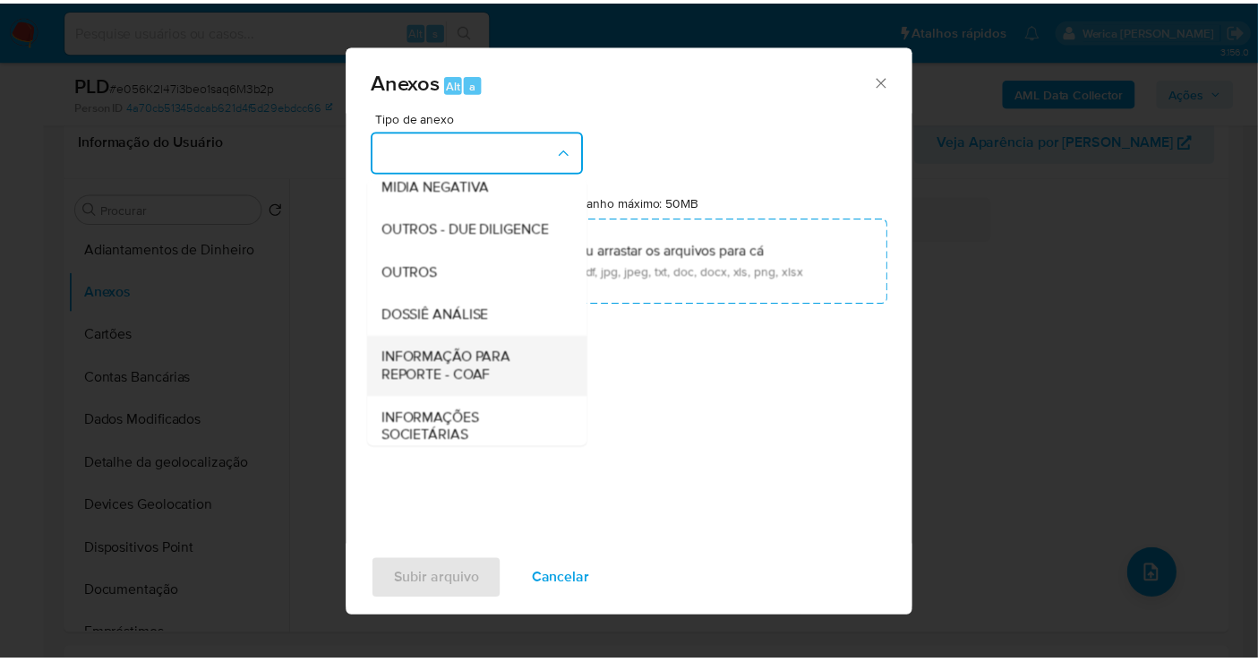
scroll to position [276, 0]
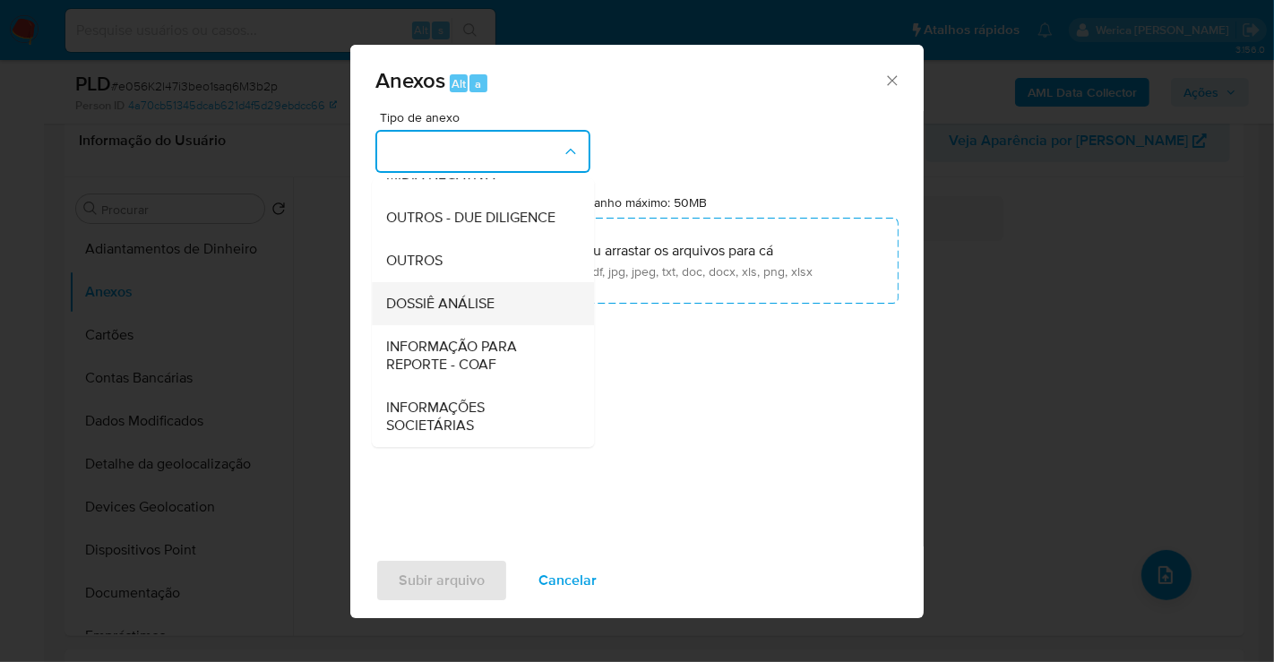
click at [523, 301] on div "DOSSIÊ ANÁLISE" at bounding box center [477, 303] width 183 height 43
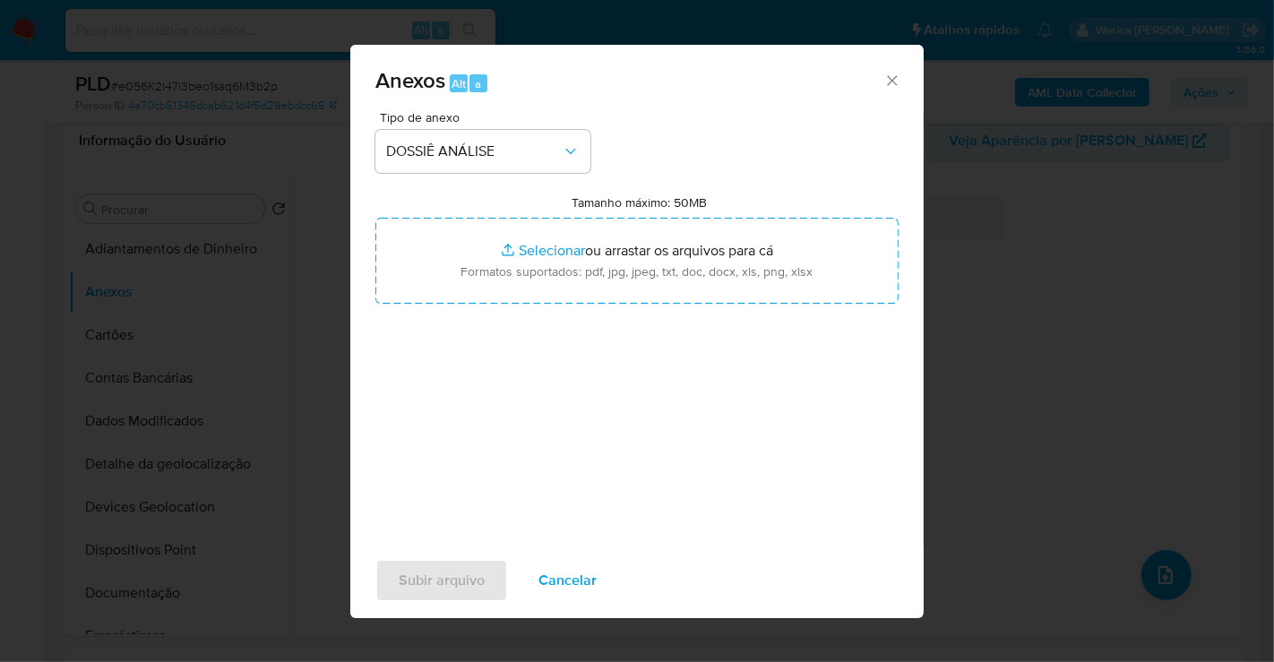
click at [765, 210] on div "Tamanho máximo: 50MB Selecionar arquivos Selecionar ou arrastar os arquivos par…" at bounding box center [636, 248] width 523 height 109
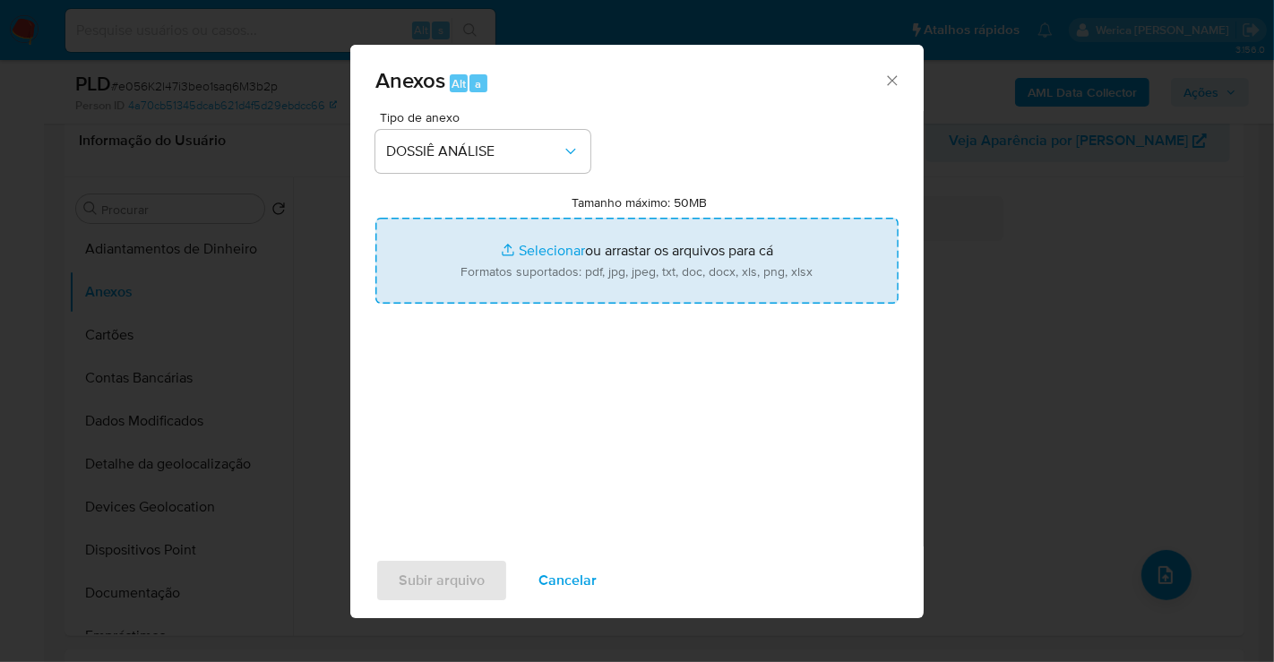
click at [762, 263] on input "Tamanho máximo: 50MB Selecionar arquivos" at bounding box center [636, 261] width 523 height 86
type input "C:\fakepath\Mulan 1141725911_2025_08_25_19_06_15.xlsx"
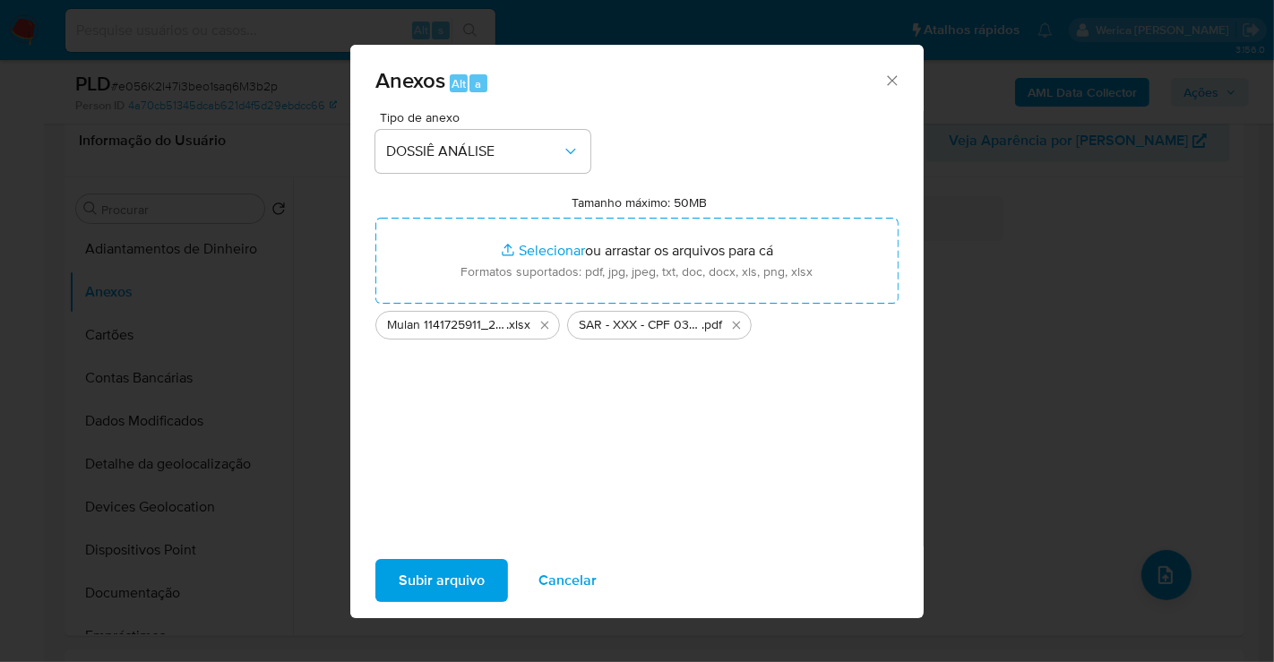
click at [442, 571] on span "Subir arquivo" at bounding box center [442, 580] width 86 height 39
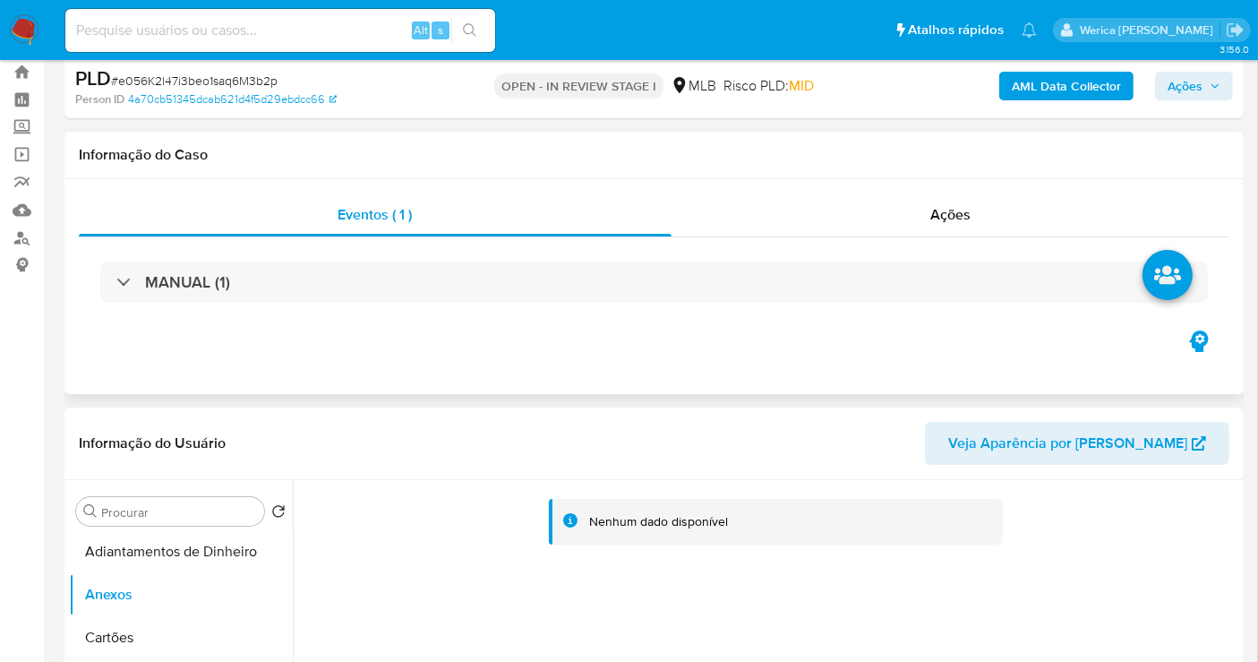
scroll to position [0, 0]
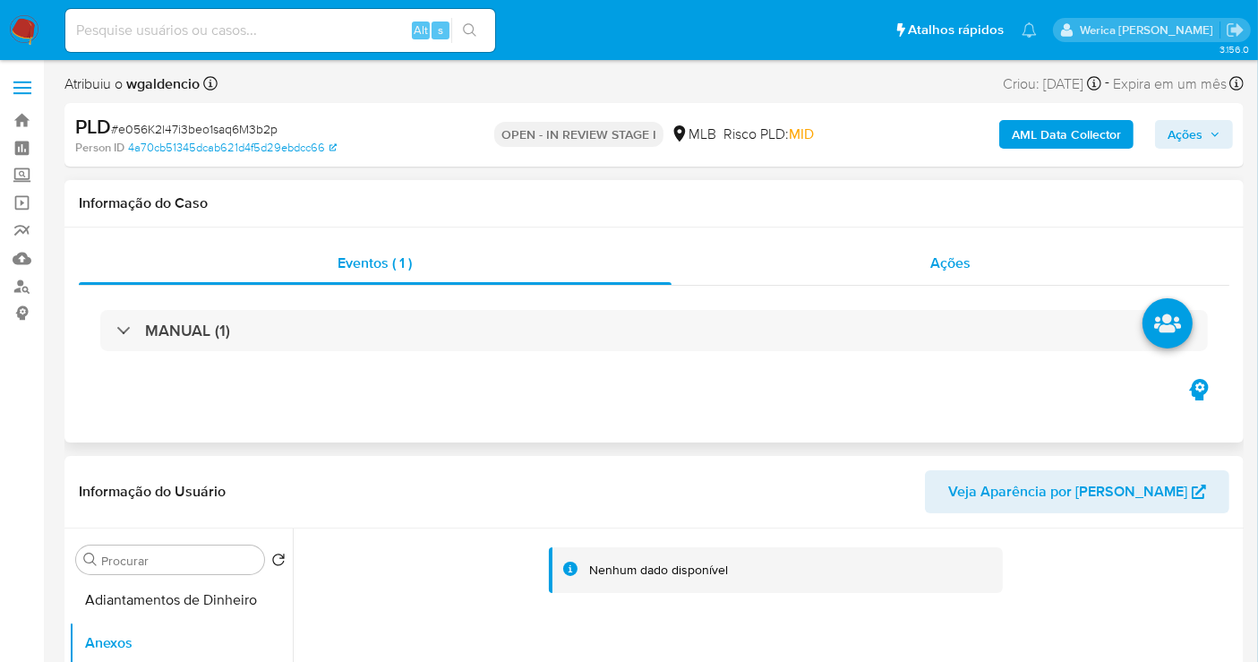
click at [920, 262] on div "Ações" at bounding box center [951, 263] width 559 height 43
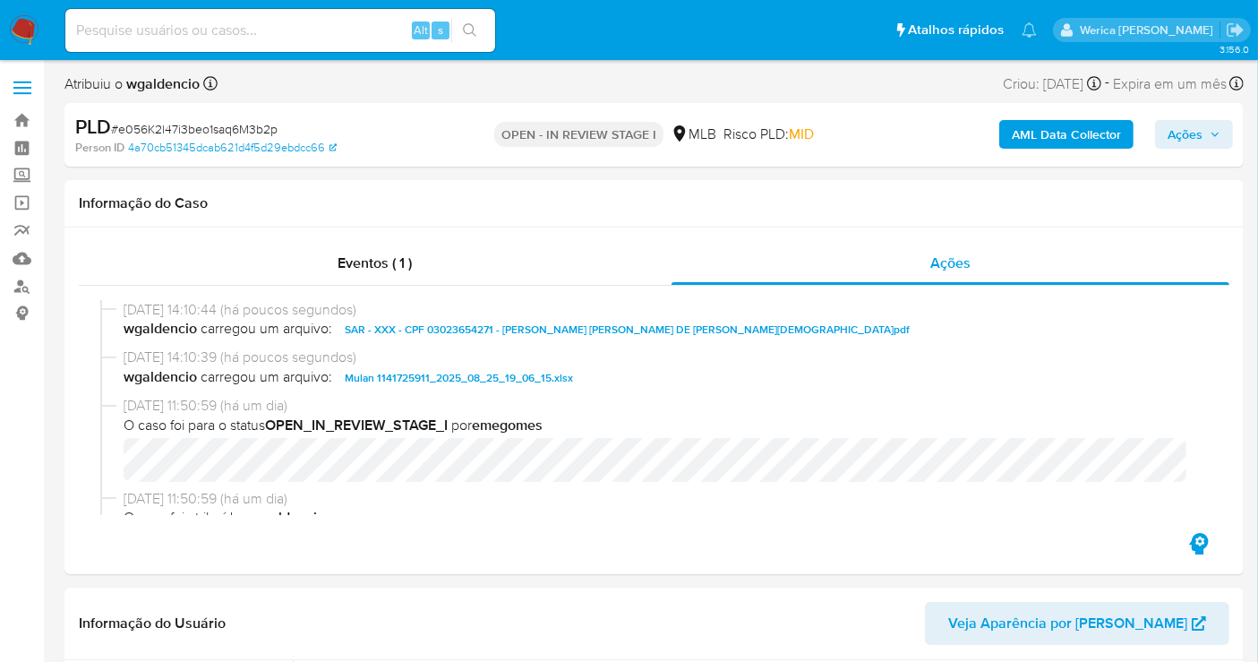
click at [1184, 128] on span "Ações" at bounding box center [1185, 134] width 35 height 29
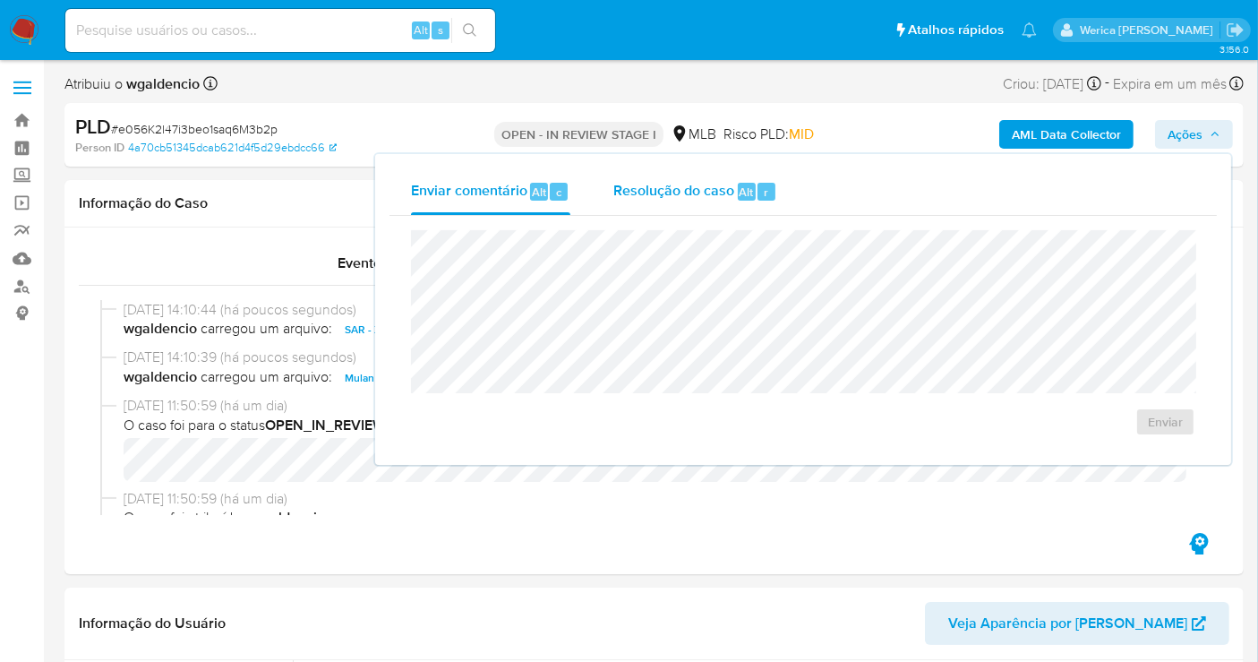
click at [724, 193] on span "Resolução do caso" at bounding box center [674, 191] width 121 height 21
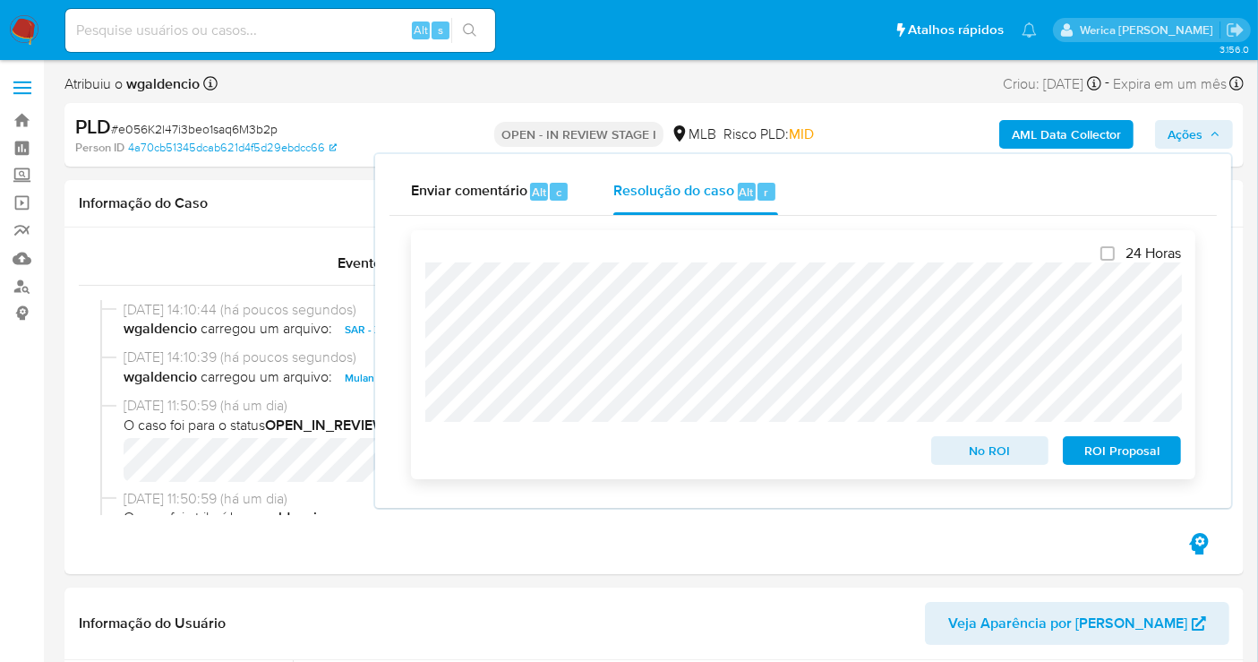
click at [1120, 451] on span "ROI Proposal" at bounding box center [1122, 450] width 93 height 25
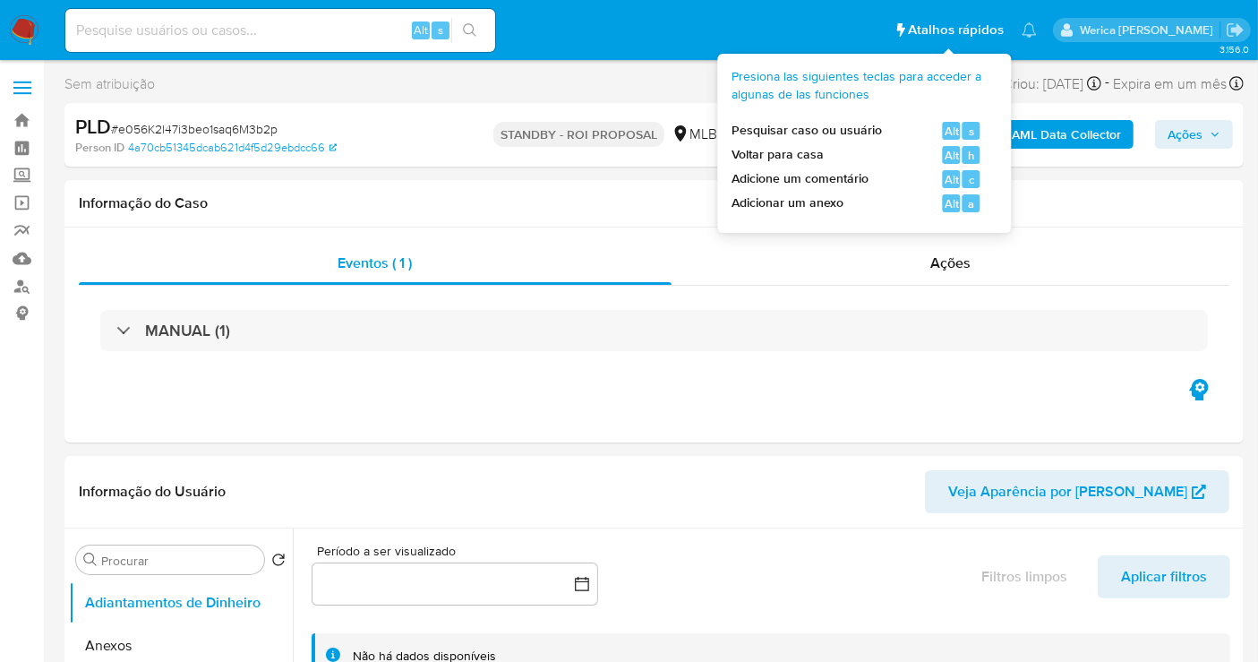
select select "10"
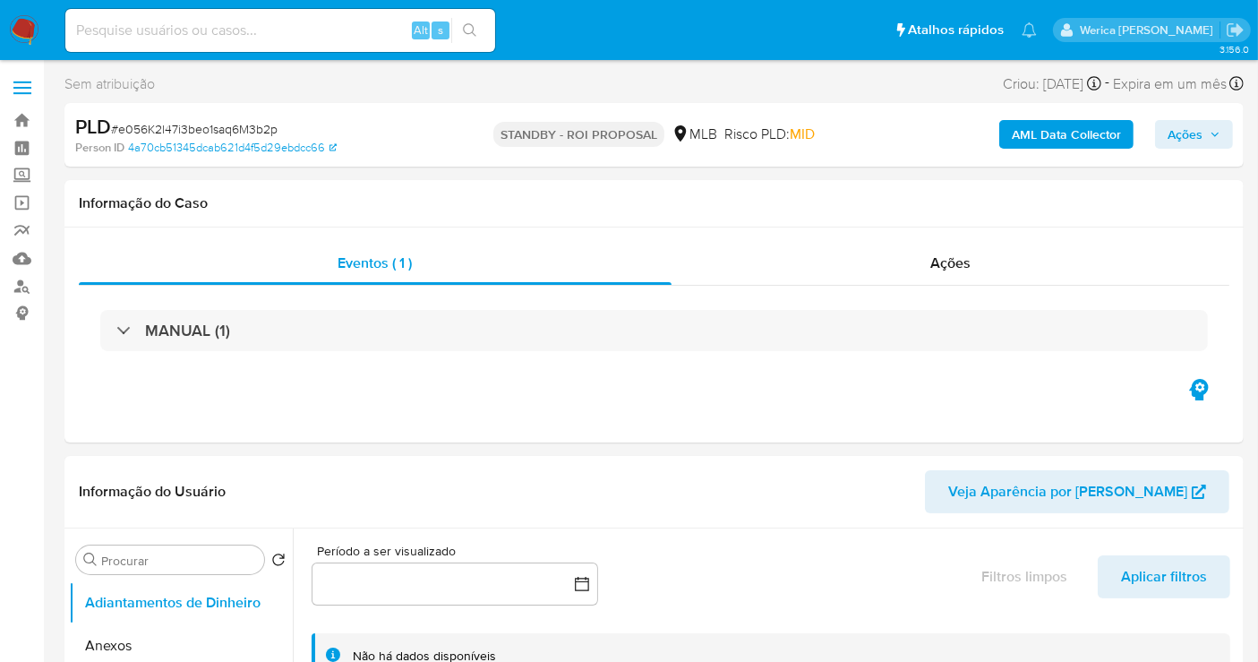
click at [21, 17] on img at bounding box center [24, 30] width 30 height 30
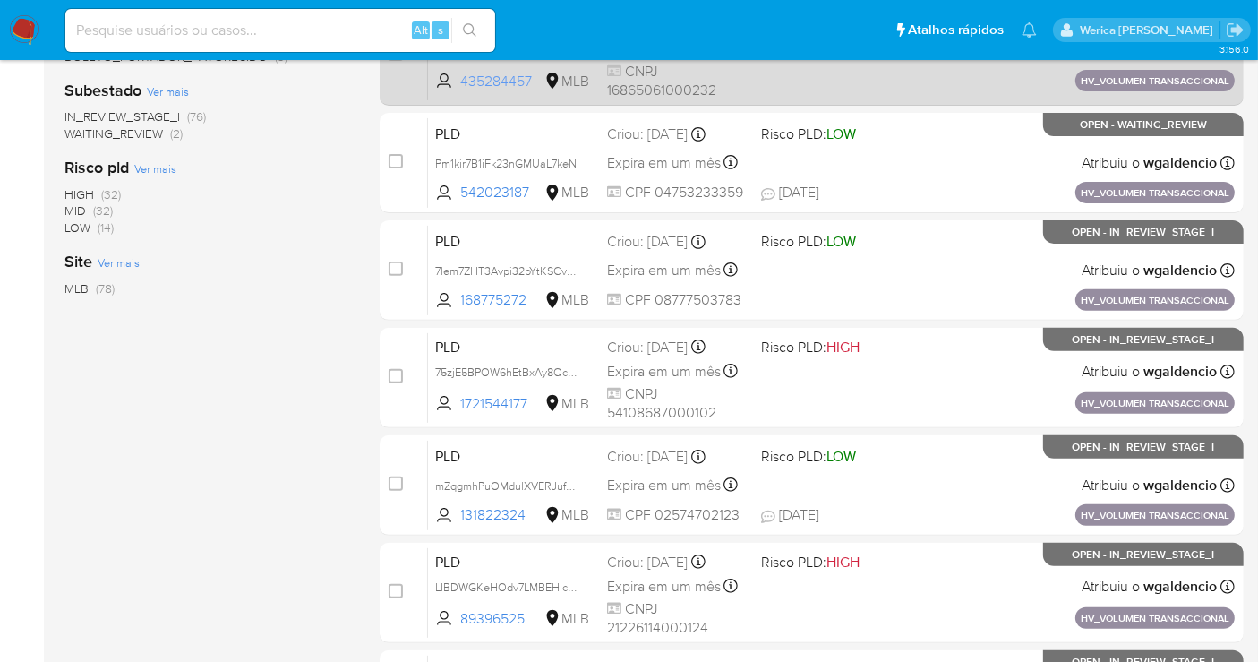
scroll to position [253, 0]
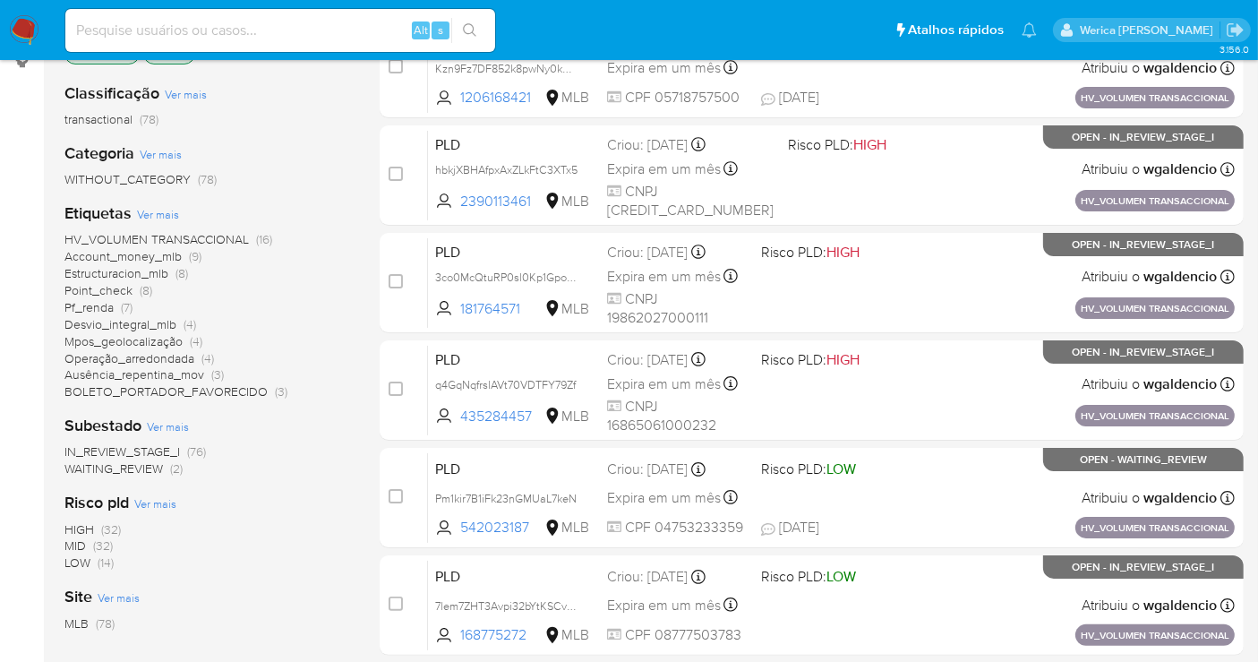
click at [215, 236] on span "HV_VOLUMEN TRANSACCIONAL" at bounding box center [156, 239] width 185 height 18
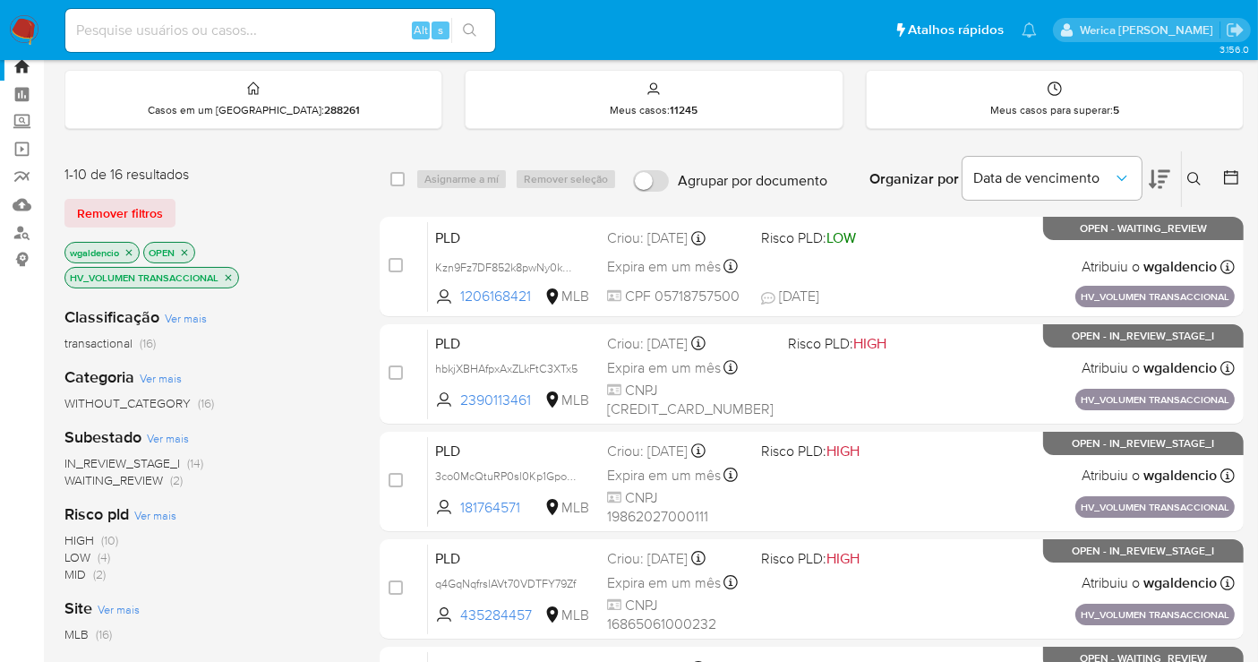
scroll to position [750, 0]
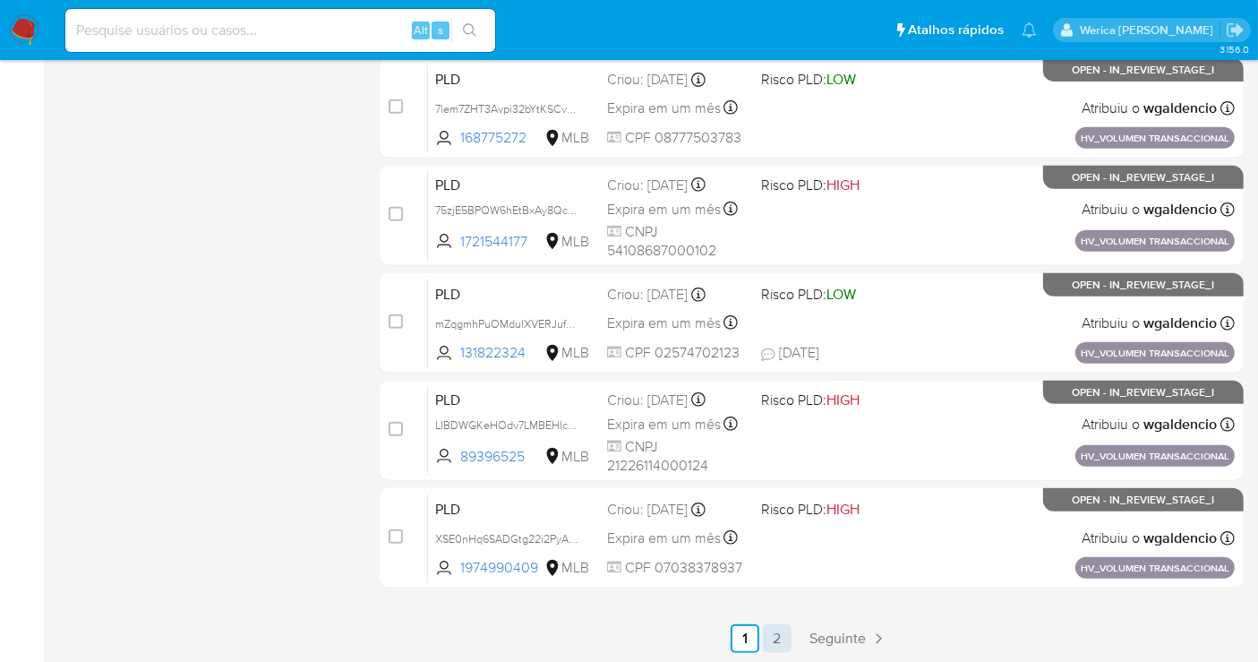
click at [783, 634] on link "2" at bounding box center [777, 638] width 29 height 29
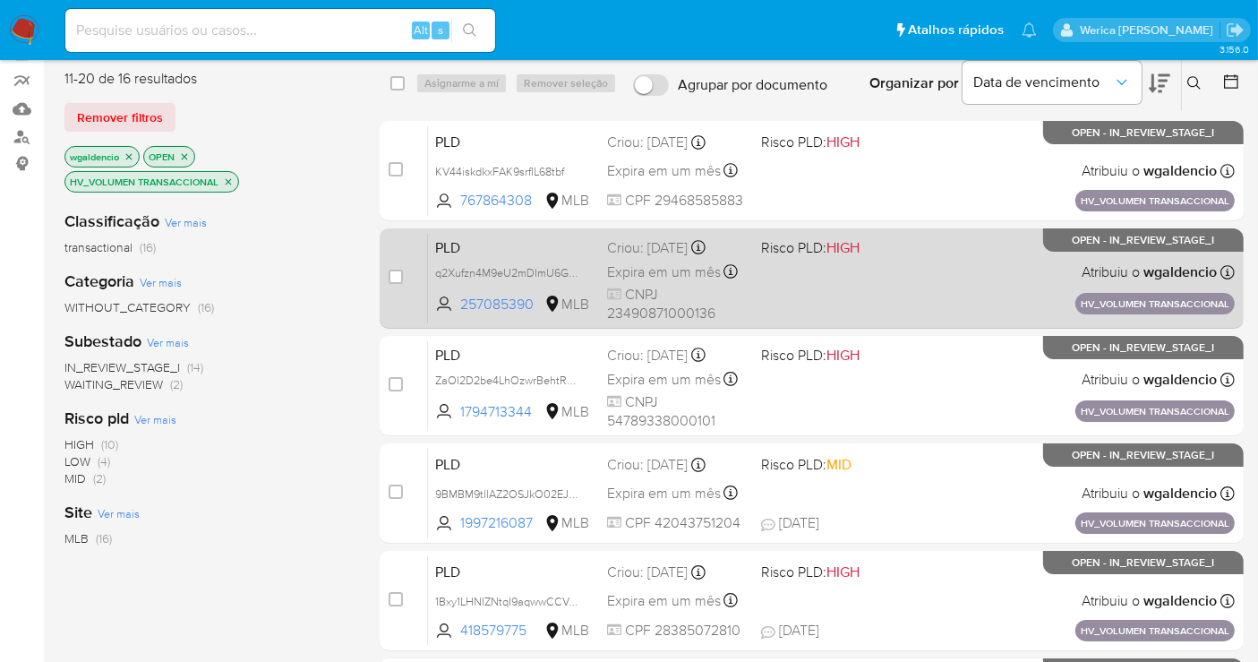
scroll to position [298, 0]
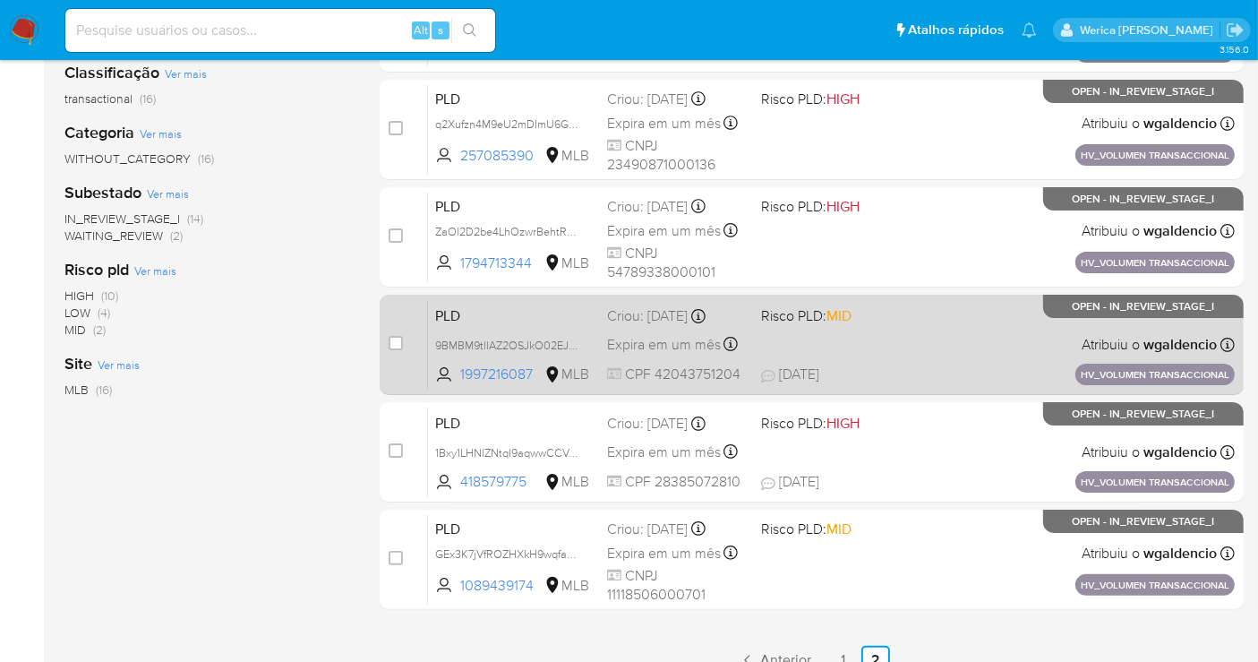
click at [976, 315] on div "PLD 9BMBM9tllAZ2OSJkO02EJ0a0 1997216087 MLB Risco PLD: MID Criou: [DATE] Criou:…" at bounding box center [831, 344] width 807 height 90
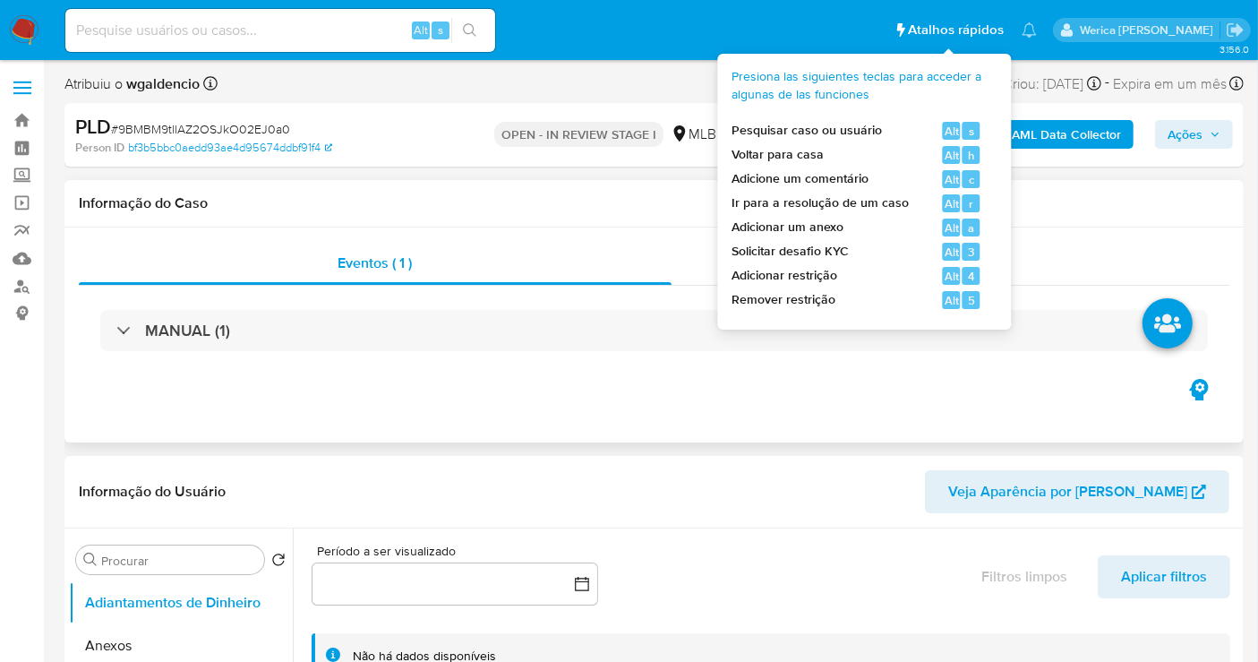
select select "10"
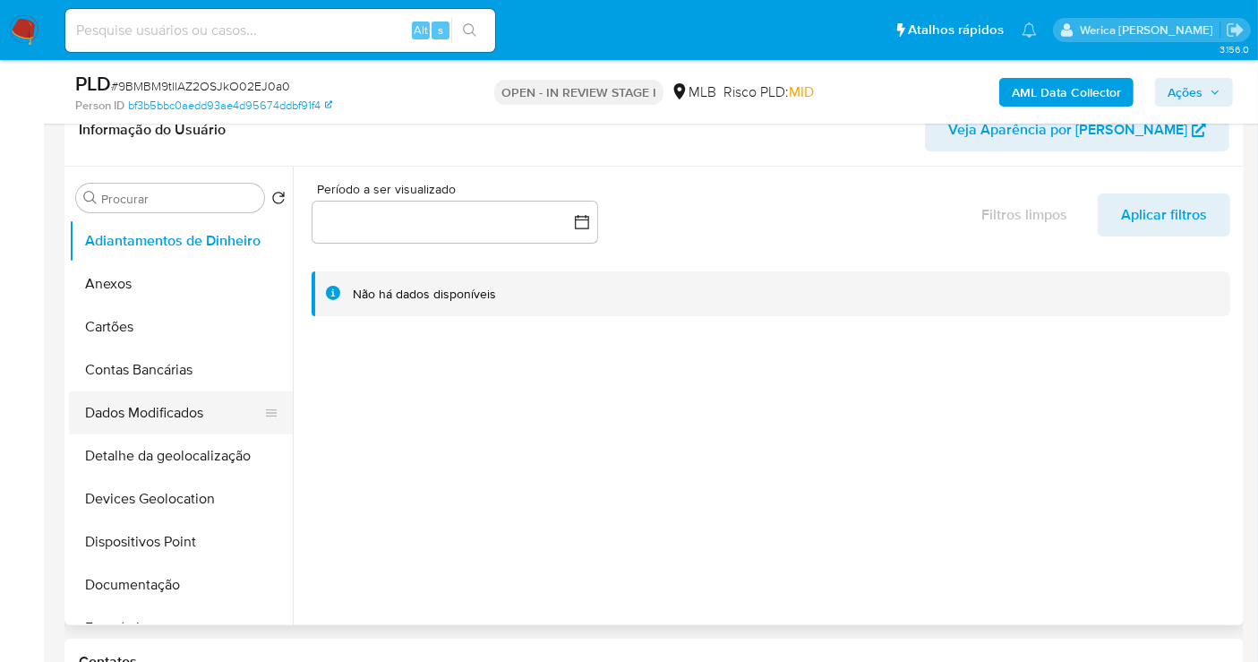
scroll to position [298, 0]
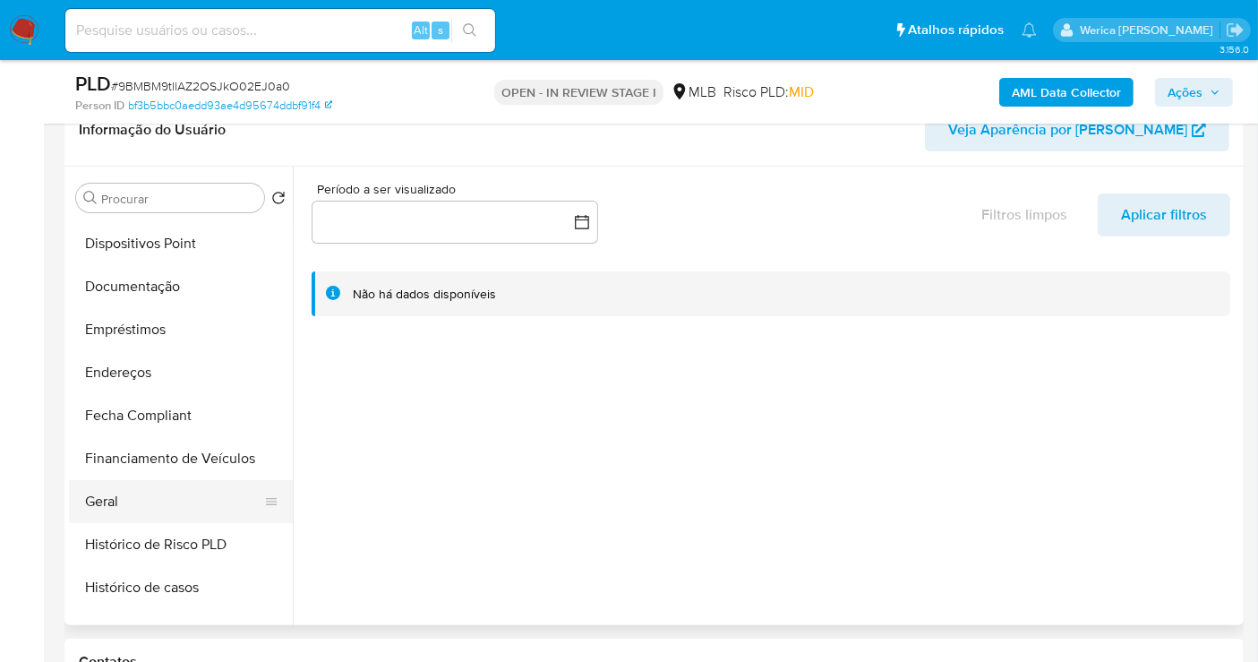
click at [174, 514] on button "Geral" at bounding box center [174, 501] width 210 height 43
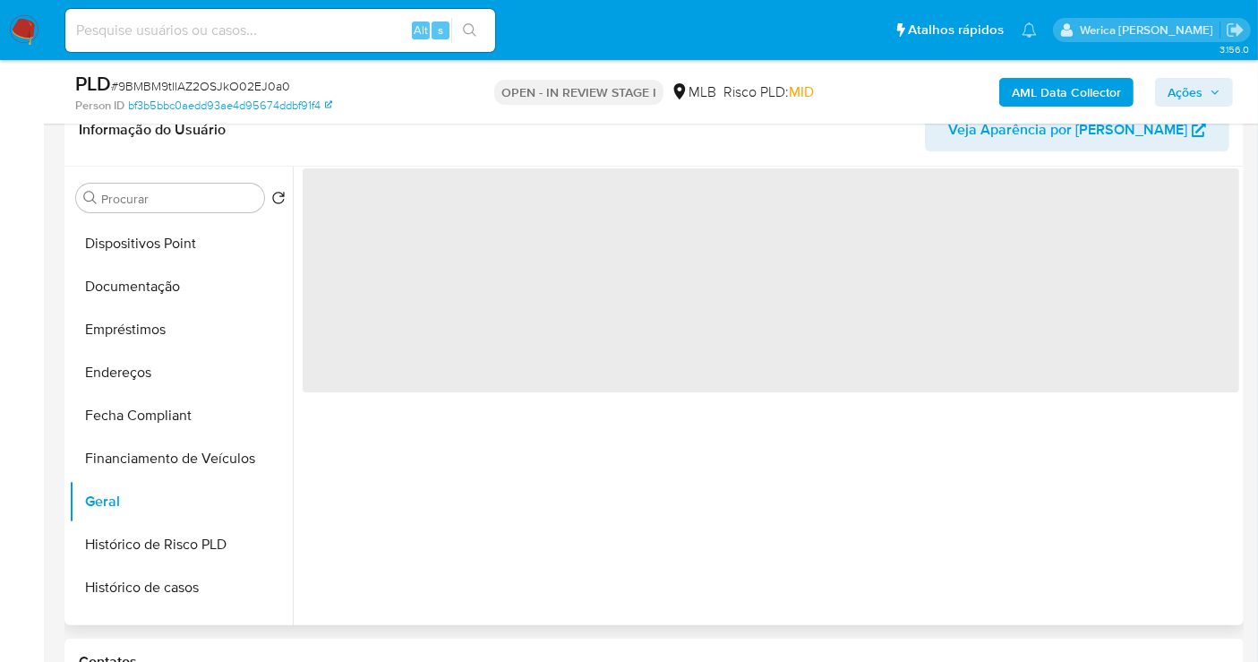
click at [451, 282] on span "‌" at bounding box center [771, 280] width 937 height 224
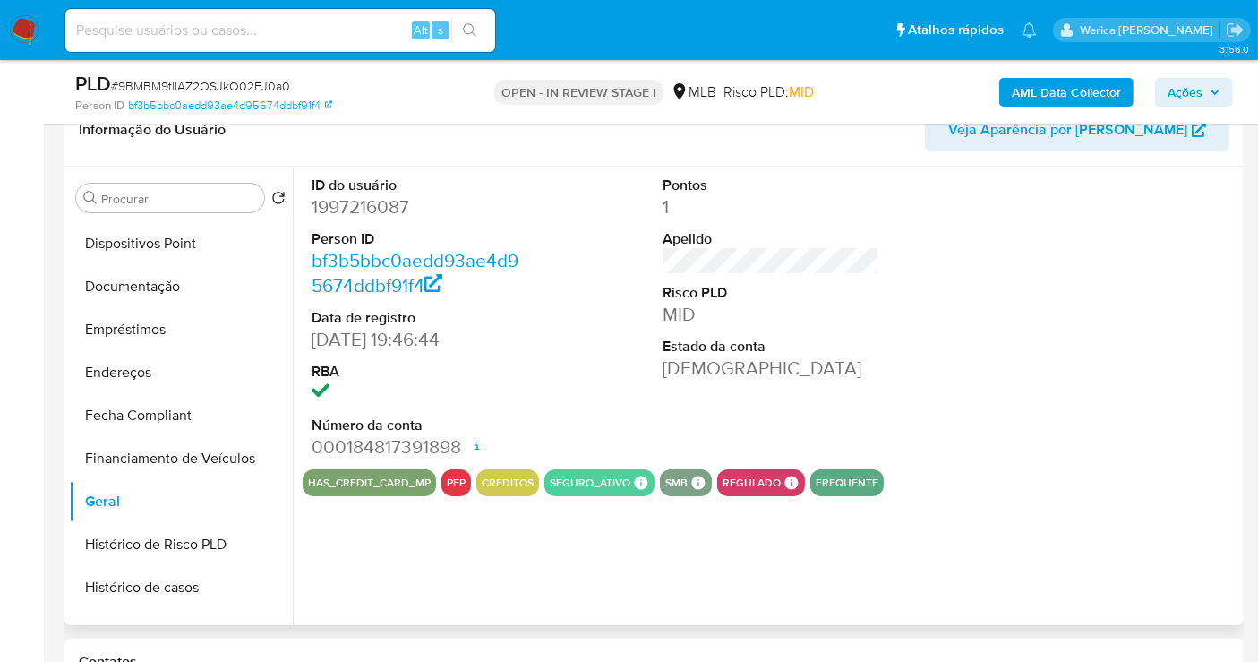
click at [404, 203] on dd "1997216087" at bounding box center [420, 206] width 217 height 25
click at [399, 199] on dd "1997216087" at bounding box center [420, 206] width 217 height 25
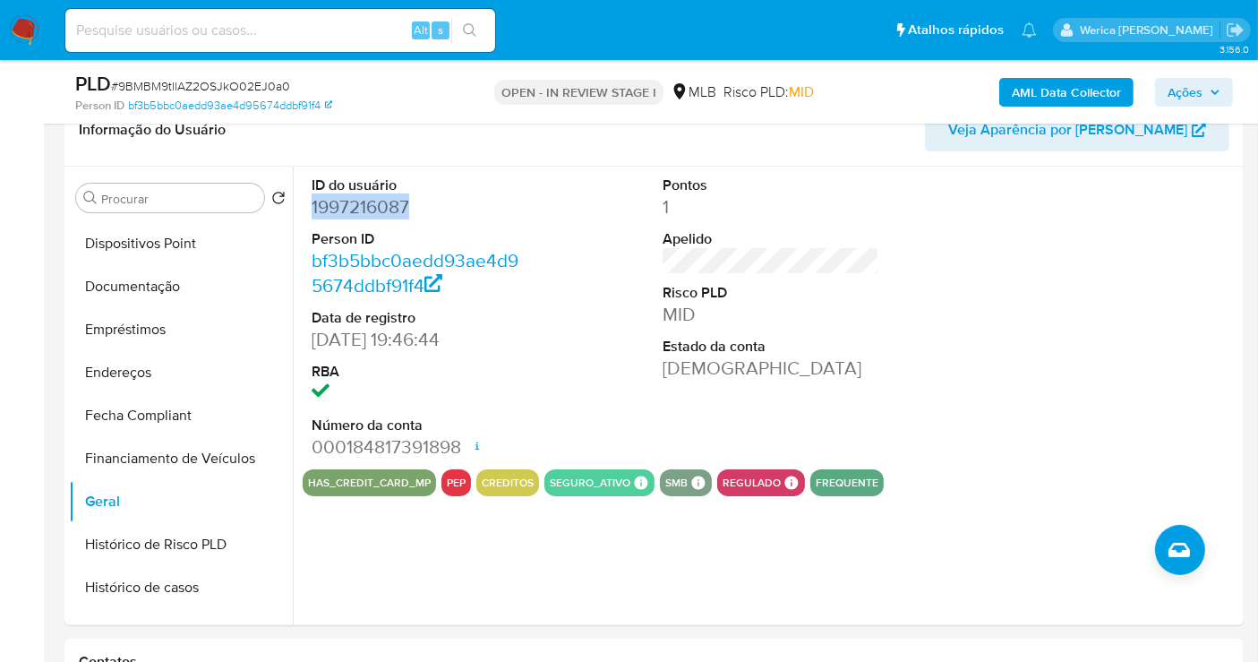
copy dd "1997216087"
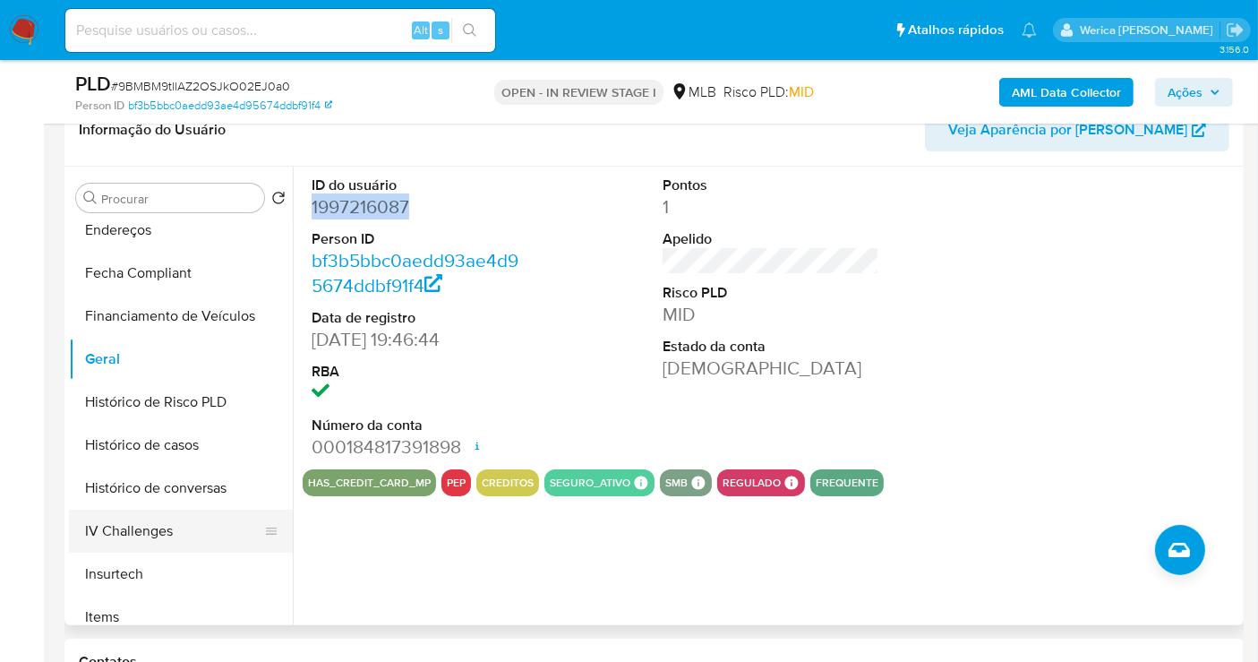
scroll to position [497, 0]
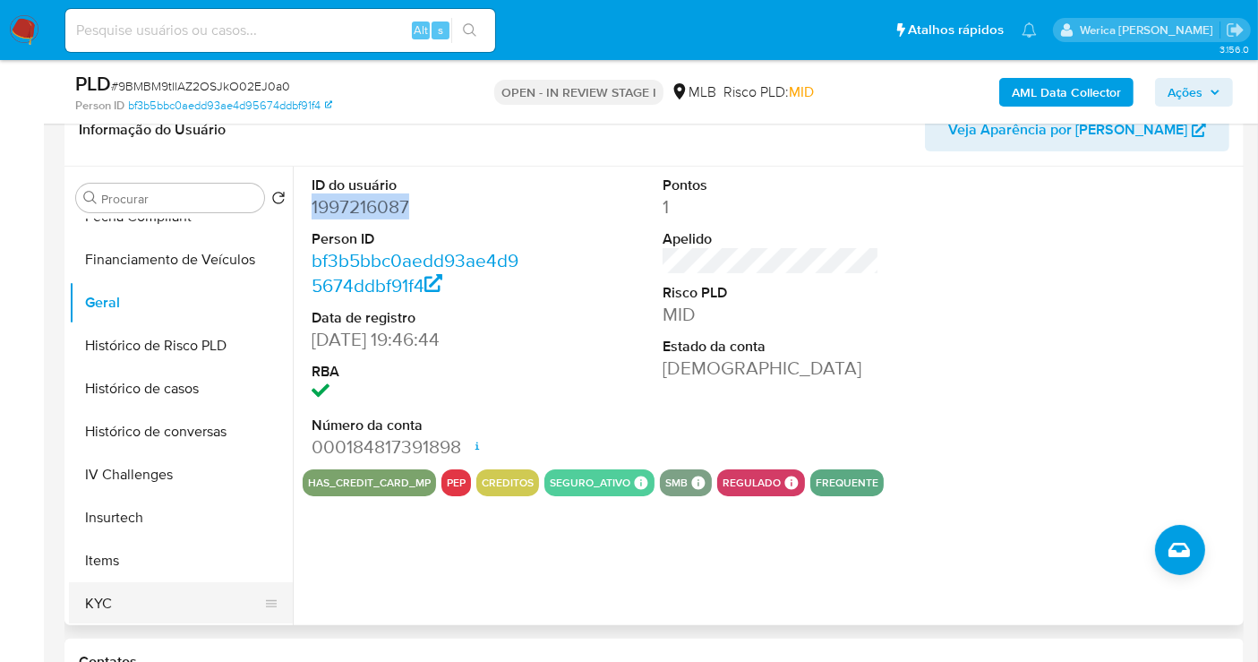
click at [150, 597] on button "KYC" at bounding box center [174, 603] width 210 height 43
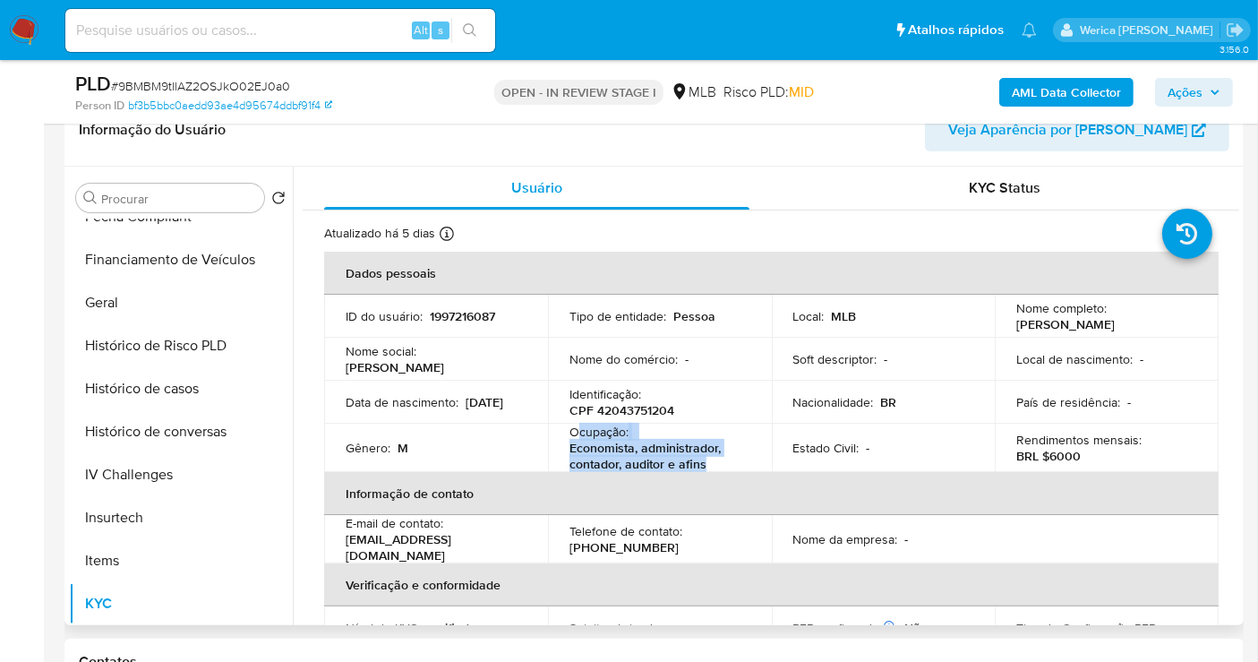
drag, startPoint x: 578, startPoint y: 430, endPoint x: 725, endPoint y: 459, distance: 149.8
click at [725, 459] on div "Ocupação : Economista, administrador, contador, auditor e afins" at bounding box center [660, 448] width 181 height 48
copy div "cupação : Economista, administrador, contador, auditor e afins"
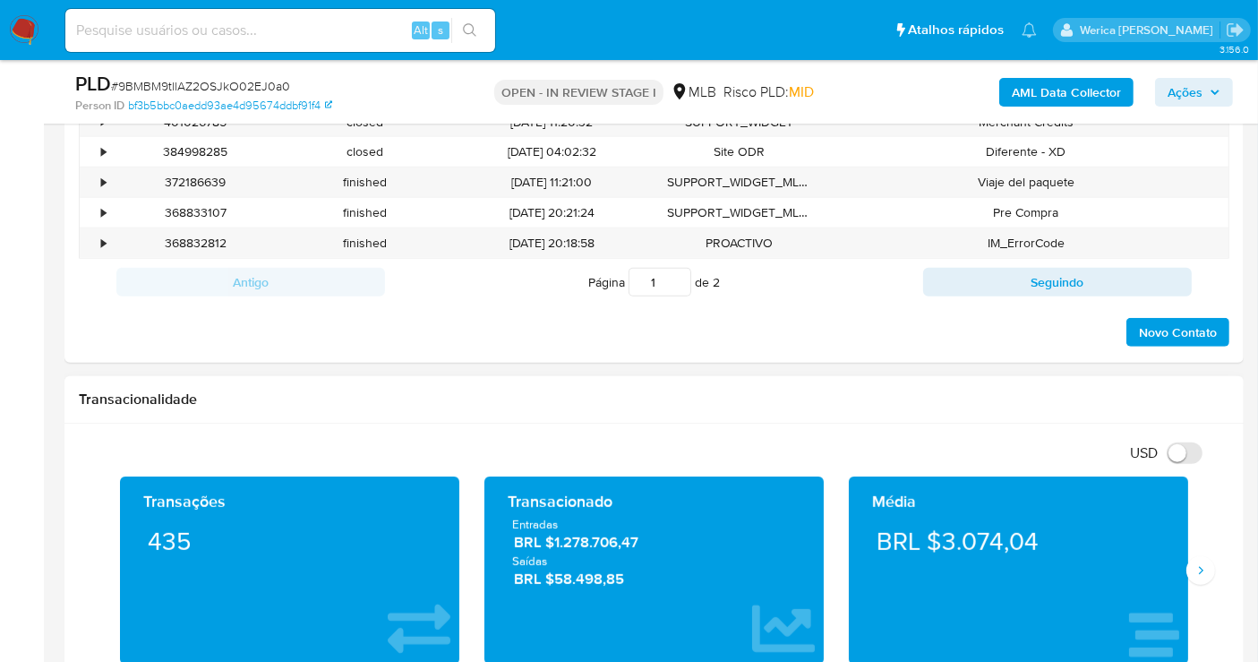
scroll to position [681, 0]
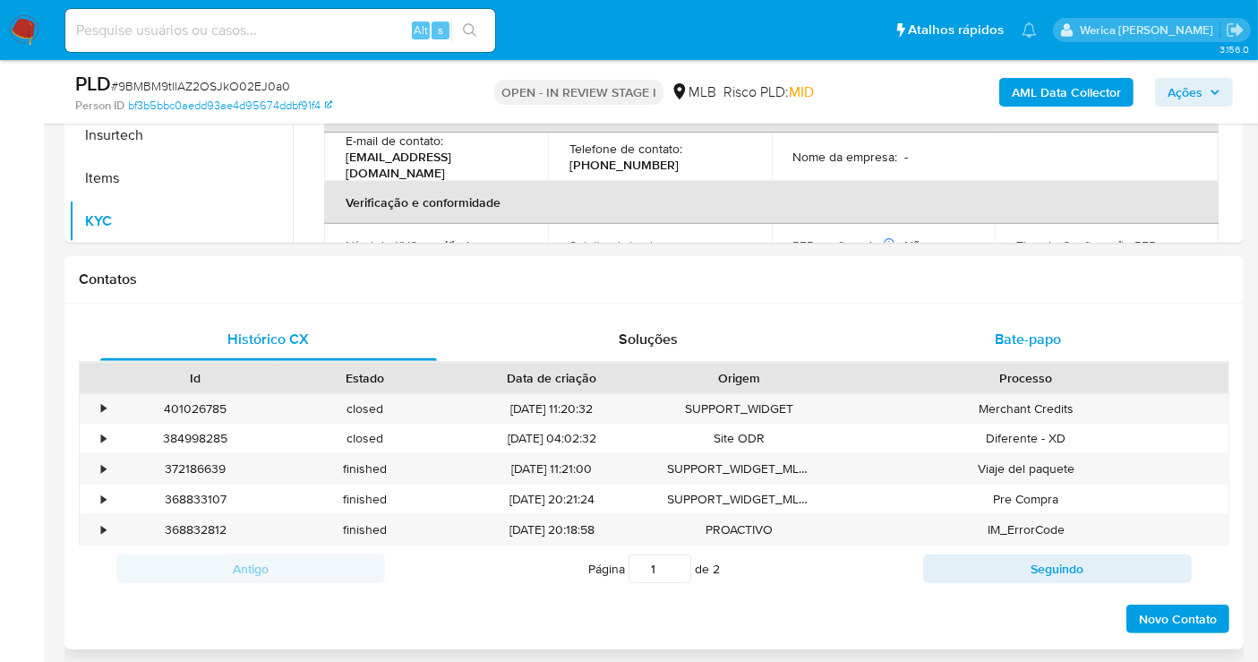
click at [1006, 335] on span "Bate-papo" at bounding box center [1028, 339] width 66 height 21
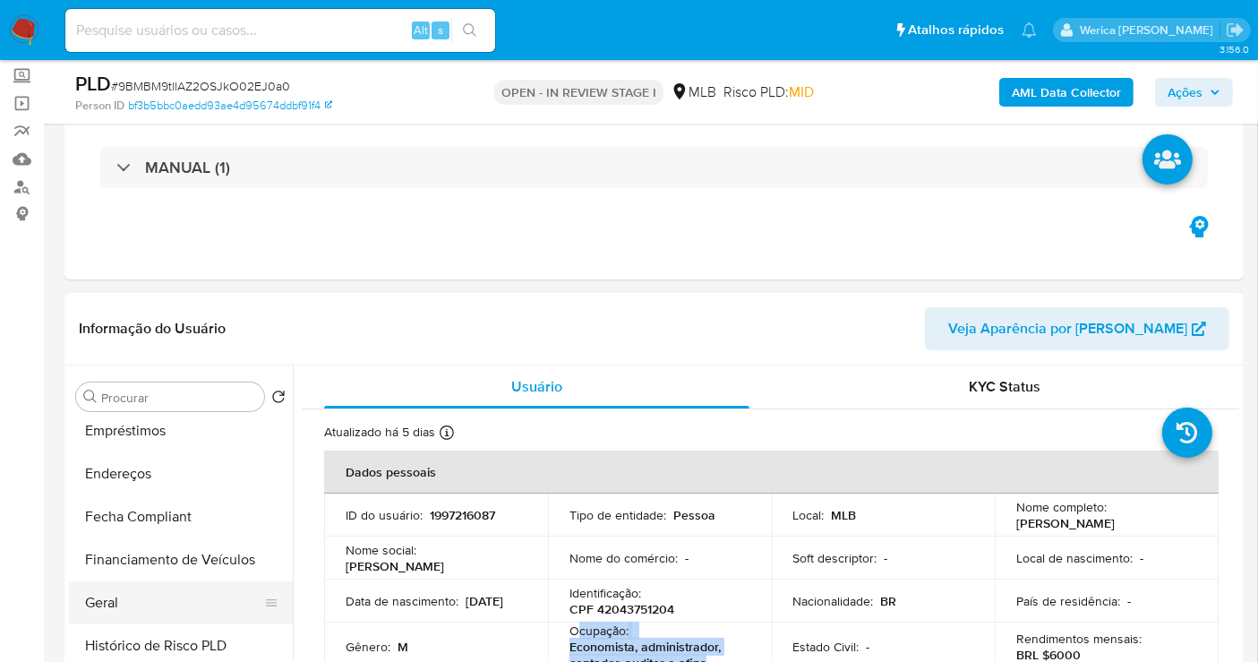
scroll to position [298, 0]
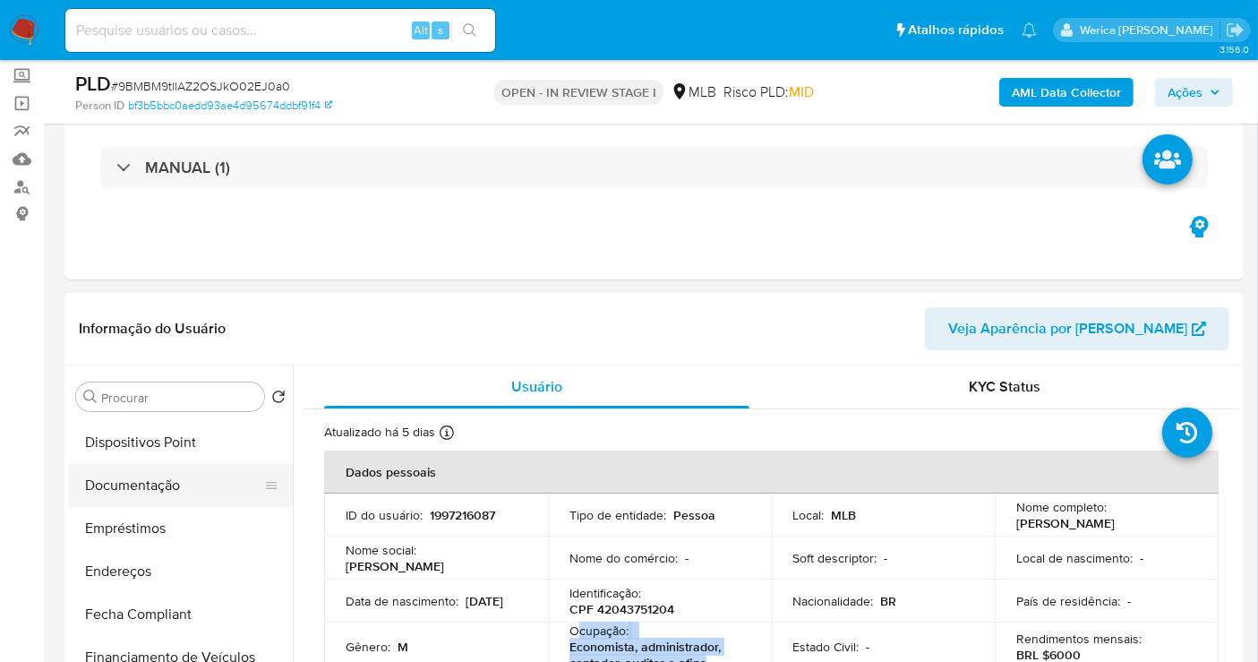
click at [228, 499] on button "Documentação" at bounding box center [174, 485] width 210 height 43
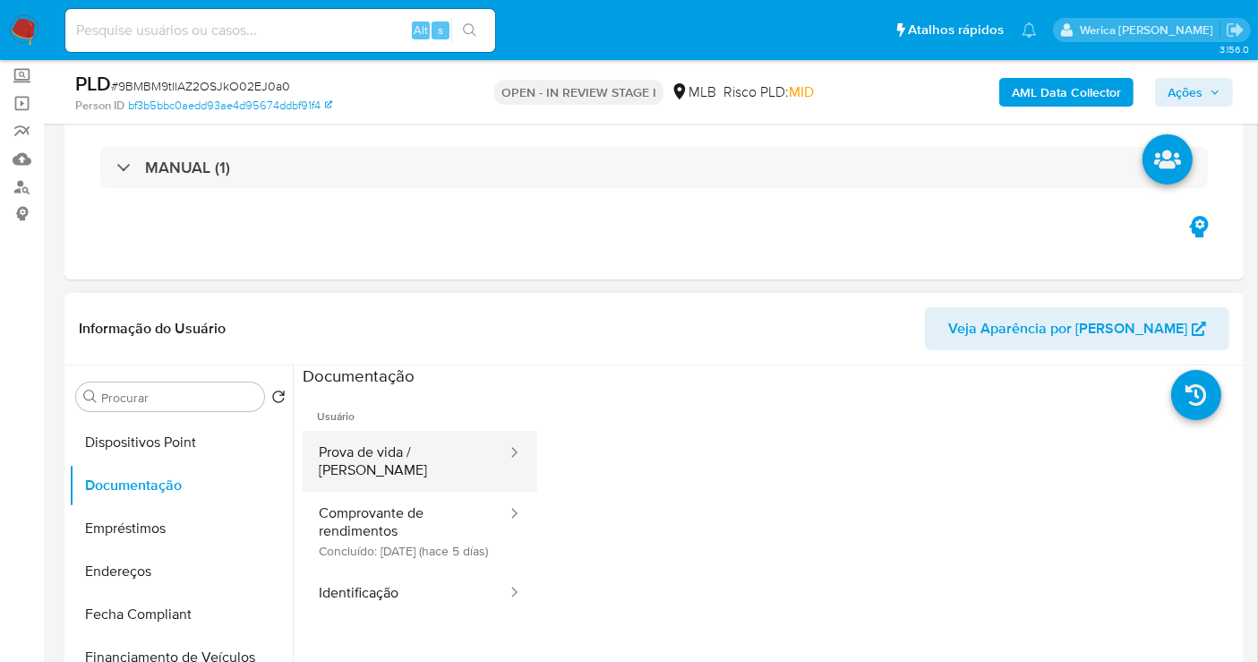
click at [416, 451] on button "Prova de vida / [PERSON_NAME]" at bounding box center [406, 461] width 206 height 61
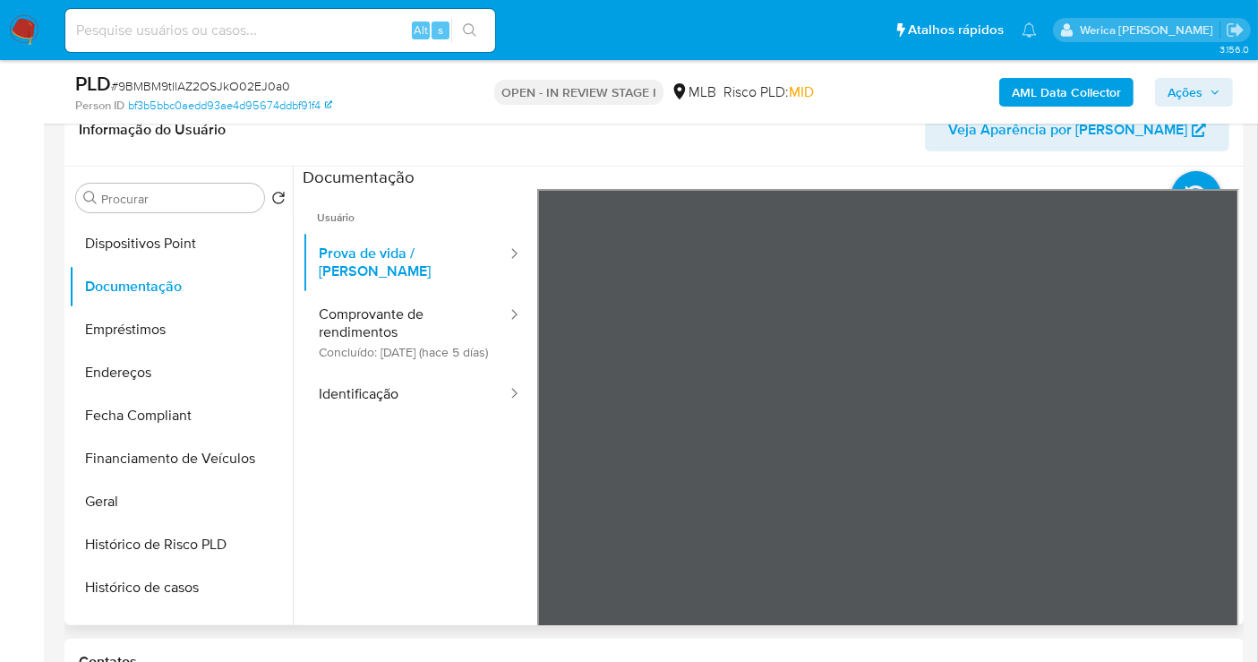
click at [460, 417] on ul "Usuário Prova de vida / Selfie Comprovante de rendimentos Concluído: [DATE] (ha…" at bounding box center [420, 447] width 235 height 516
click at [463, 380] on button "Identificação" at bounding box center [406, 395] width 206 height 46
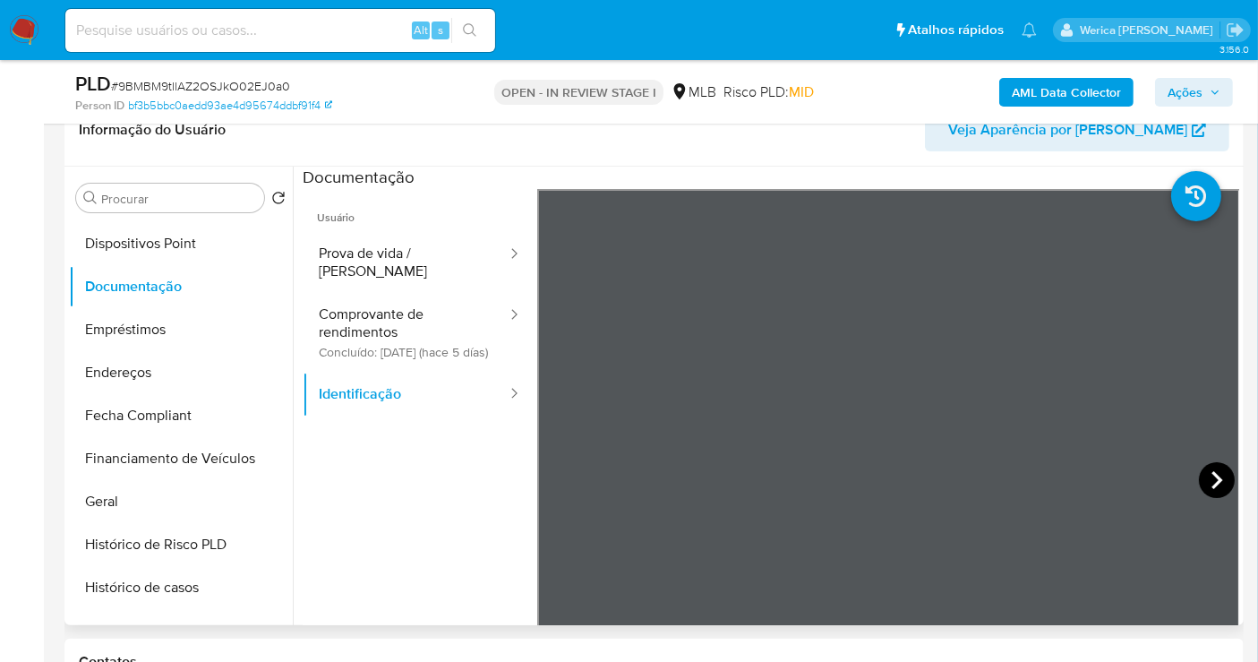
click at [1214, 472] on icon at bounding box center [1217, 480] width 36 height 36
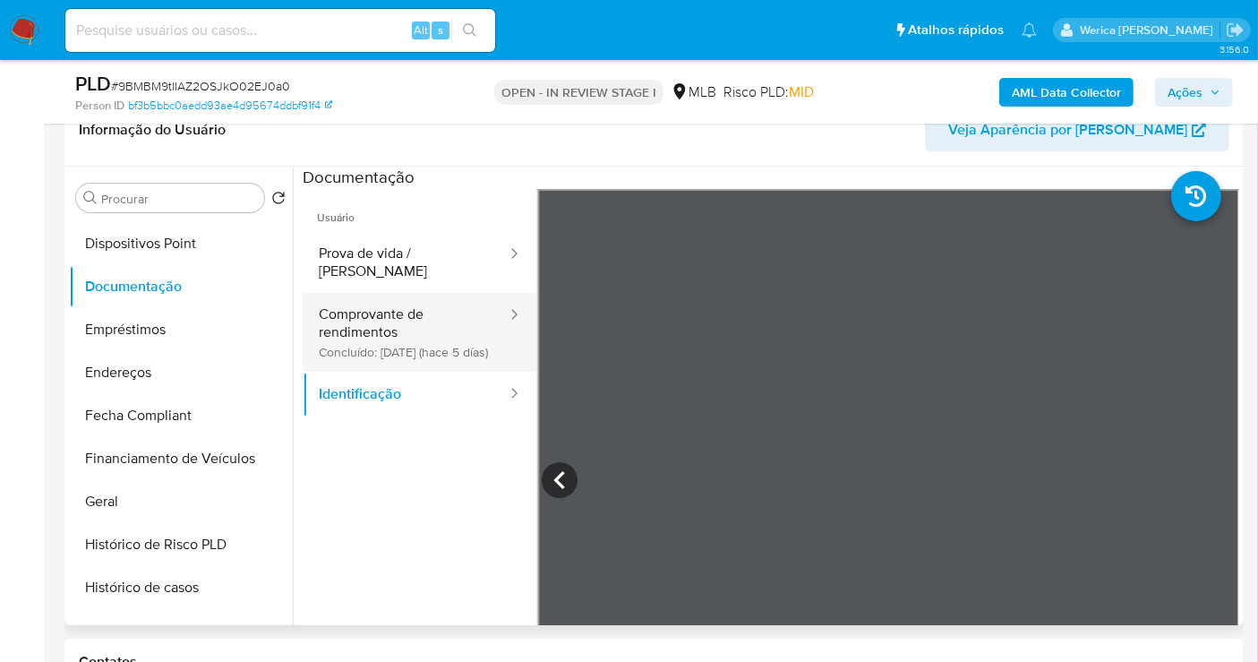
click at [388, 322] on button "Comprovante de rendimentos Concluído: [DATE] (hace 5 días)" at bounding box center [406, 332] width 206 height 79
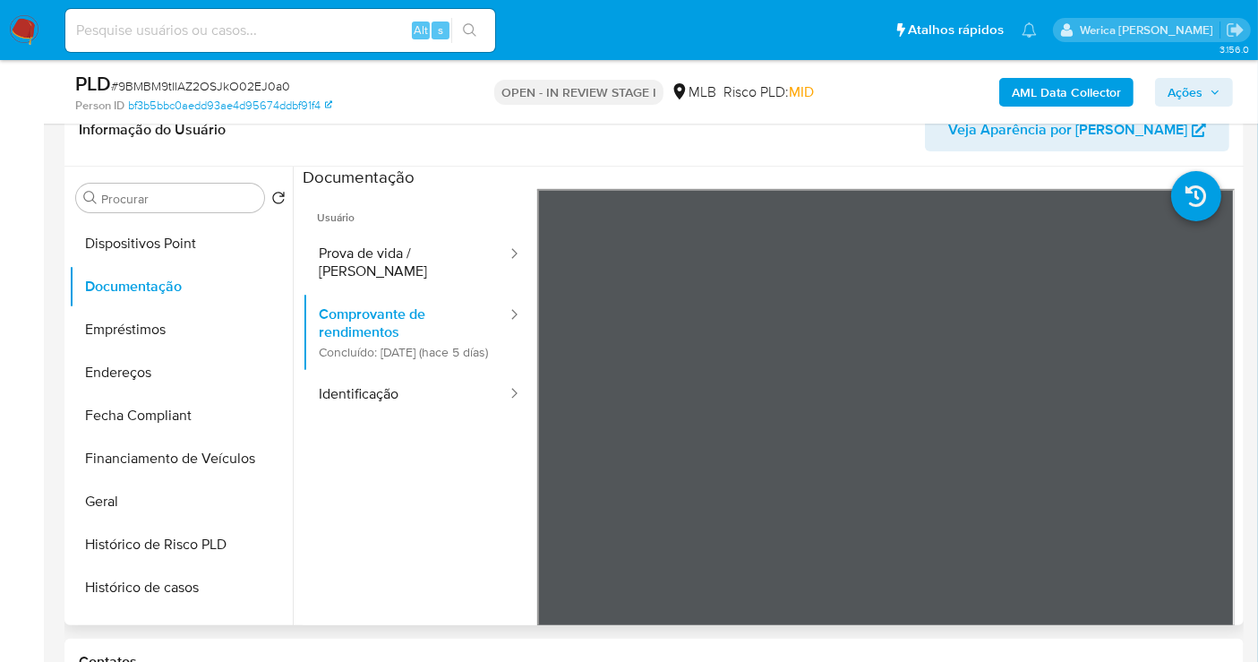
scroll to position [795, 0]
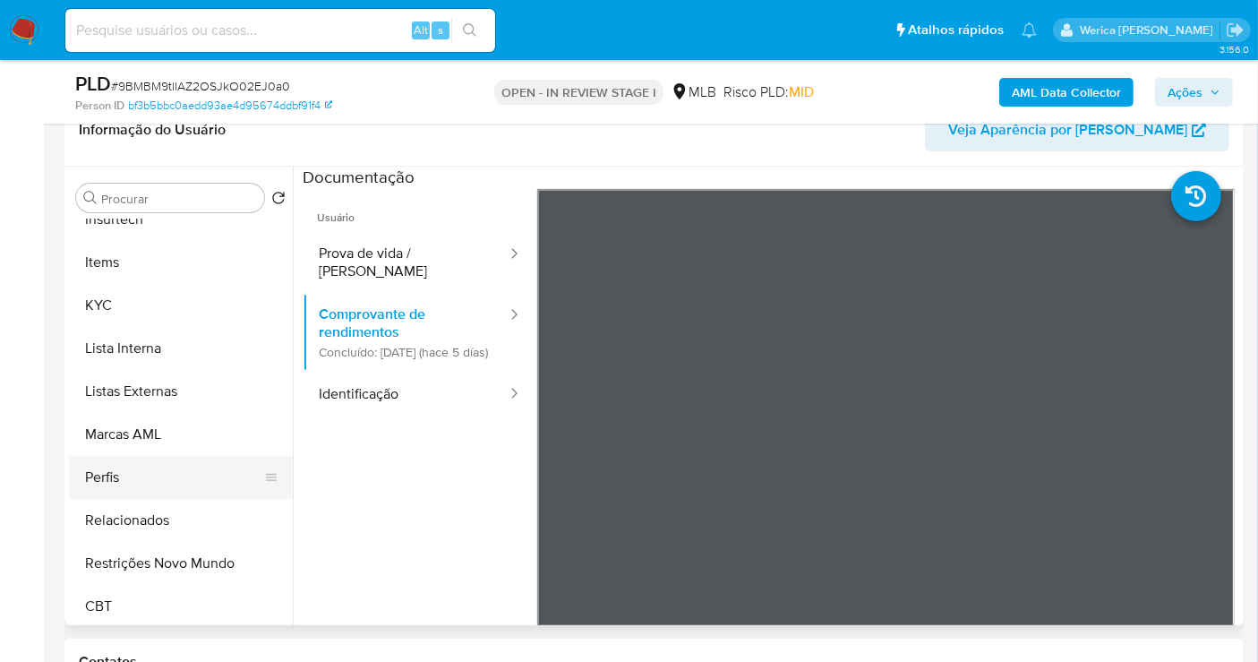
click at [142, 485] on button "Perfis" at bounding box center [174, 477] width 210 height 43
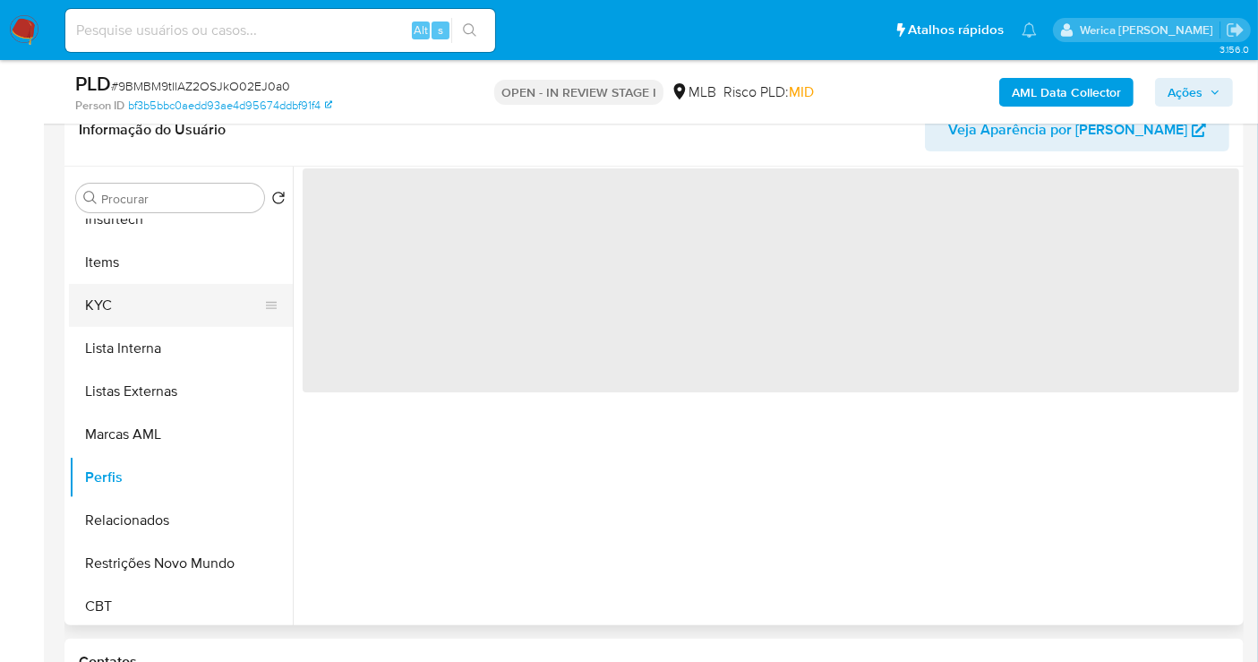
click at [144, 302] on button "KYC" at bounding box center [174, 305] width 210 height 43
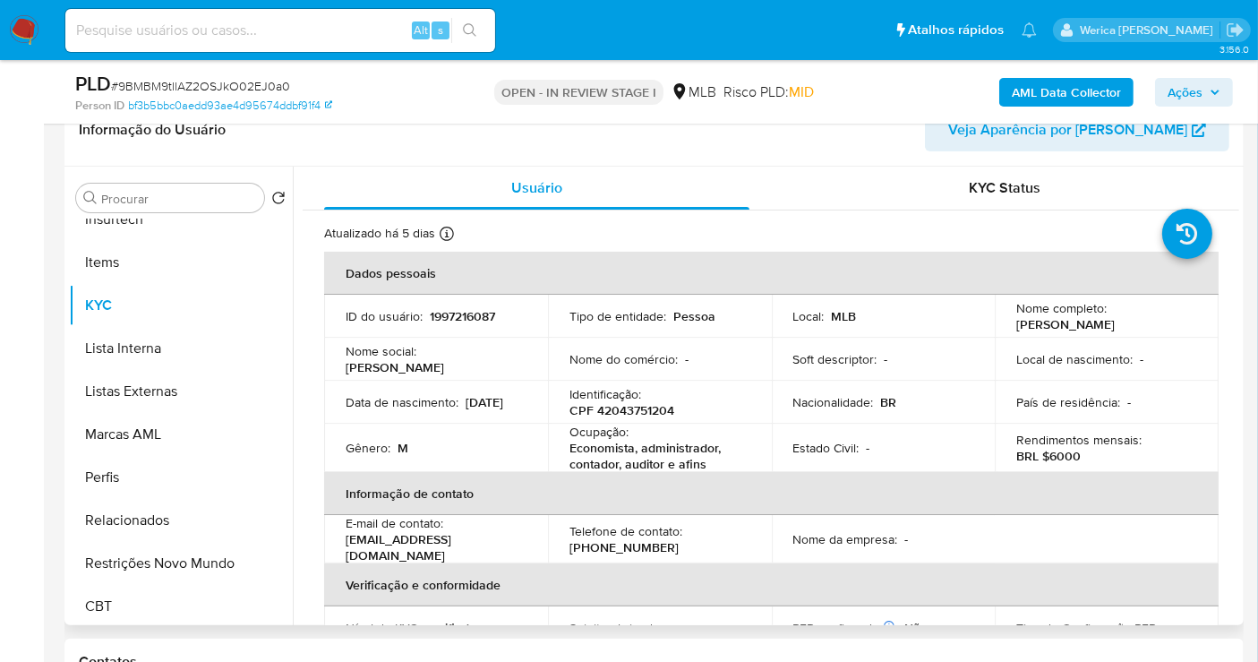
click at [665, 412] on p "CPF 42043751204" at bounding box center [622, 410] width 105 height 16
click at [663, 412] on p "CPF 42043751204" at bounding box center [622, 410] width 105 height 16
copy p "42043751204"
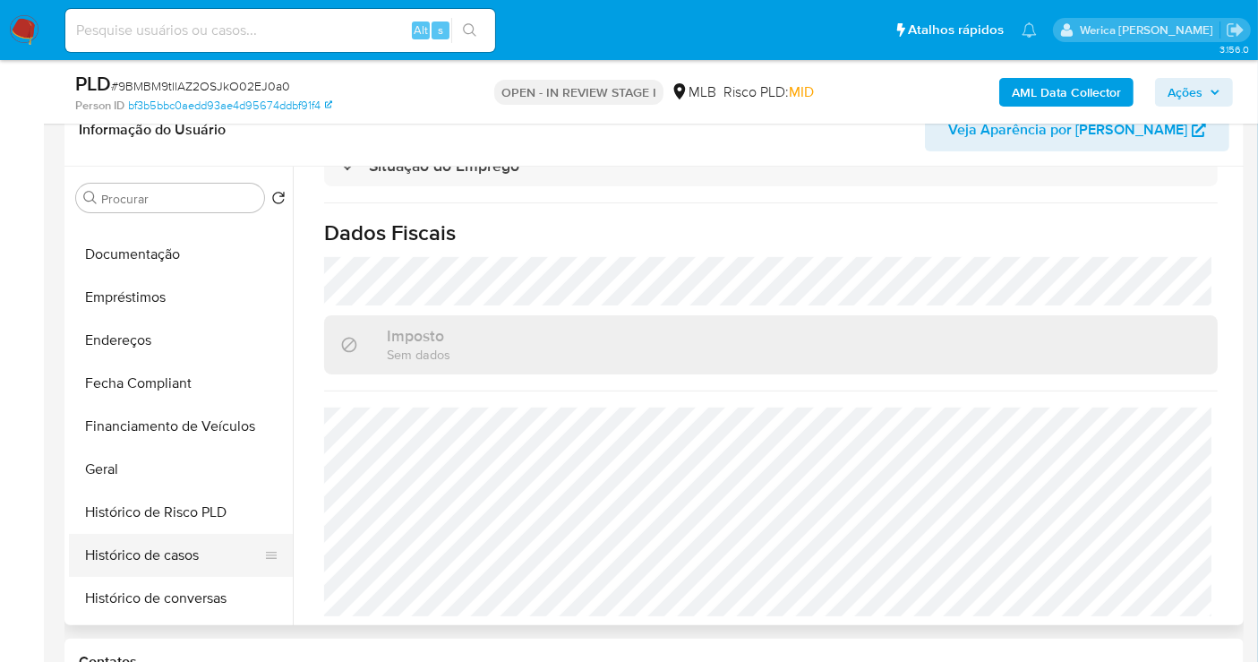
scroll to position [198, 0]
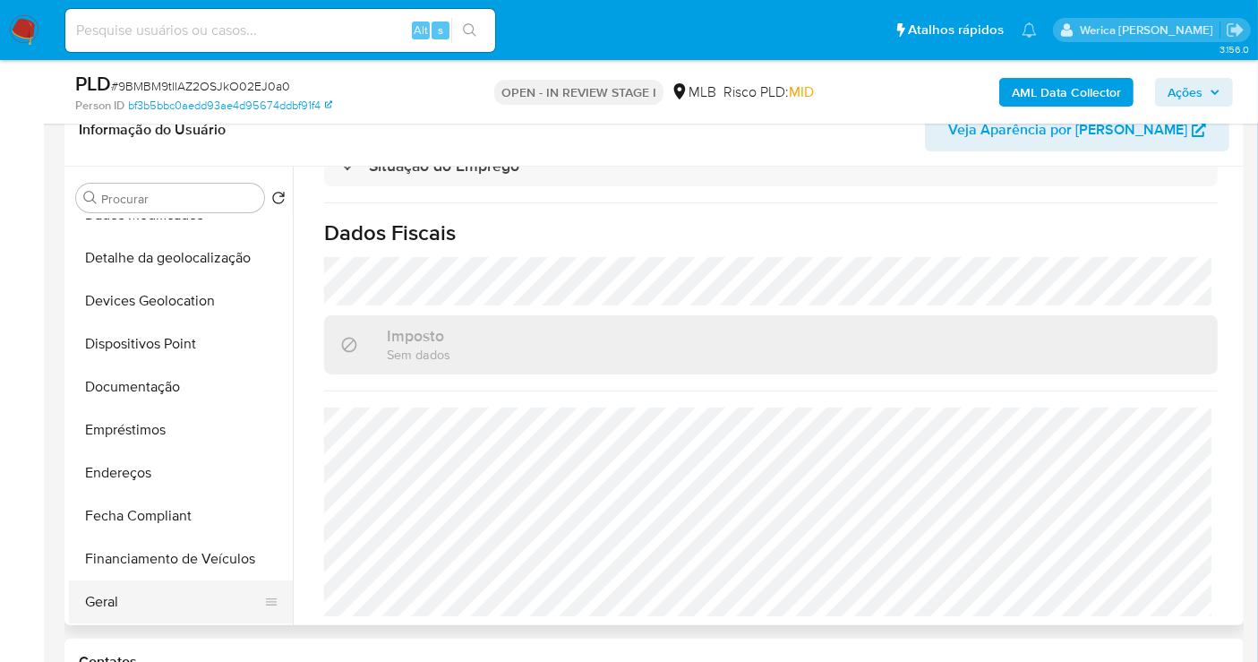
drag, startPoint x: 187, startPoint y: 586, endPoint x: 253, endPoint y: 605, distance: 69.1
click at [190, 587] on button "Geral" at bounding box center [174, 601] width 210 height 43
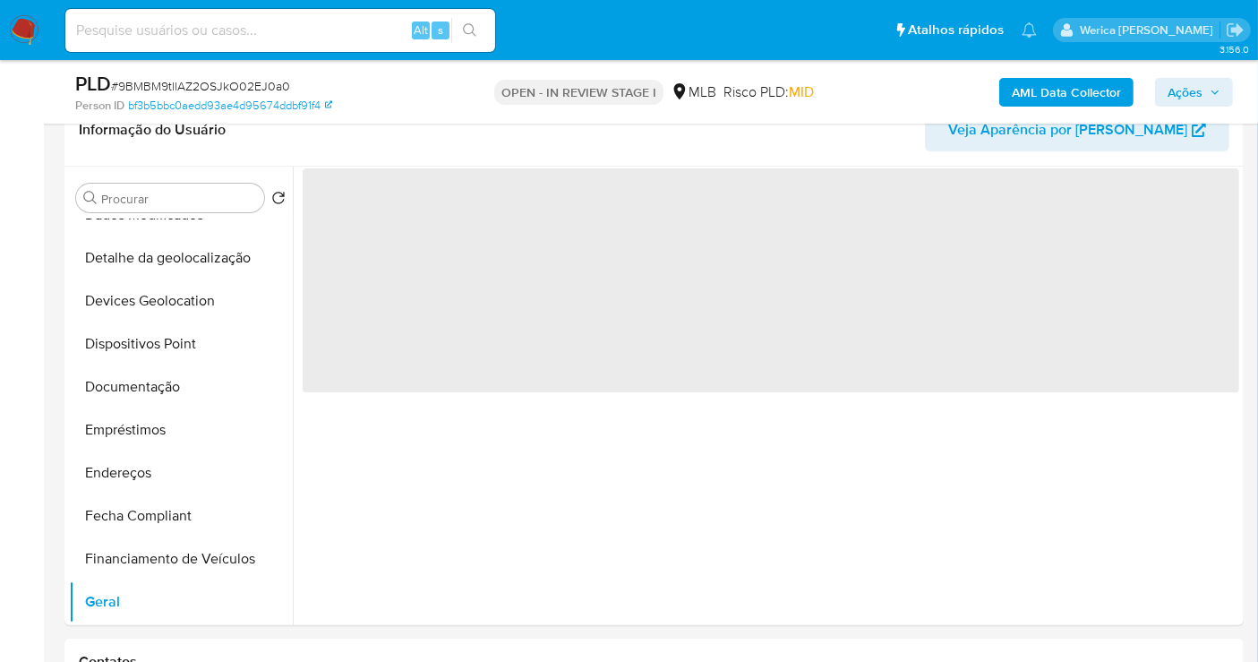
scroll to position [0, 0]
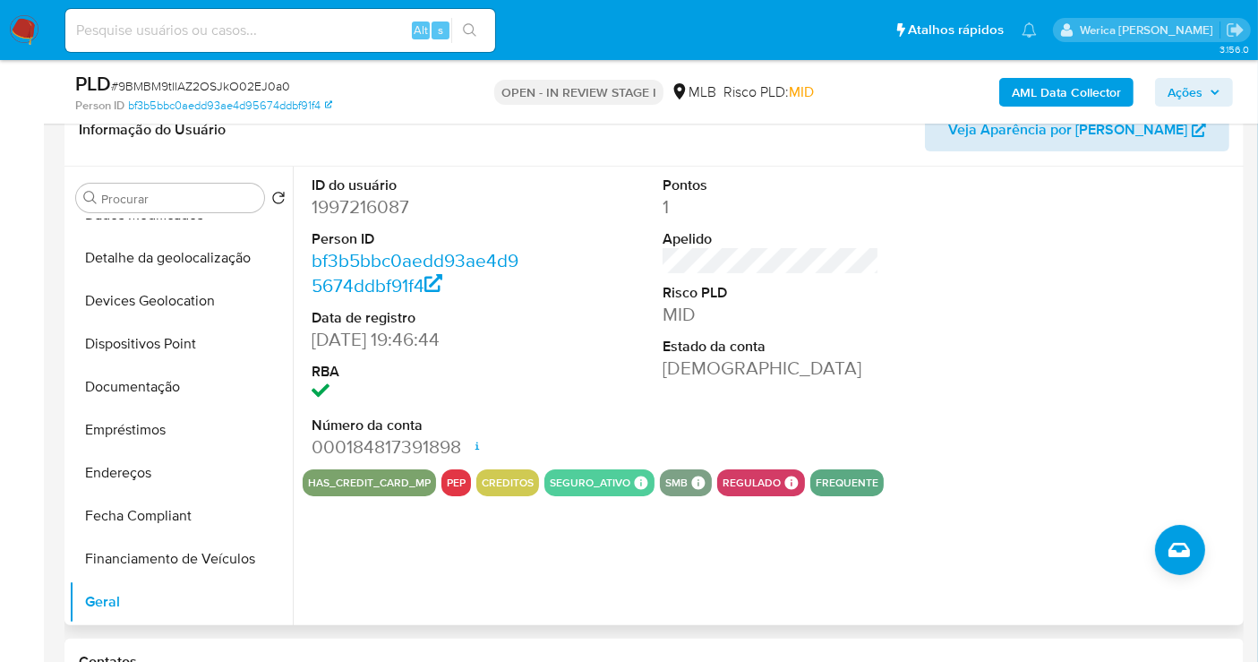
drag, startPoint x: 1148, startPoint y: 380, endPoint x: 1127, endPoint y: 147, distance: 233.9
click at [1148, 379] on div at bounding box center [1123, 318] width 235 height 303
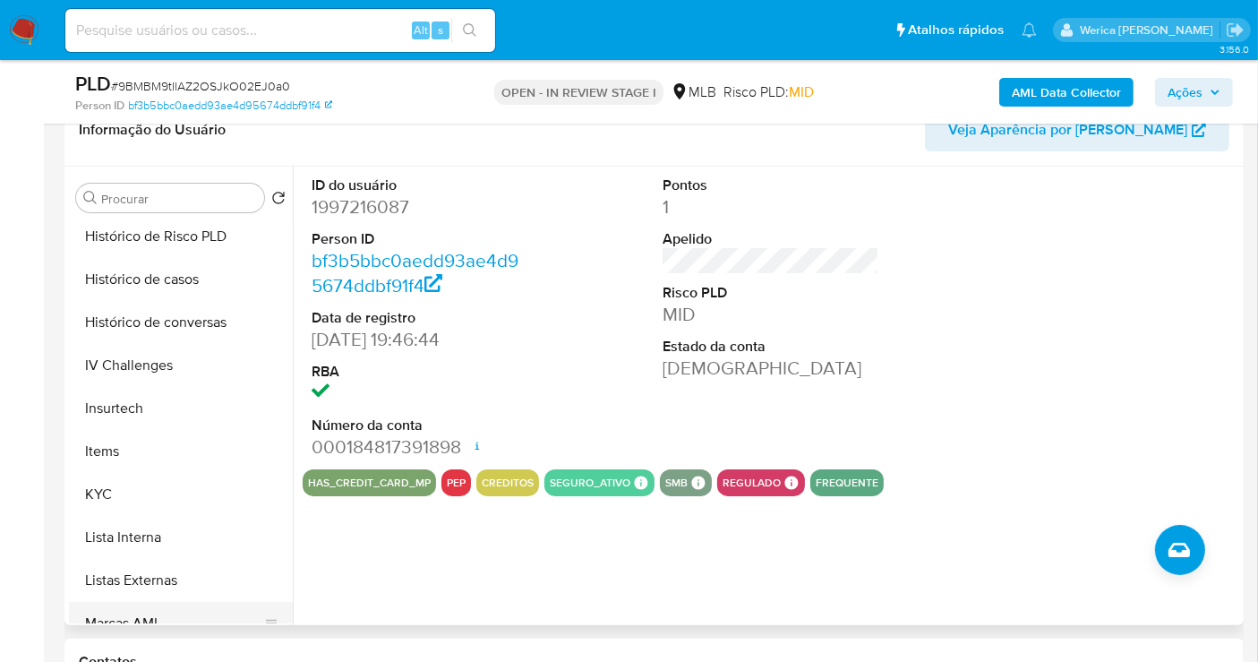
scroll to position [696, 0]
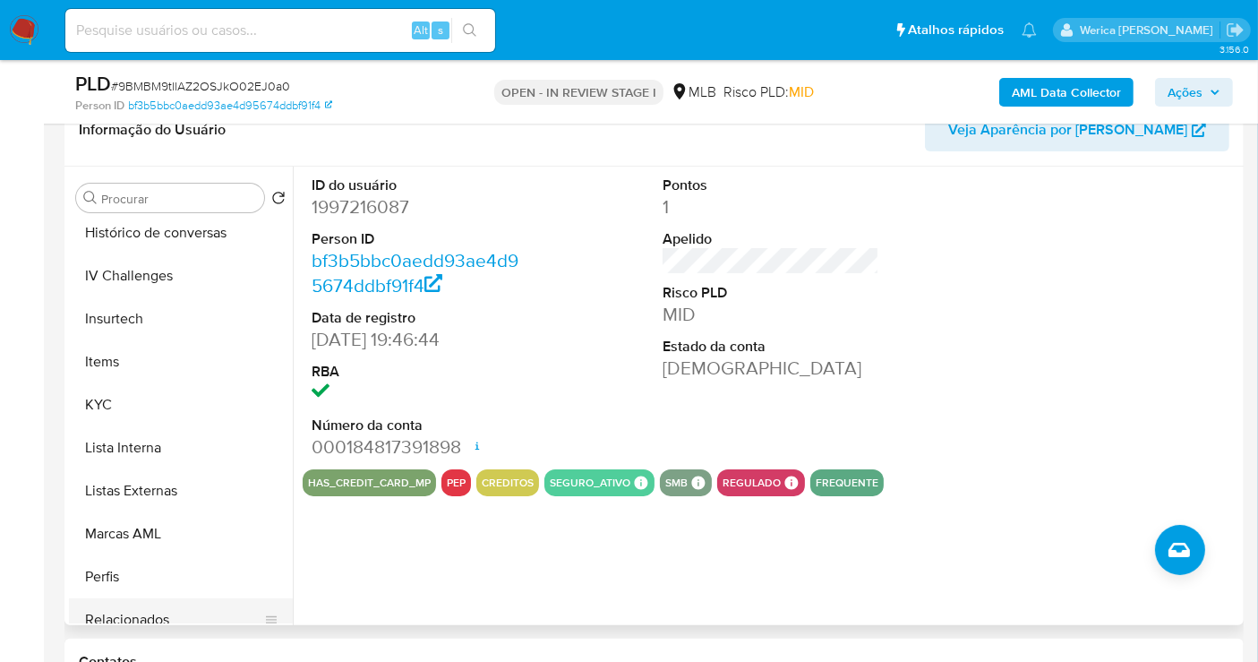
click at [167, 605] on button "Relacionados" at bounding box center [174, 619] width 210 height 43
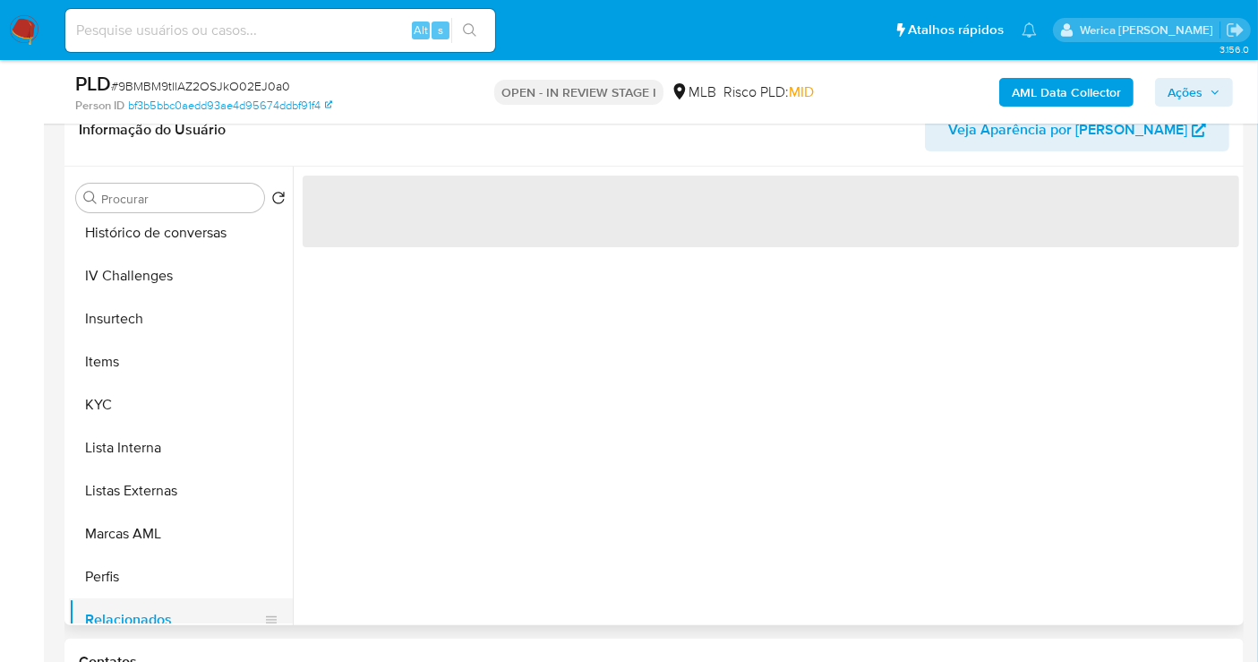
scroll to position [795, 0]
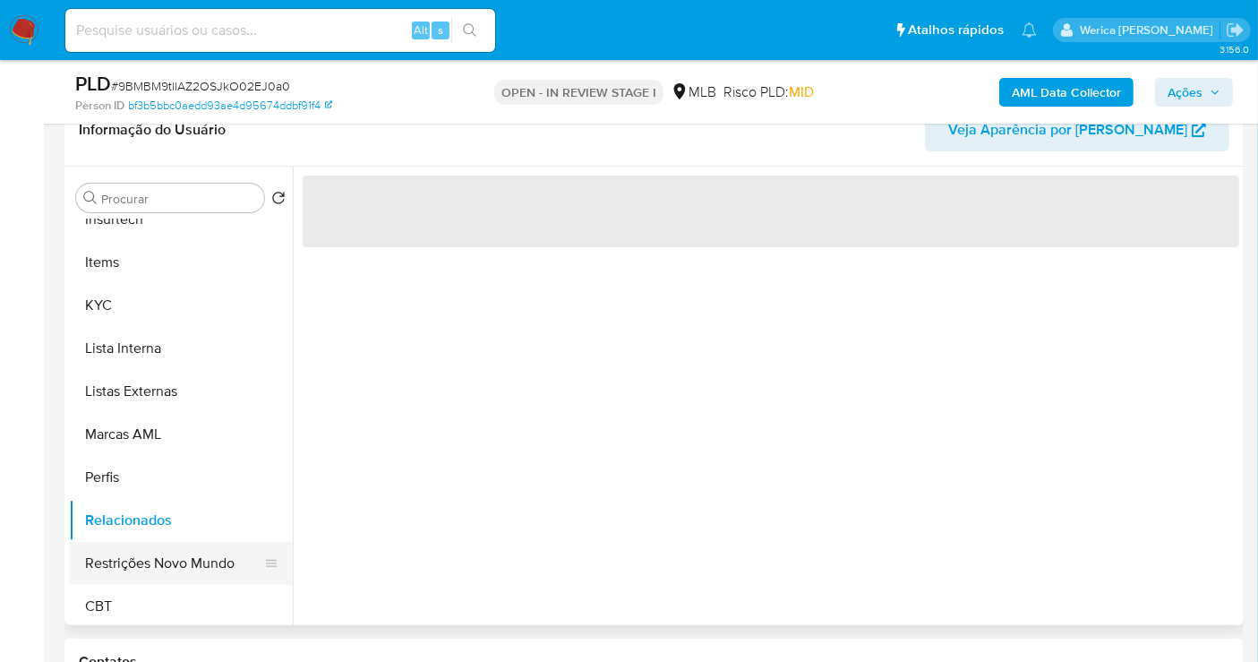
click at [172, 564] on button "Restrições Novo Mundo" at bounding box center [174, 563] width 210 height 43
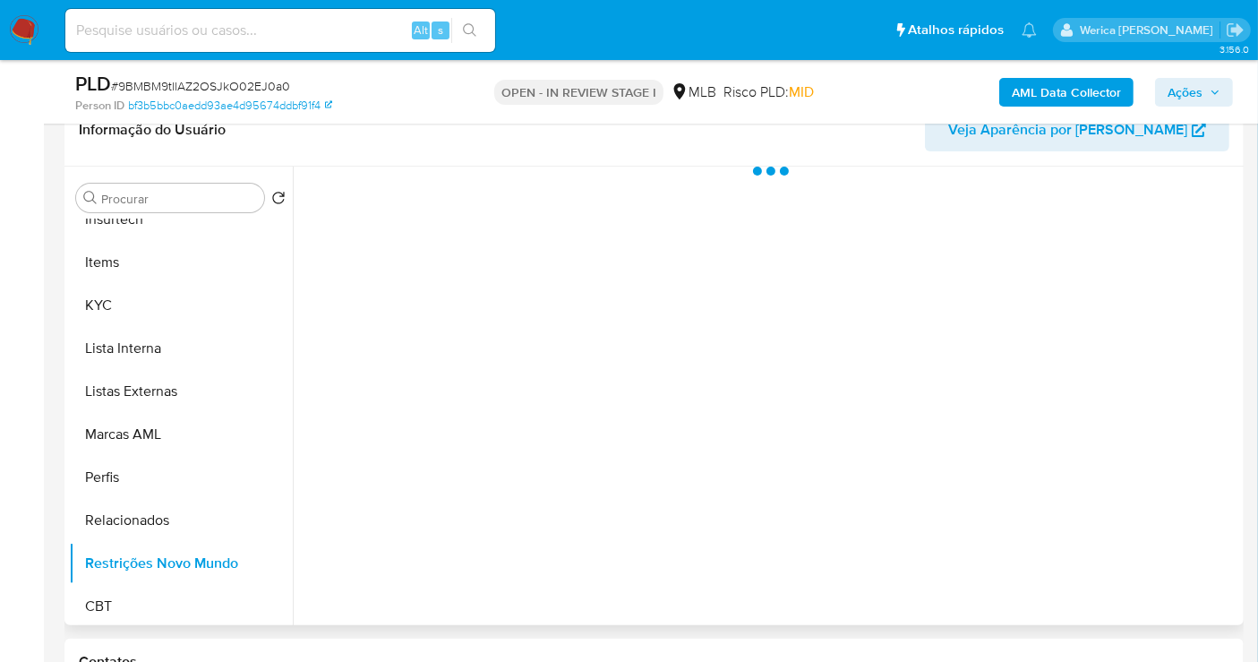
click at [473, 185] on div at bounding box center [766, 396] width 947 height 459
click at [474, 198] on div at bounding box center [766, 396] width 947 height 459
click at [462, 190] on div at bounding box center [766, 396] width 947 height 459
click at [441, 167] on div at bounding box center [771, 171] width 937 height 9
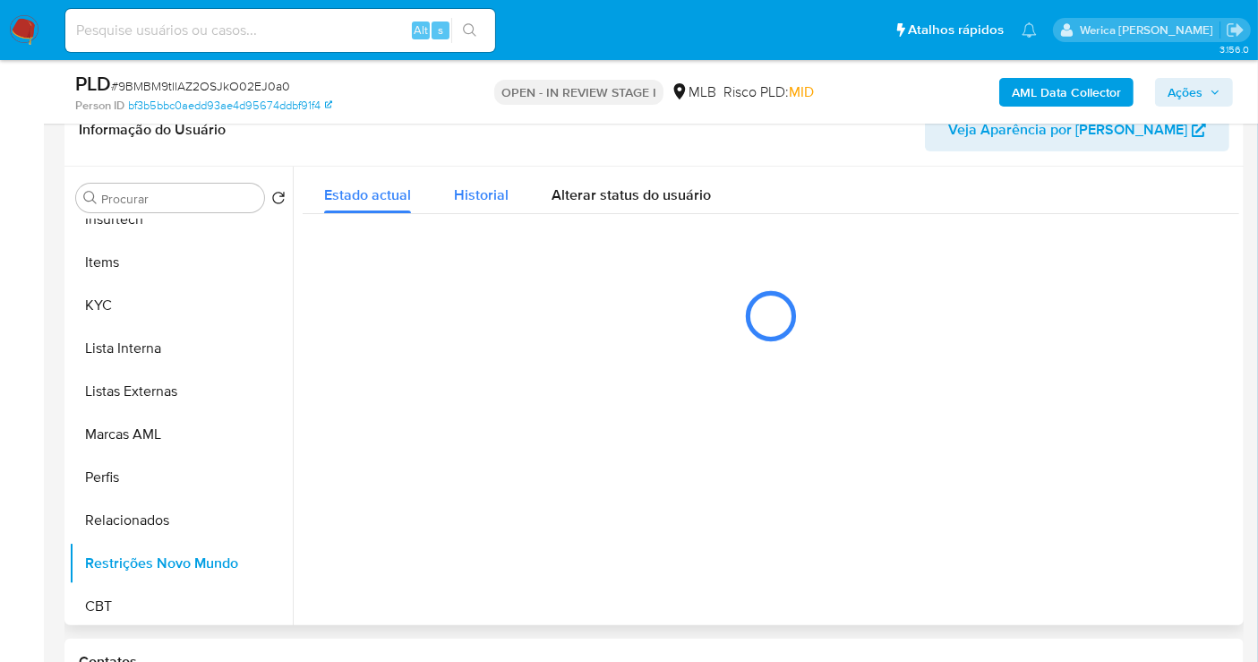
drag, startPoint x: 441, startPoint y: 167, endPoint x: 473, endPoint y: 202, distance: 46.9
click at [473, 202] on span "Historial" at bounding box center [481, 195] width 55 height 21
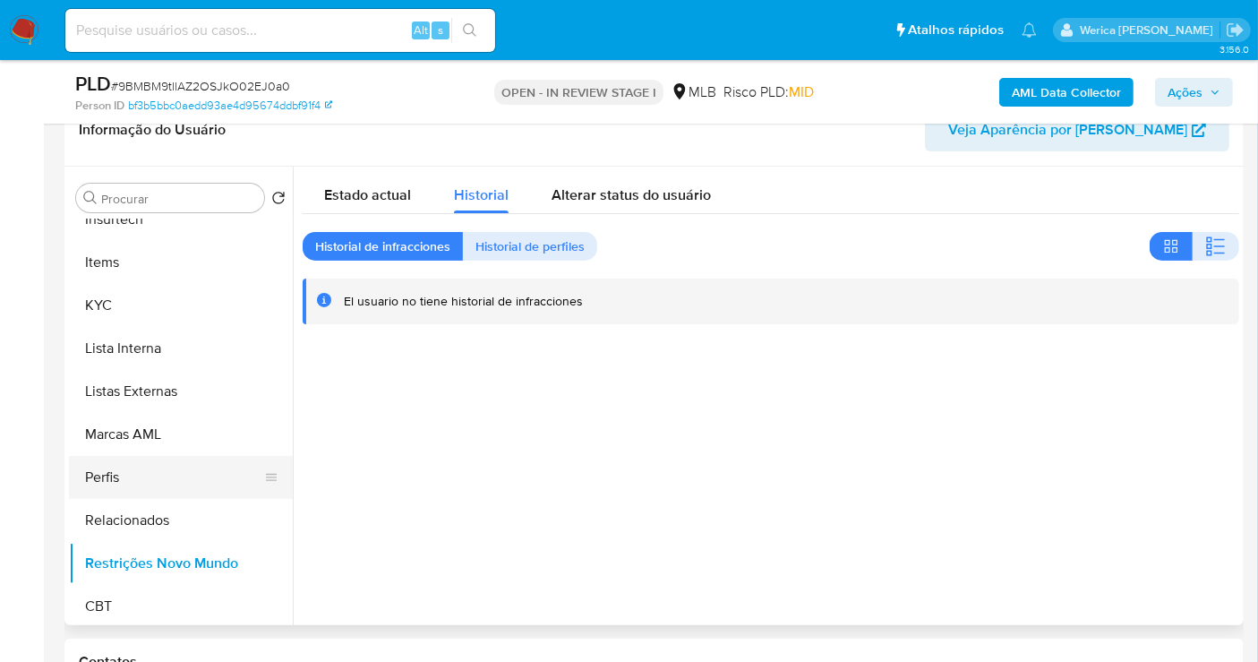
scroll to position [799, 0]
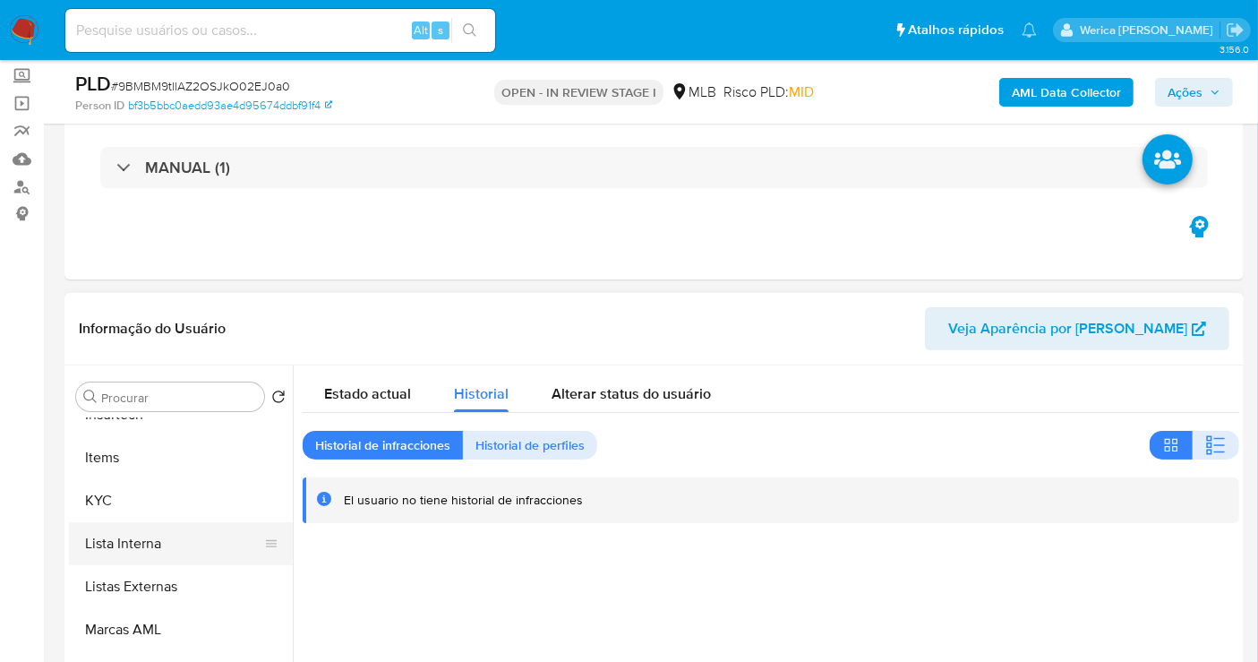
drag, startPoint x: 185, startPoint y: 537, endPoint x: 219, endPoint y: 534, distance: 34.1
click at [186, 534] on button "Lista Interna" at bounding box center [174, 543] width 210 height 43
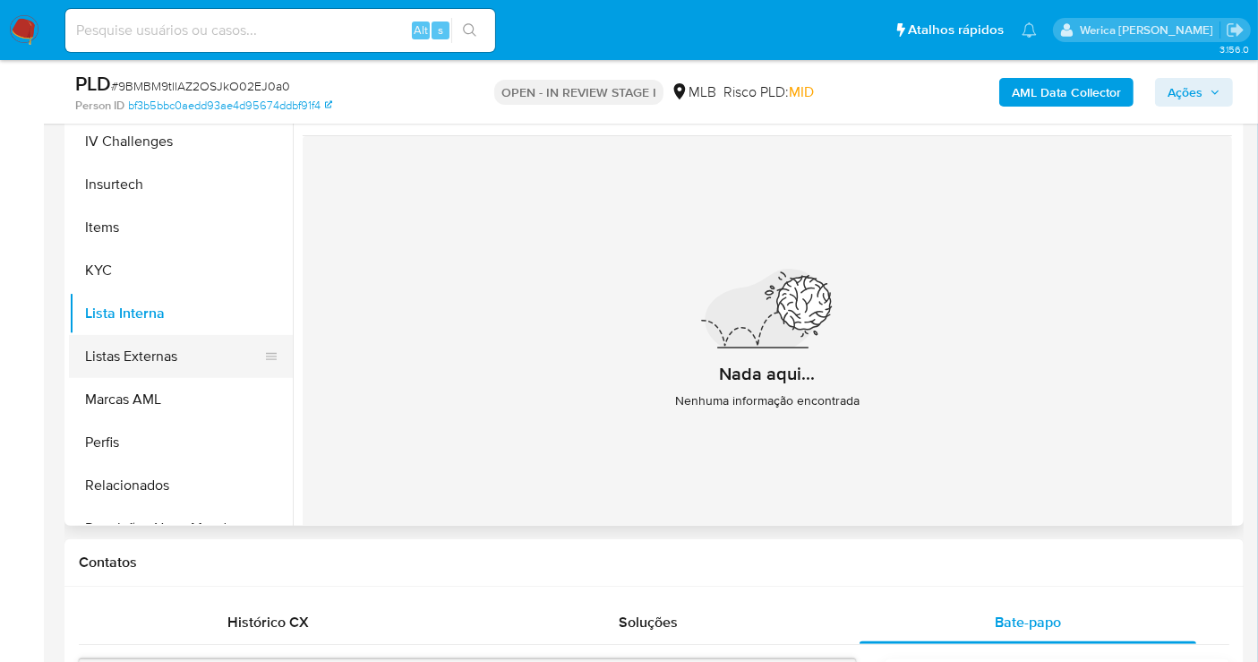
scroll to position [700, 0]
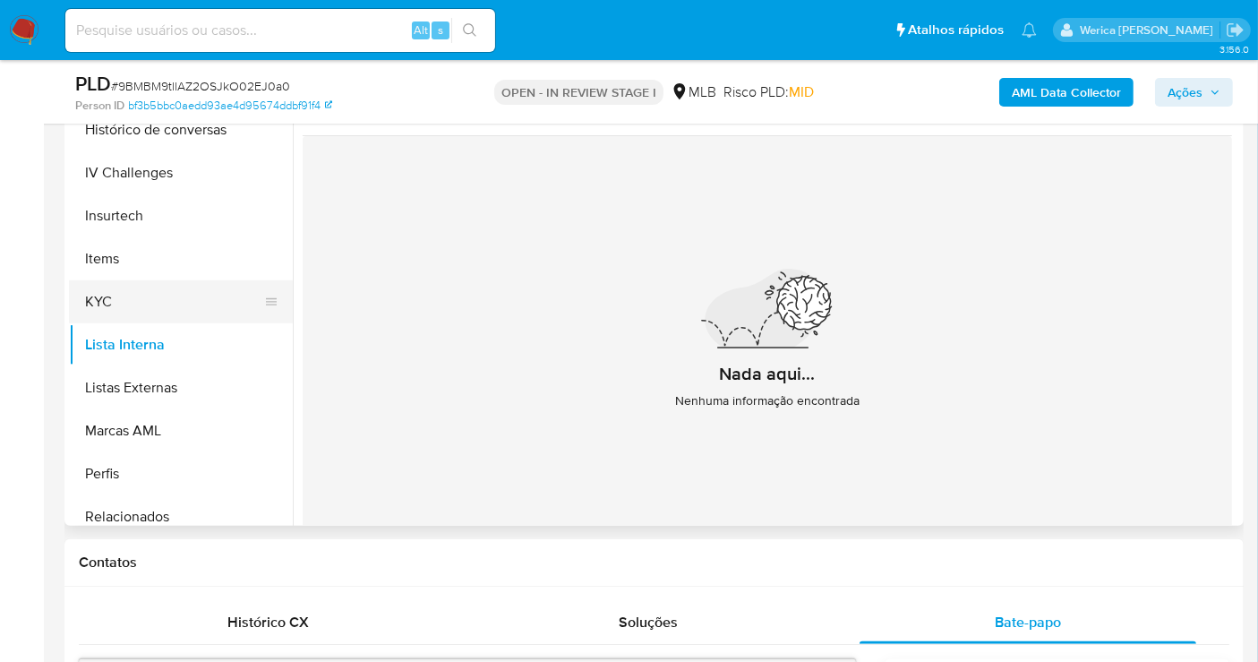
click at [135, 281] on button "KYC" at bounding box center [174, 301] width 210 height 43
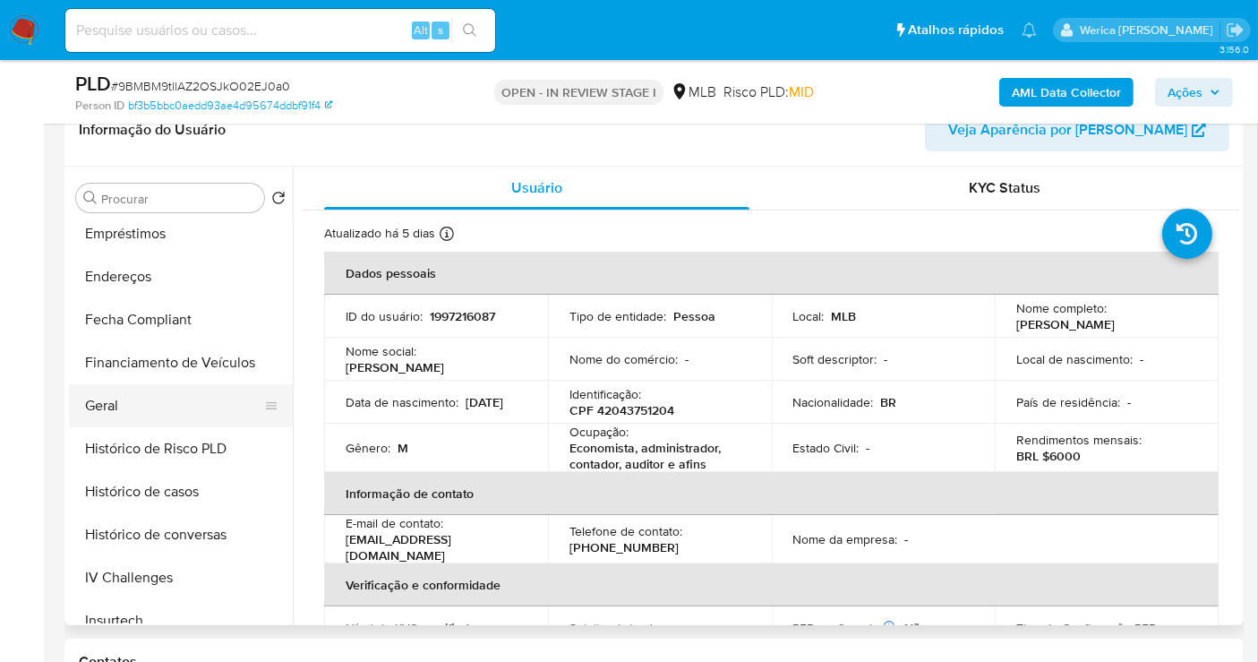
scroll to position [302, 0]
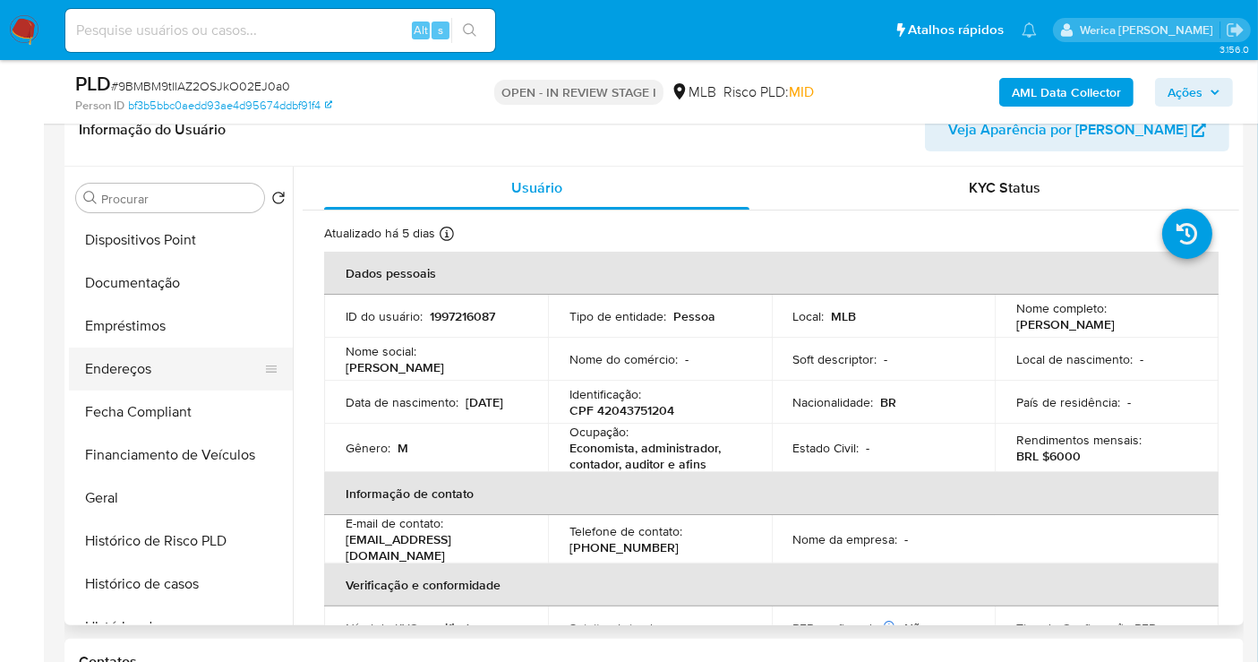
click at [150, 351] on button "Endereços" at bounding box center [174, 369] width 210 height 43
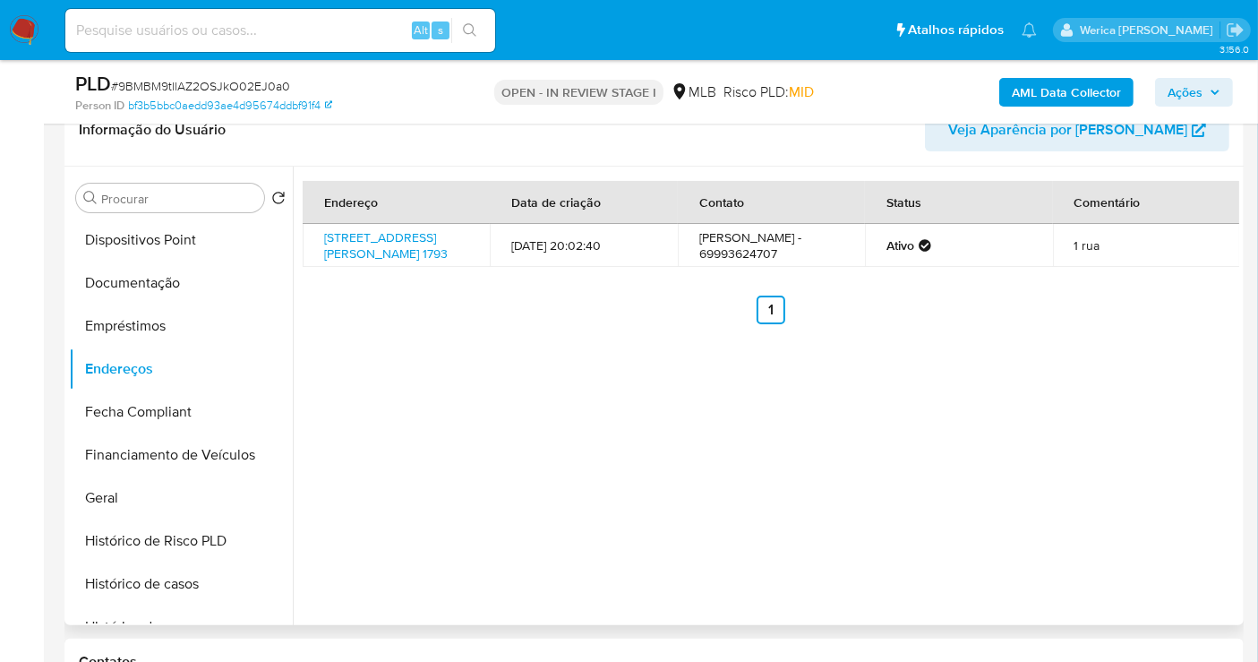
click at [998, 324] on ul "Anterior 1 Siguiente" at bounding box center [771, 310] width 937 height 29
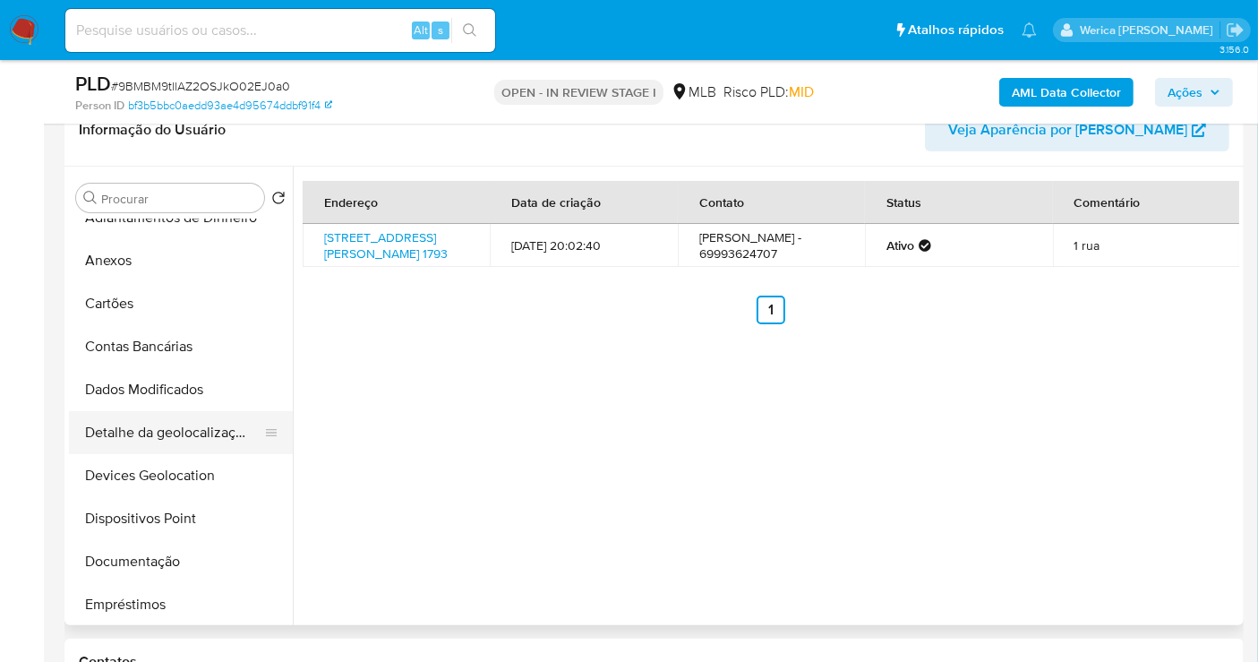
scroll to position [0, 0]
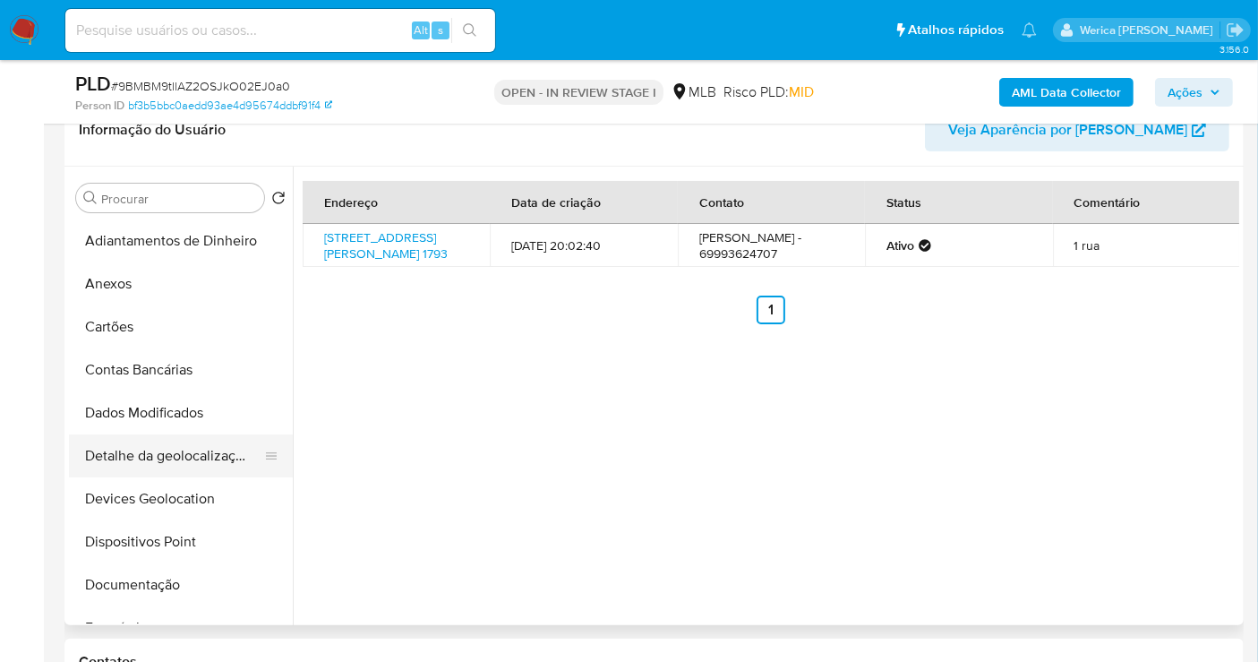
click at [210, 471] on button "Detalhe da geolocalização" at bounding box center [174, 455] width 210 height 43
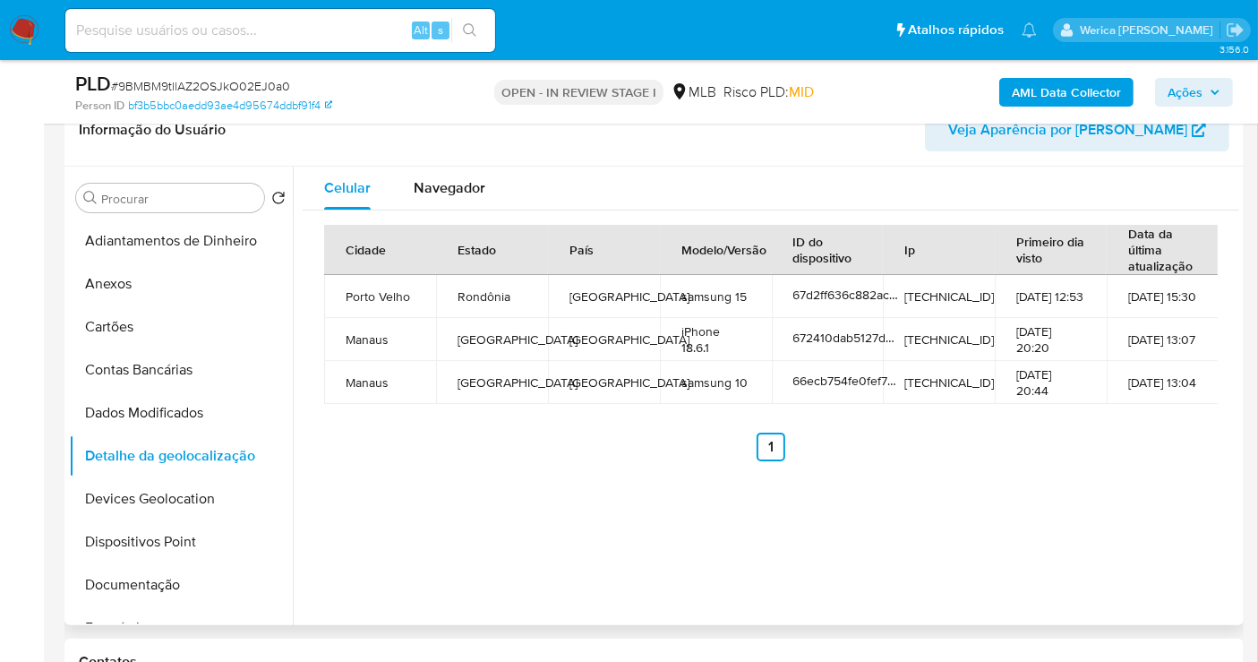
click at [1052, 261] on th "Primeiro dia visto" at bounding box center [1051, 250] width 112 height 50
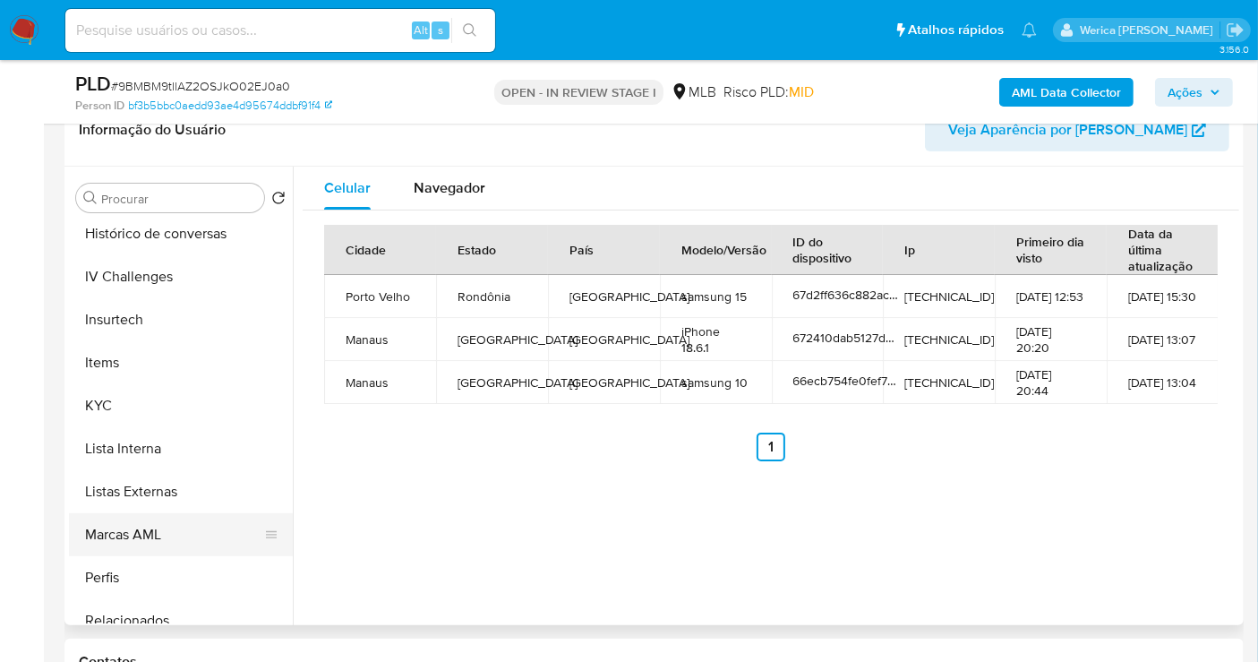
scroll to position [696, 0]
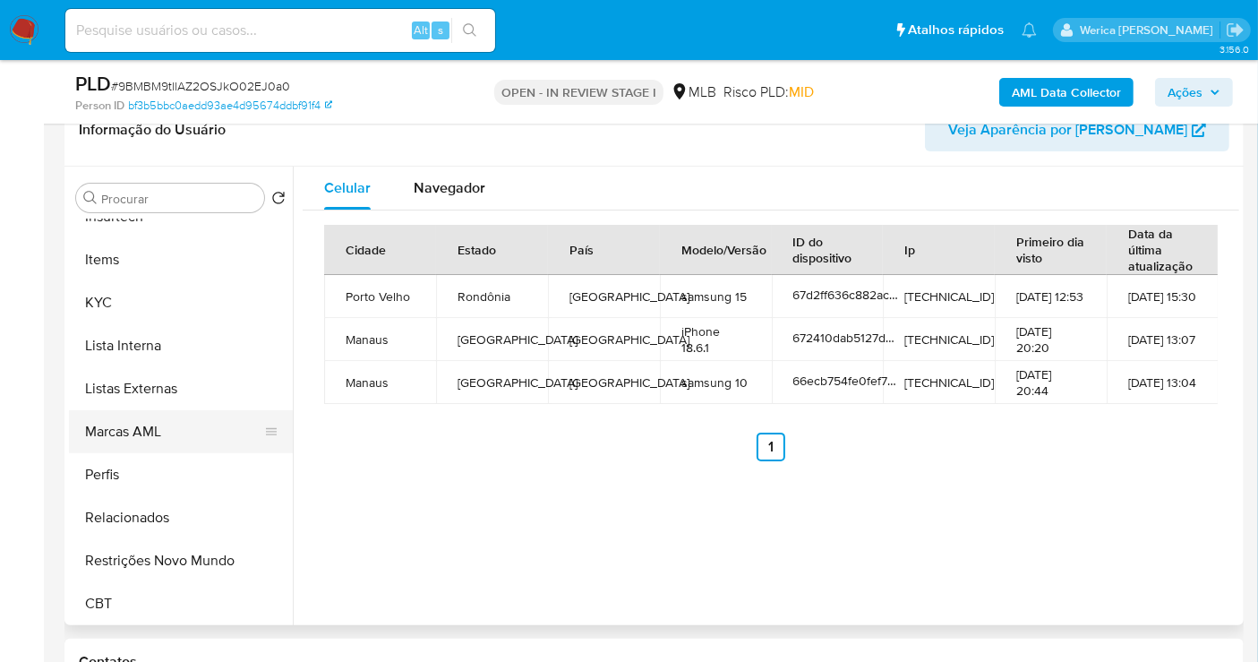
scroll to position [799, 0]
click at [106, 549] on button "Restrições Novo Mundo" at bounding box center [174, 559] width 210 height 43
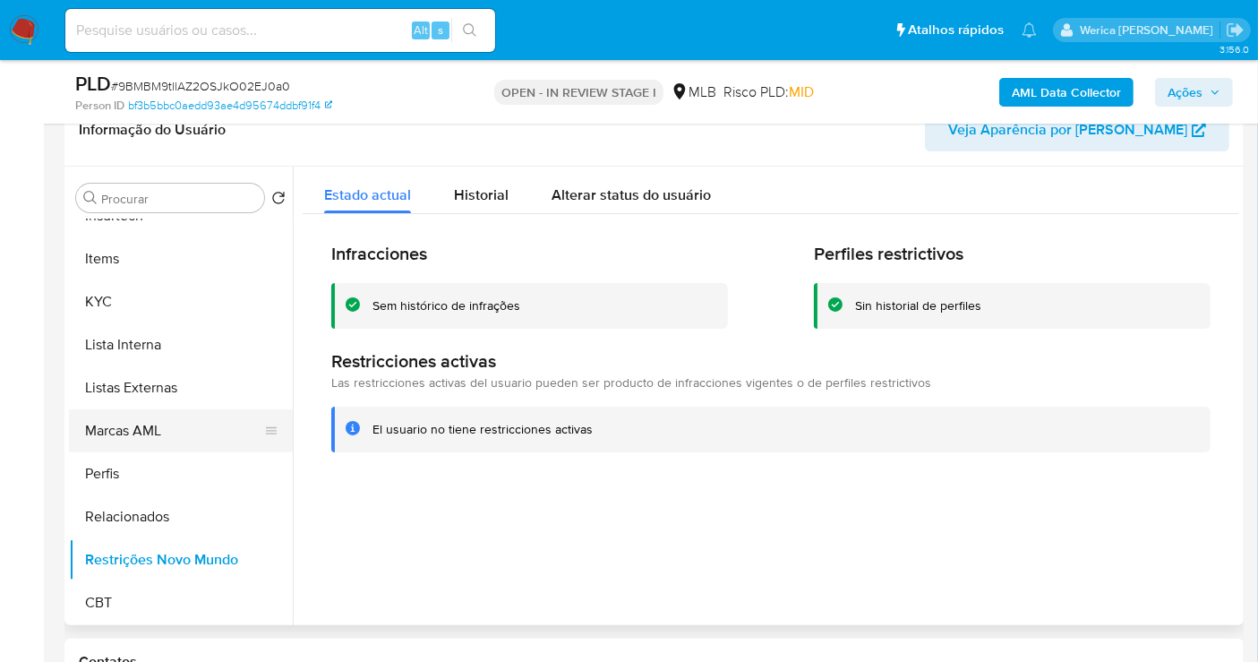
scroll to position [501, 0]
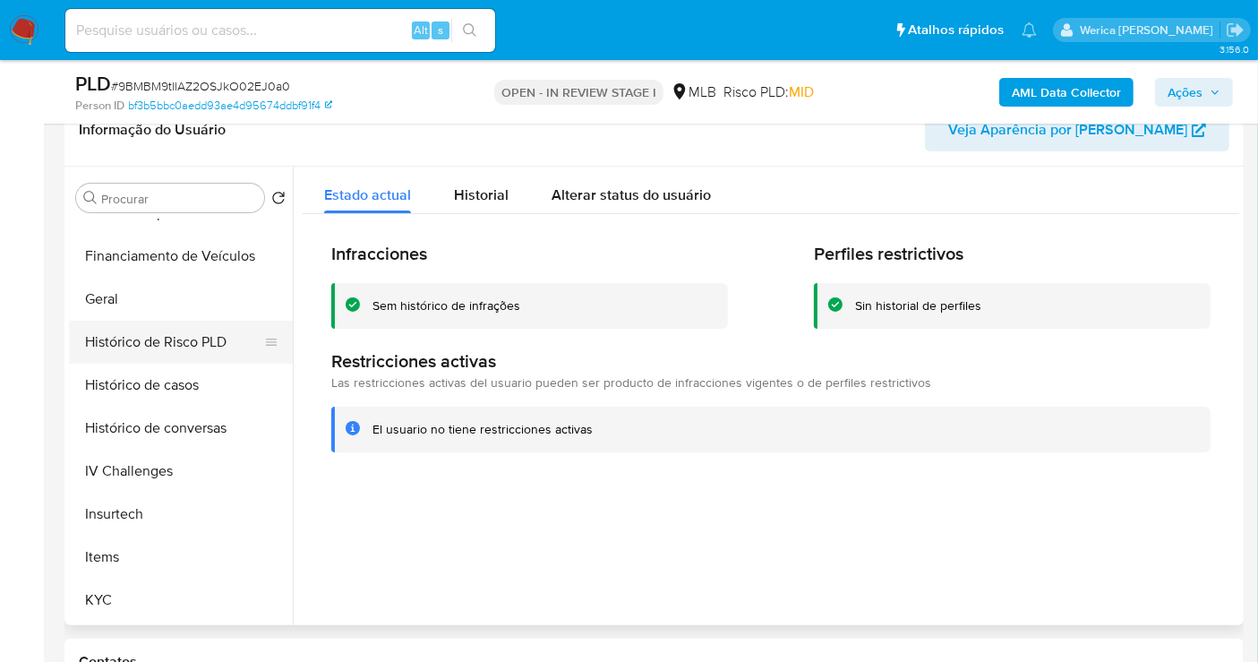
click at [168, 339] on button "Histórico de Risco PLD" at bounding box center [174, 342] width 210 height 43
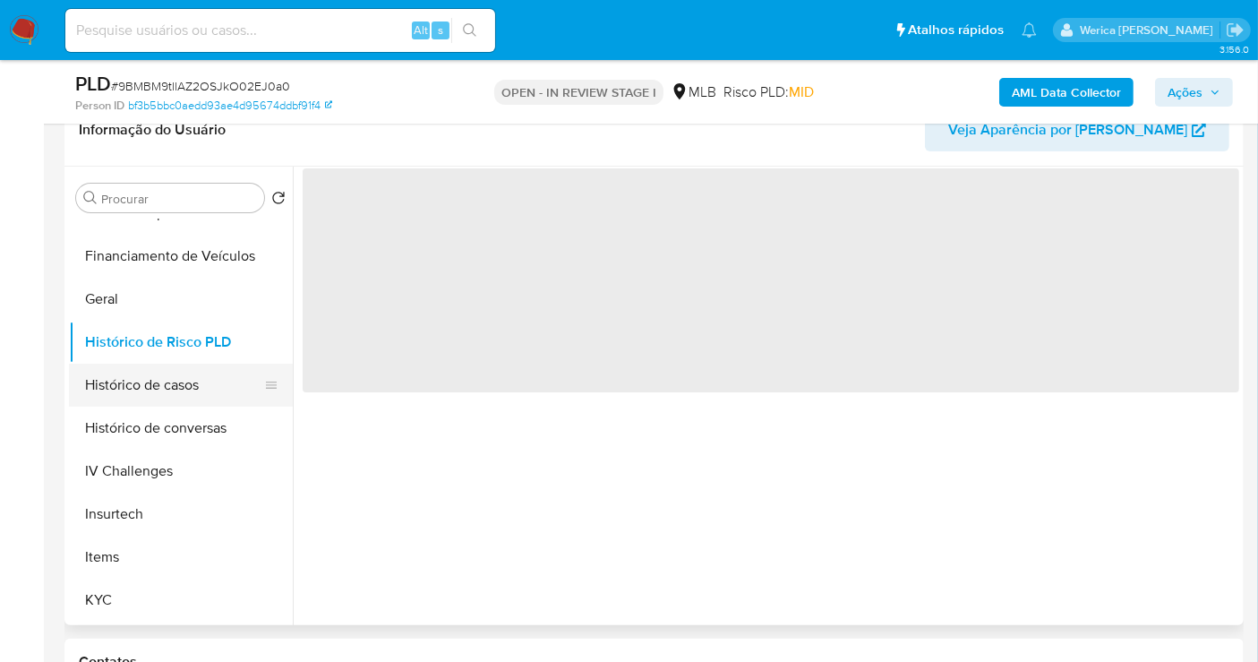
click at [185, 373] on button "Histórico de casos" at bounding box center [174, 385] width 210 height 43
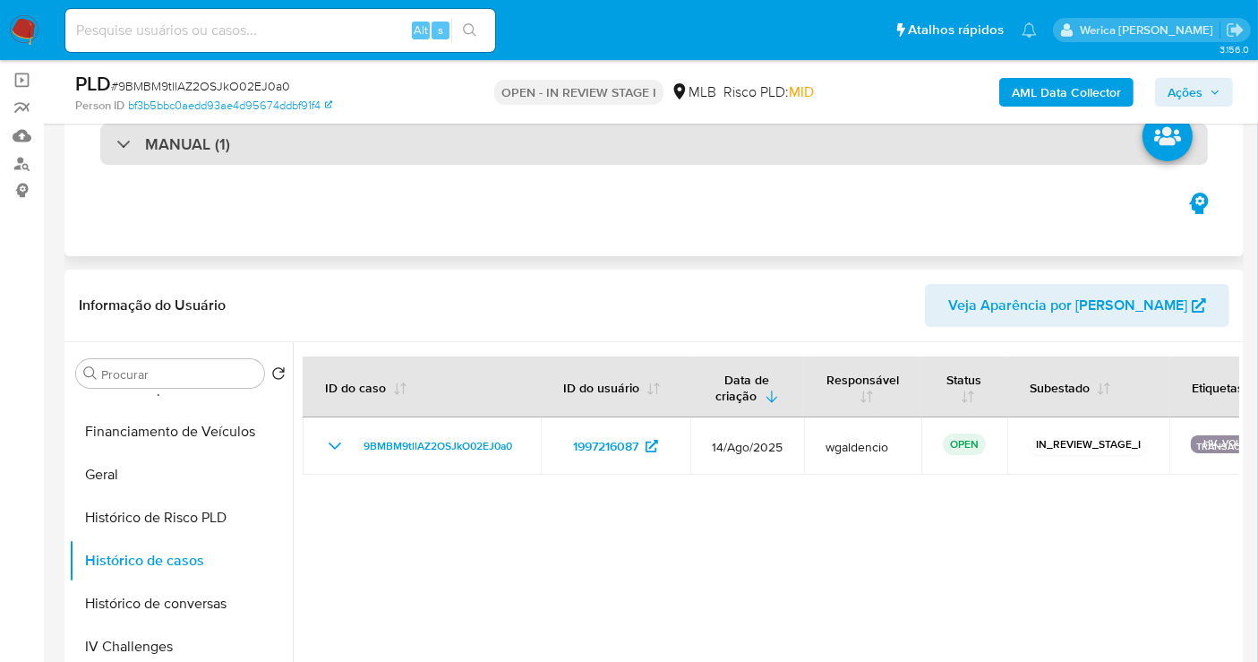
scroll to position [0, 0]
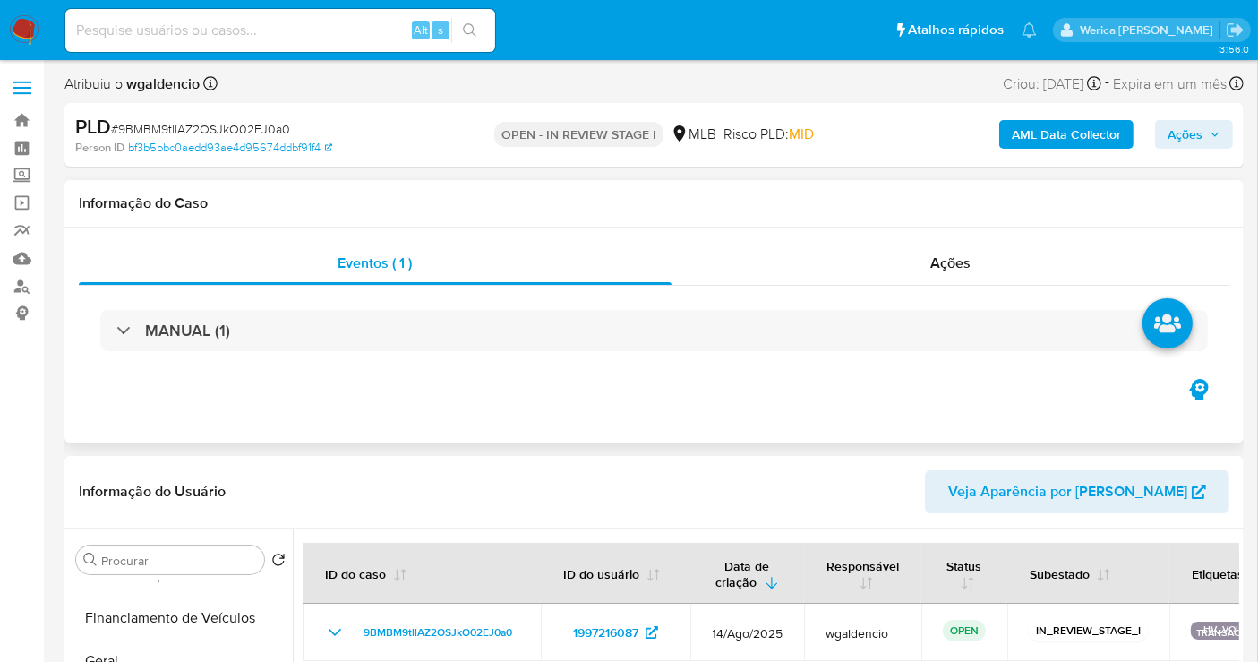
click at [954, 234] on div "Eventos ( 1 ) Ações MANUAL (1)" at bounding box center [654, 335] width 1180 height 215
click at [958, 267] on span "Ações" at bounding box center [951, 263] width 40 height 21
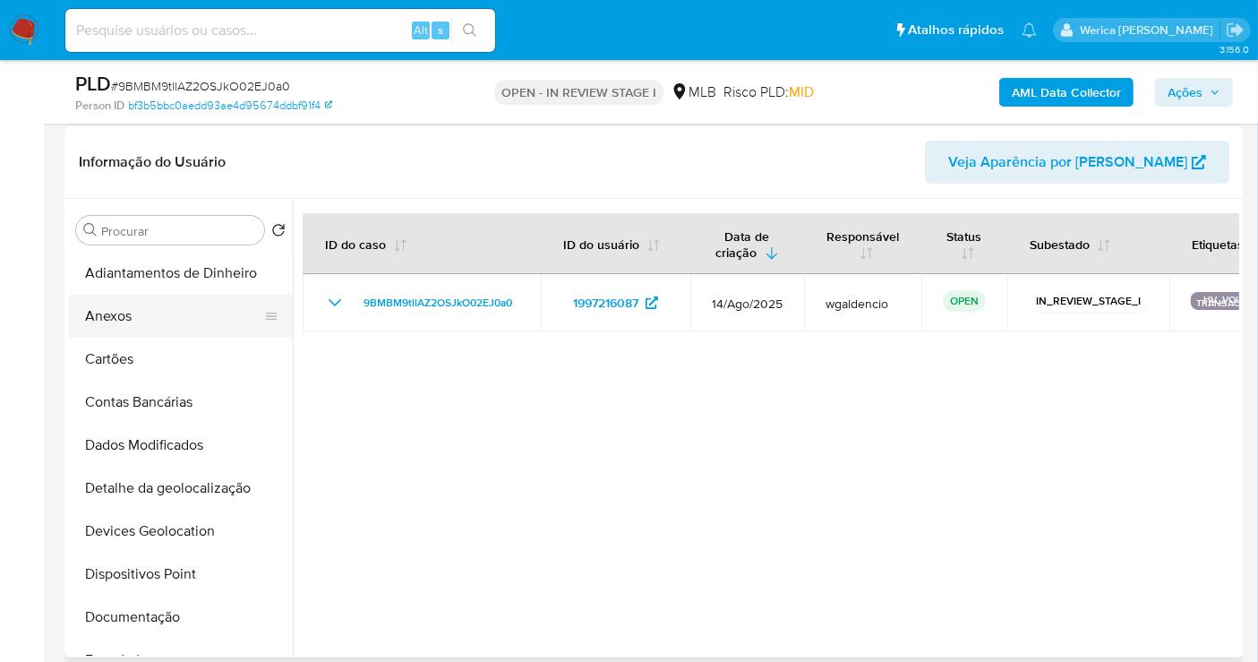
click at [141, 305] on button "Anexos" at bounding box center [174, 316] width 210 height 43
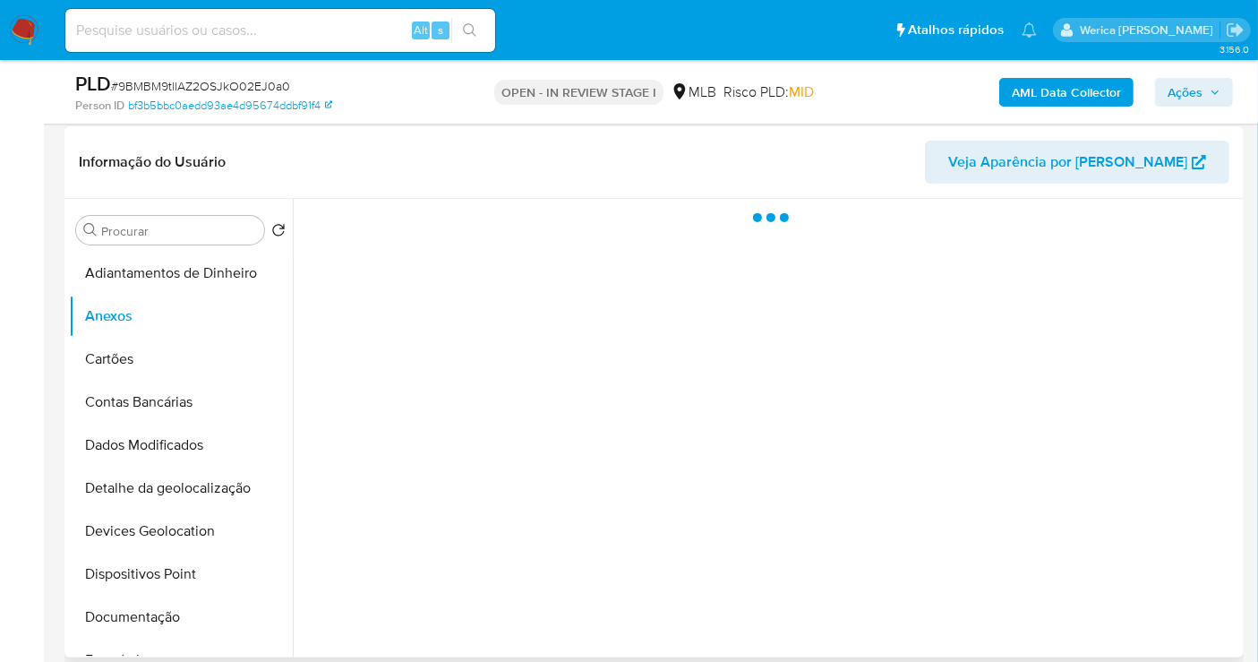
click at [1105, 441] on div at bounding box center [766, 428] width 947 height 459
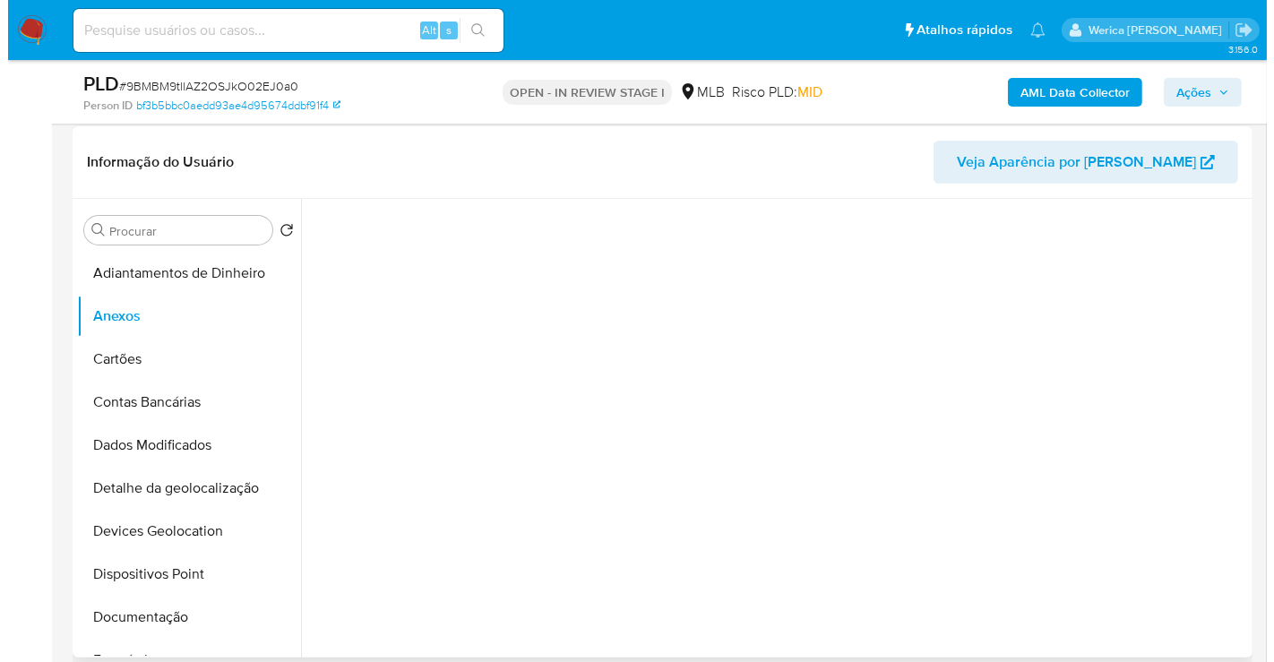
scroll to position [497, 0]
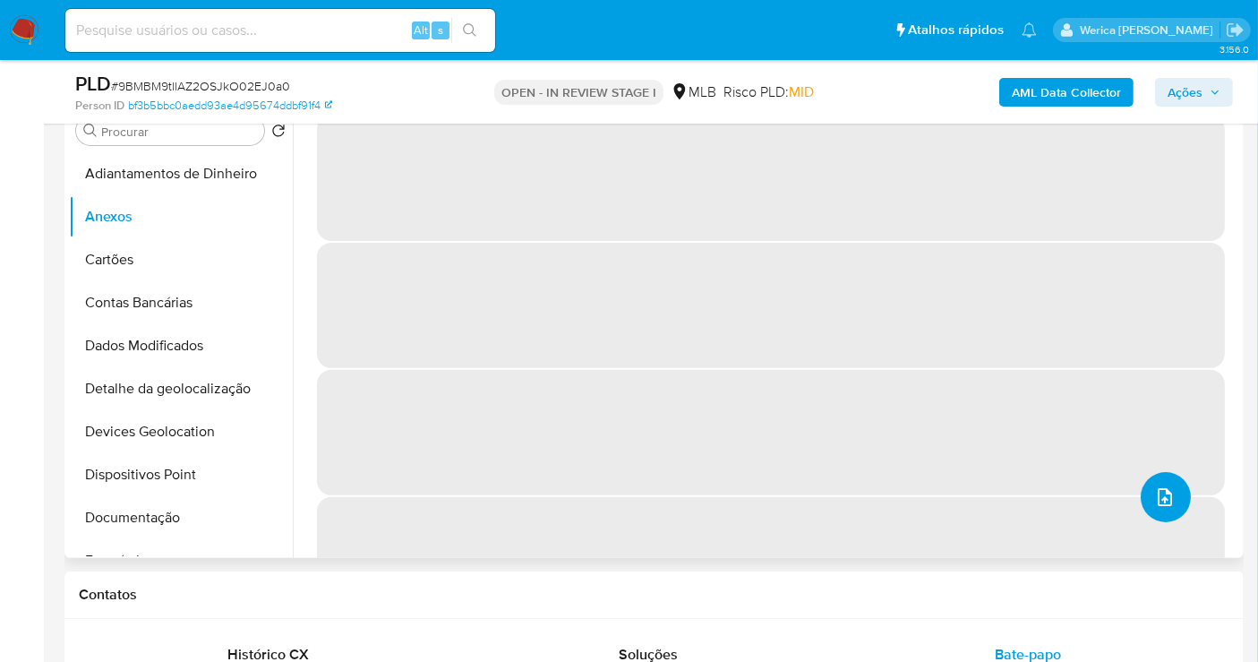
click at [1180, 483] on button "upload-file" at bounding box center [1166, 497] width 50 height 50
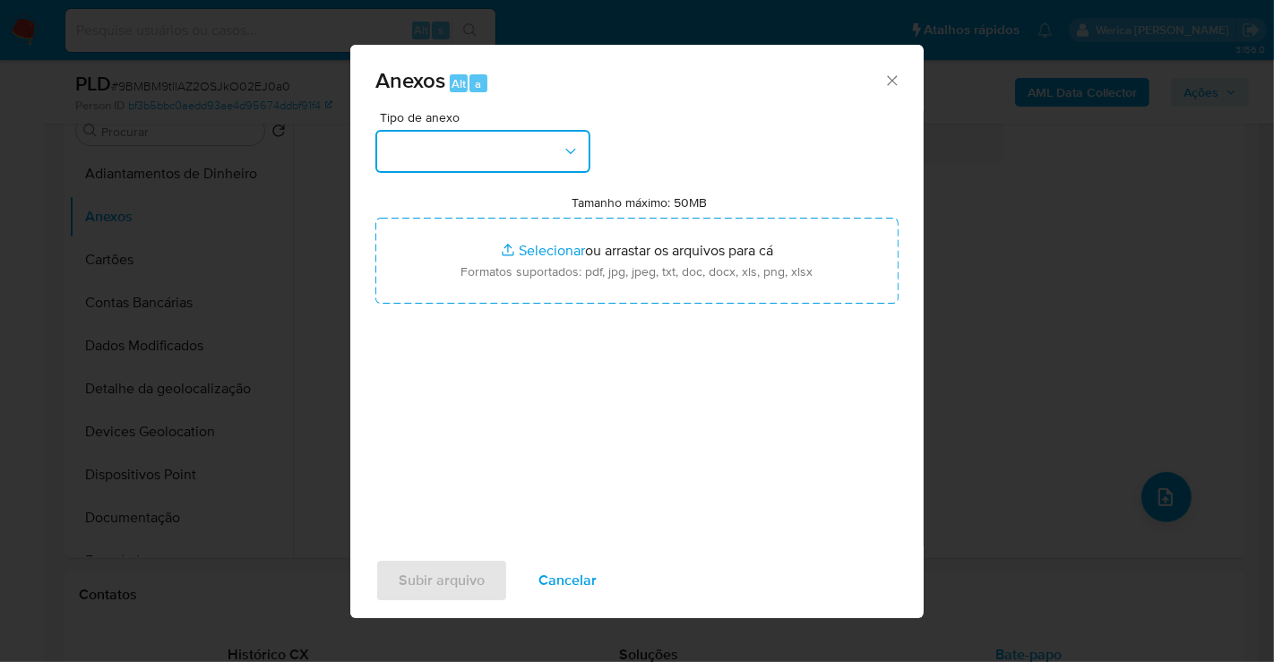
click at [518, 161] on button "button" at bounding box center [482, 151] width 215 height 43
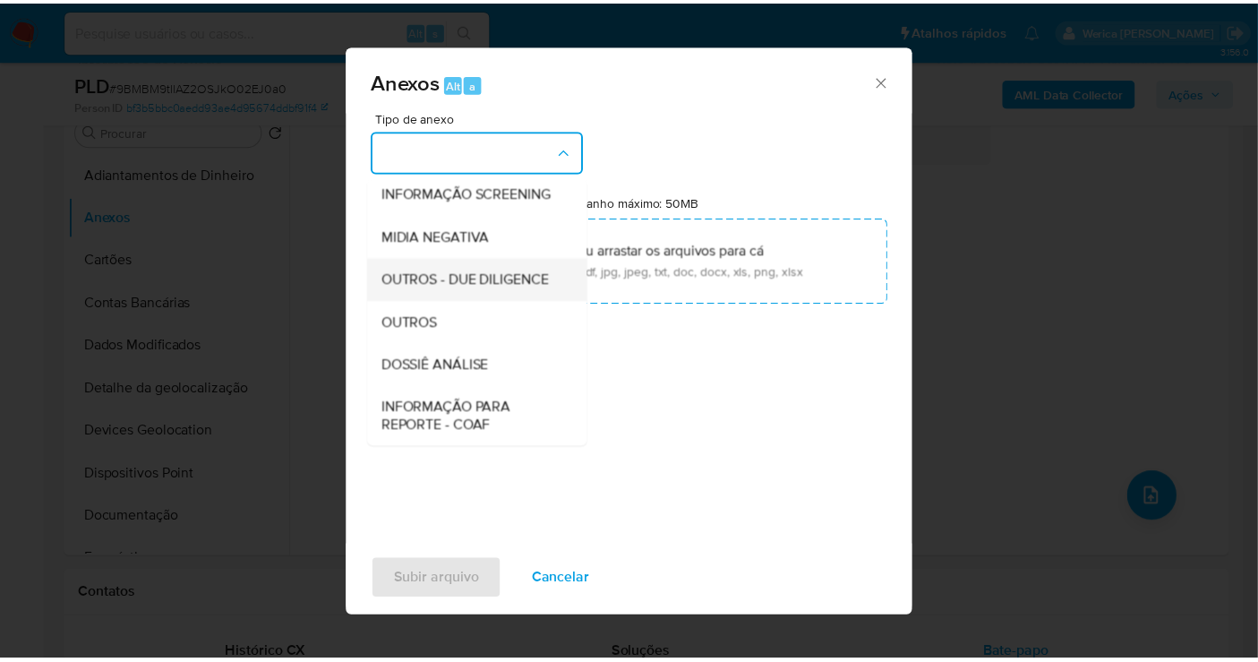
scroll to position [276, 0]
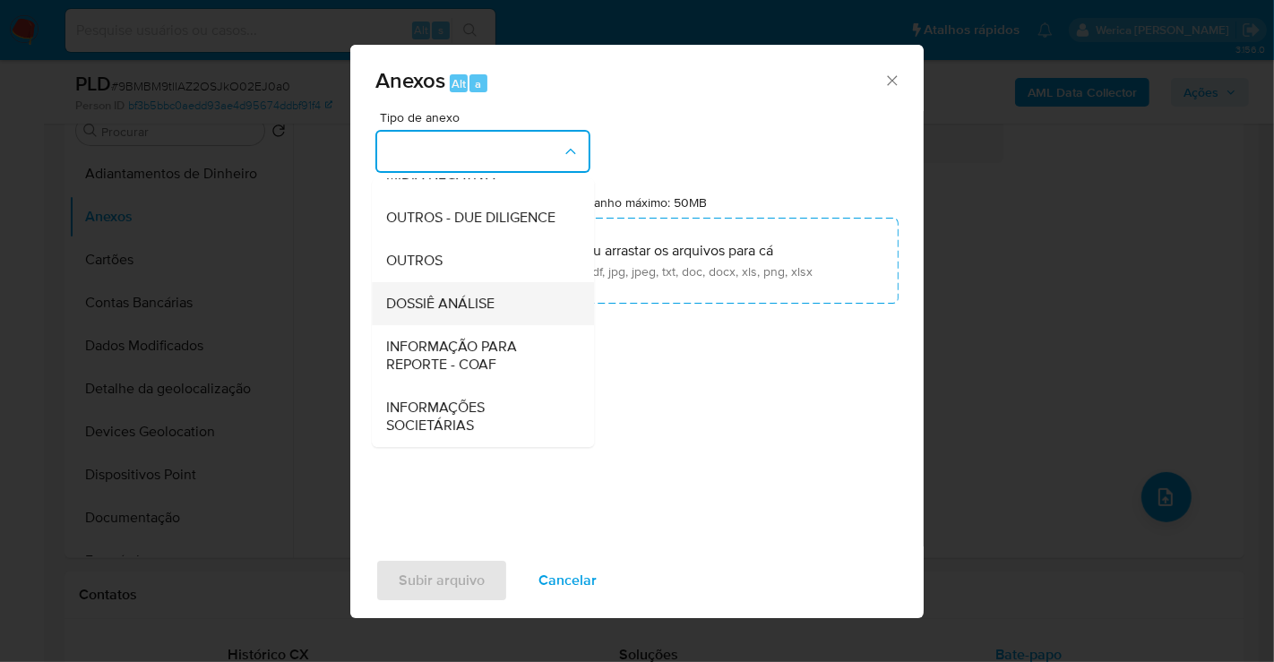
click at [424, 305] on span "DOSSIÊ ANÁLISE" at bounding box center [440, 304] width 108 height 18
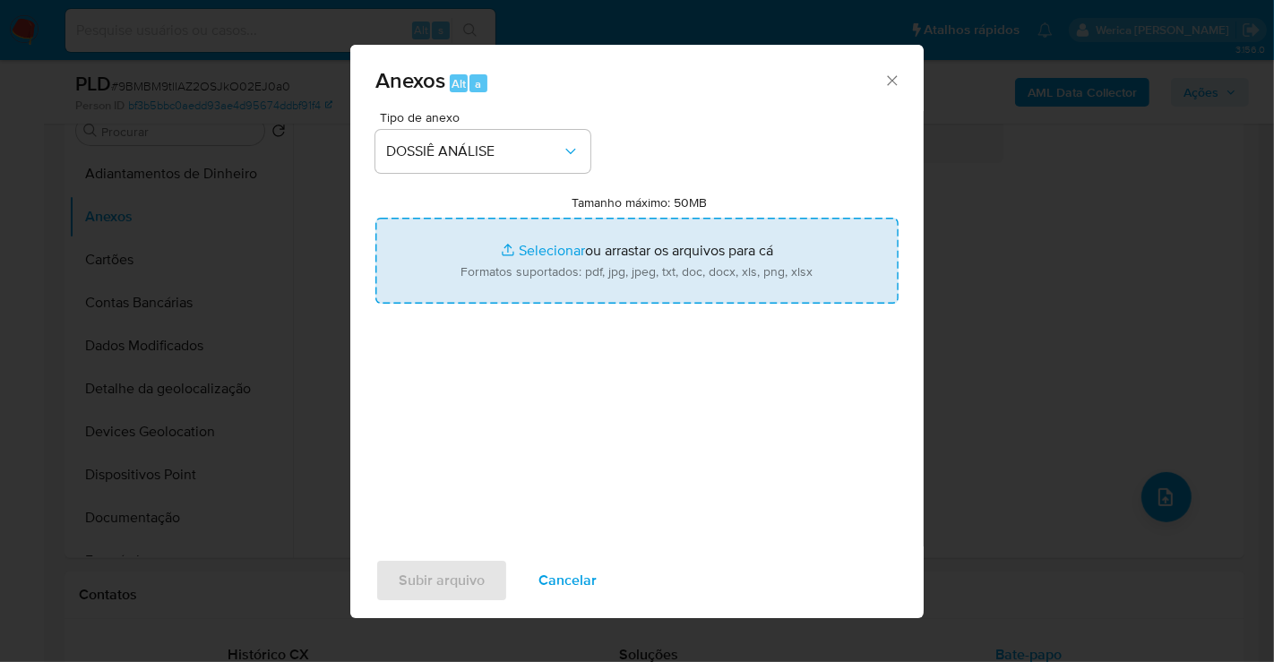
click at [718, 279] on input "Tamanho máximo: 50MB Selecionar arquivos" at bounding box center [636, 261] width 523 height 86
type input "C:\fakepath\Mulan 1997216087_2025_08_25_19_01_02.xlsx"
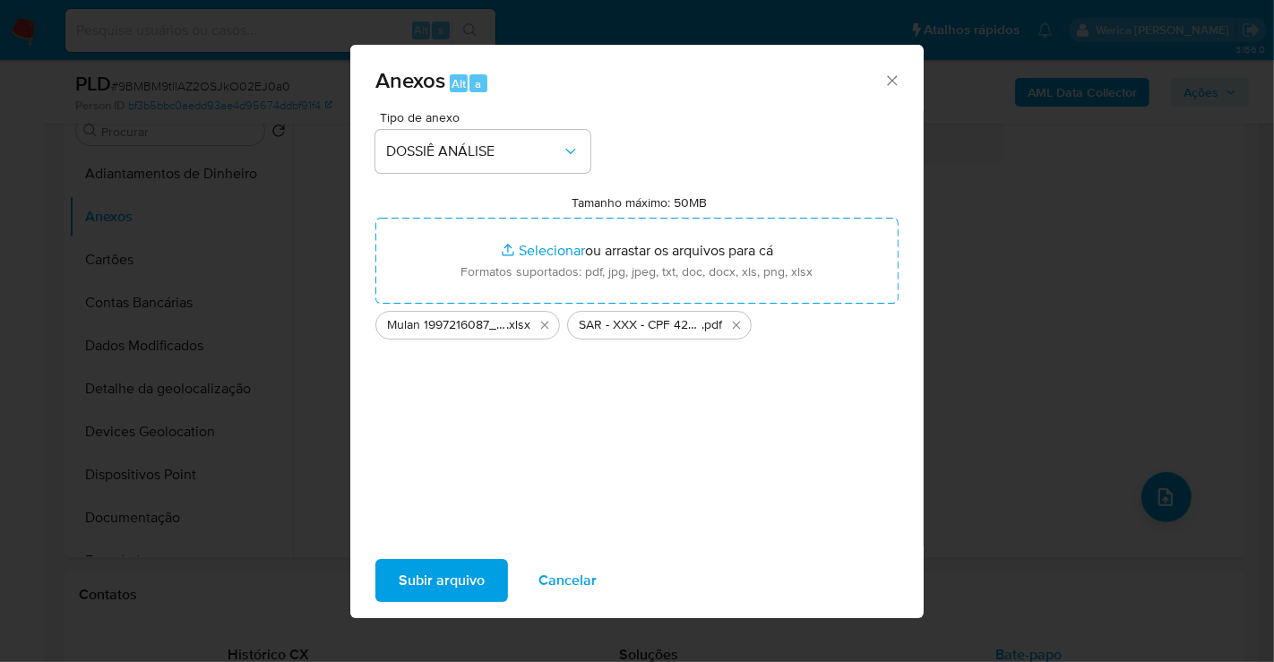
click at [432, 578] on span "Subir arquivo" at bounding box center [442, 580] width 86 height 39
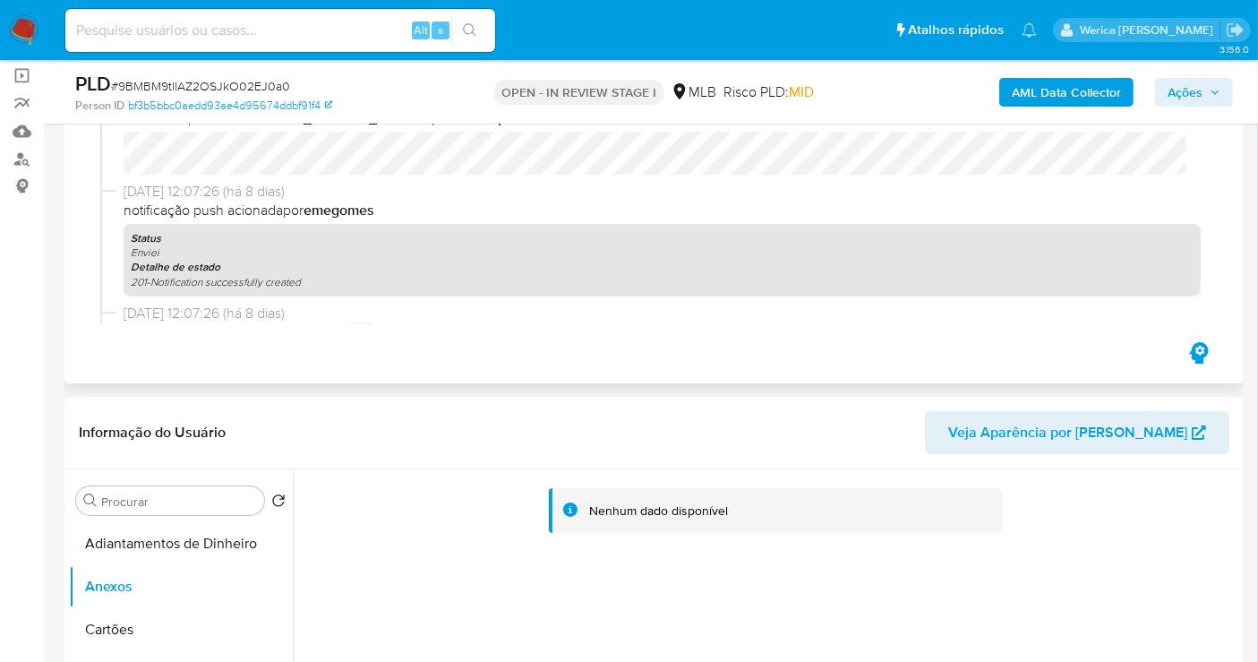
scroll to position [0, 0]
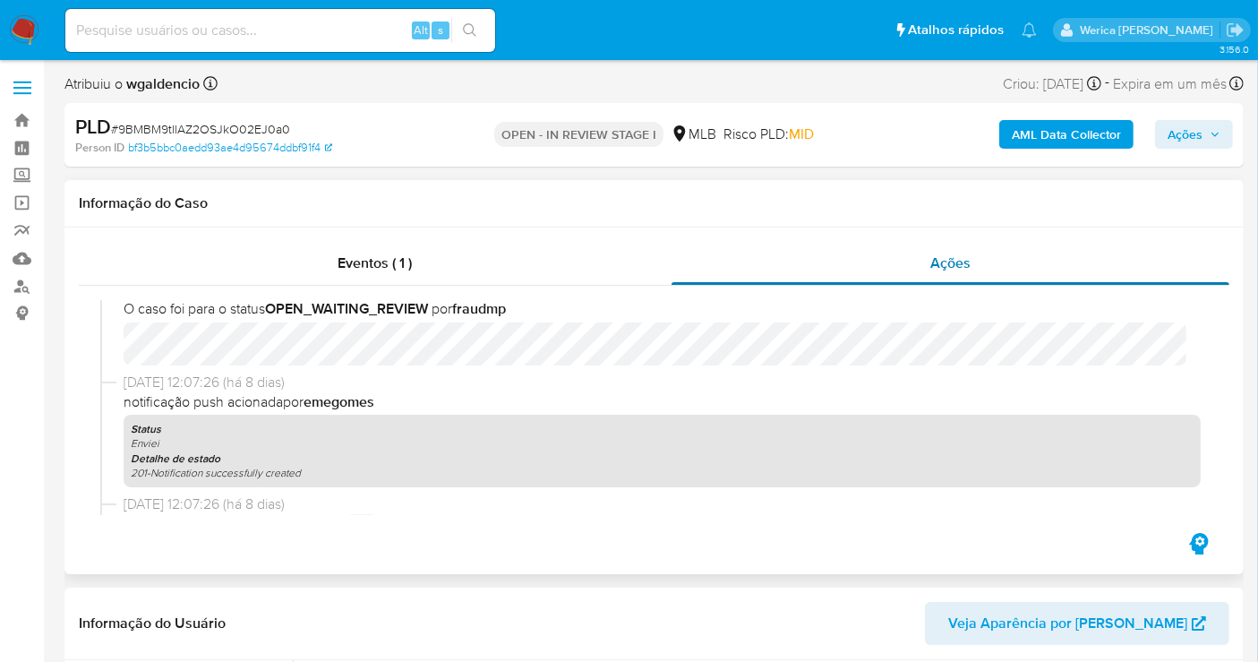
drag, startPoint x: 979, startPoint y: 250, endPoint x: 941, endPoint y: 272, distance: 43.8
click at [979, 249] on div "Ações" at bounding box center [951, 263] width 559 height 43
drag, startPoint x: 561, startPoint y: 275, endPoint x: 644, endPoint y: 276, distance: 83.3
click at [561, 273] on div "Eventos ( 1 )" at bounding box center [375, 263] width 593 height 43
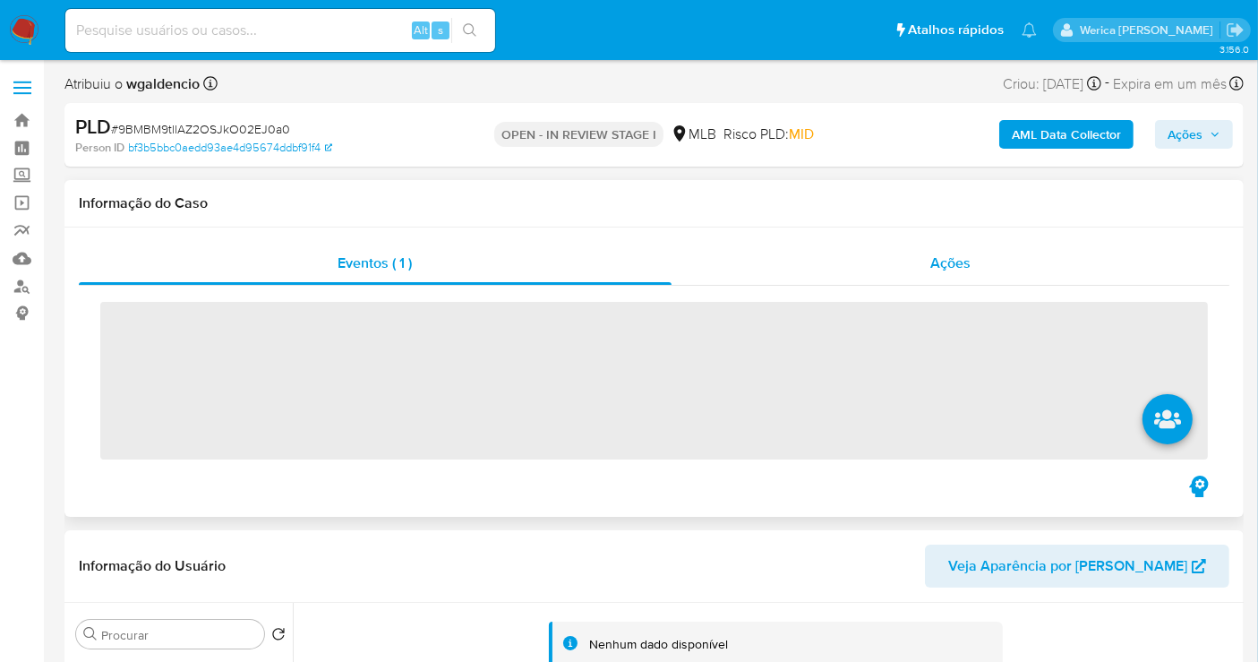
drag, startPoint x: 949, startPoint y: 255, endPoint x: 992, endPoint y: 254, distance: 43.9
click at [949, 254] on span "Ações" at bounding box center [951, 263] width 40 height 21
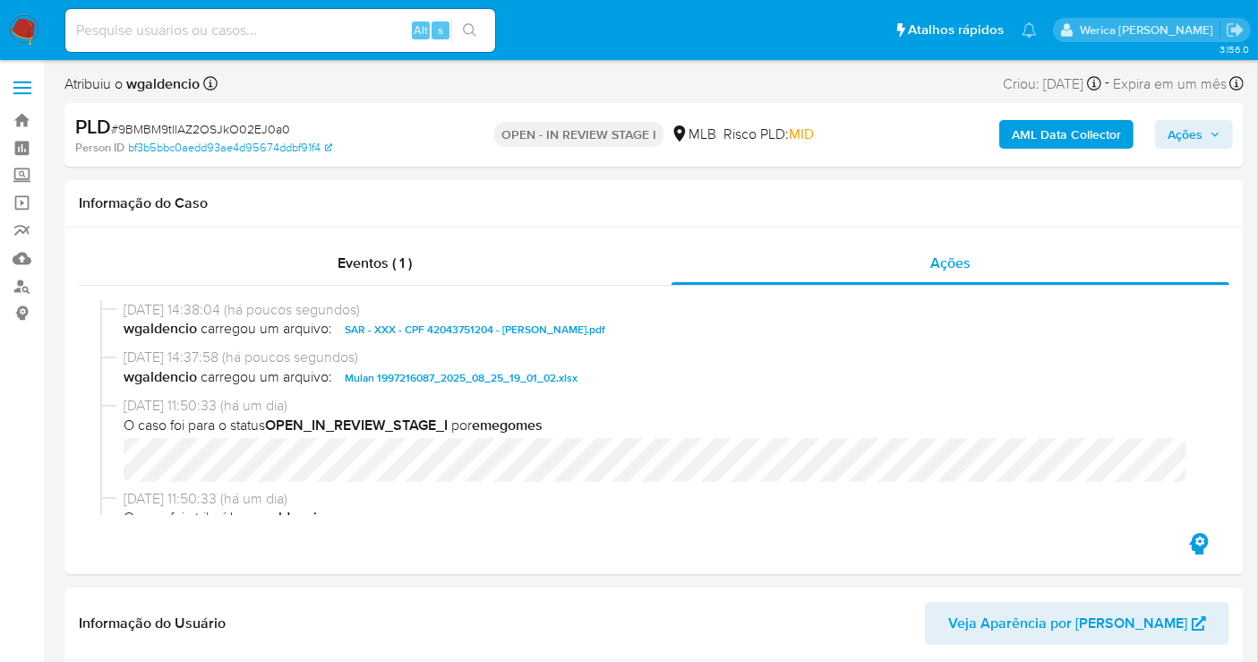
click at [1192, 128] on span "Ações" at bounding box center [1185, 134] width 35 height 29
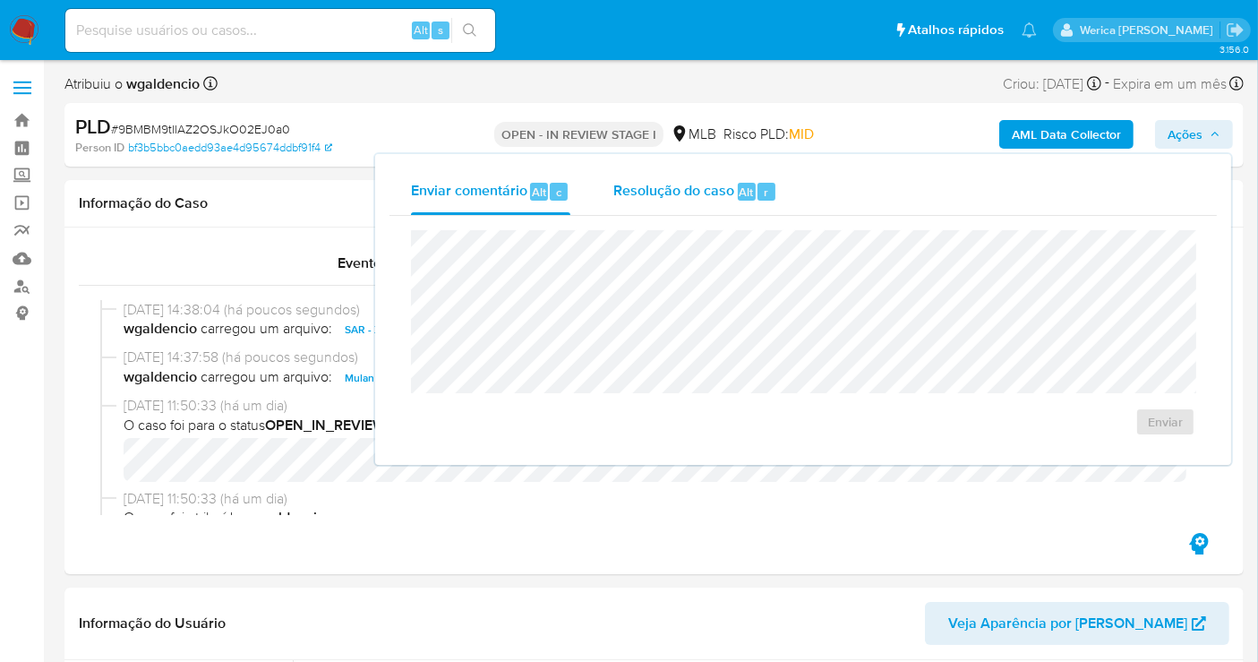
click at [760, 206] on div "Resolução do caso Alt r" at bounding box center [696, 191] width 164 height 47
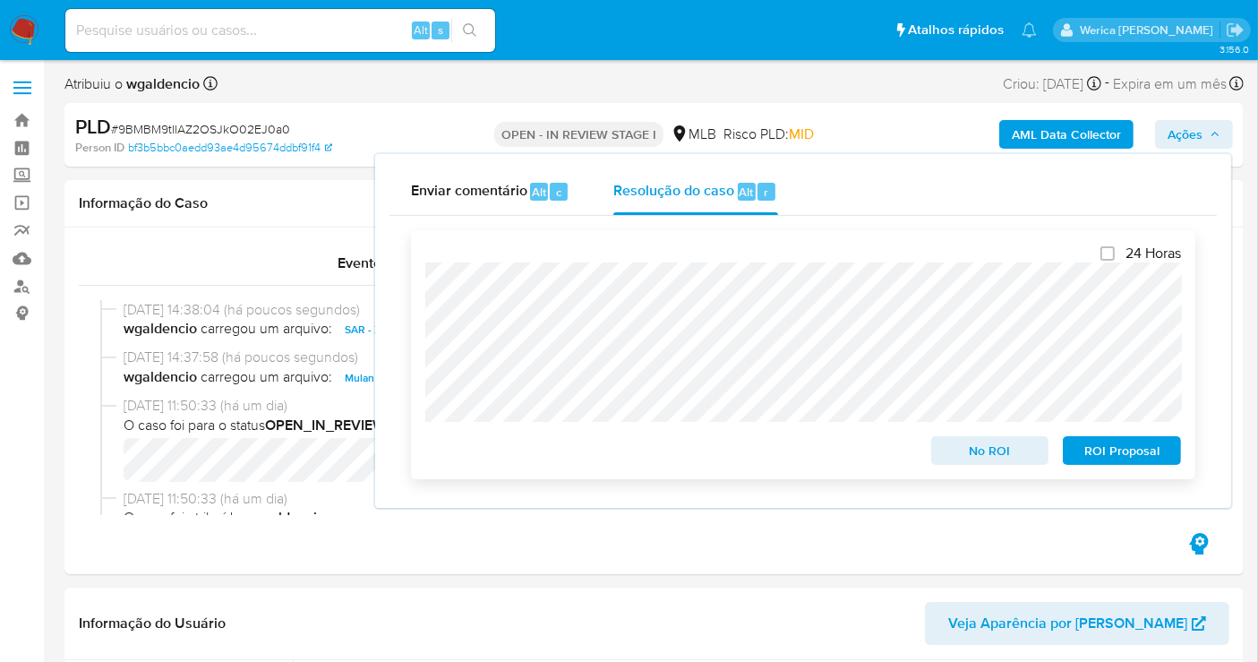
click at [1103, 450] on span "ROI Proposal" at bounding box center [1122, 450] width 93 height 25
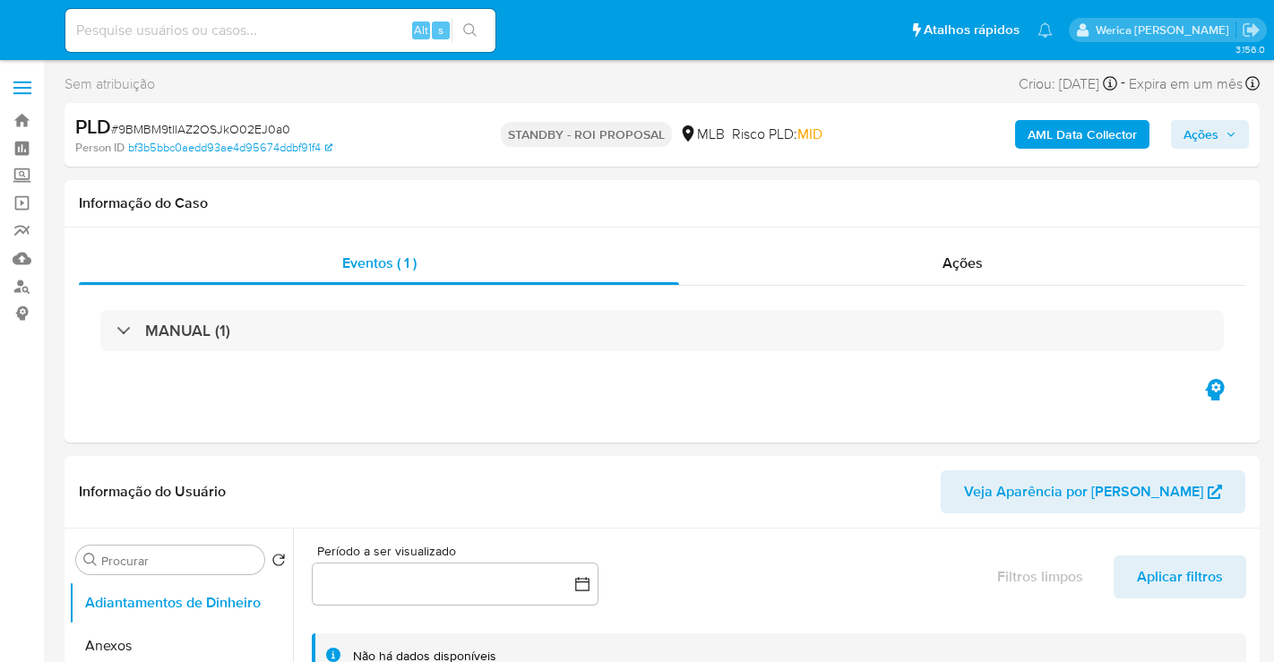
select select "10"
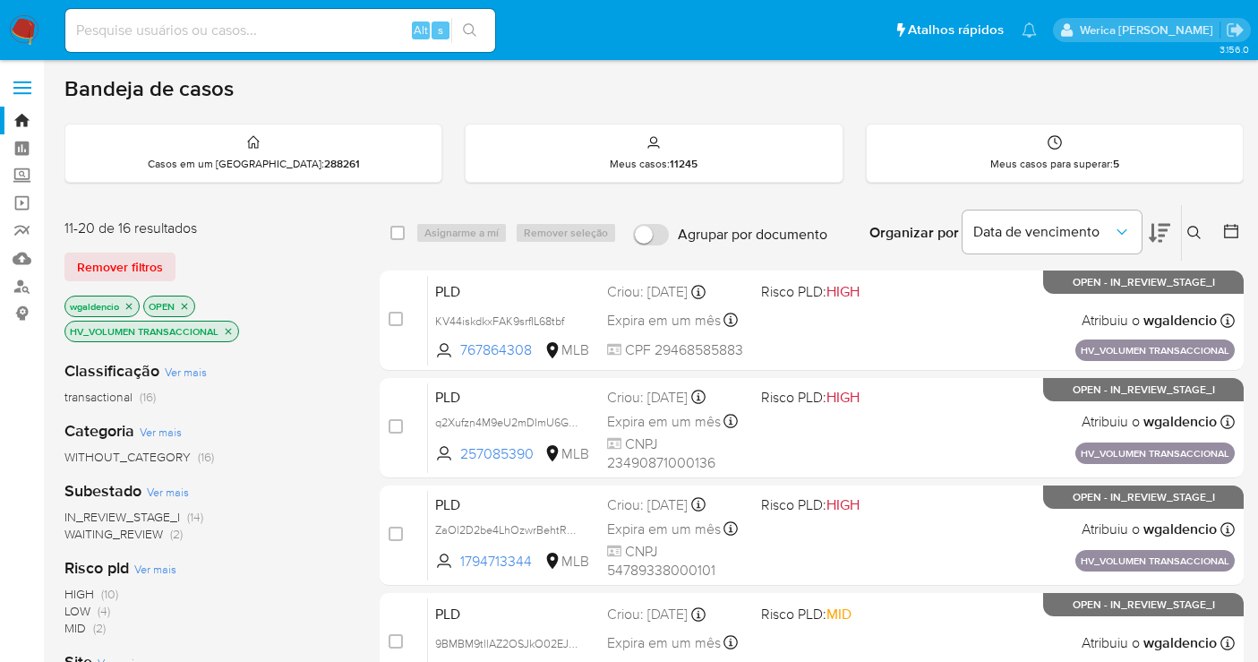
scroll to position [298, 0]
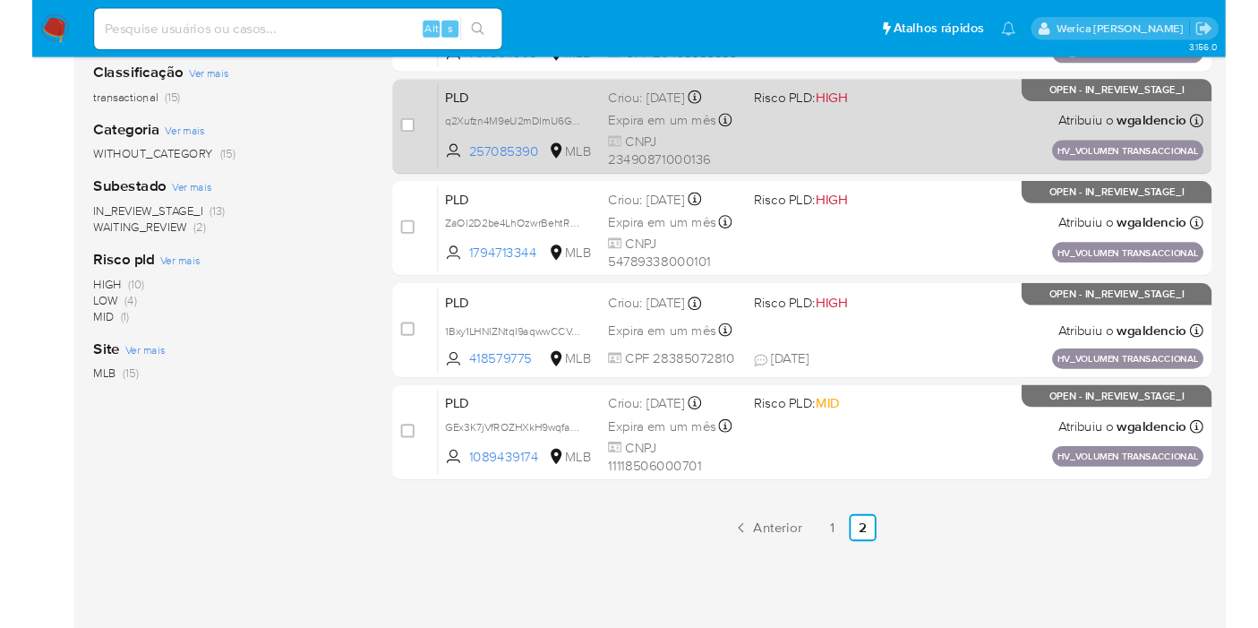
scroll to position [388, 0]
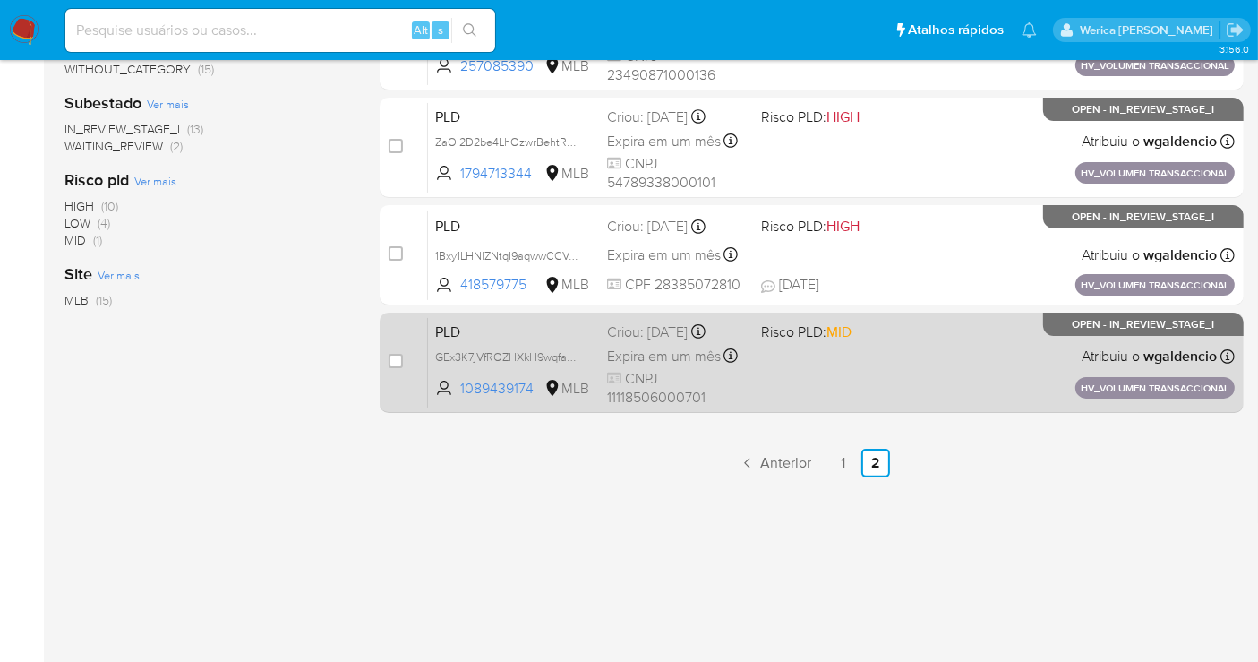
click at [903, 351] on div "PLD GEx3K7jVfROZHXkH9wqfaeU4 1089439174 MLB Risco PLD: MID Criou: [DATE] Criou:…" at bounding box center [831, 362] width 807 height 90
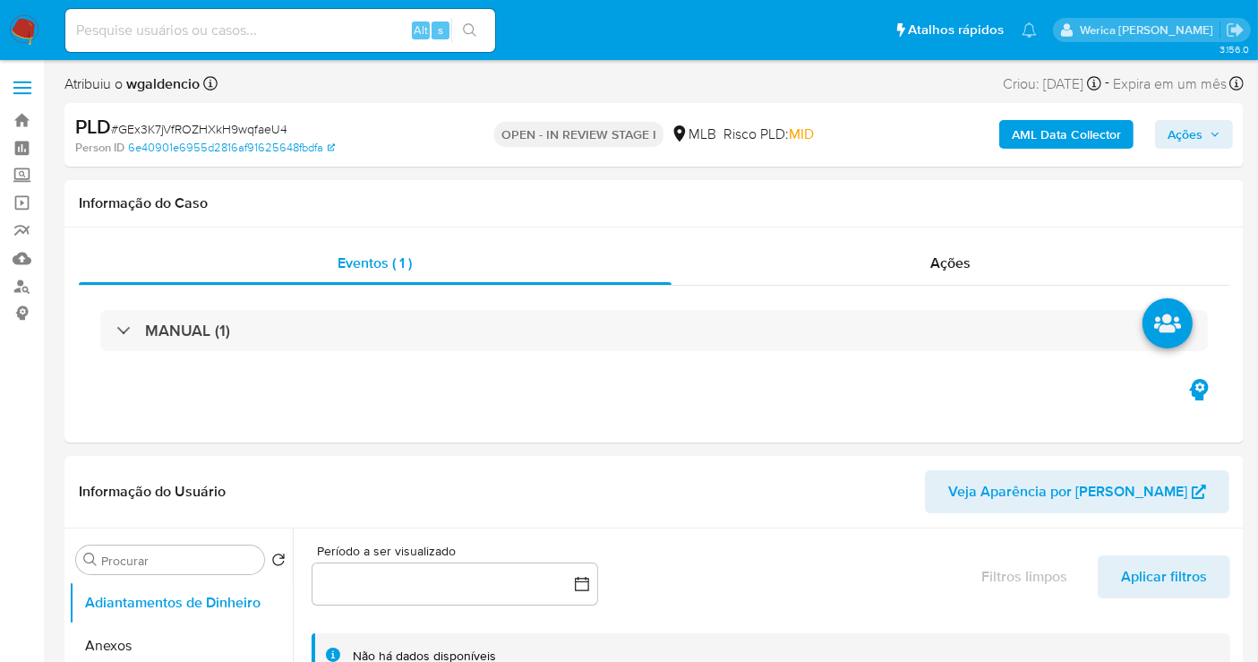
select select "10"
click at [826, 354] on div "MANUAL (1)" at bounding box center [654, 331] width 1151 height 90
click at [826, 356] on div "MANUAL (1)" at bounding box center [654, 331] width 1151 height 90
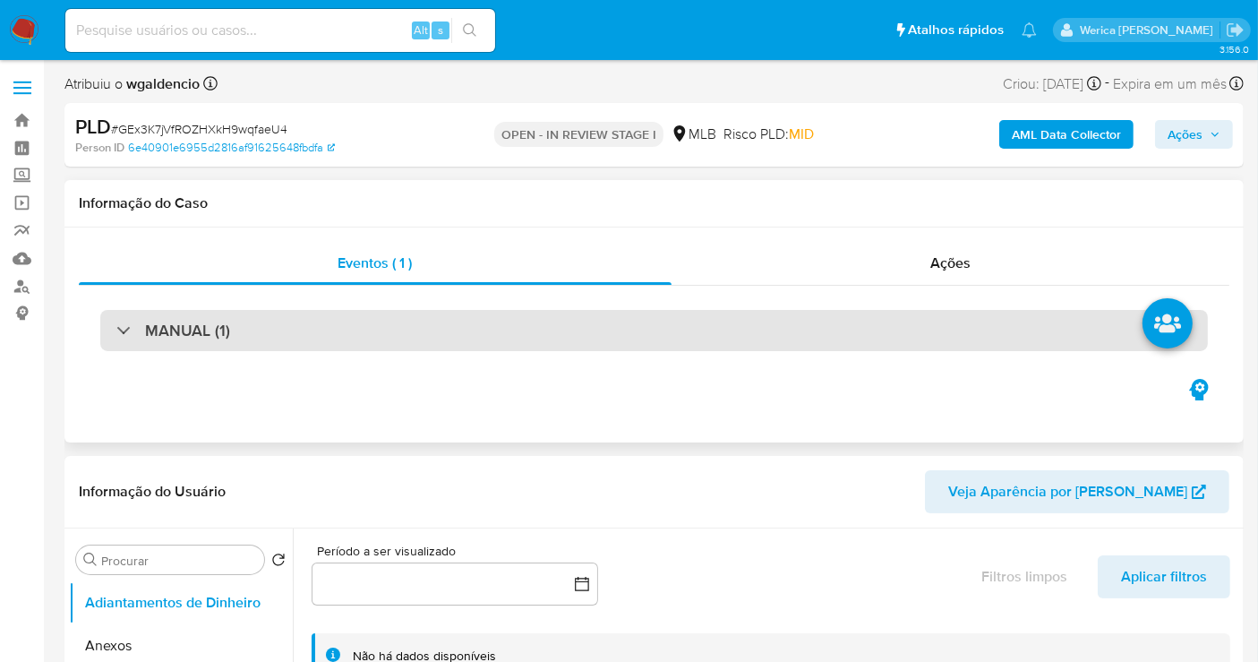
click at [827, 336] on div "MANUAL (1)" at bounding box center [654, 330] width 1108 height 41
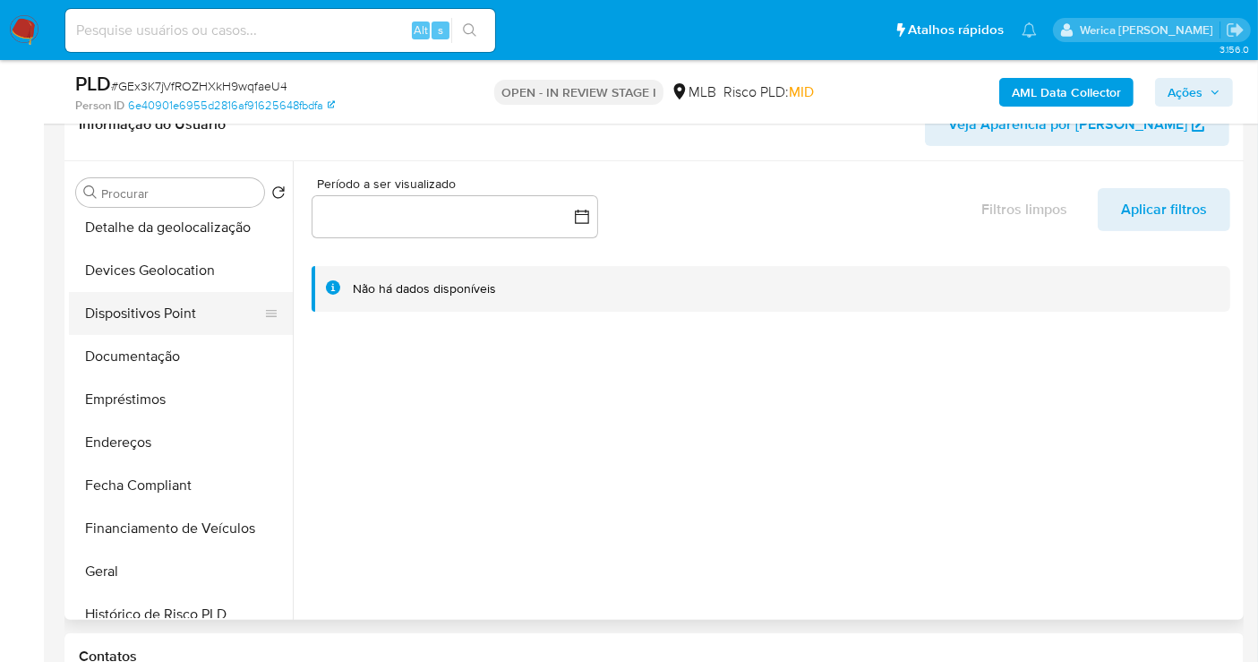
scroll to position [398, 0]
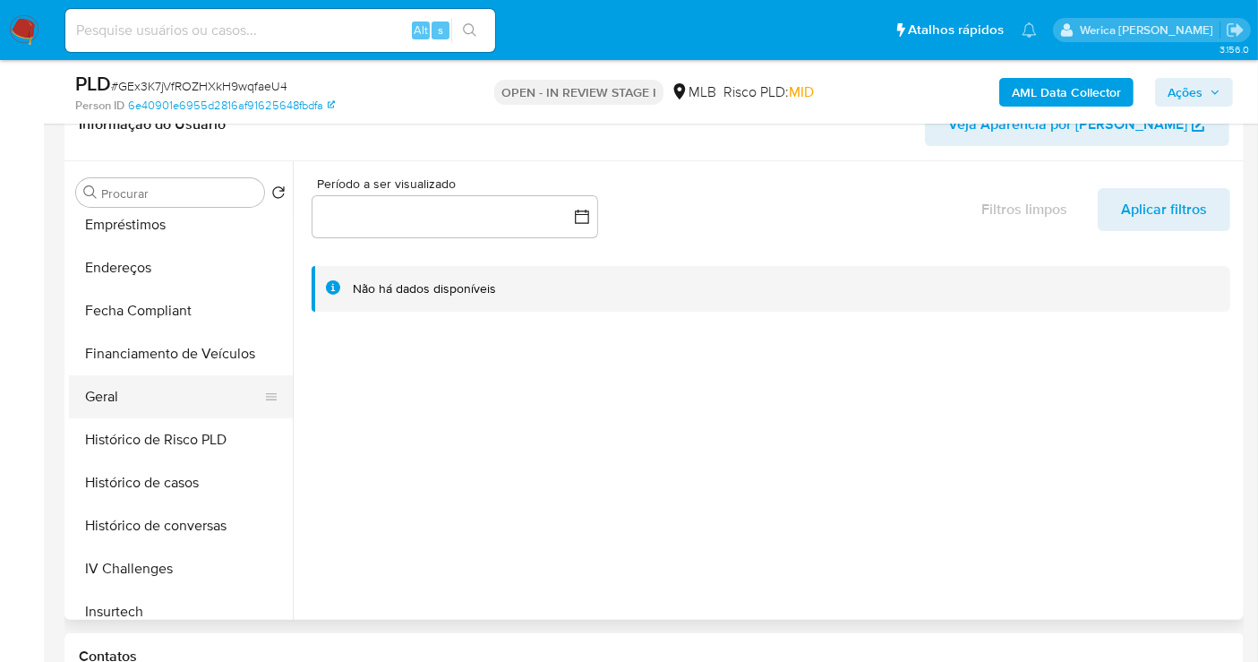
click at [171, 375] on button "Geral" at bounding box center [174, 396] width 210 height 43
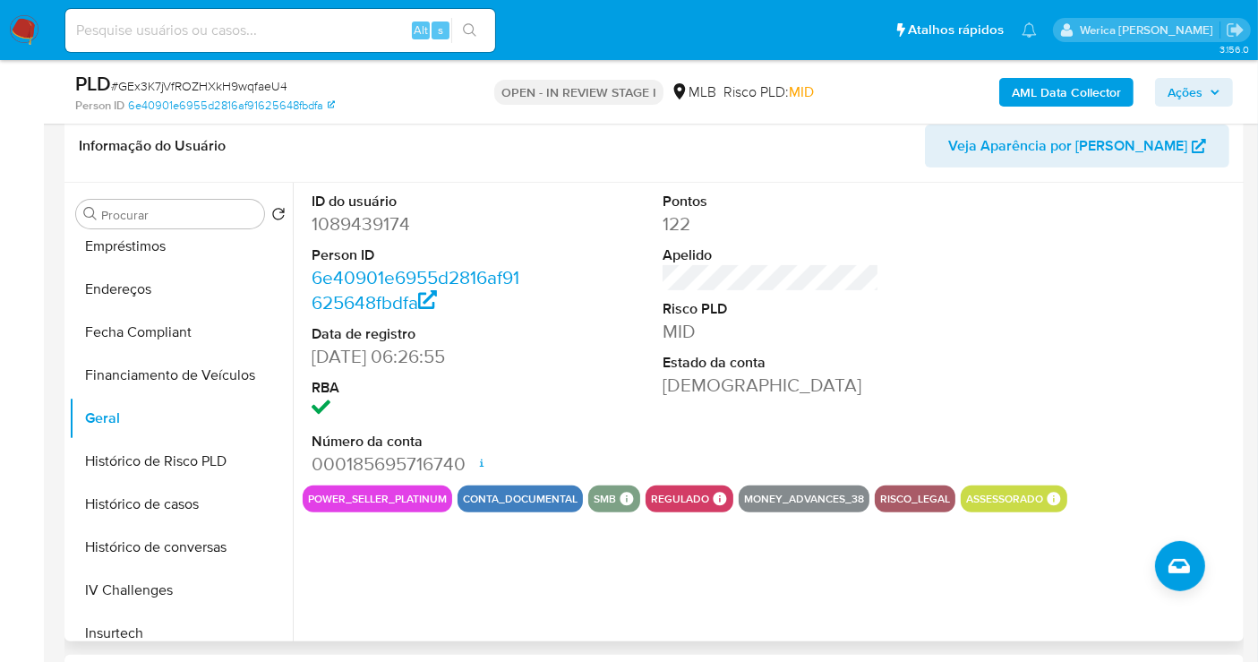
click at [348, 213] on dd "1089439174" at bounding box center [420, 223] width 217 height 25
copy dd "1089439174"
click at [161, 502] on button "Histórico de casos" at bounding box center [174, 504] width 210 height 43
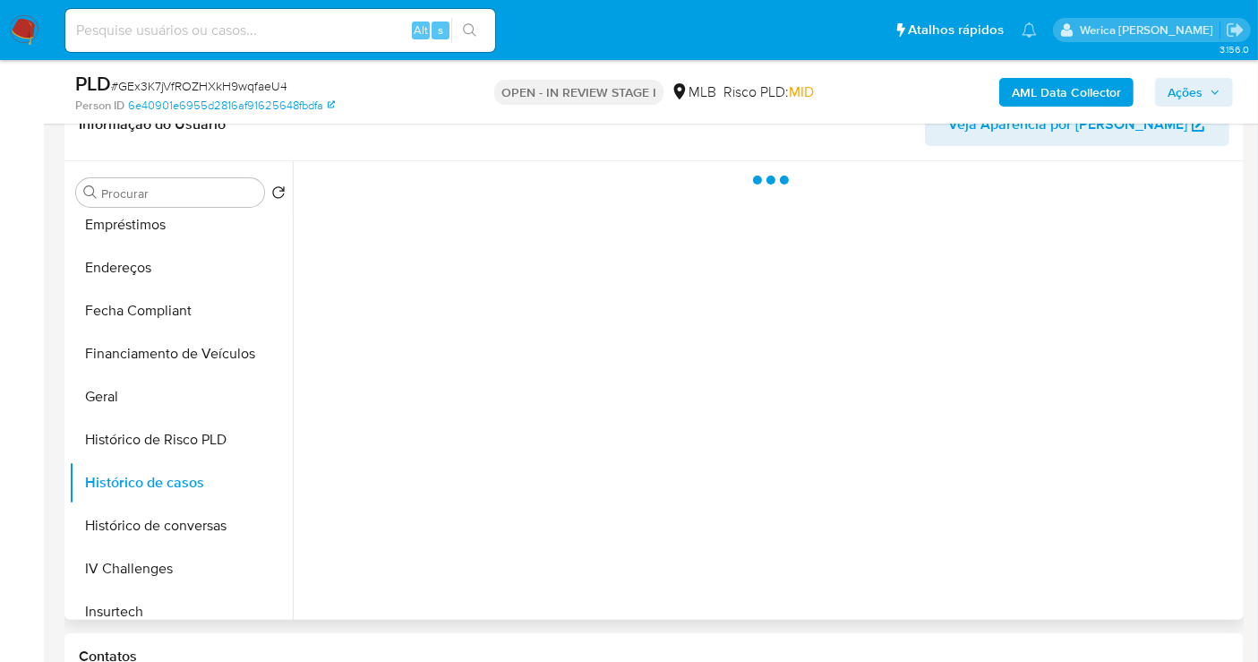
click at [594, 378] on div at bounding box center [766, 390] width 947 height 459
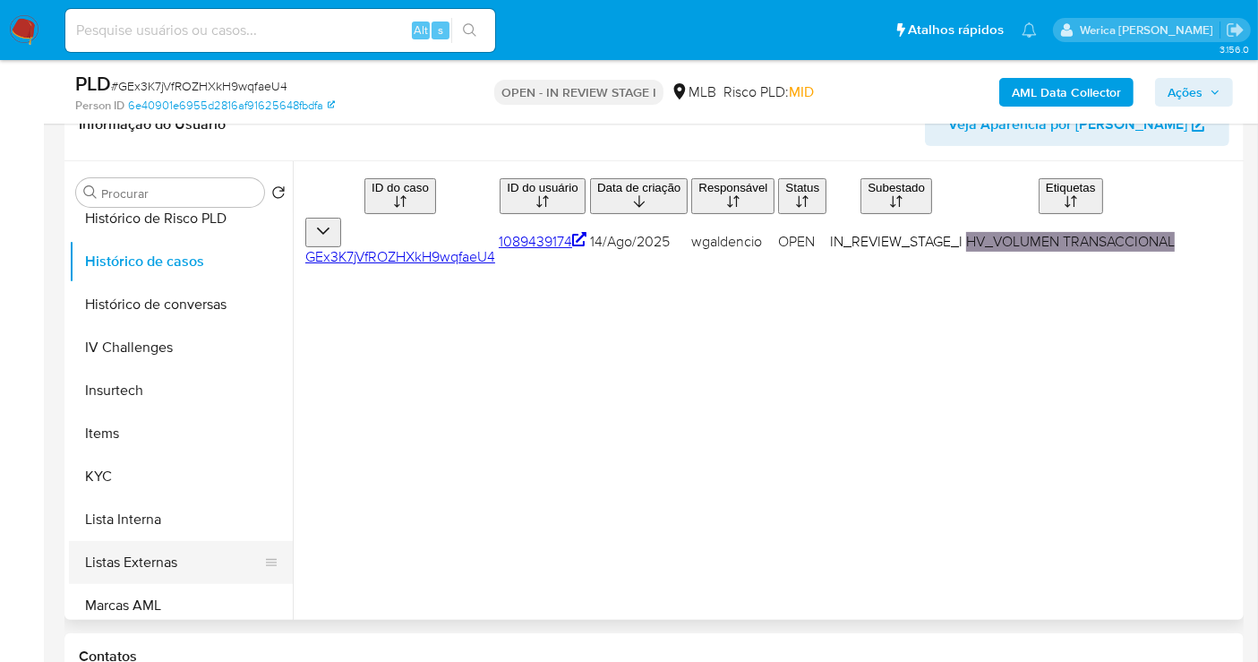
scroll to position [696, 0]
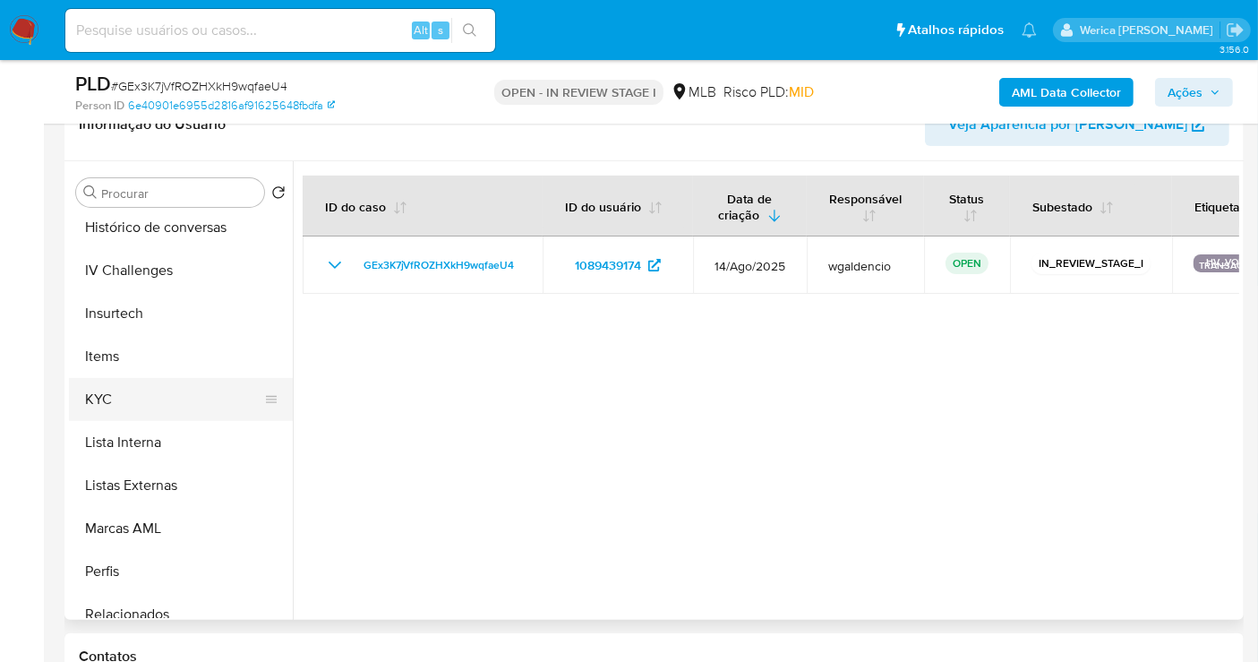
click at [193, 405] on button "KYC" at bounding box center [174, 399] width 210 height 43
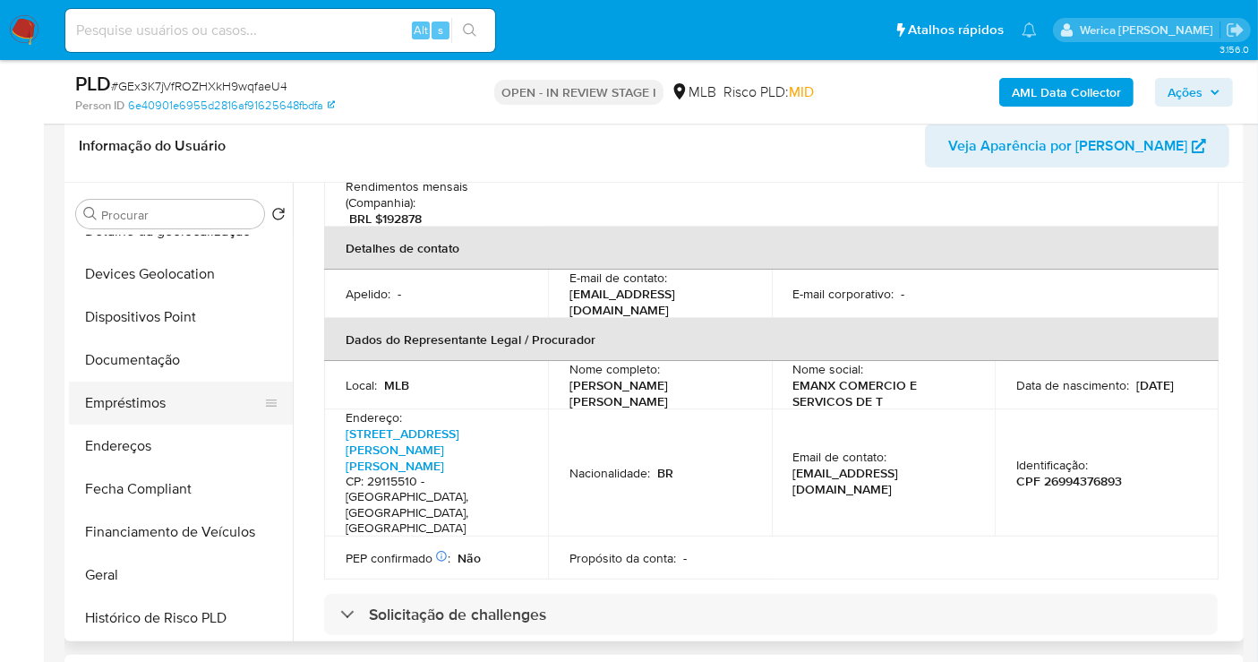
scroll to position [99, 0]
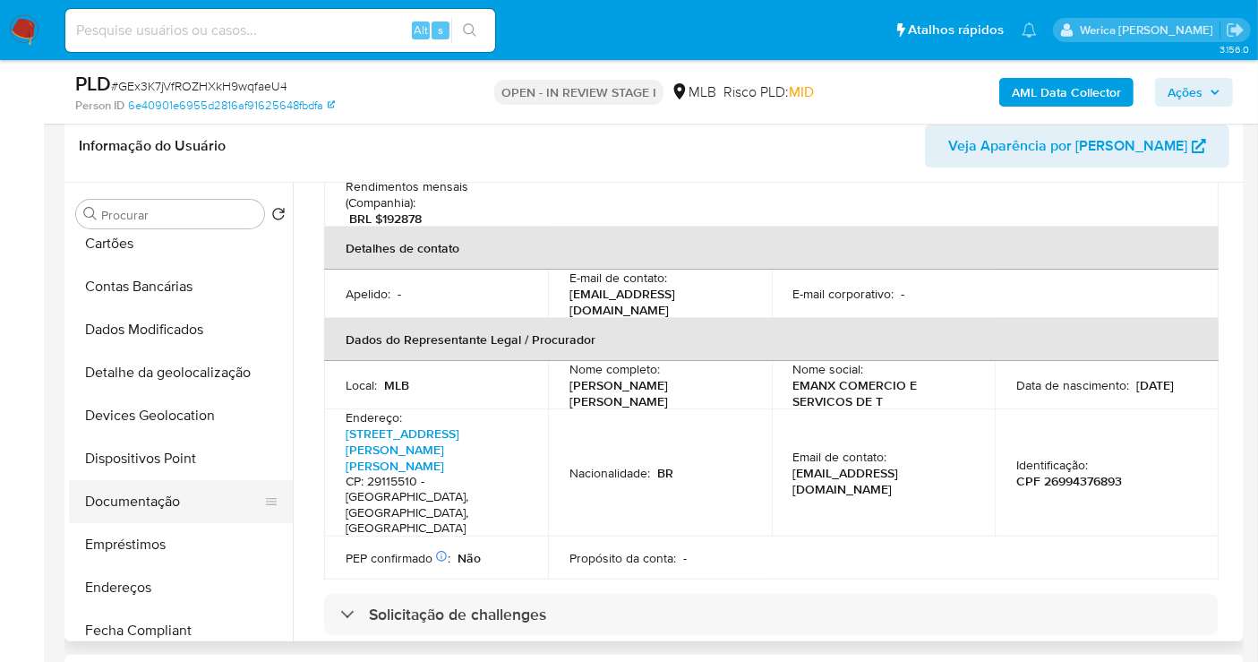
click at [146, 484] on button "Documentação" at bounding box center [174, 501] width 210 height 43
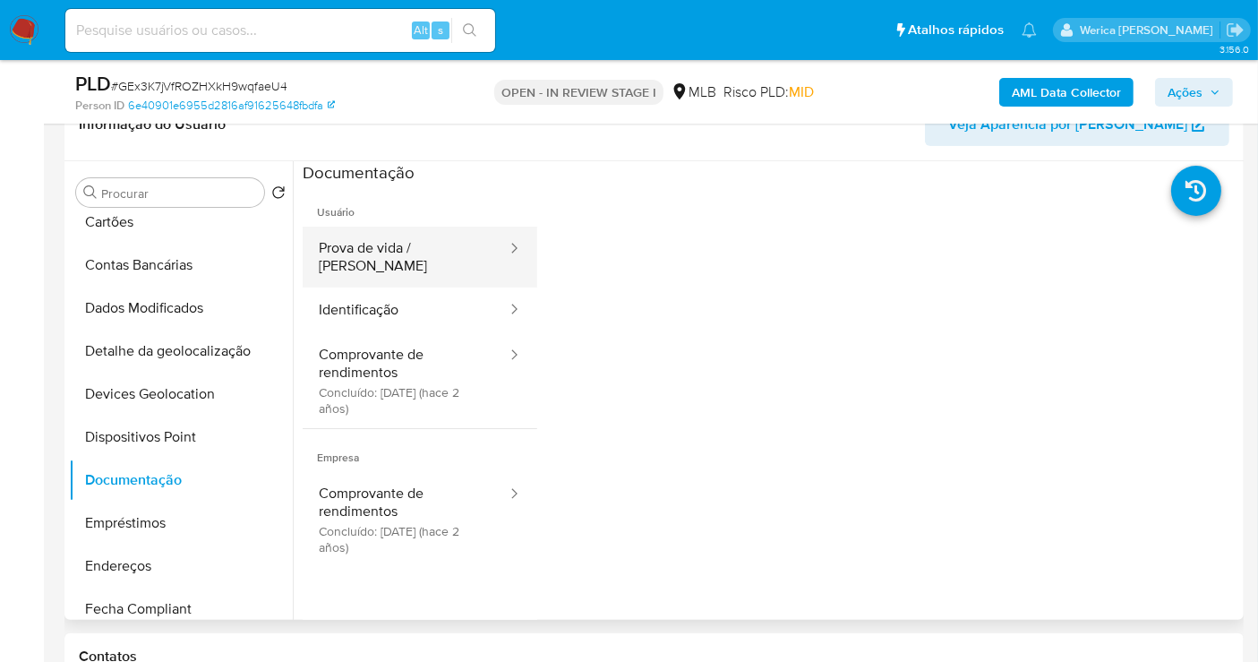
click at [406, 260] on button "Prova de vida / [PERSON_NAME]" at bounding box center [406, 257] width 206 height 61
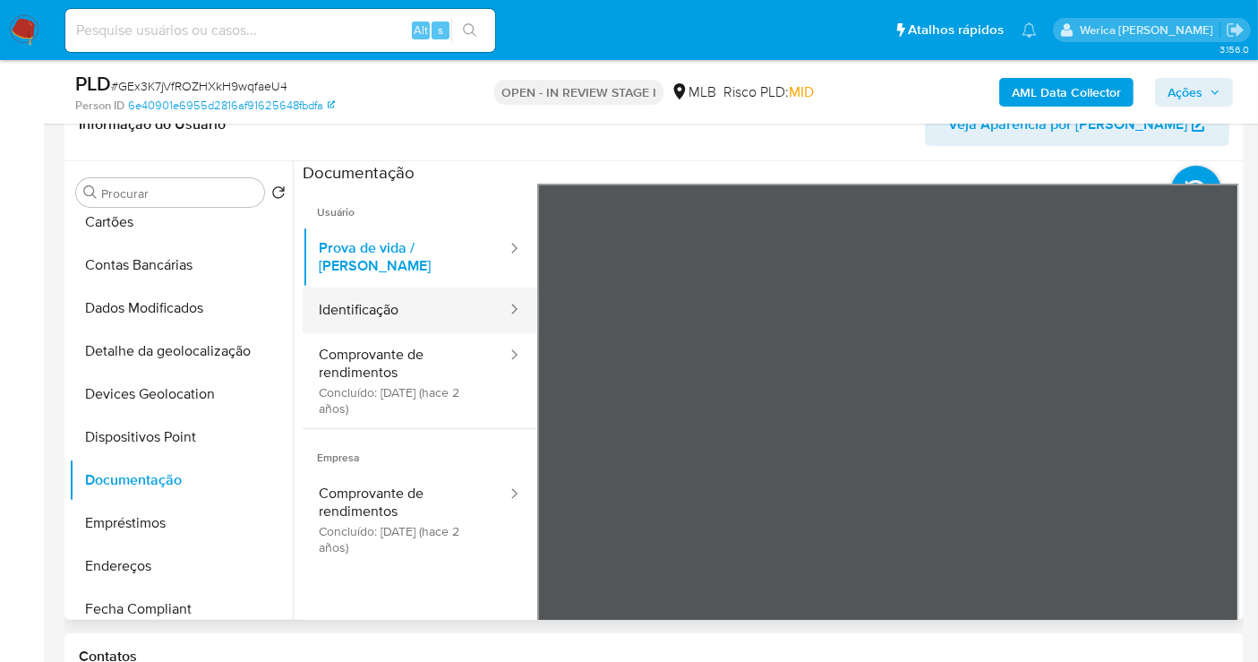
click at [420, 308] on button "Identificação" at bounding box center [406, 311] width 206 height 46
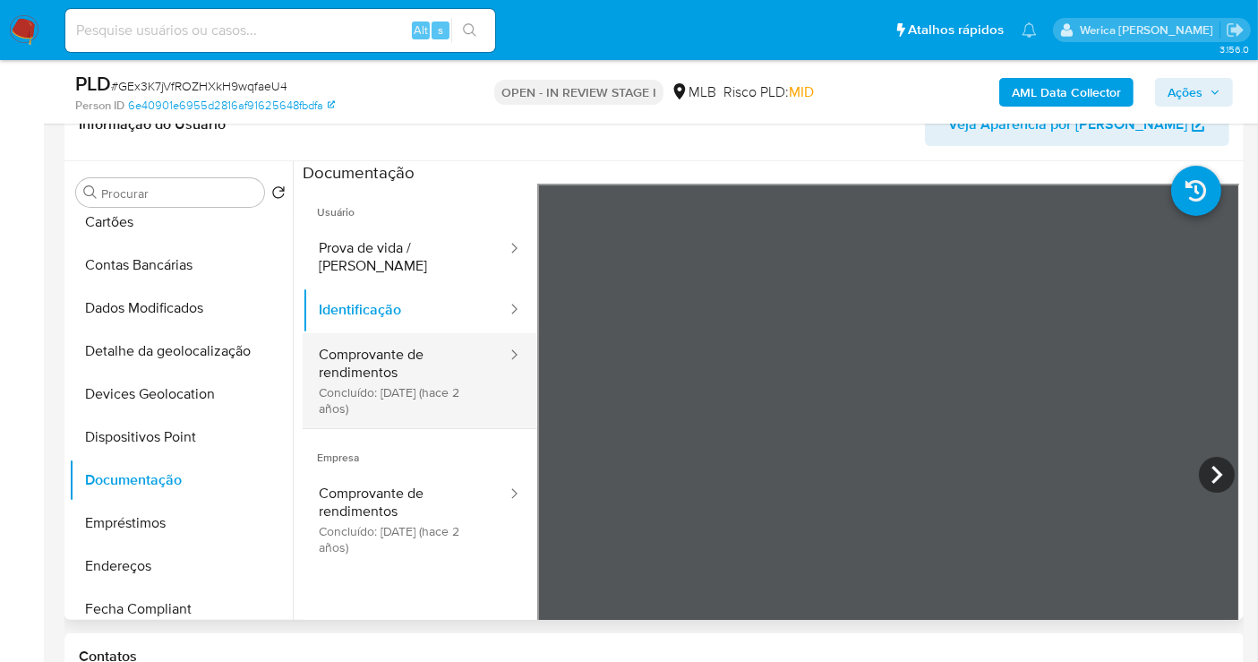
click at [432, 381] on button "Comprovante de rendimentos Concluído: [DATE] (hace 2 años)" at bounding box center [406, 380] width 206 height 95
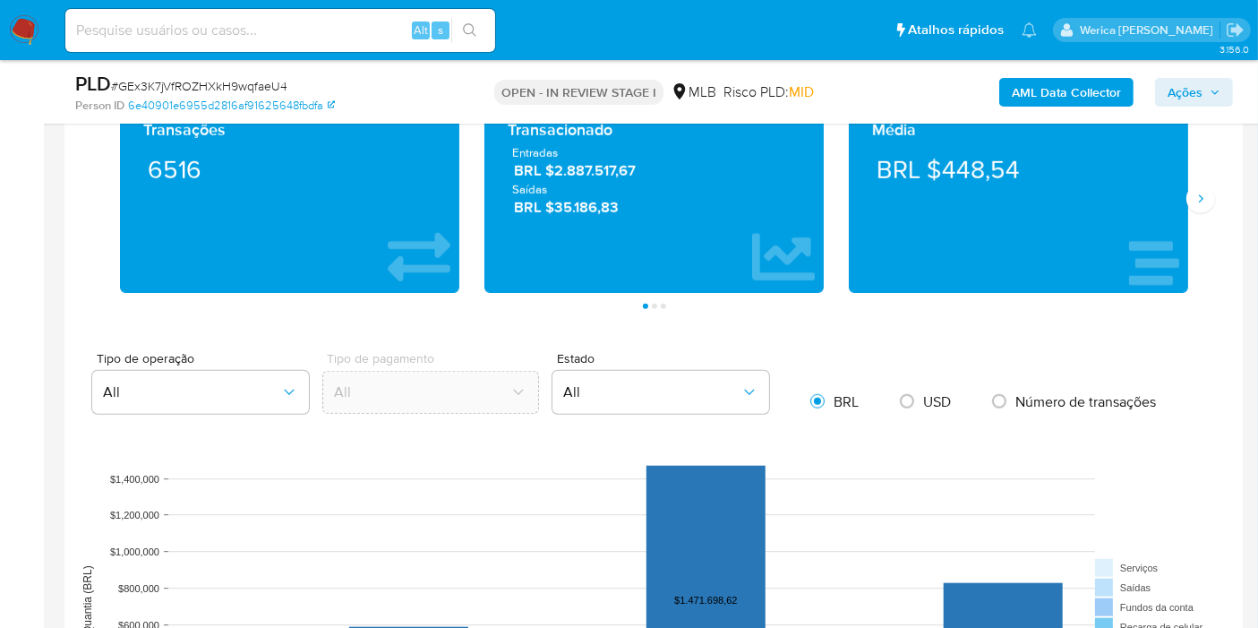
scroll to position [1292, 0]
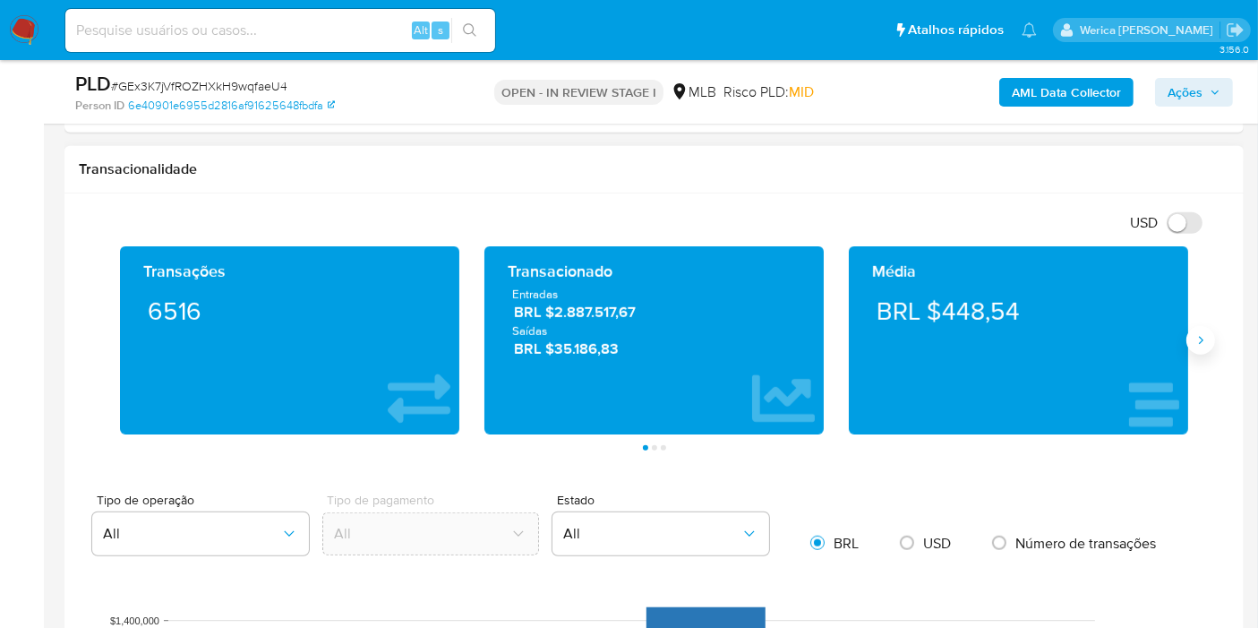
click at [1195, 326] on button "Siguiente" at bounding box center [1201, 340] width 29 height 29
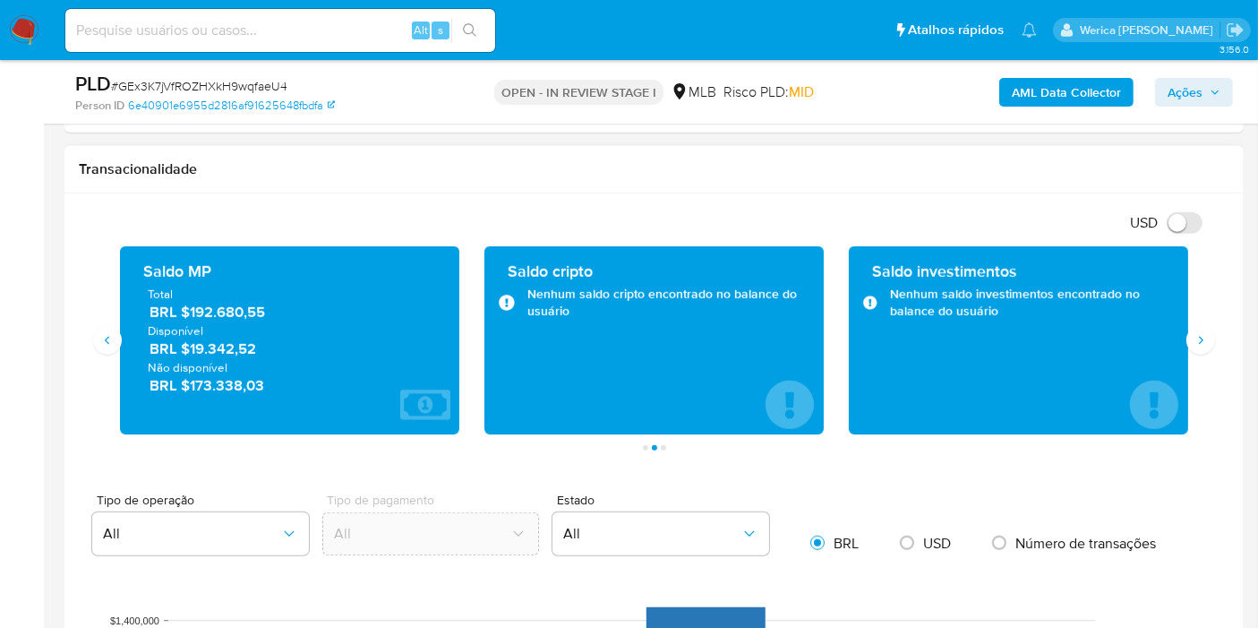
drag, startPoint x: 191, startPoint y: 308, endPoint x: 290, endPoint y: 297, distance: 100.0
click at [290, 302] on span "BRL $192.680,55" at bounding box center [291, 312] width 282 height 21
click at [1205, 337] on icon "Siguiente" at bounding box center [1201, 340] width 14 height 14
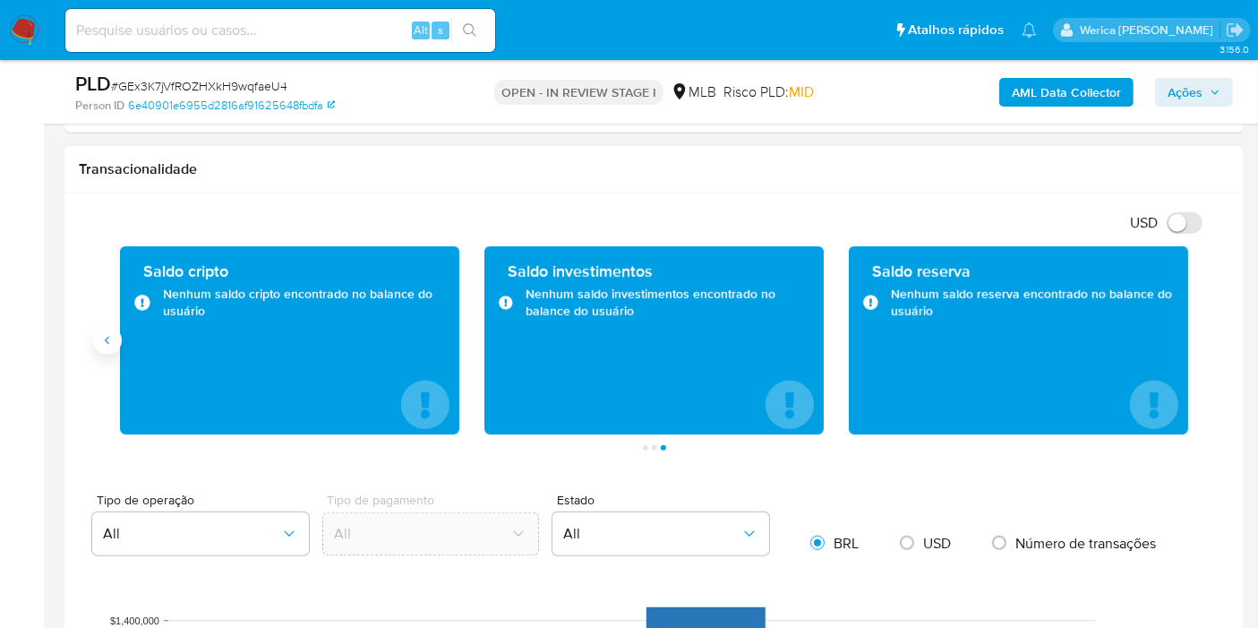
click at [112, 349] on button "Anterior" at bounding box center [107, 340] width 29 height 29
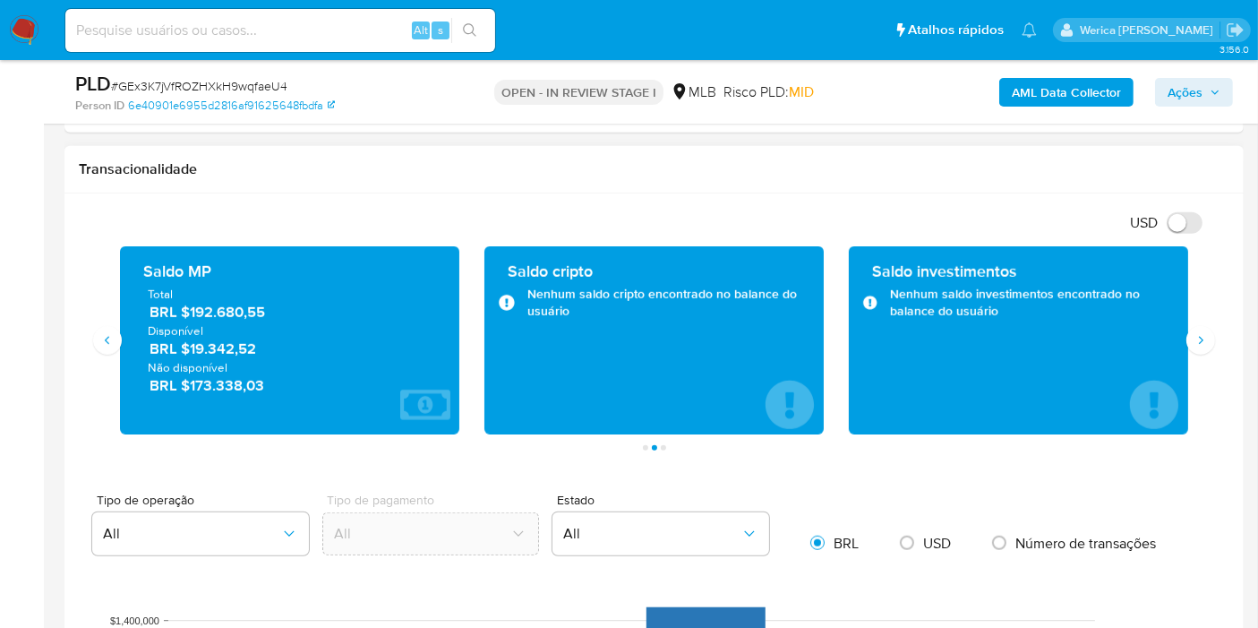
drag, startPoint x: 999, startPoint y: 458, endPoint x: 1003, endPoint y: 505, distance: 47.7
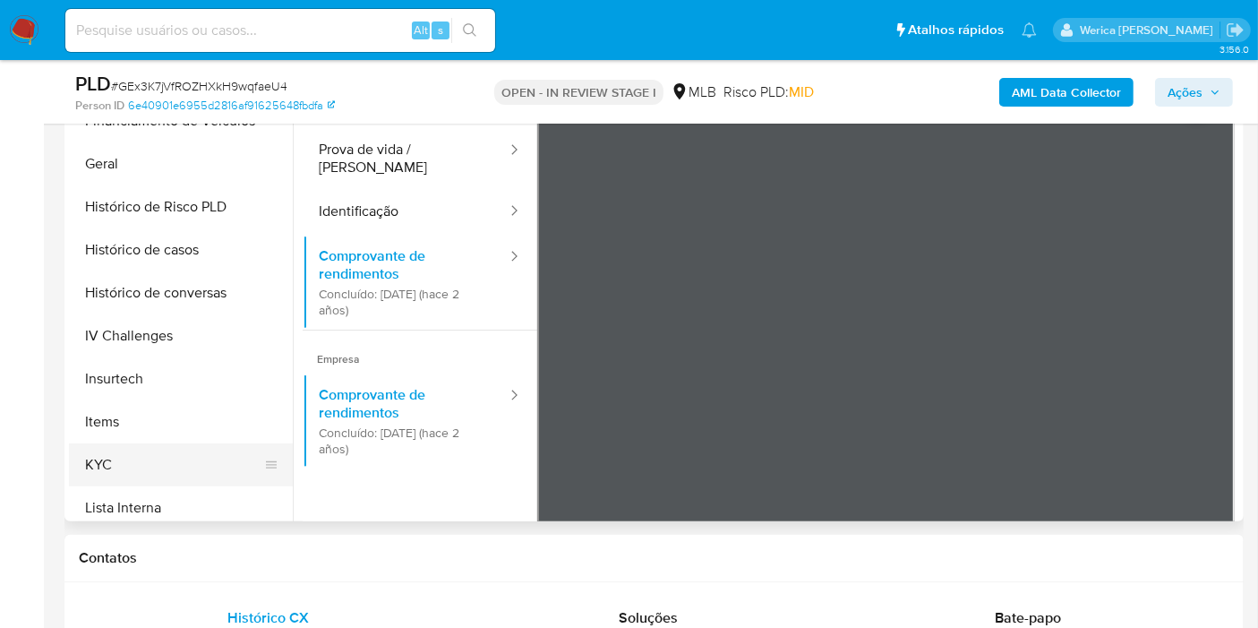
scroll to position [597, 0]
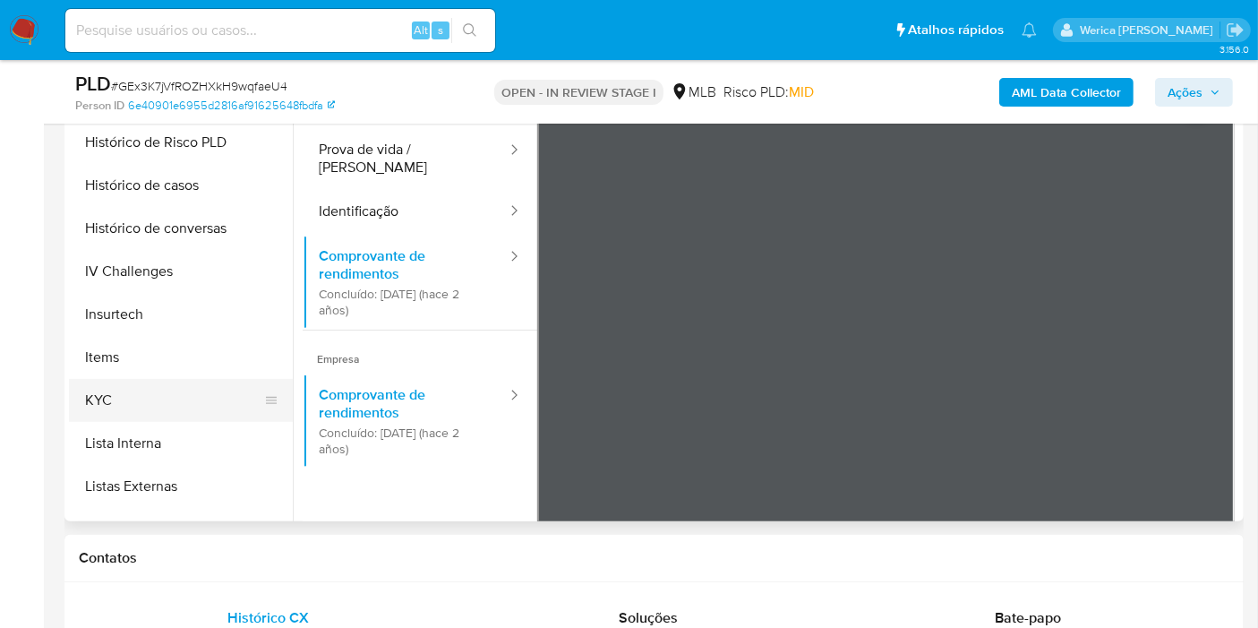
click at [148, 406] on button "KYC" at bounding box center [174, 400] width 210 height 43
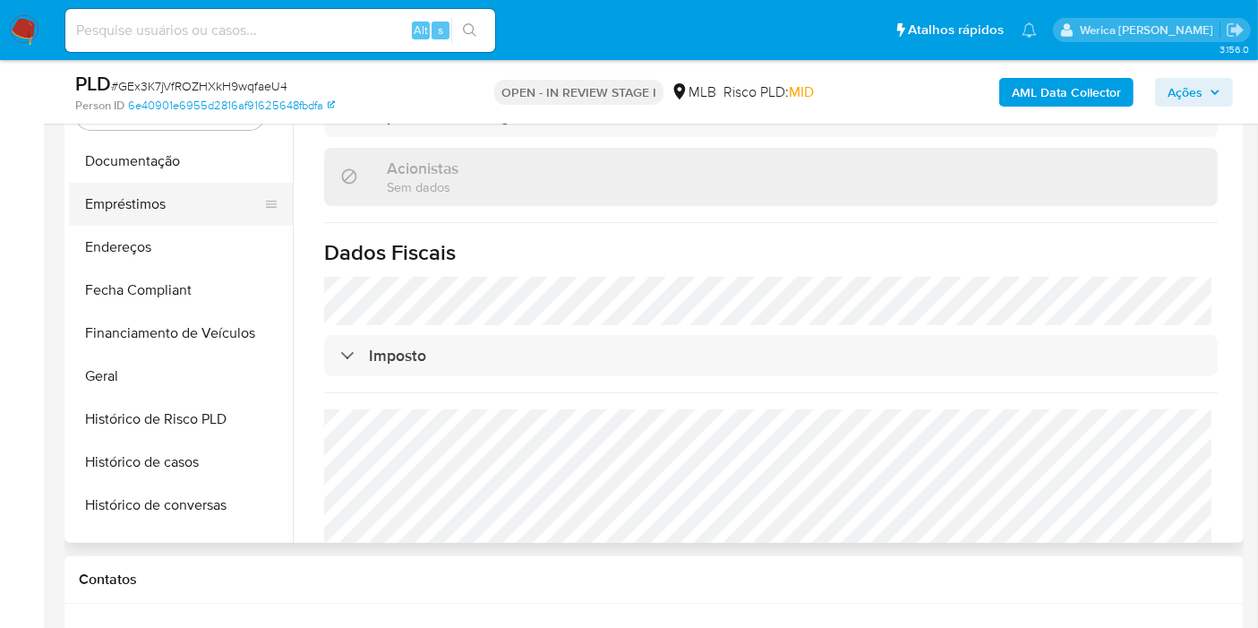
scroll to position [199, 0]
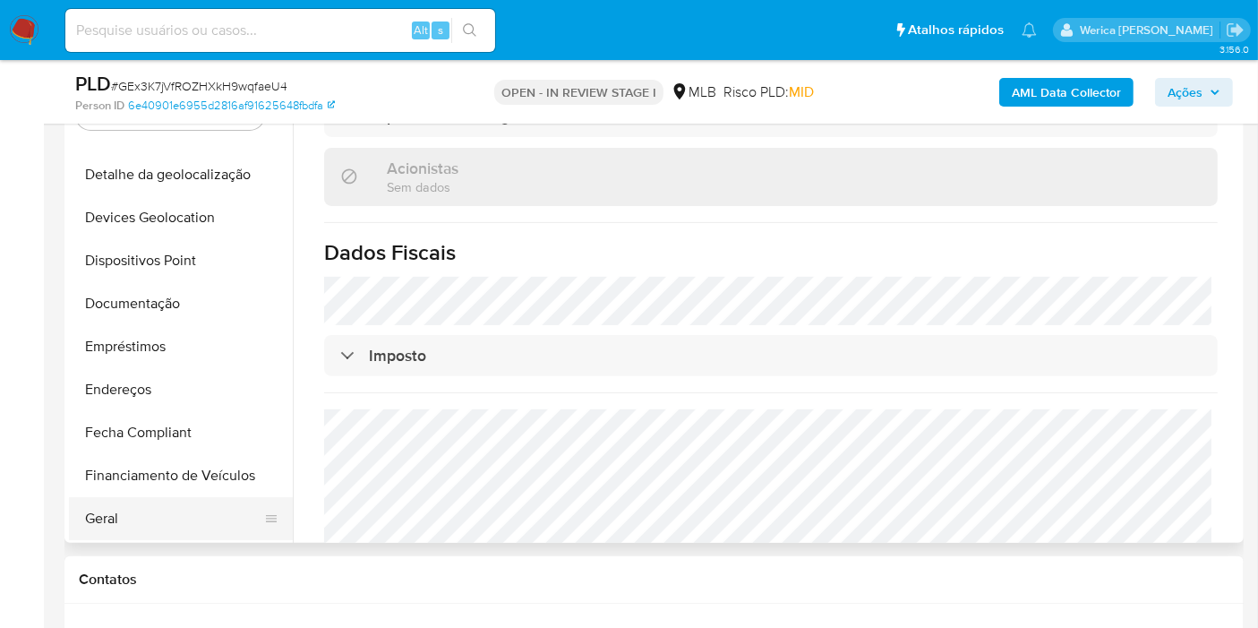
click at [166, 512] on button "Geral" at bounding box center [174, 518] width 210 height 43
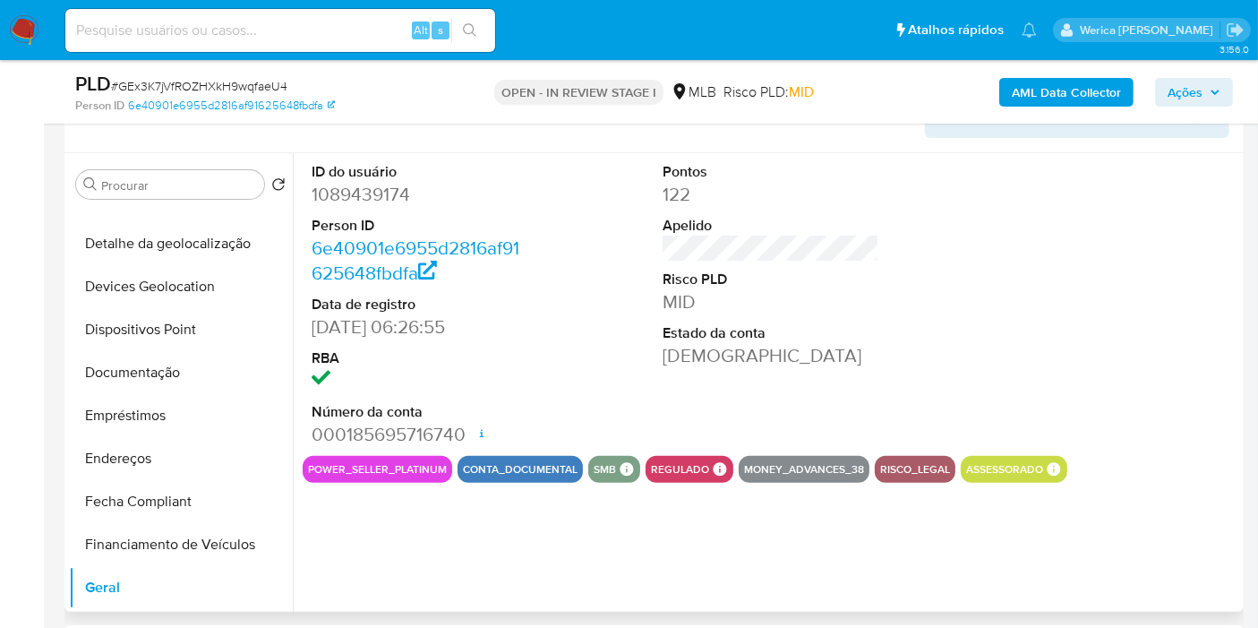
scroll to position [396, 0]
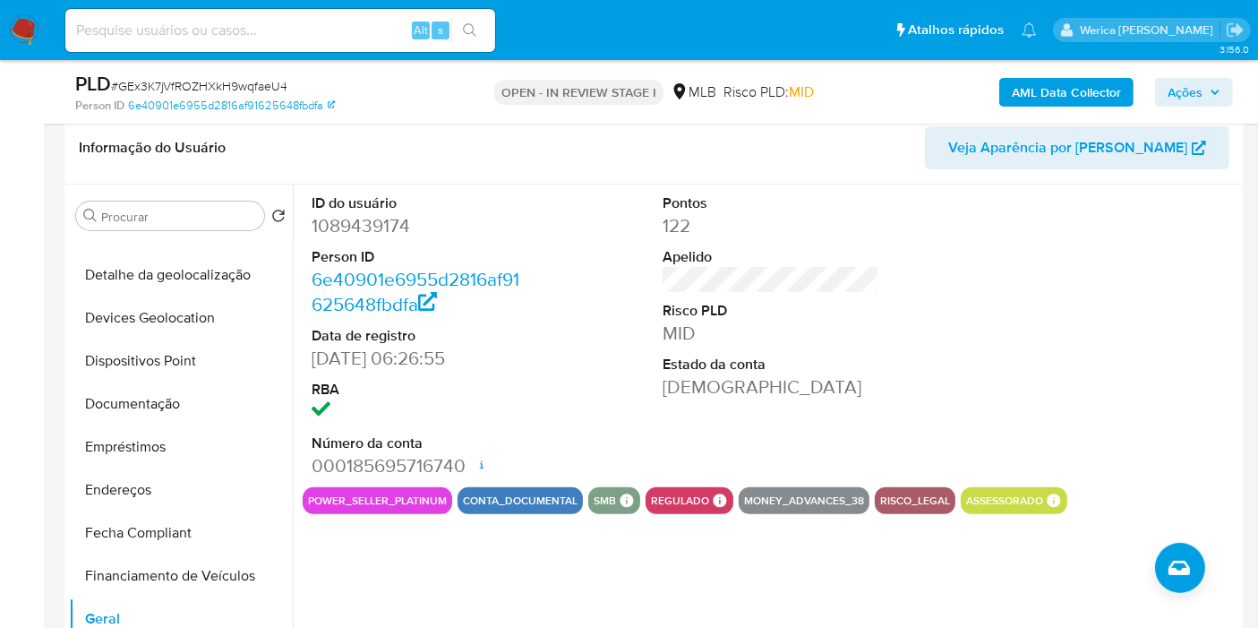
drag, startPoint x: 1101, startPoint y: 381, endPoint x: 1095, endPoint y: 314, distance: 66.5
click at [1101, 381] on div at bounding box center [1123, 336] width 235 height 303
click at [1038, 267] on div at bounding box center [1123, 336] width 235 height 303
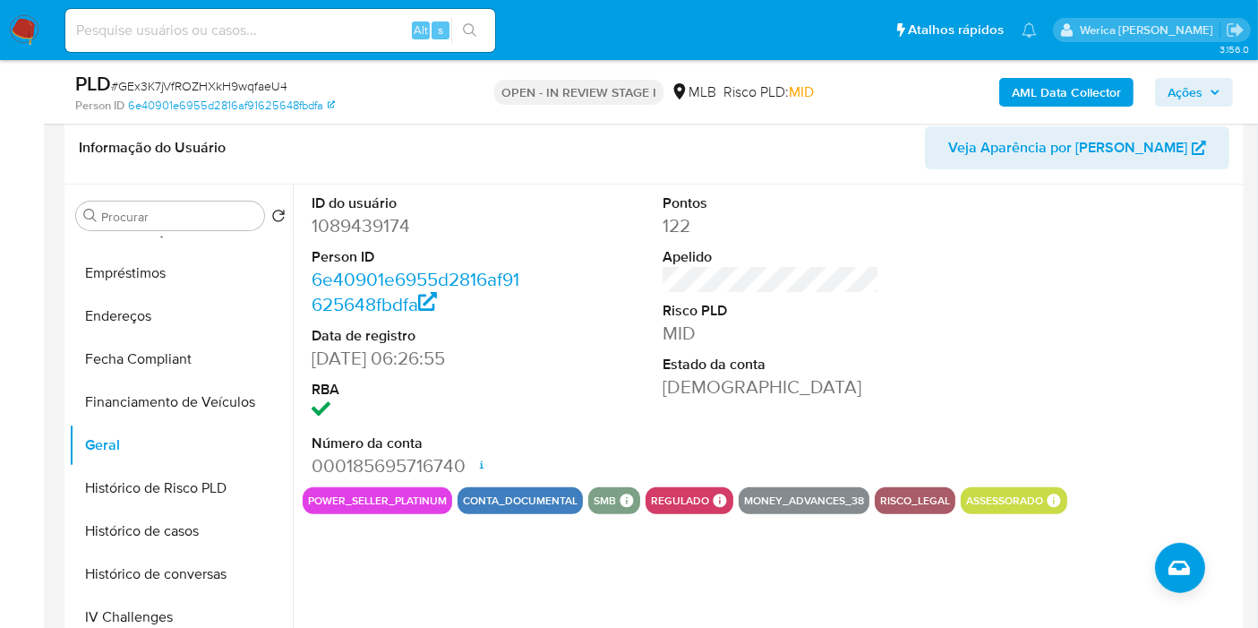
scroll to position [597, 0]
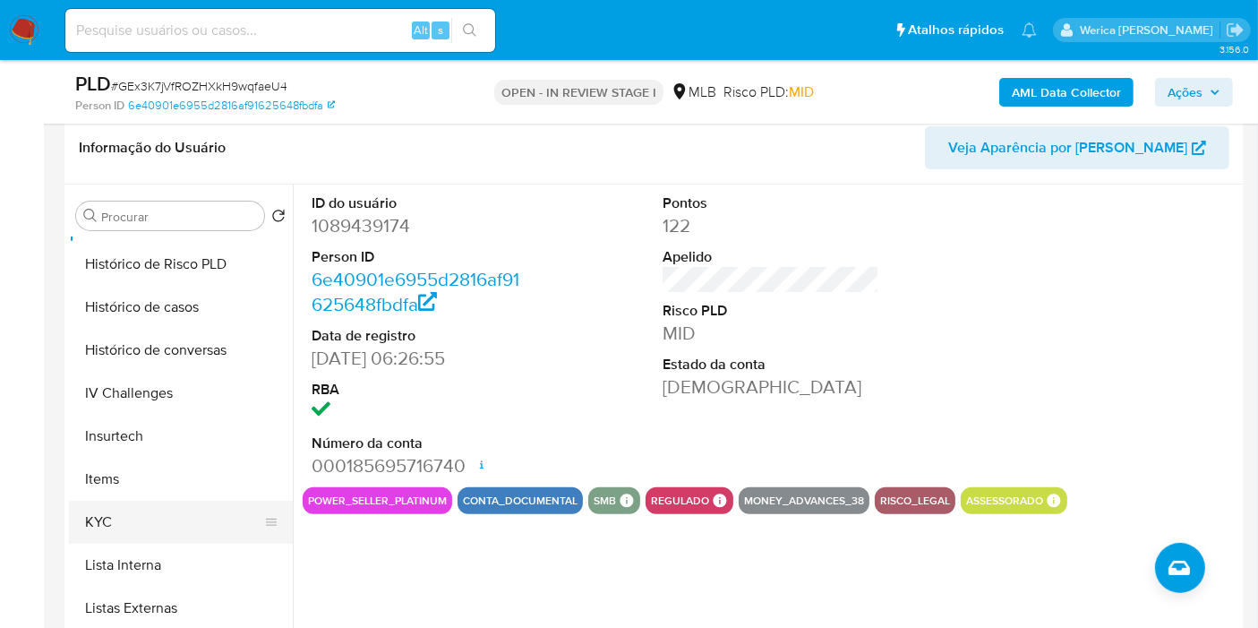
click at [142, 523] on button "KYC" at bounding box center [174, 522] width 210 height 43
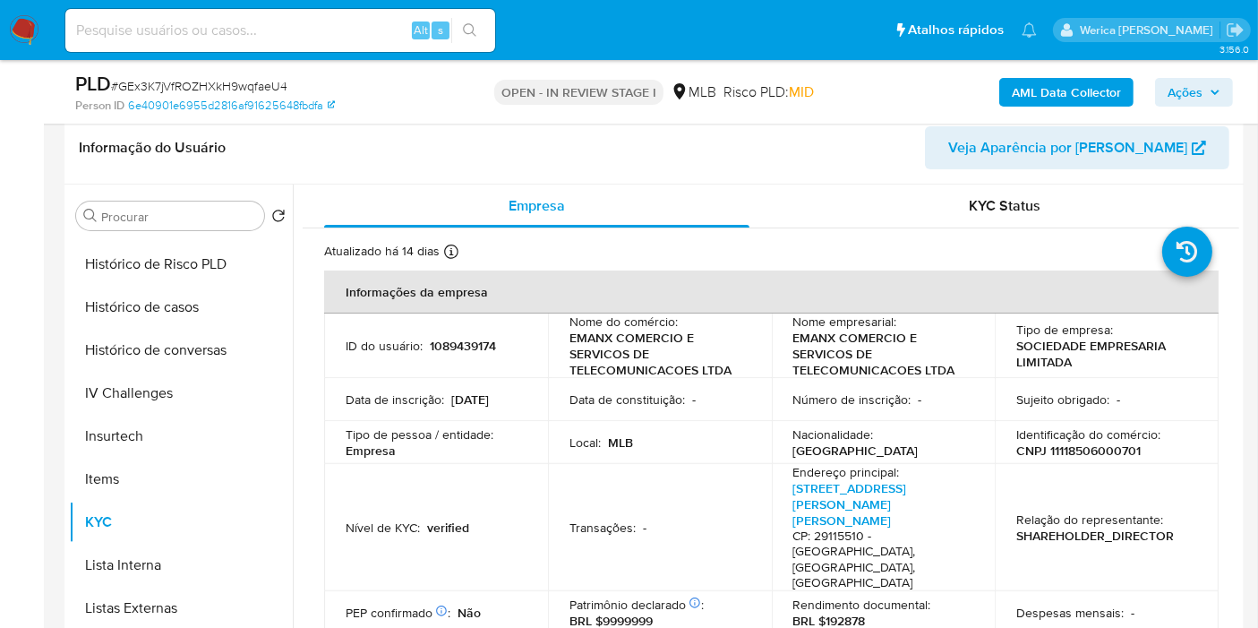
click at [1023, 473] on td "Relação do representante : SHAREHOLDER_DIRECTOR" at bounding box center [1107, 527] width 224 height 127
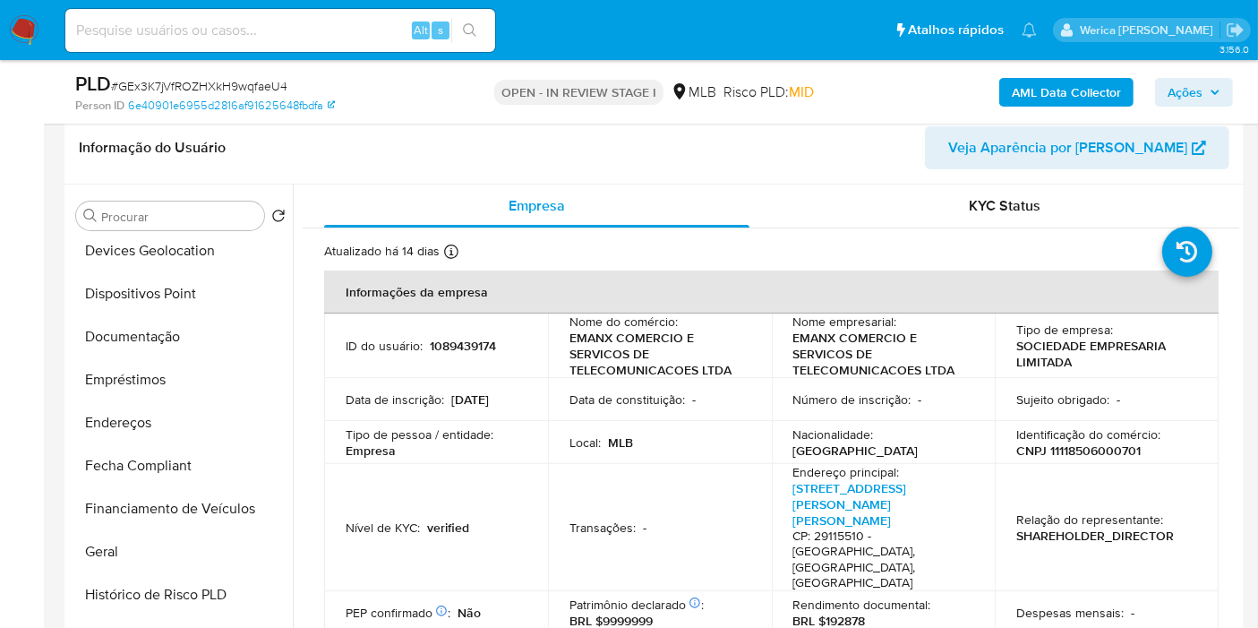
scroll to position [99, 0]
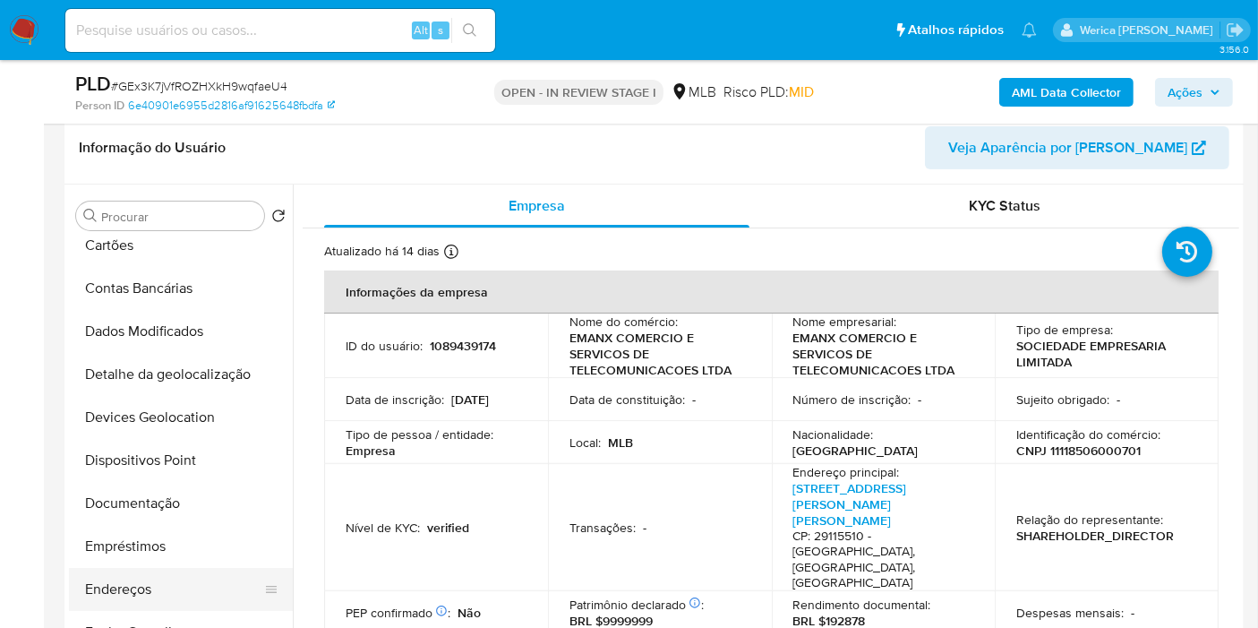
click at [178, 600] on button "Endereços" at bounding box center [174, 589] width 210 height 43
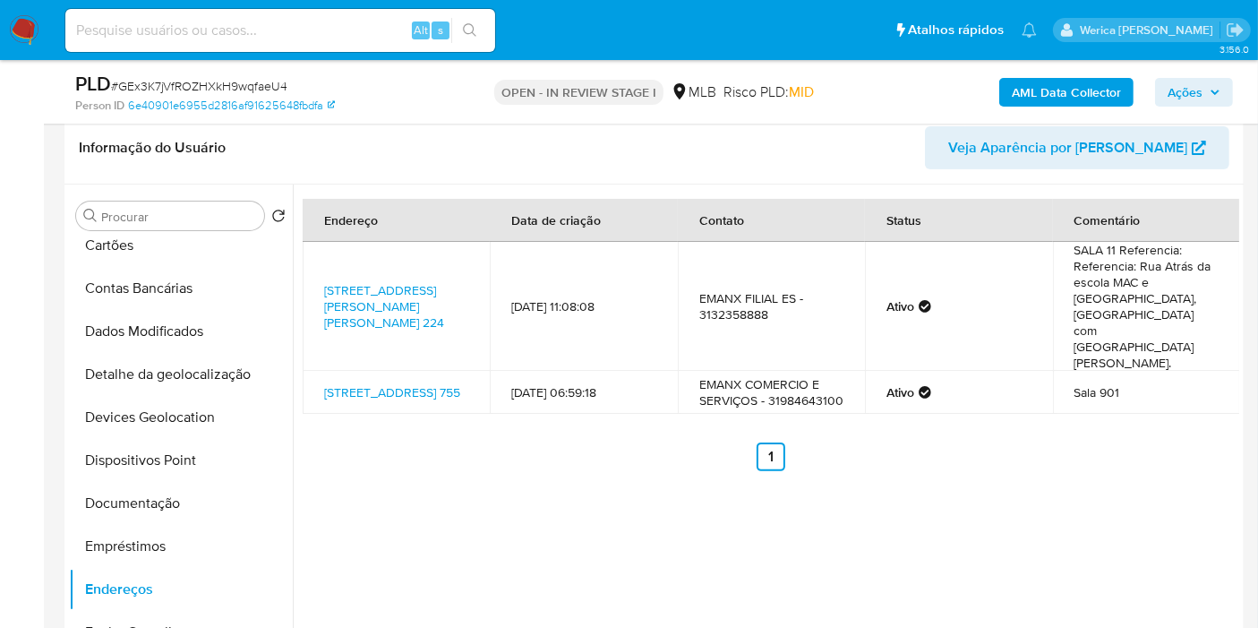
click at [1169, 443] on div "Endereço Data de criação Contato Status Comentário [STREET_ADDRESS][PERSON_NAME…" at bounding box center [766, 414] width 947 height 459
click at [1155, 410] on div "Endereço Data de criação Contato Status Comentário [STREET_ADDRESS][PERSON_NAME…" at bounding box center [771, 335] width 937 height 272
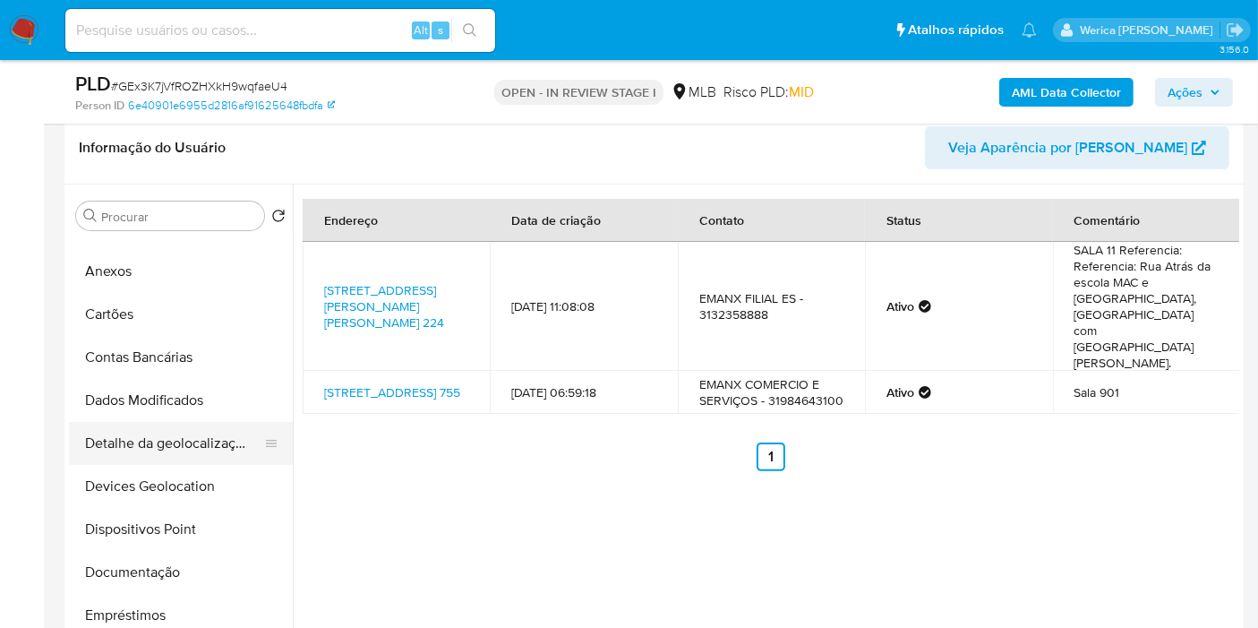
scroll to position [0, 0]
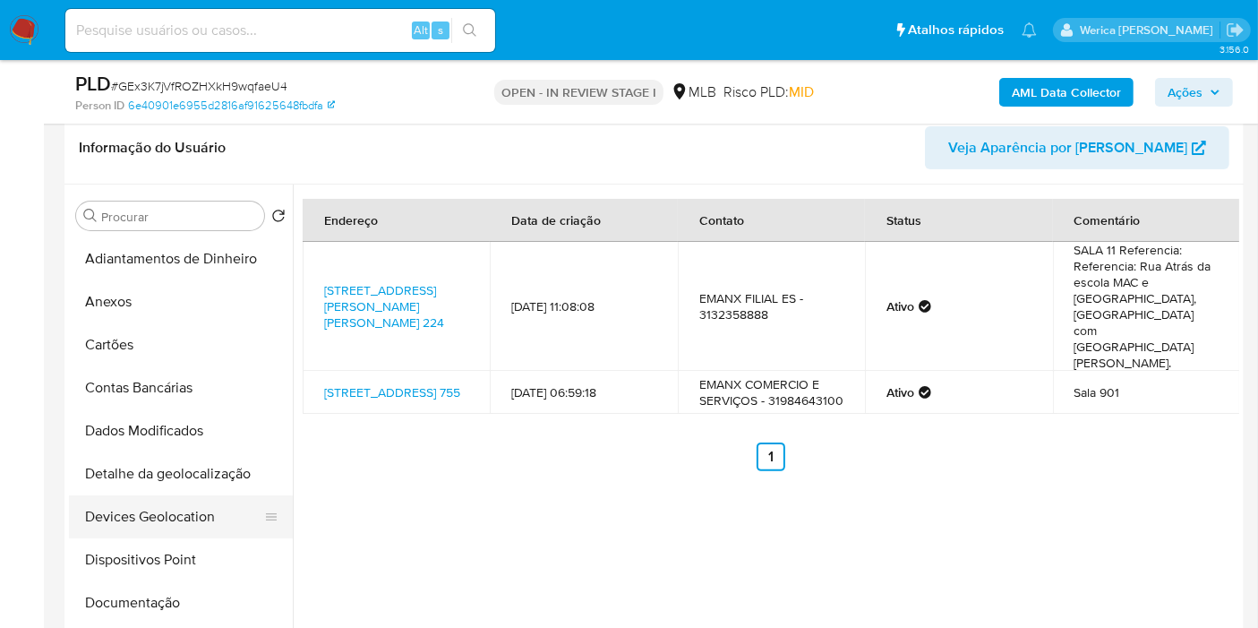
drag, startPoint x: 206, startPoint y: 473, endPoint x: 237, endPoint y: 477, distance: 31.7
click at [206, 472] on button "Detalhe da geolocalização" at bounding box center [181, 473] width 224 height 43
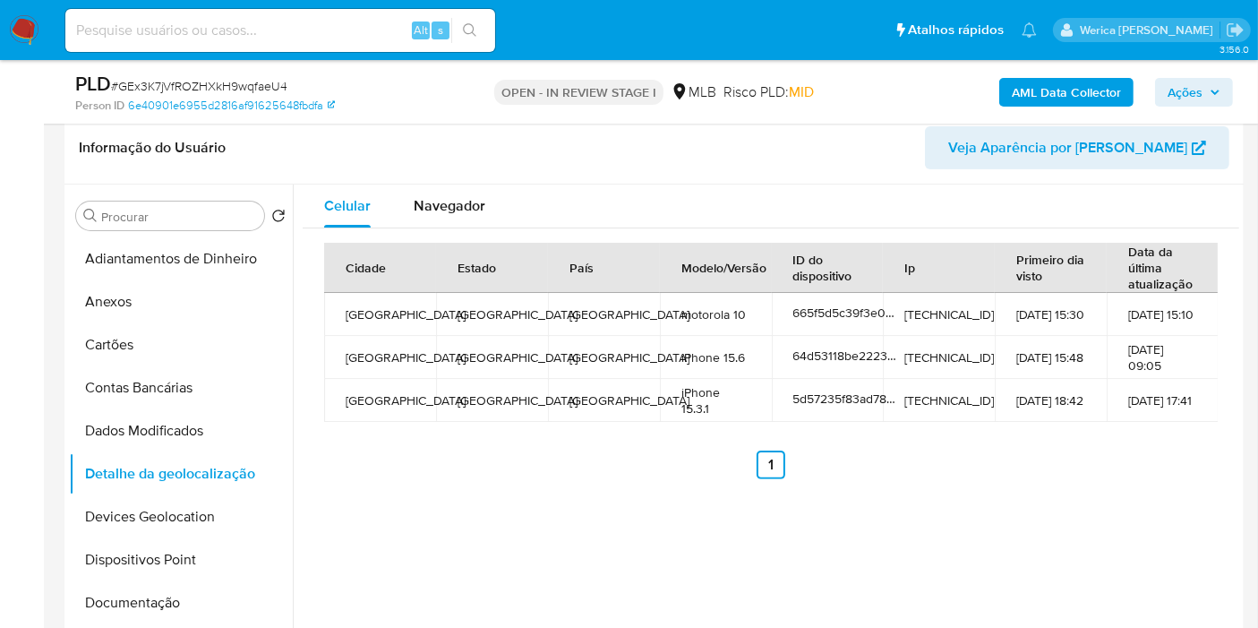
click at [1133, 479] on div "Cidade Estado País Modelo/Versão ID do dispositivo Ip Primeiro dia visto Data d…" at bounding box center [771, 360] width 937 height 265
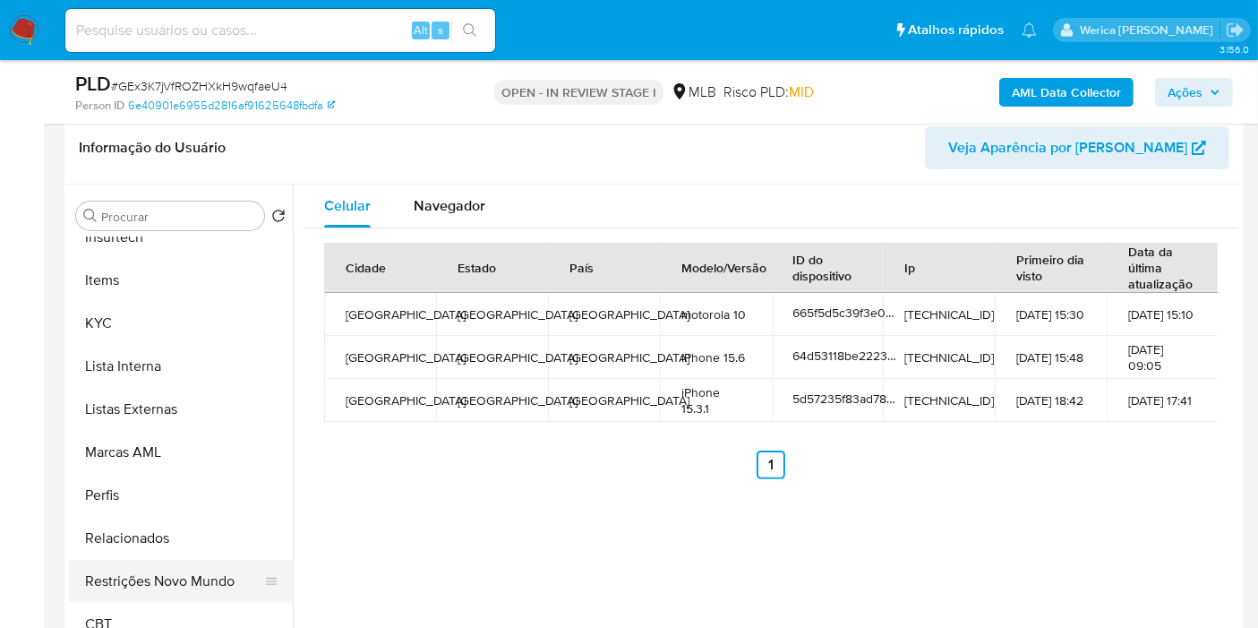
scroll to position [799, 0]
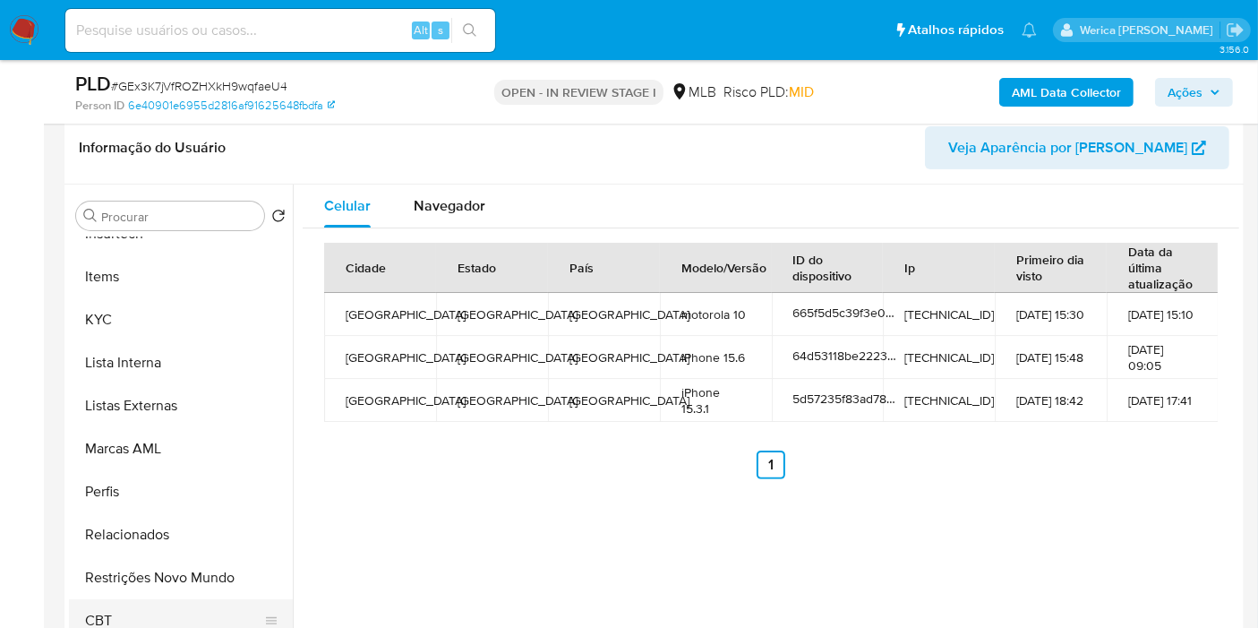
drag, startPoint x: 166, startPoint y: 597, endPoint x: 178, endPoint y: 589, distance: 14.9
click at [176, 599] on button "CBT" at bounding box center [174, 620] width 210 height 43
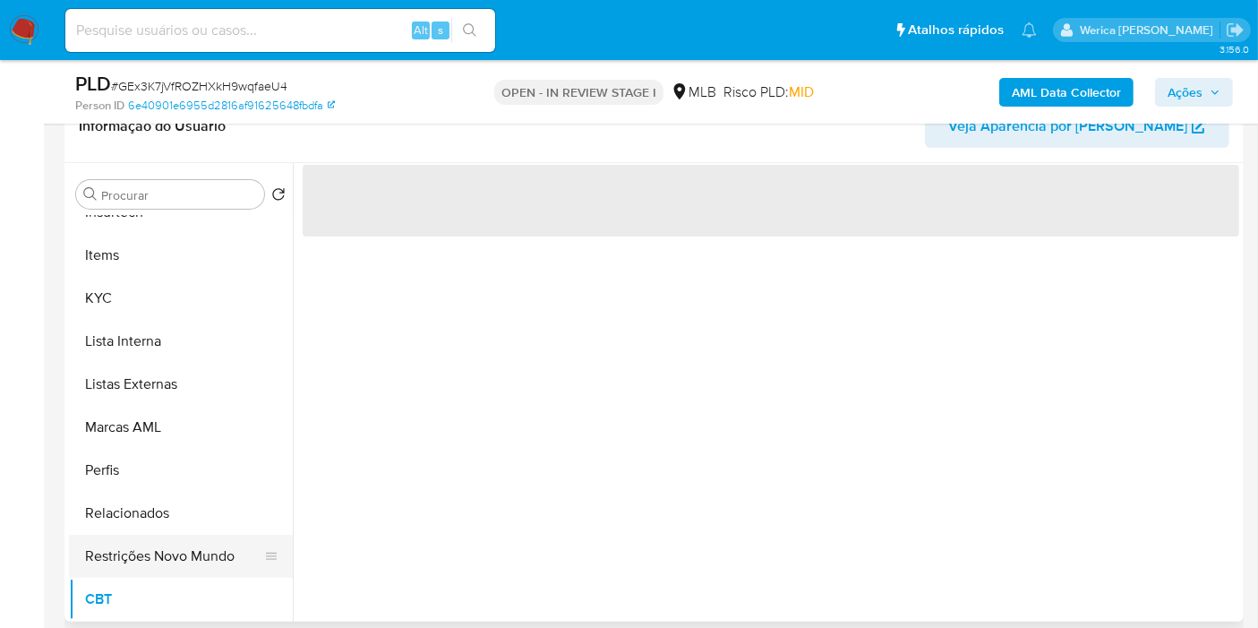
click at [207, 546] on button "Restrições Novo Mundo" at bounding box center [174, 556] width 210 height 43
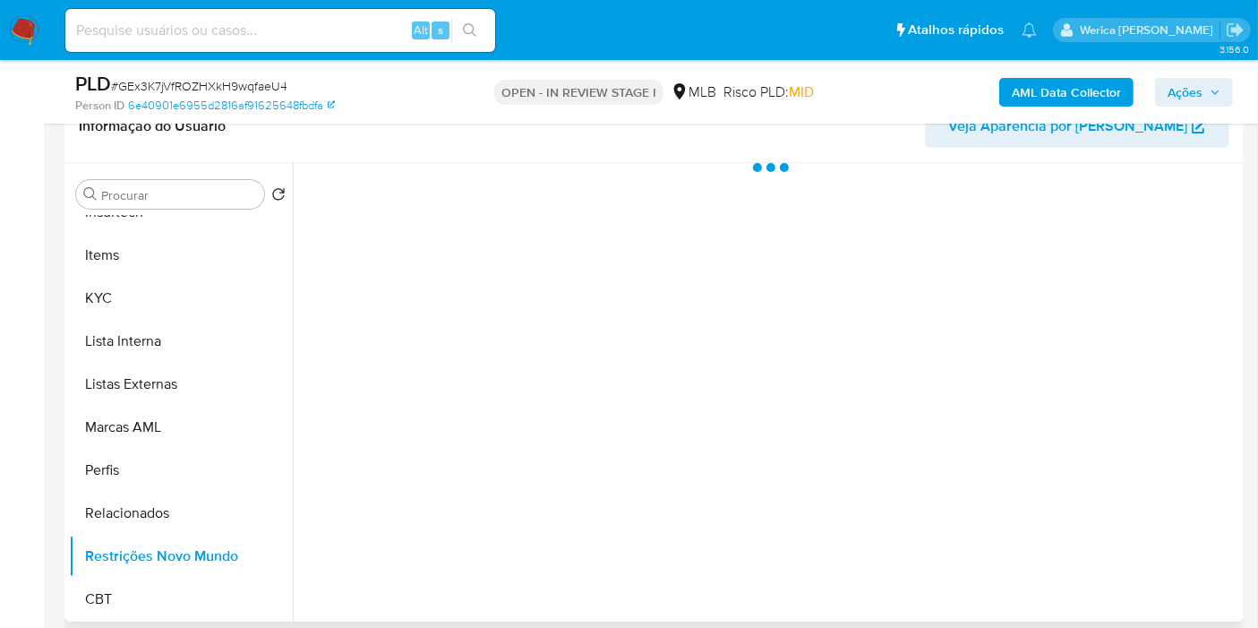
click at [429, 262] on div at bounding box center [766, 392] width 947 height 459
click at [430, 240] on div at bounding box center [766, 392] width 947 height 459
click at [431, 233] on div at bounding box center [766, 392] width 947 height 459
click at [449, 215] on div at bounding box center [766, 392] width 947 height 459
click at [449, 199] on div at bounding box center [766, 392] width 947 height 459
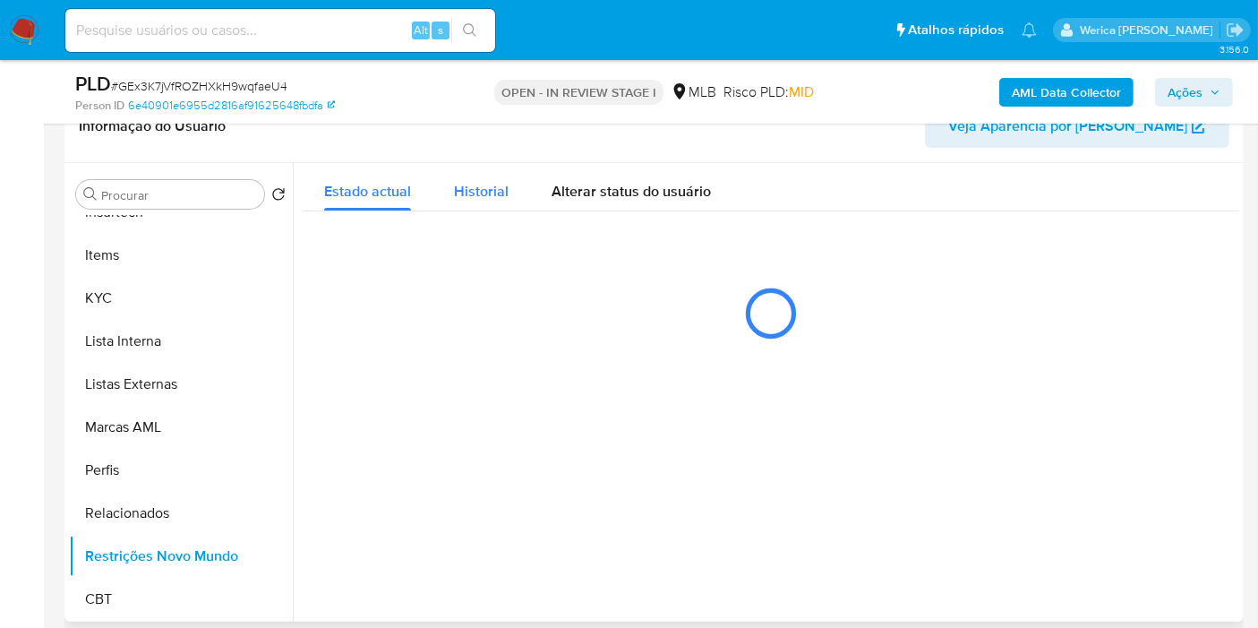
click at [473, 173] on div "Historial" at bounding box center [481, 186] width 55 height 47
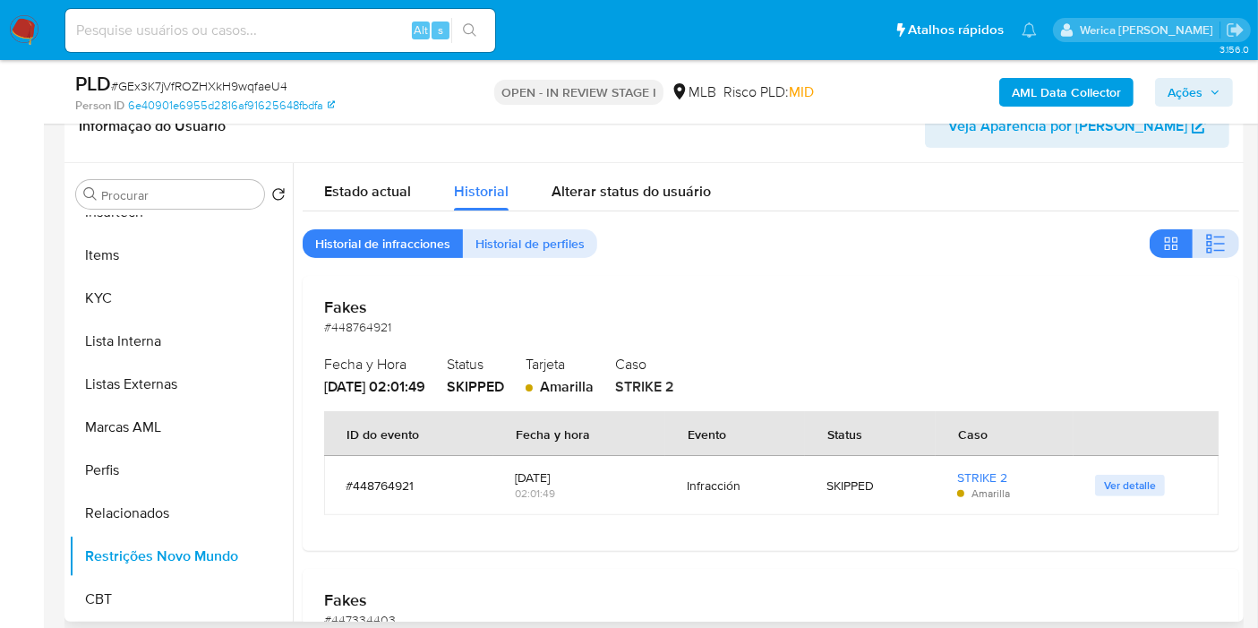
click at [1206, 247] on icon "button" at bounding box center [1208, 249] width 5 height 5
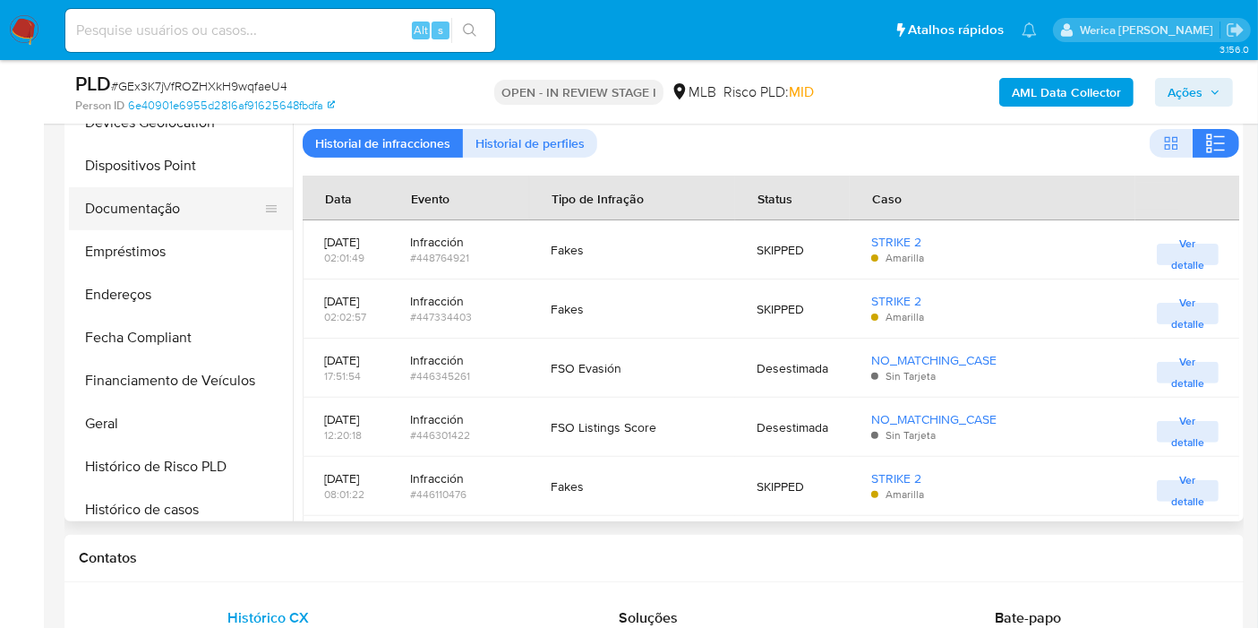
scroll to position [102, 0]
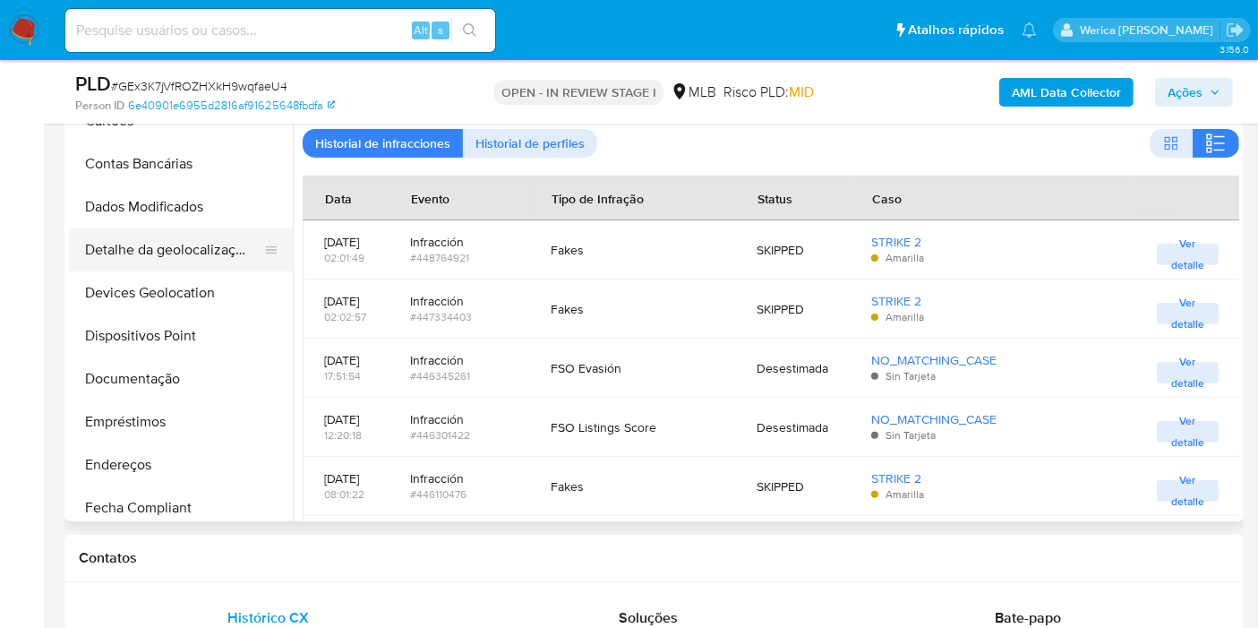
click at [213, 253] on button "Detalhe da geolocalização" at bounding box center [174, 249] width 210 height 43
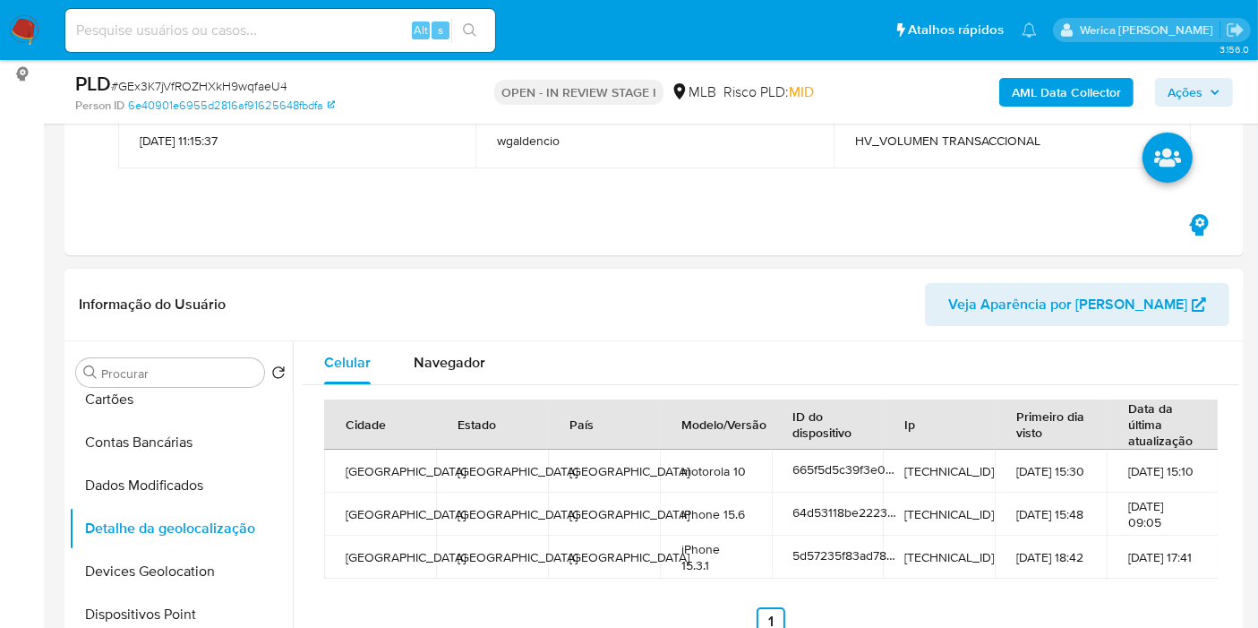
scroll to position [98, 0]
